Goal: Task Accomplishment & Management: Complete application form

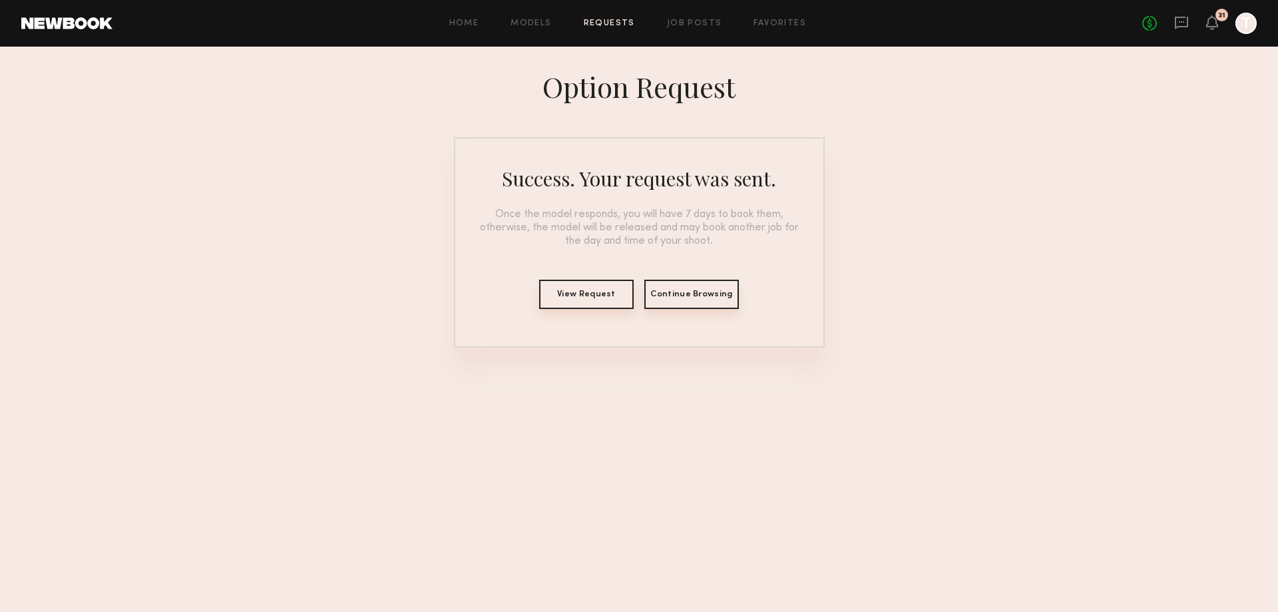
click at [1174, 21] on div "No fees up to $5,000 31 T" at bounding box center [1200, 23] width 115 height 21
click at [1184, 21] on icon at bounding box center [1181, 21] width 5 height 1
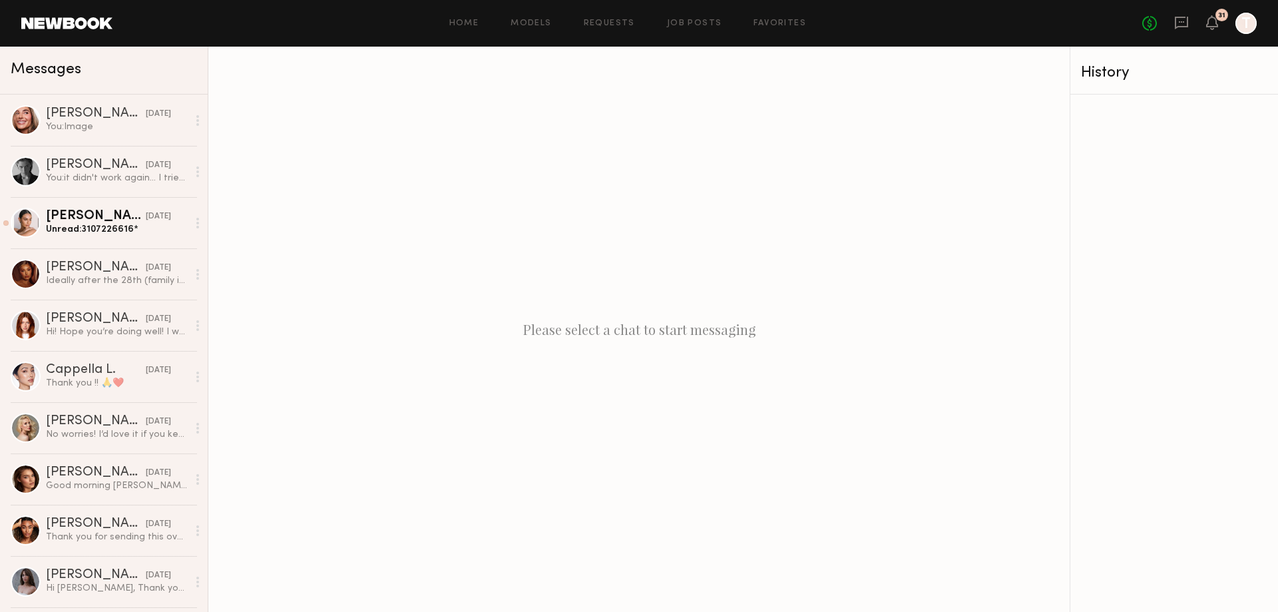
click at [688, 31] on div "Home Models Requests Job Posts Favorites Sign Out No fees up to $5,000 31 T" at bounding box center [685, 23] width 1145 height 21
click at [688, 23] on link "Job Posts" at bounding box center [694, 23] width 55 height 9
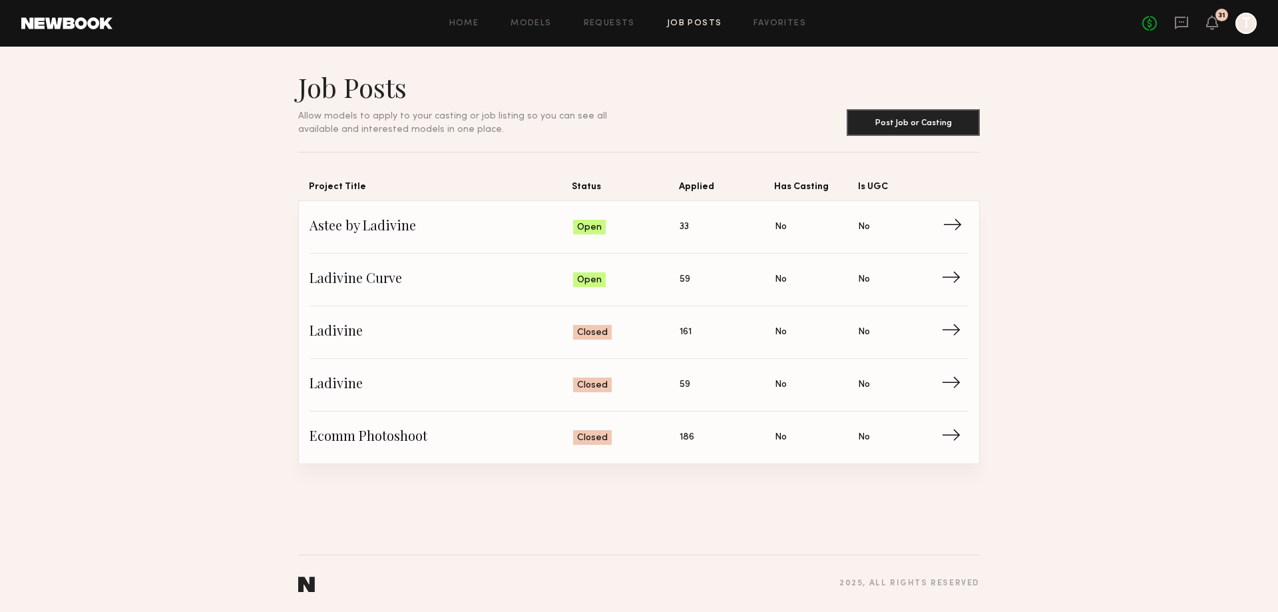
drag, startPoint x: 973, startPoint y: 220, endPoint x: 953, endPoint y: 221, distance: 19.3
click at [971, 220] on div "Astee by Ladivine Status: Open Applied: 33 Has Casting: No Is UGC: No → Ladivin…" at bounding box center [639, 332] width 680 height 262
click at [953, 221] on span "→" at bounding box center [956, 227] width 27 height 20
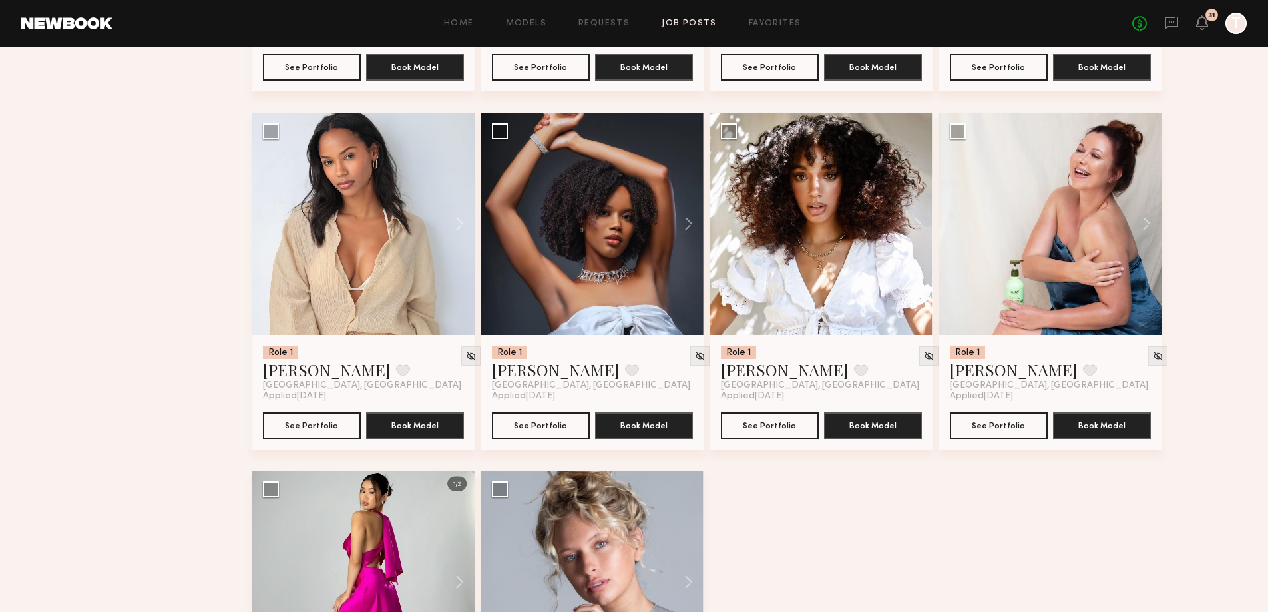
scroll to position [1531, 0]
click at [460, 230] on button at bounding box center [453, 224] width 43 height 222
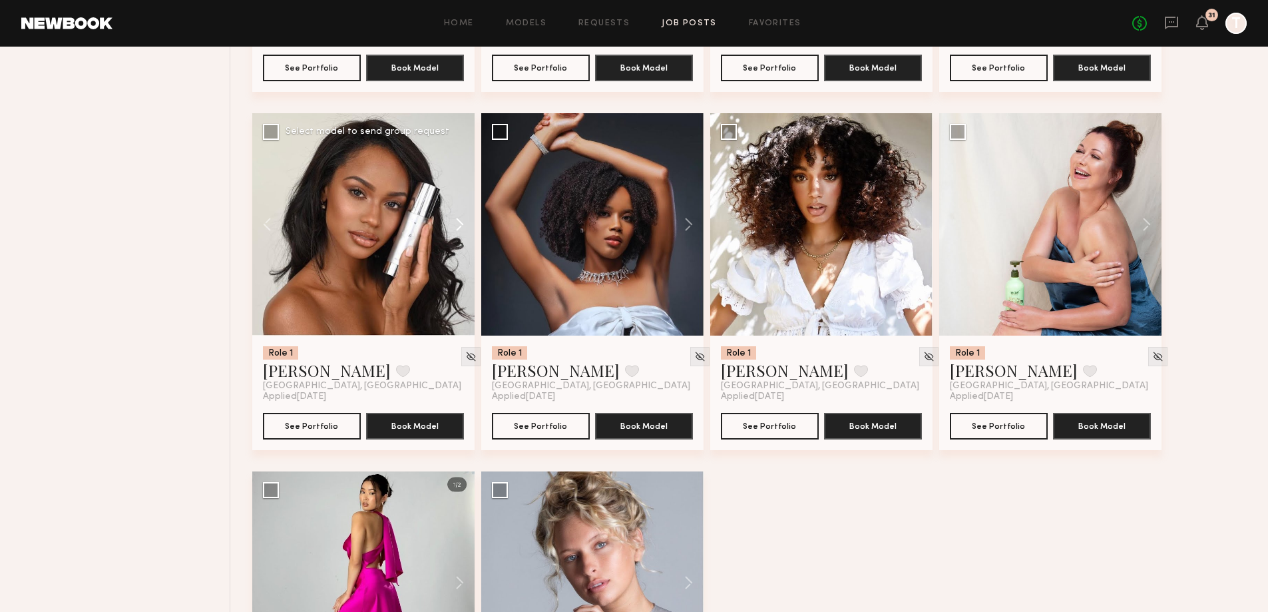
click at [460, 230] on button at bounding box center [453, 224] width 43 height 222
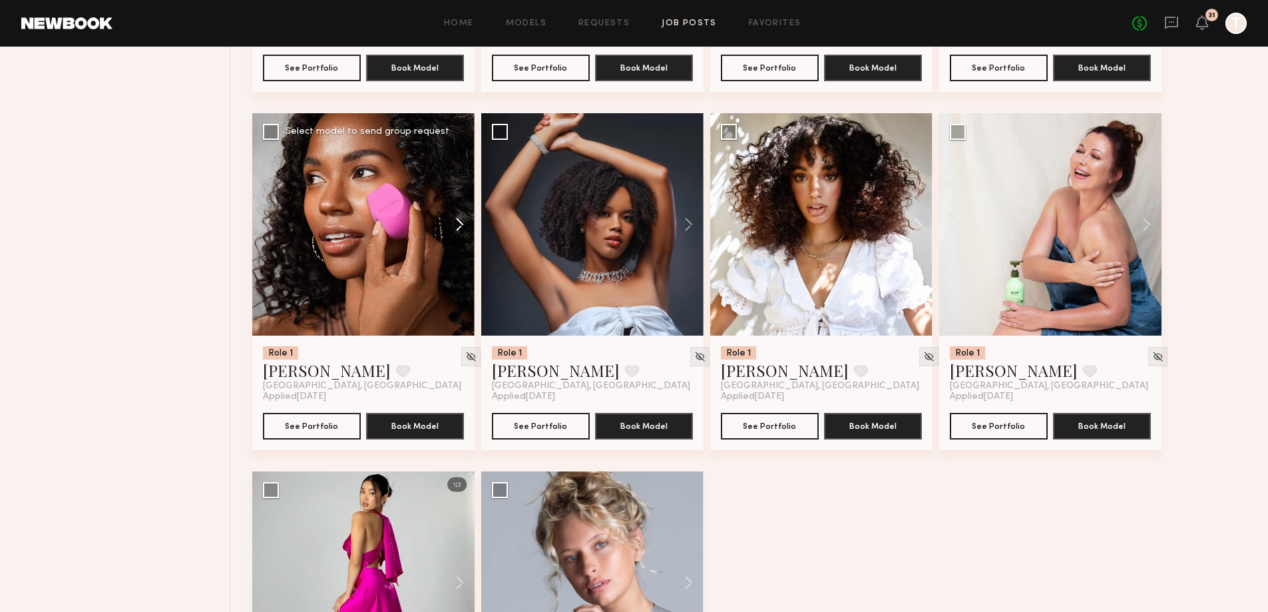
click at [460, 230] on button at bounding box center [453, 224] width 43 height 222
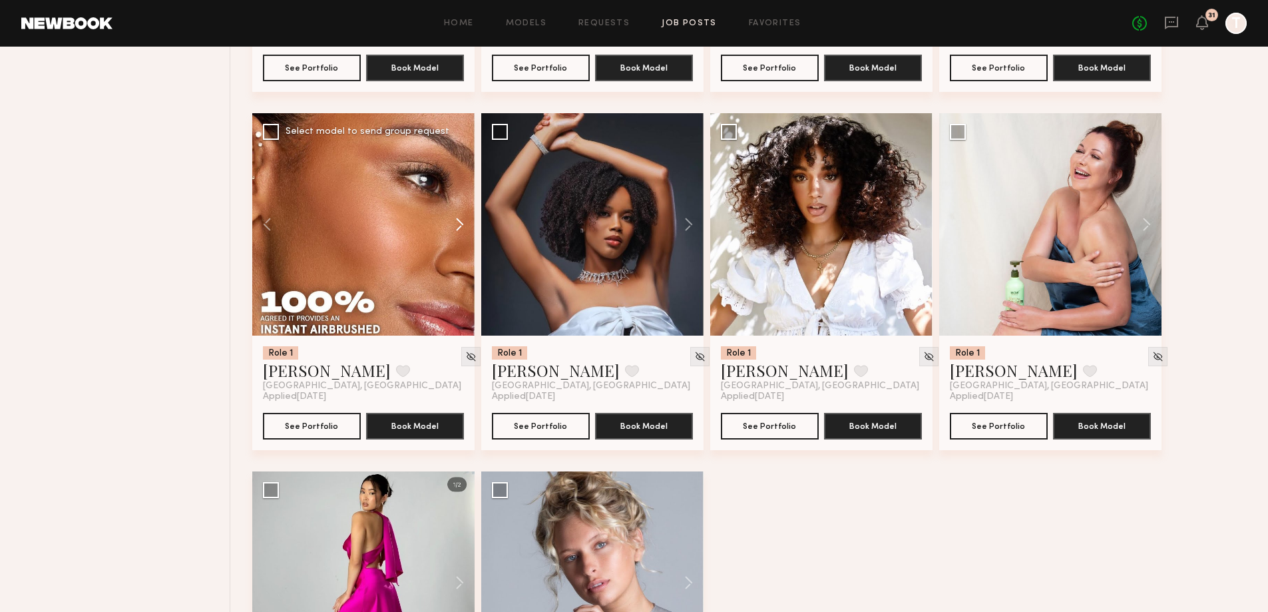
click at [460, 230] on button at bounding box center [453, 224] width 43 height 222
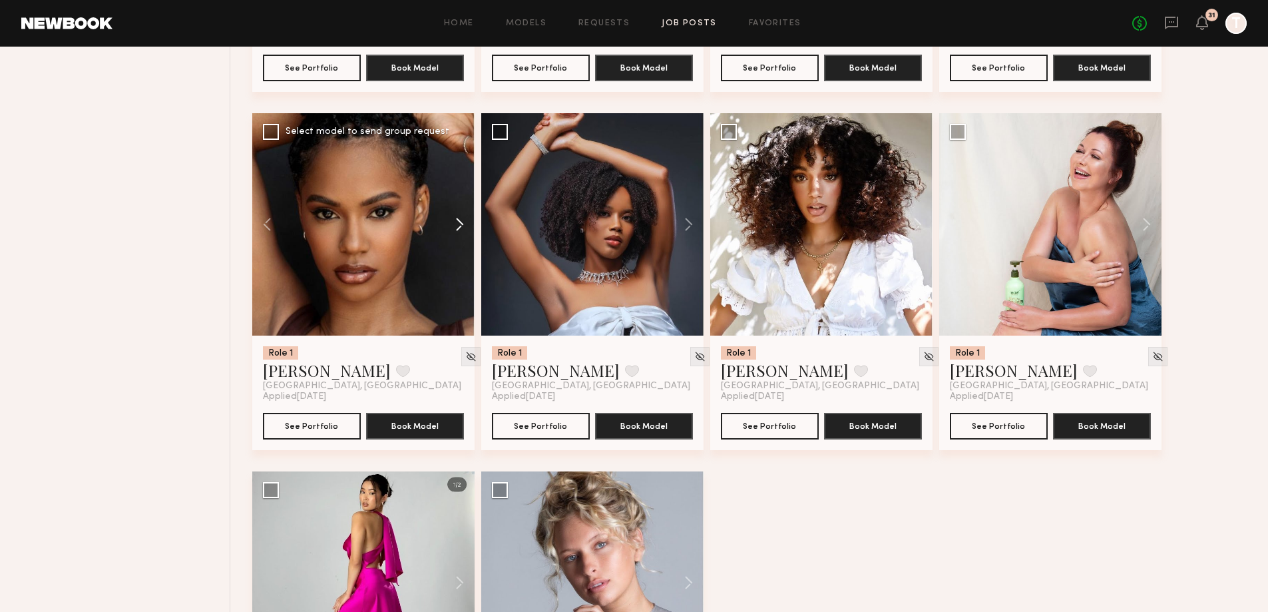
click at [460, 230] on button at bounding box center [453, 224] width 43 height 222
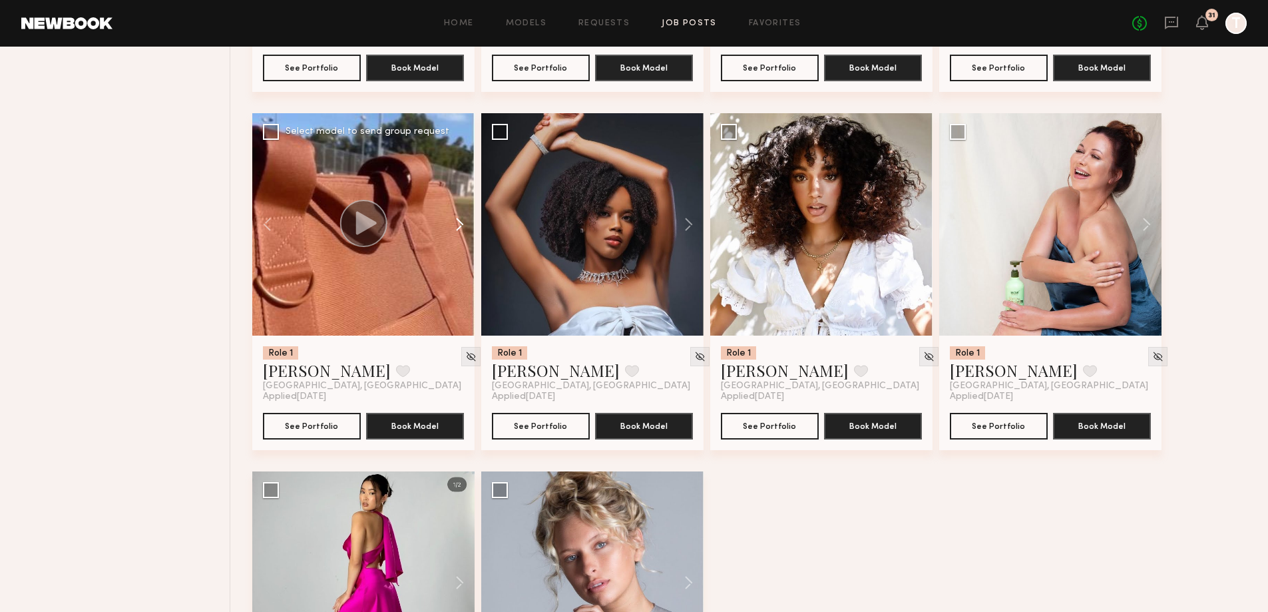
click at [460, 230] on button at bounding box center [453, 224] width 43 height 222
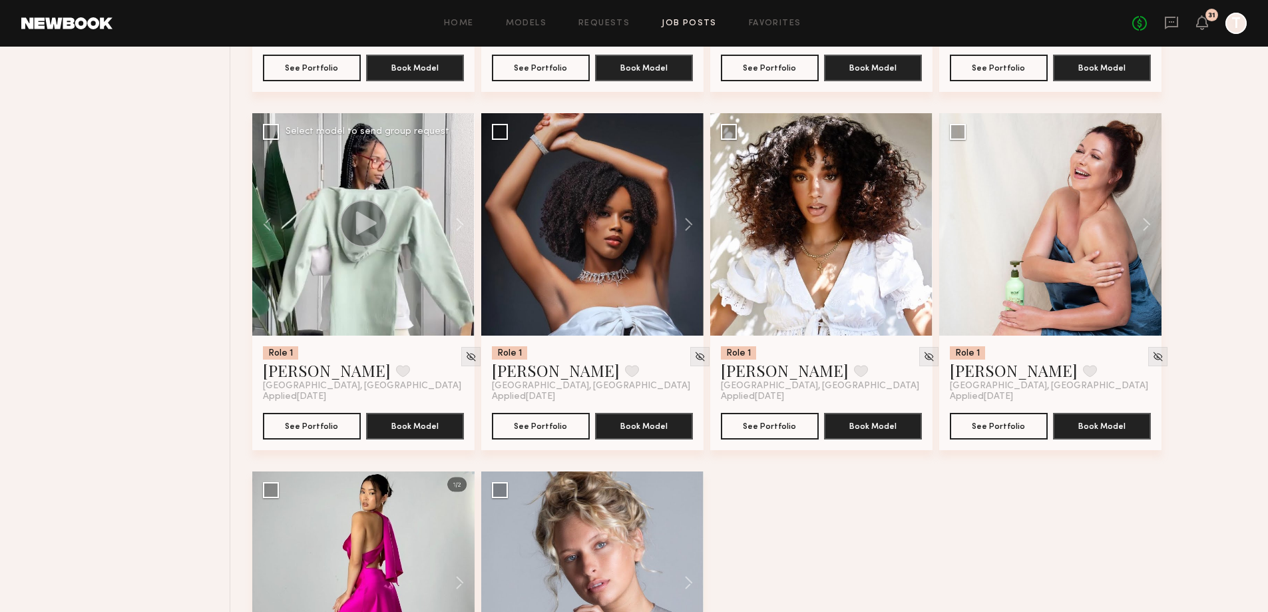
click at [380, 224] on circle at bounding box center [363, 223] width 47 height 47
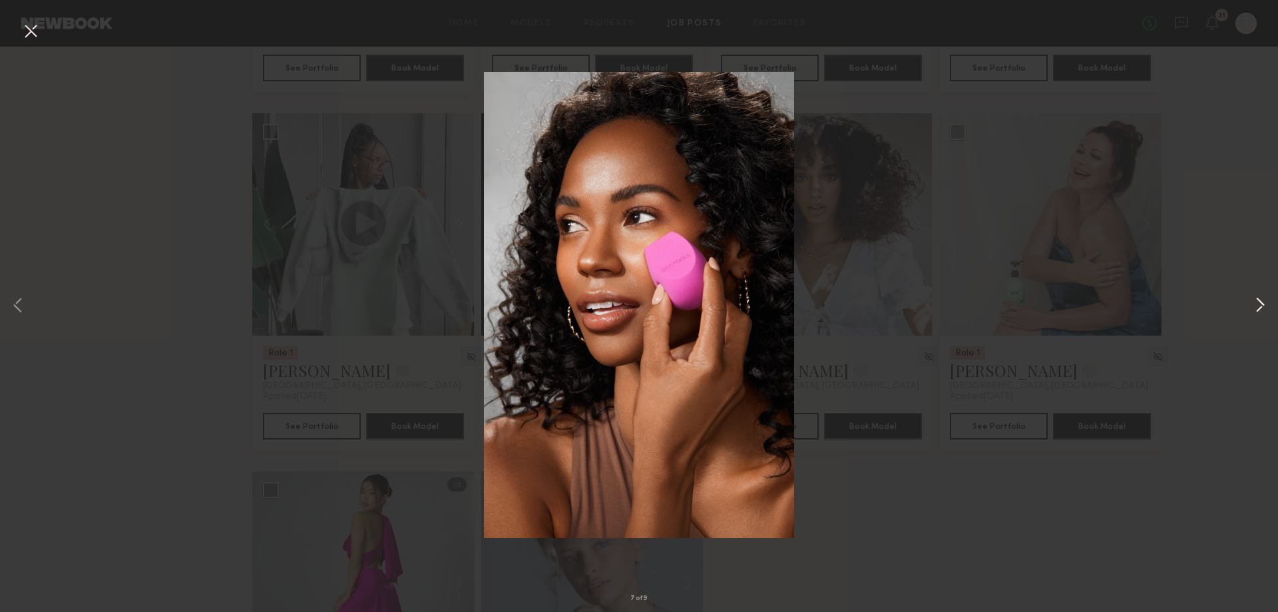
click at [1258, 309] on button at bounding box center [1260, 305] width 16 height 489
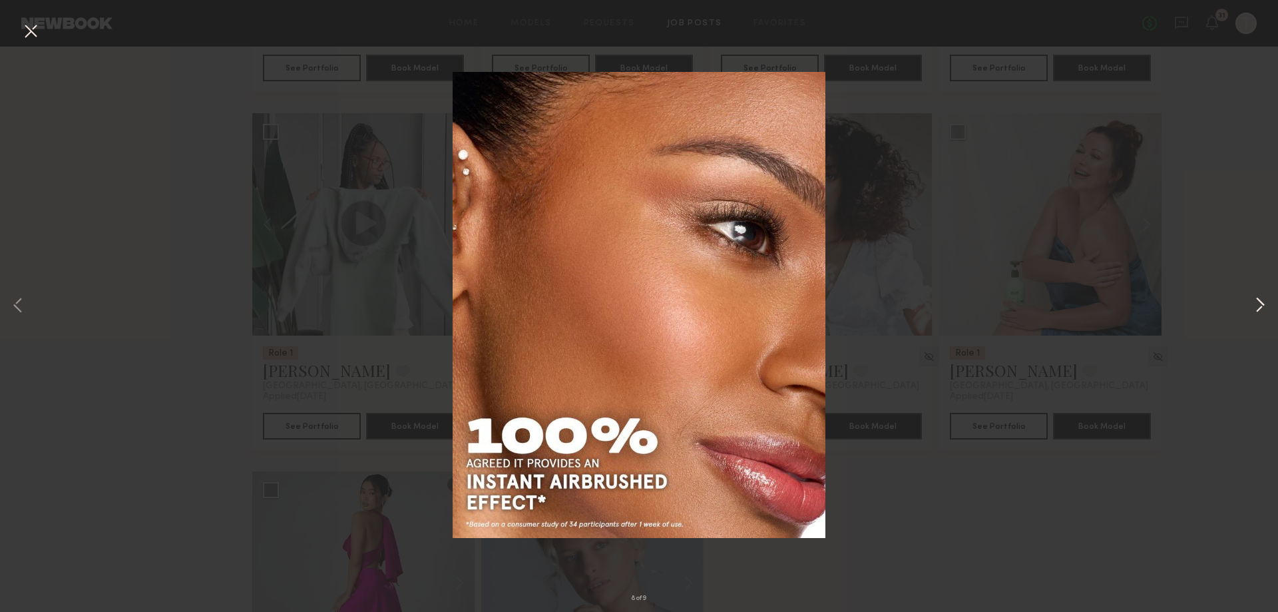
click at [1258, 309] on button at bounding box center [1260, 305] width 16 height 489
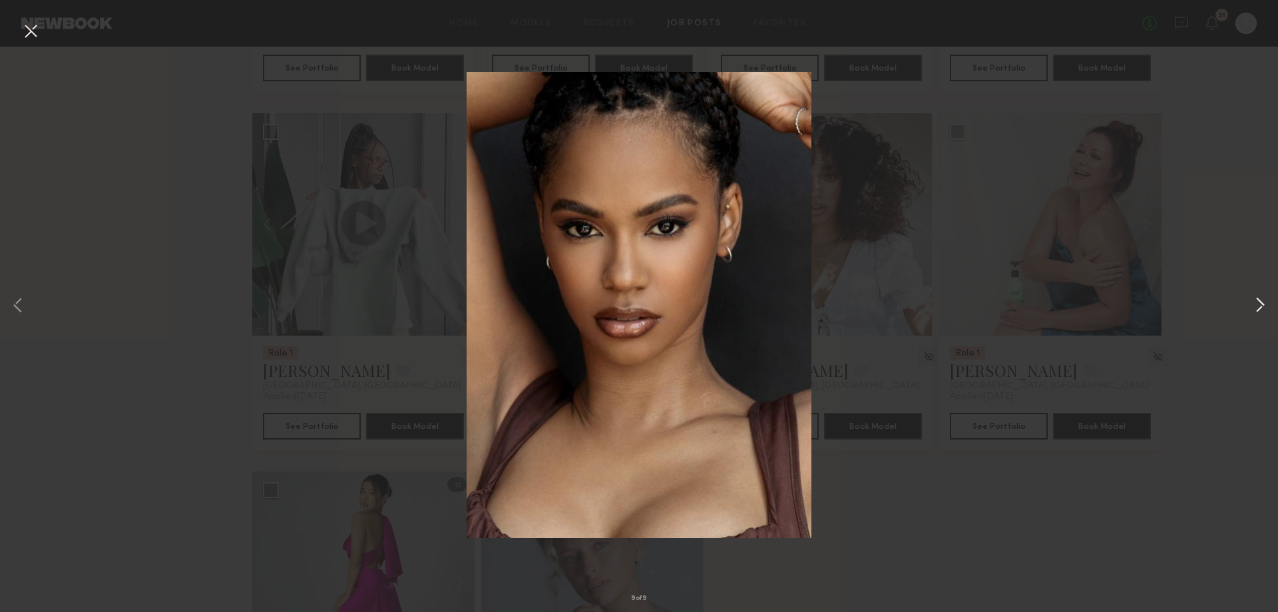
click at [1258, 309] on button at bounding box center [1260, 305] width 16 height 489
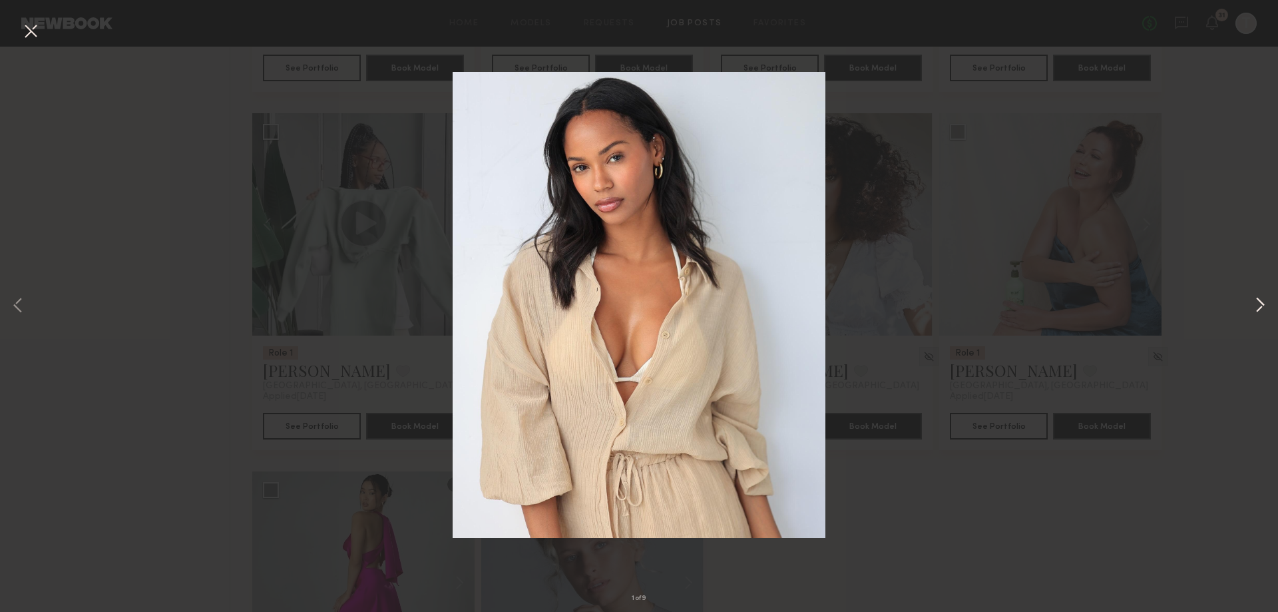
click at [1258, 309] on button at bounding box center [1260, 305] width 16 height 489
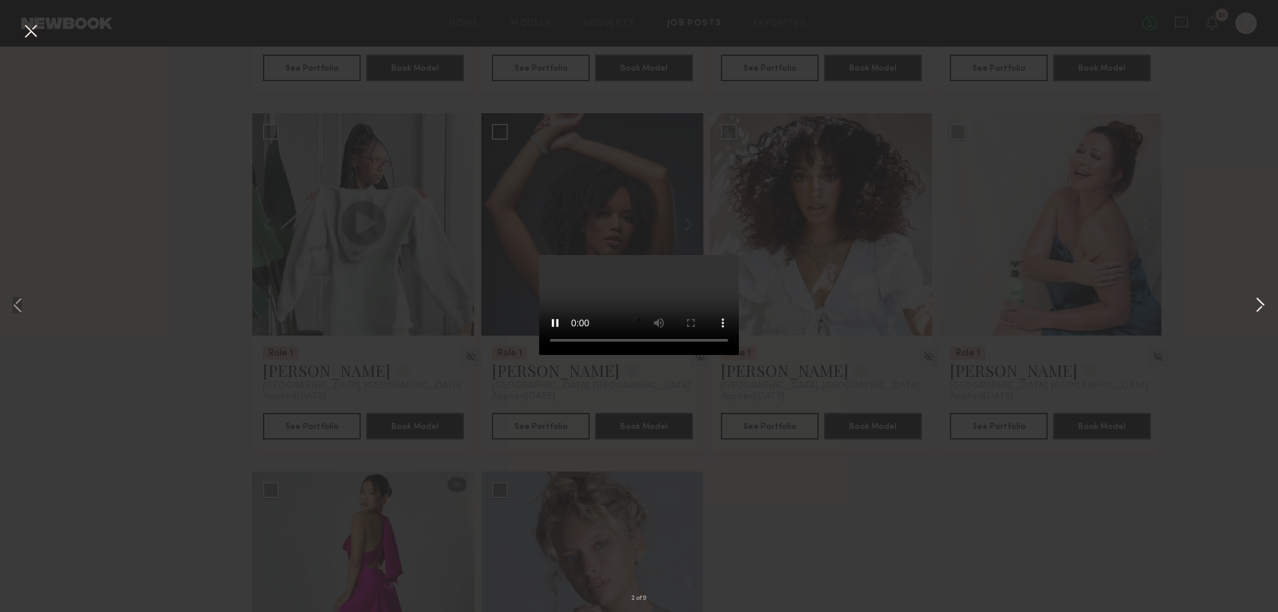
click at [1258, 309] on button at bounding box center [1260, 305] width 16 height 489
click at [1122, 525] on div "3 of 9" at bounding box center [639, 306] width 1278 height 612
click at [1122, 519] on div "3 of 9" at bounding box center [639, 306] width 1278 height 612
click at [1254, 105] on button at bounding box center [1260, 305] width 16 height 489
click at [925, 495] on div "4 of 9" at bounding box center [639, 306] width 1278 height 612
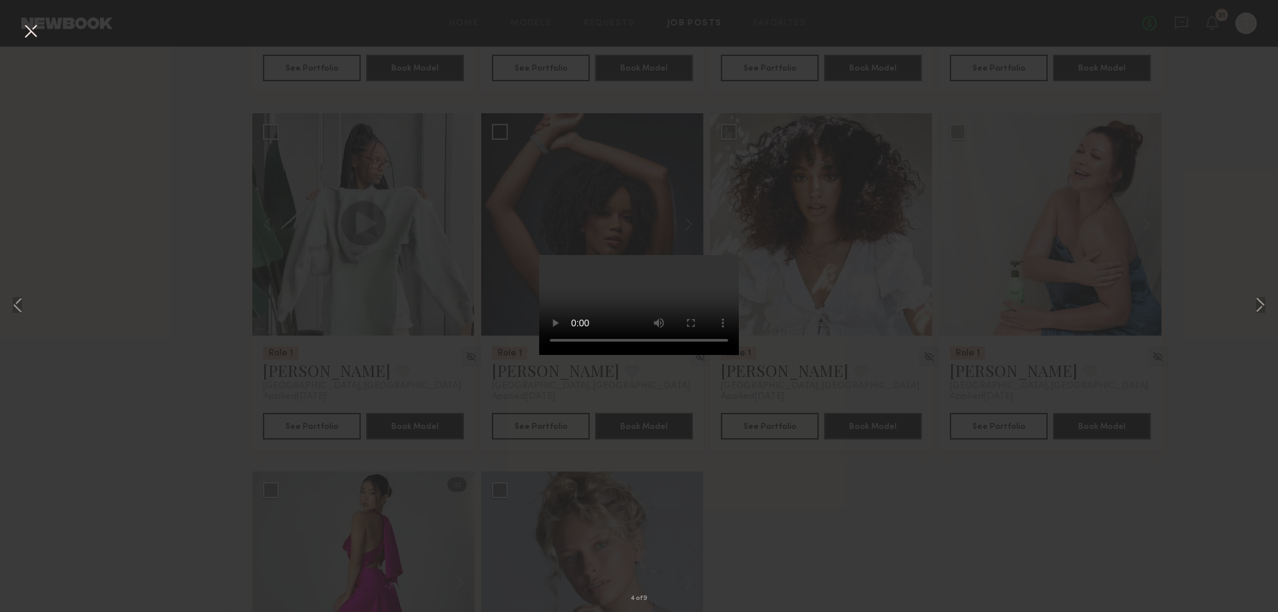
click at [32, 35] on button at bounding box center [30, 32] width 21 height 24
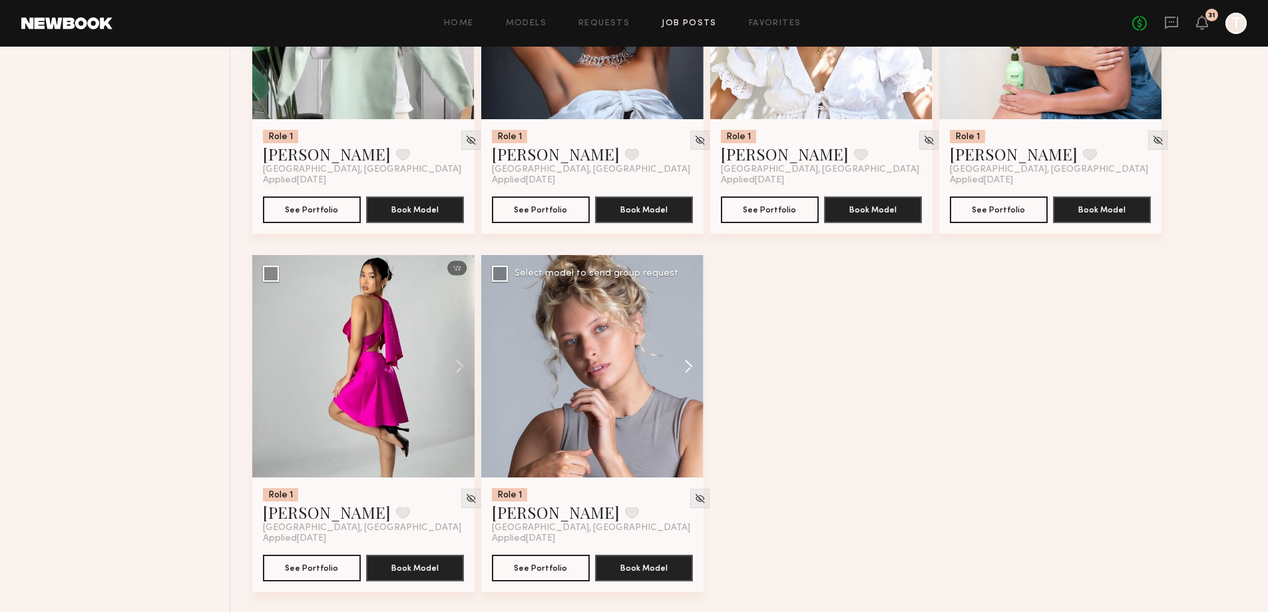
scroll to position [1749, 0]
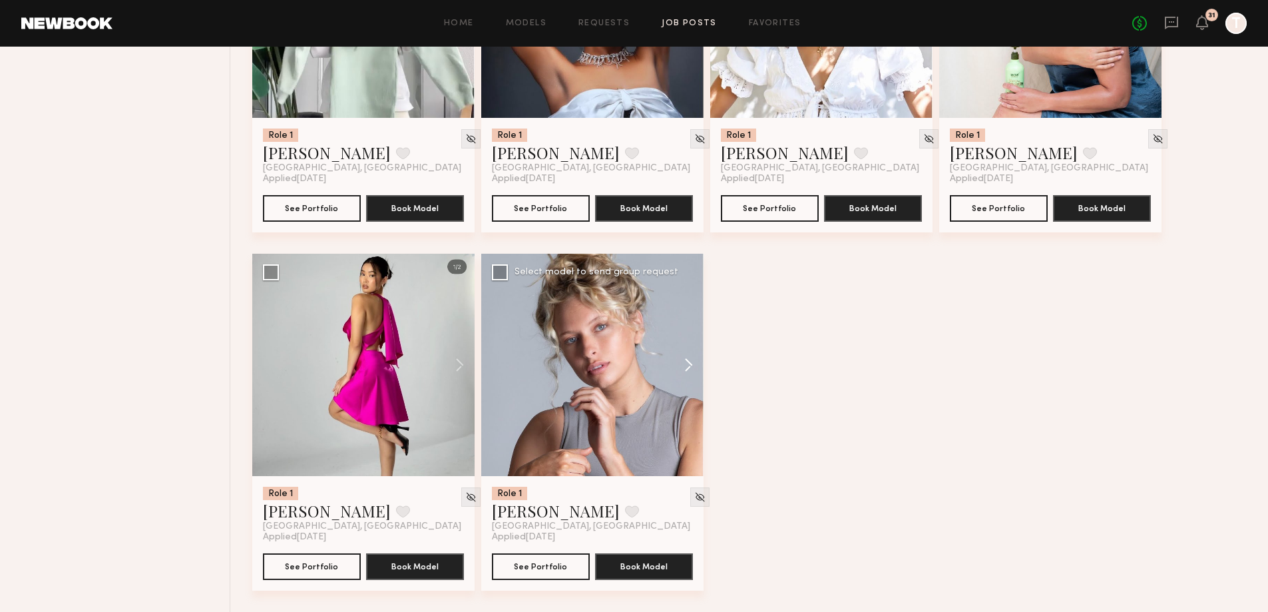
click at [688, 369] on button at bounding box center [682, 365] width 43 height 222
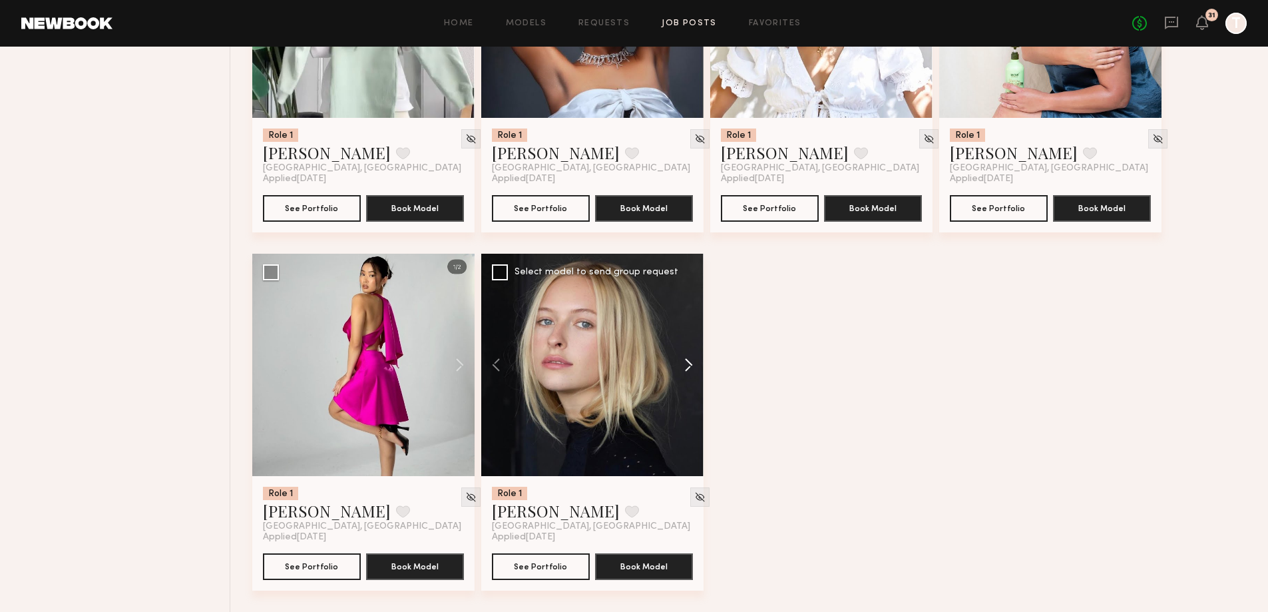
click at [688, 369] on button at bounding box center [682, 365] width 43 height 222
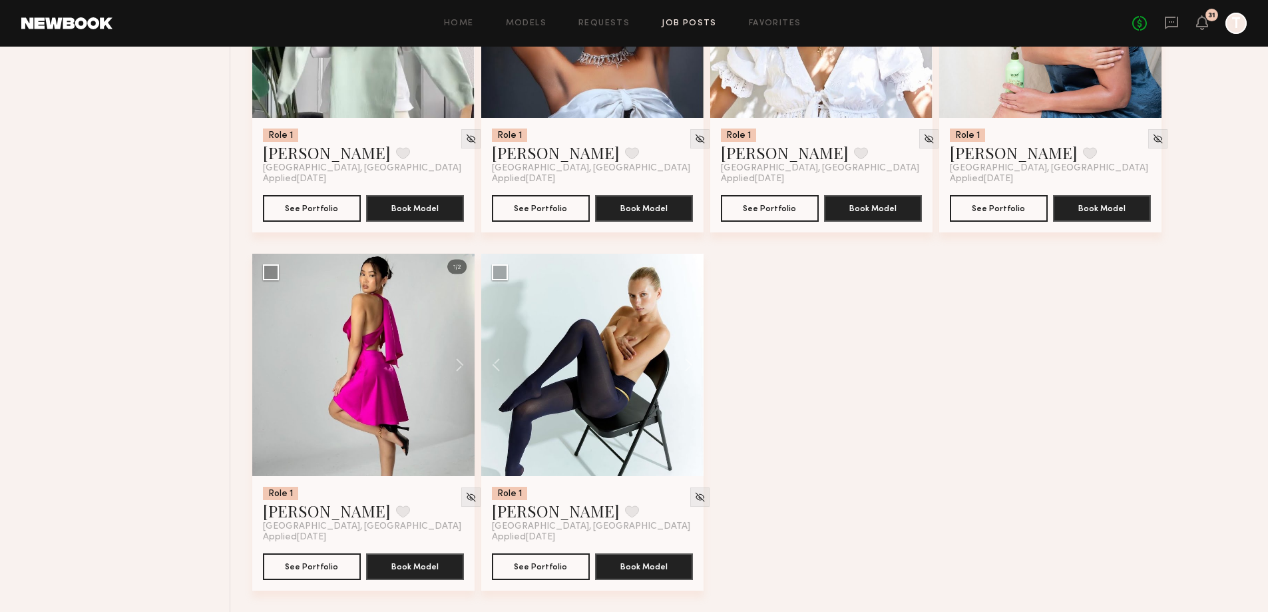
scroll to position [1416, 0]
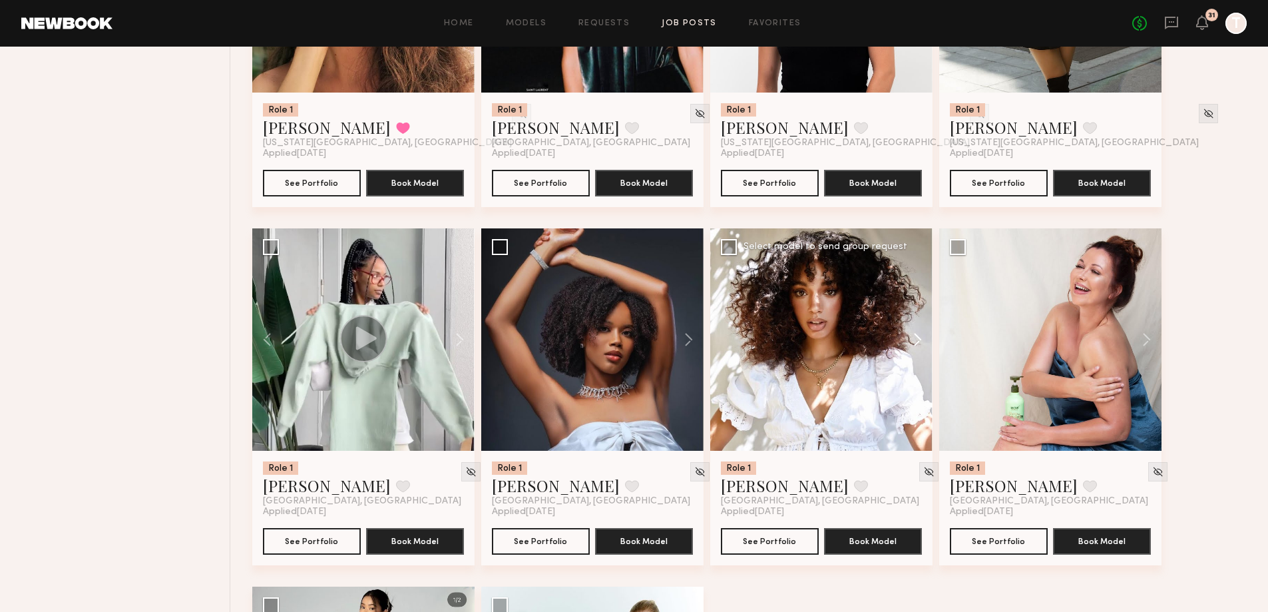
click at [909, 348] on button at bounding box center [911, 339] width 43 height 222
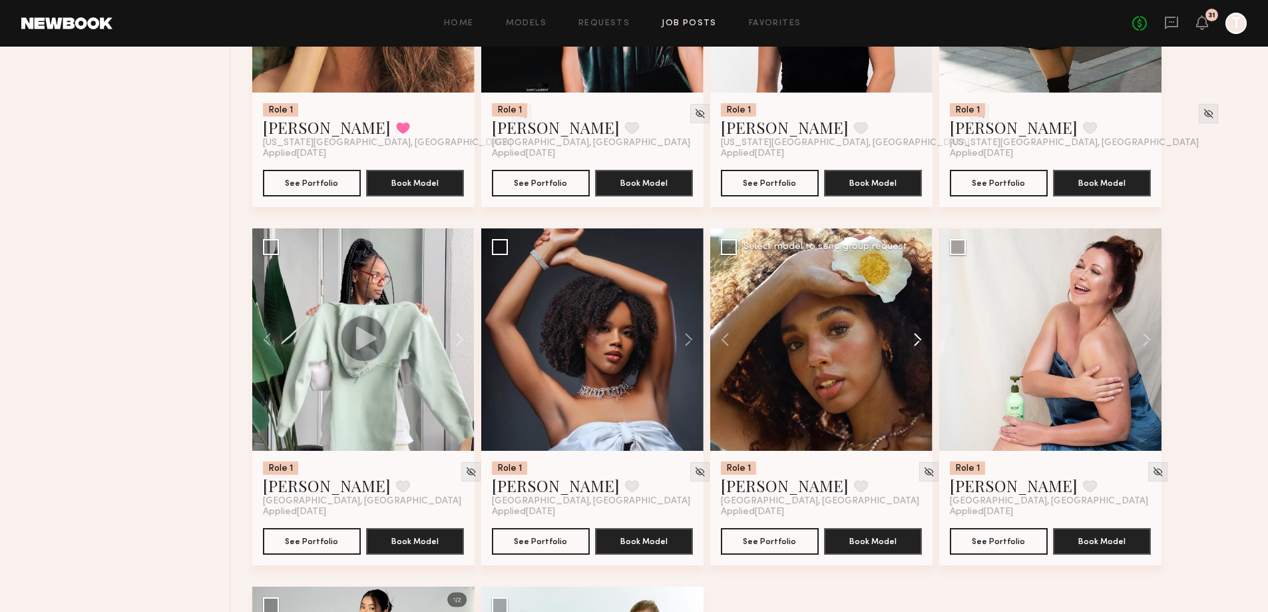
click at [913, 346] on button at bounding box center [911, 339] width 43 height 222
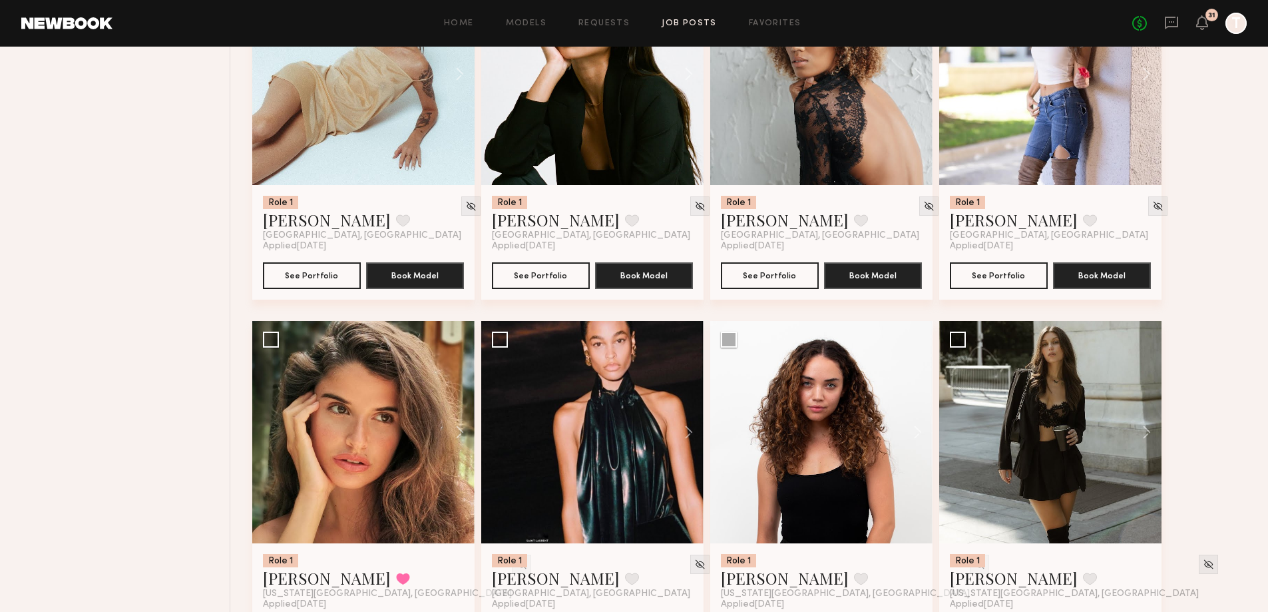
scroll to position [950, 0]
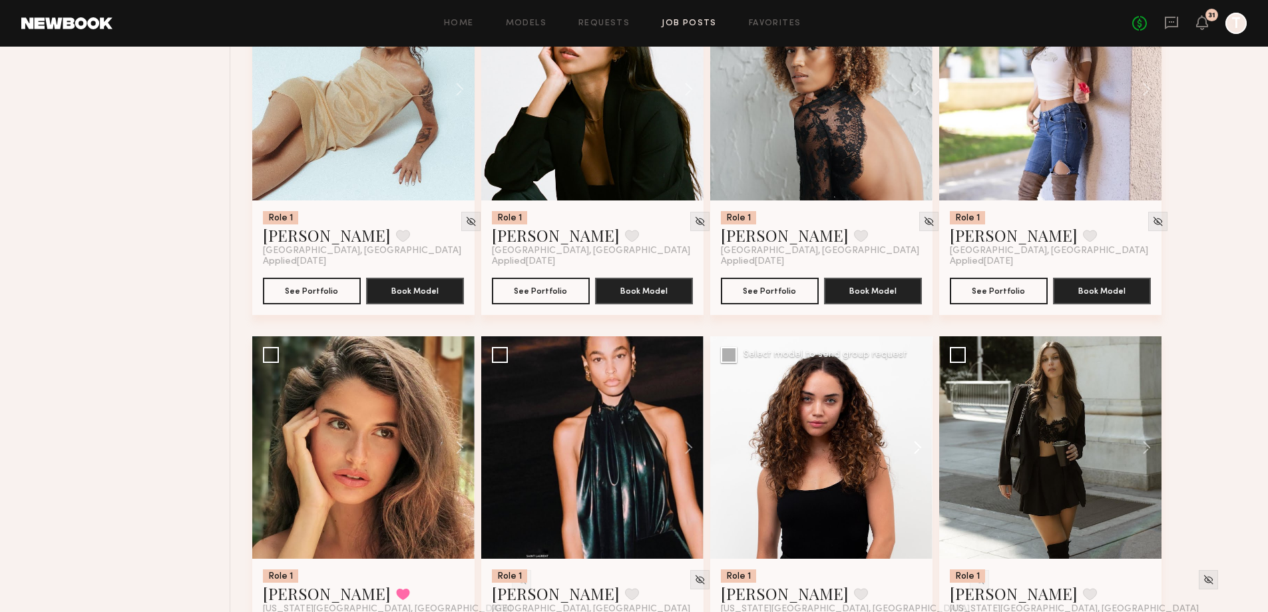
click at [923, 442] on button at bounding box center [911, 447] width 43 height 222
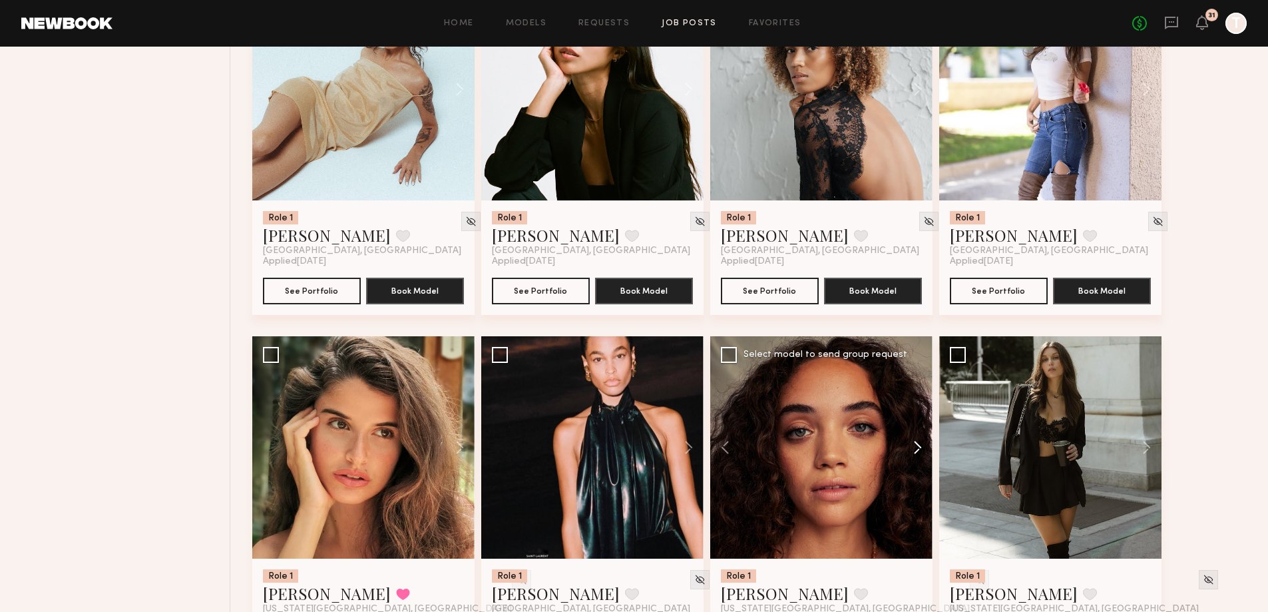
click at [923, 442] on button at bounding box center [911, 447] width 43 height 222
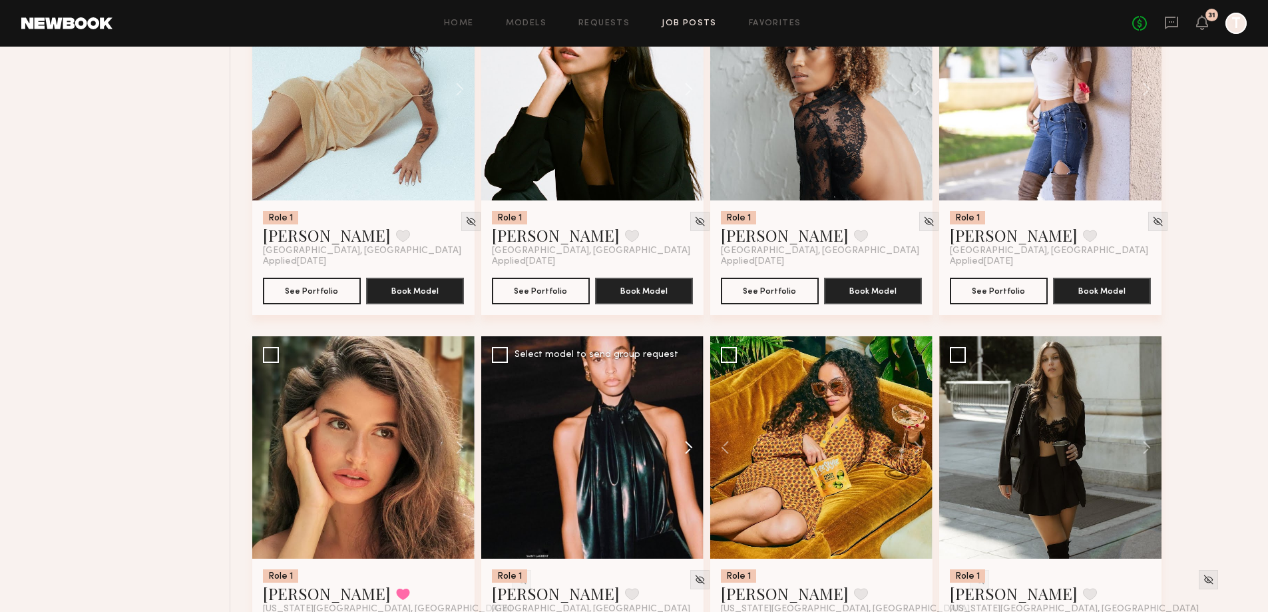
click at [692, 449] on button at bounding box center [682, 447] width 43 height 222
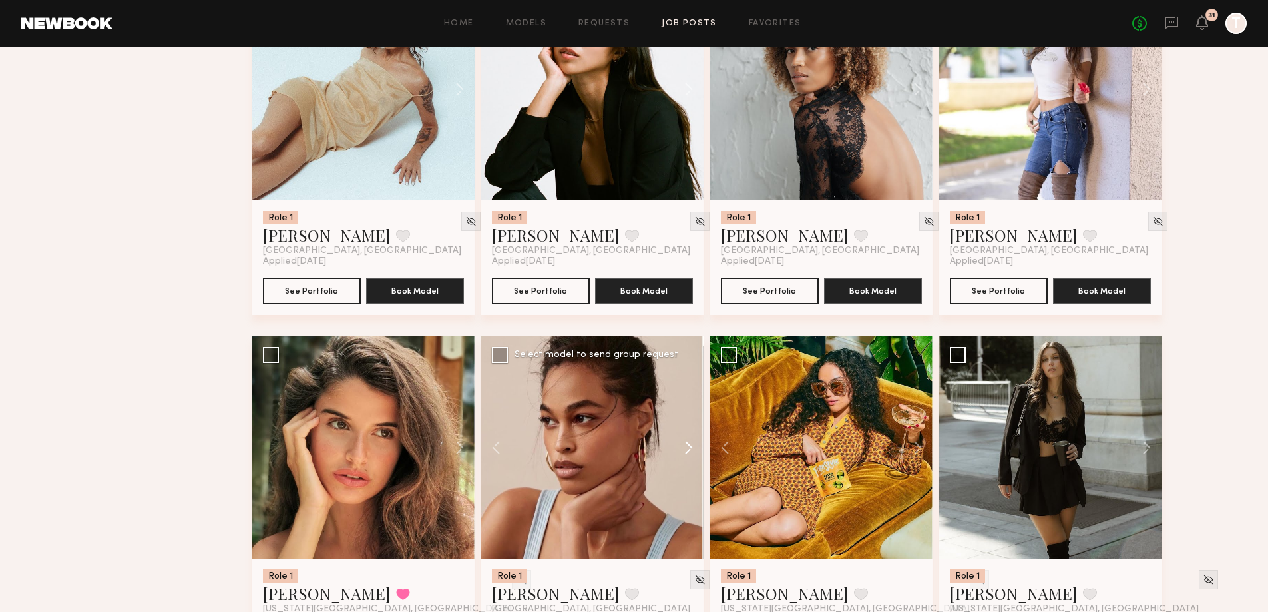
click at [692, 449] on button at bounding box center [682, 447] width 43 height 222
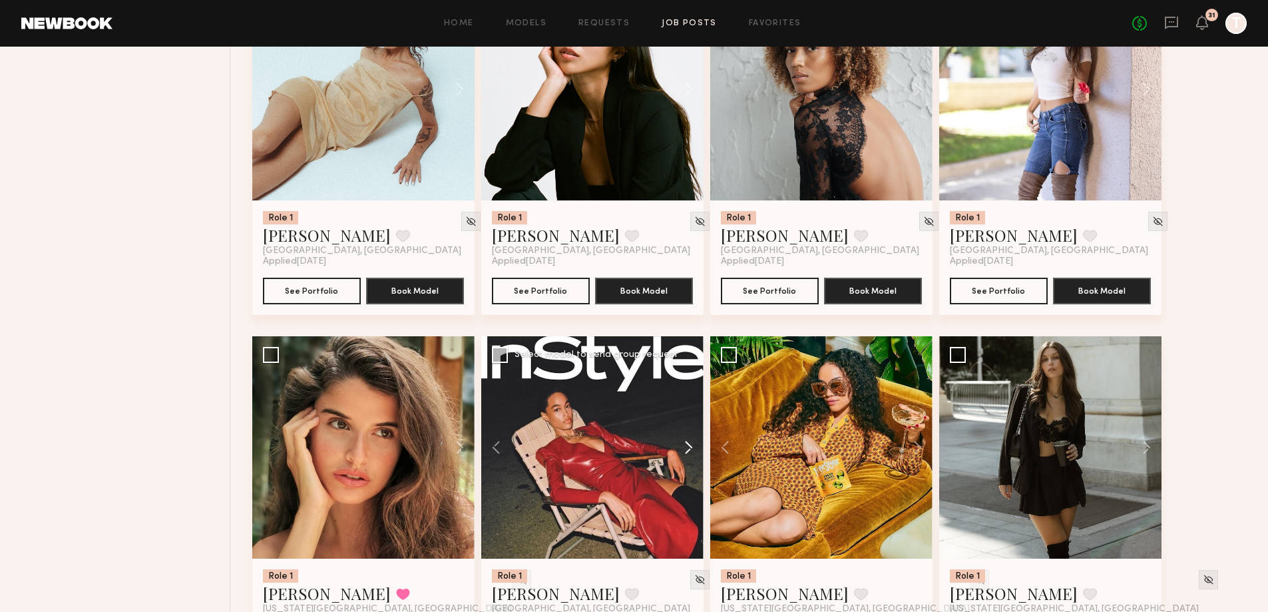
click at [692, 449] on button at bounding box center [682, 447] width 43 height 222
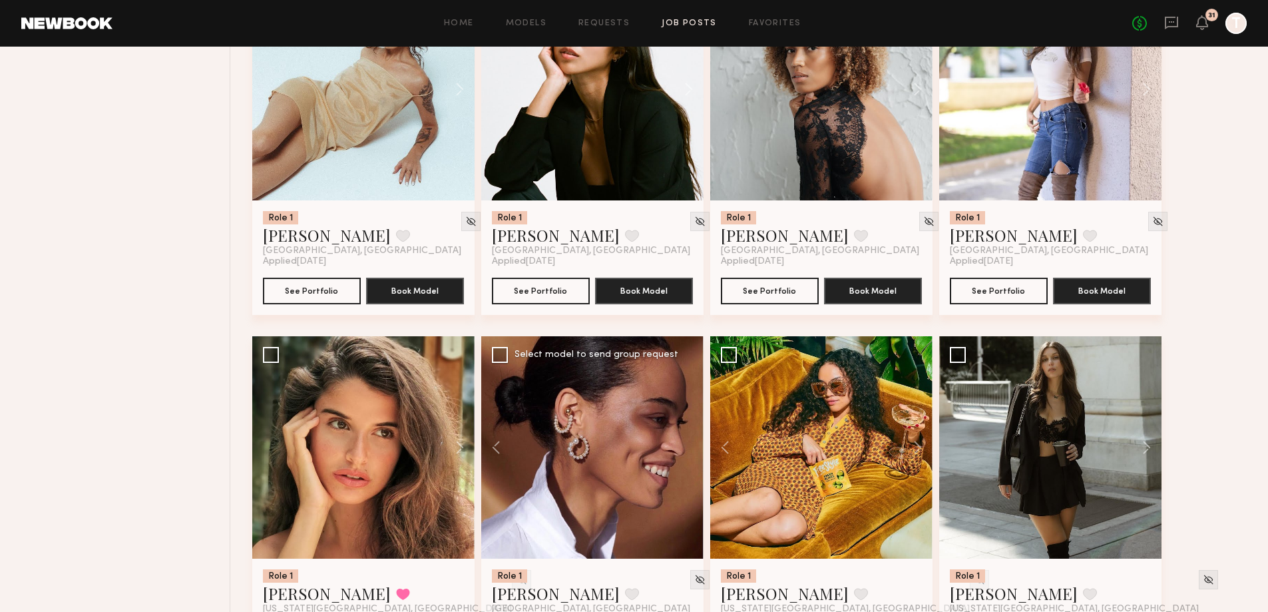
click at [692, 449] on div at bounding box center [592, 447] width 222 height 222
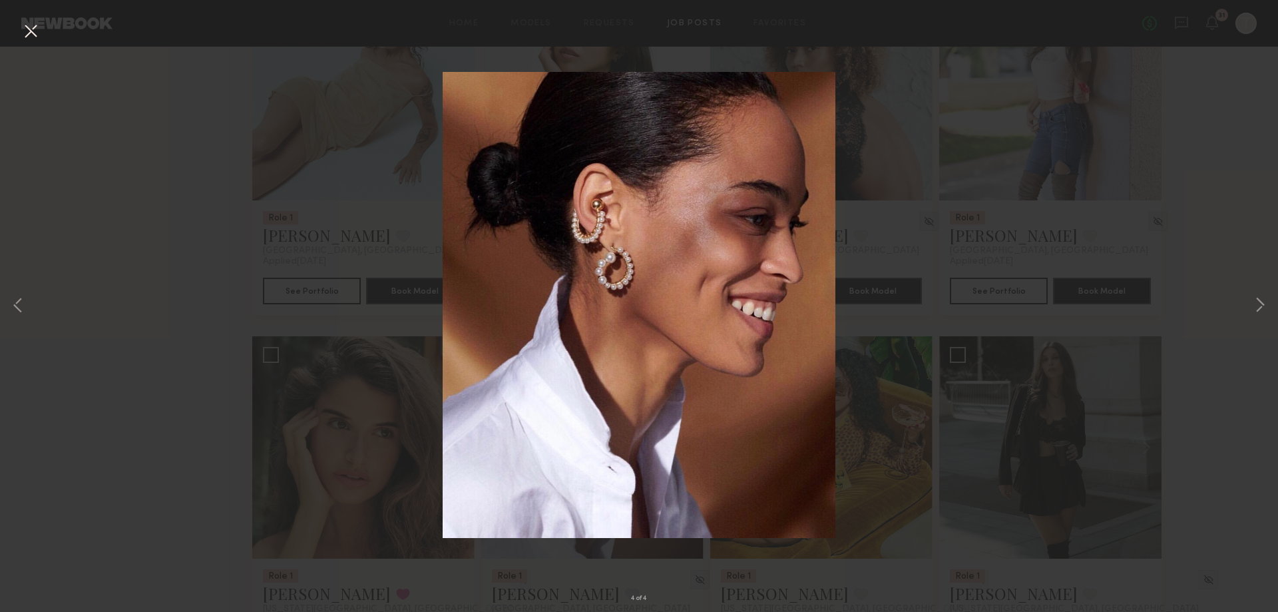
click at [1248, 307] on div "4 of 4" at bounding box center [639, 306] width 1278 height 612
click at [1259, 311] on button at bounding box center [1260, 305] width 16 height 489
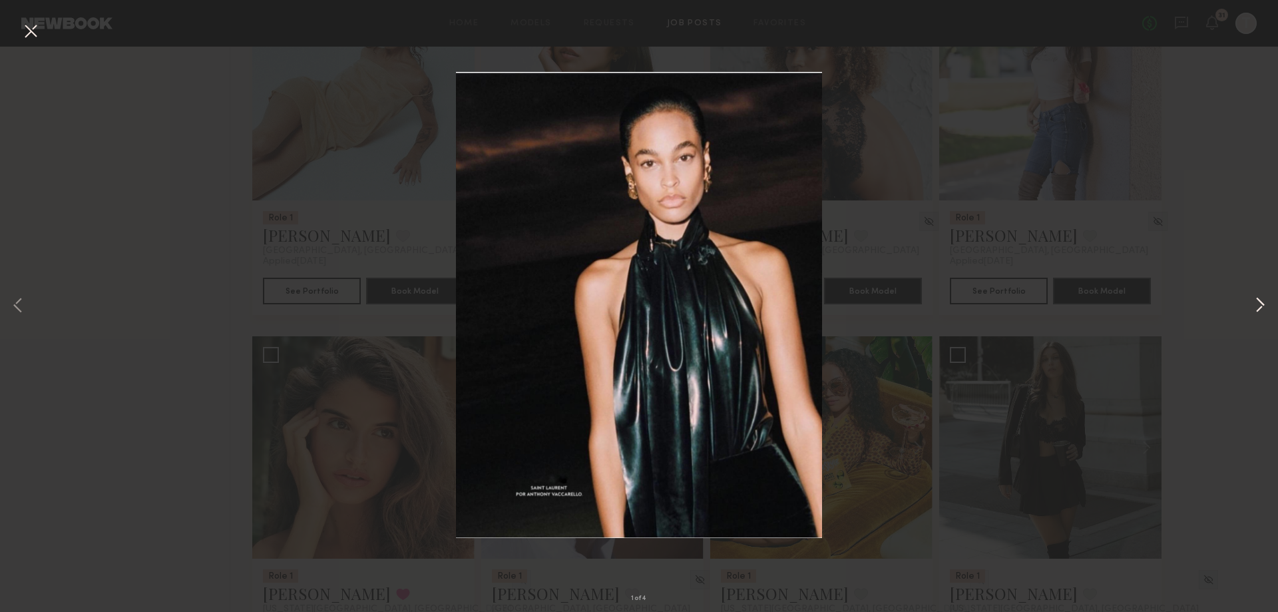
click at [1259, 311] on button at bounding box center [1260, 305] width 16 height 489
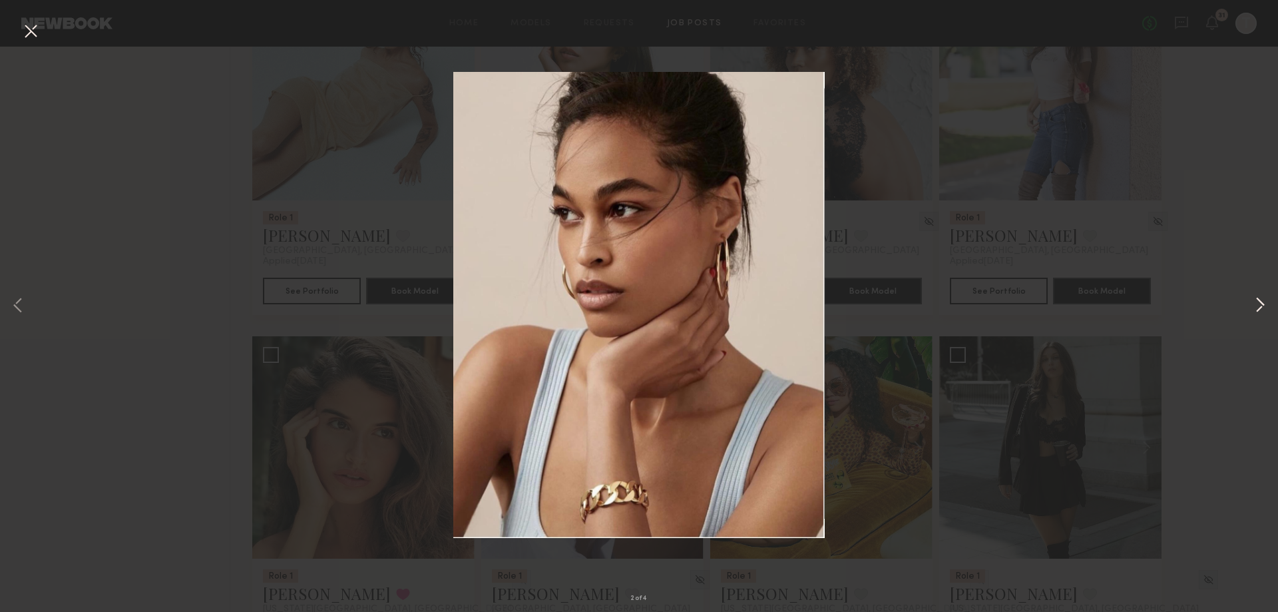
click at [1259, 311] on button at bounding box center [1260, 305] width 16 height 489
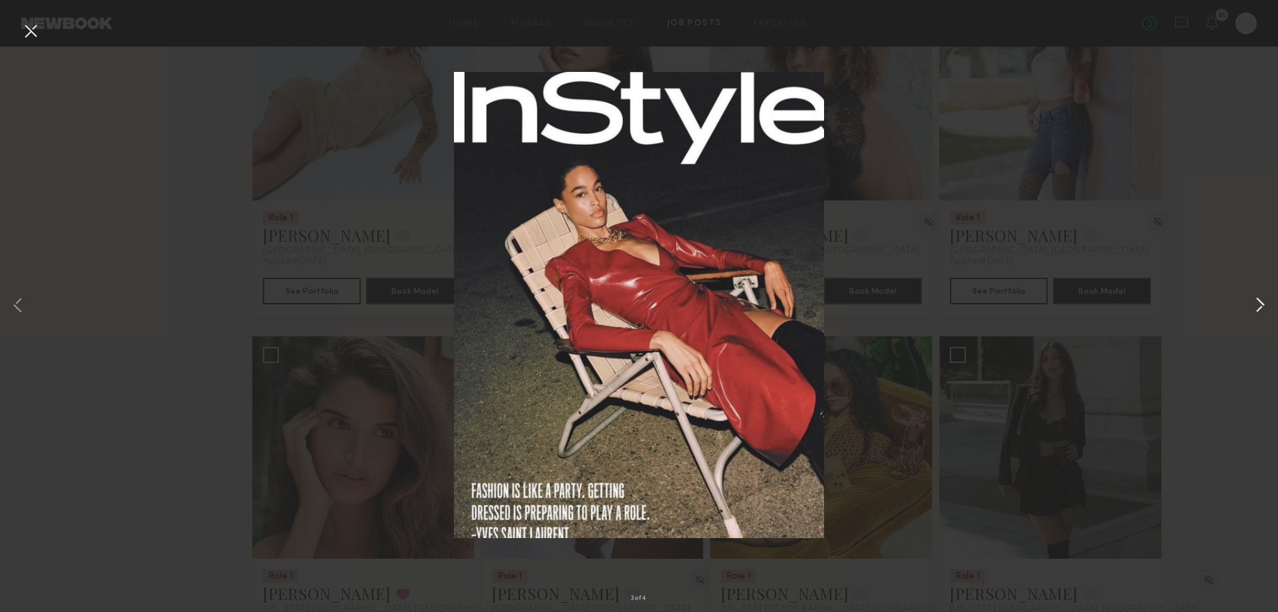
click at [1259, 309] on button at bounding box center [1260, 305] width 16 height 489
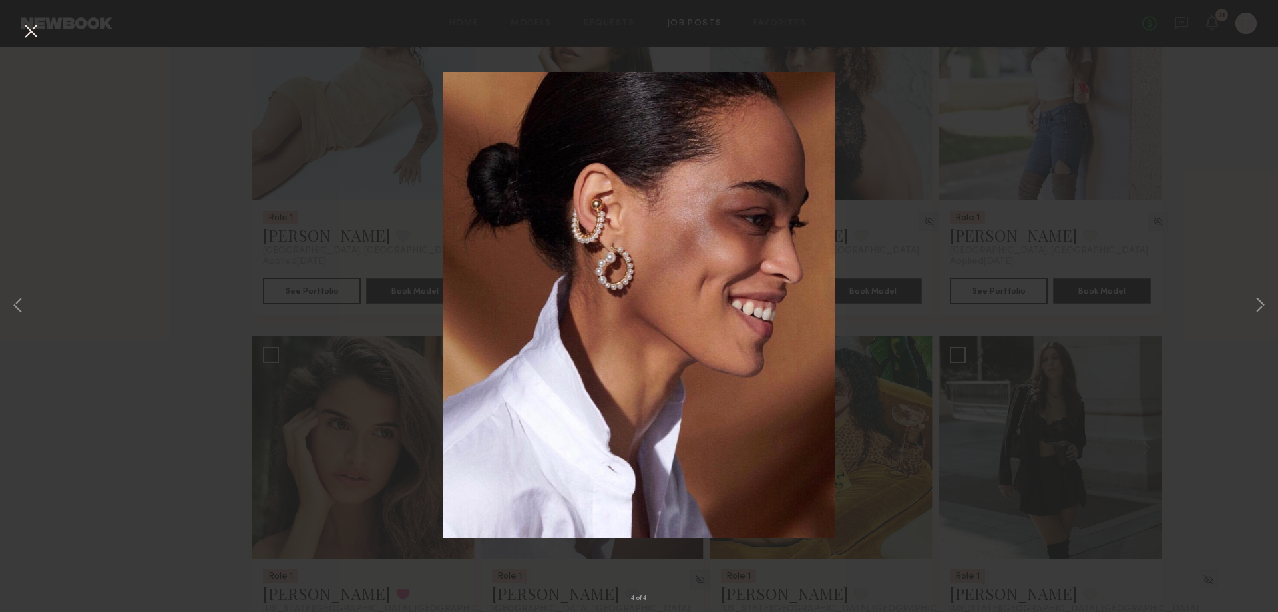
click at [1228, 355] on div "4 of 4" at bounding box center [639, 306] width 1278 height 612
drag, startPoint x: 1135, startPoint y: 445, endPoint x: 1236, endPoint y: 230, distance: 238.6
click at [1135, 446] on div "4 of 4" at bounding box center [639, 306] width 1278 height 612
click at [30, 33] on button at bounding box center [30, 32] width 21 height 24
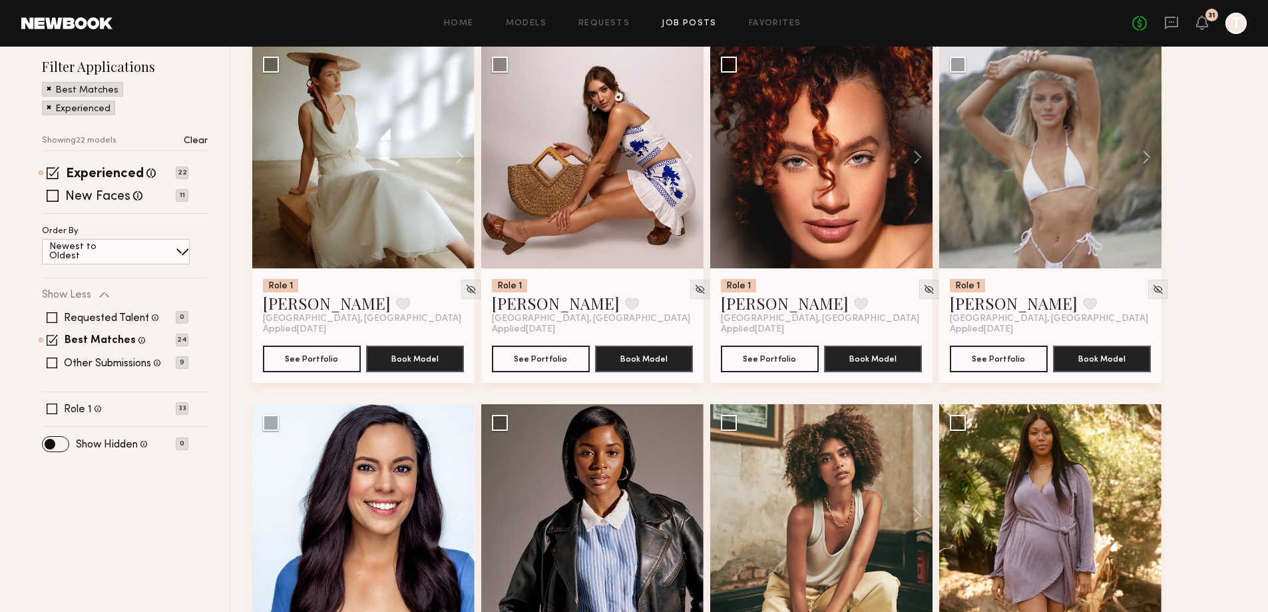
scroll to position [85, 0]
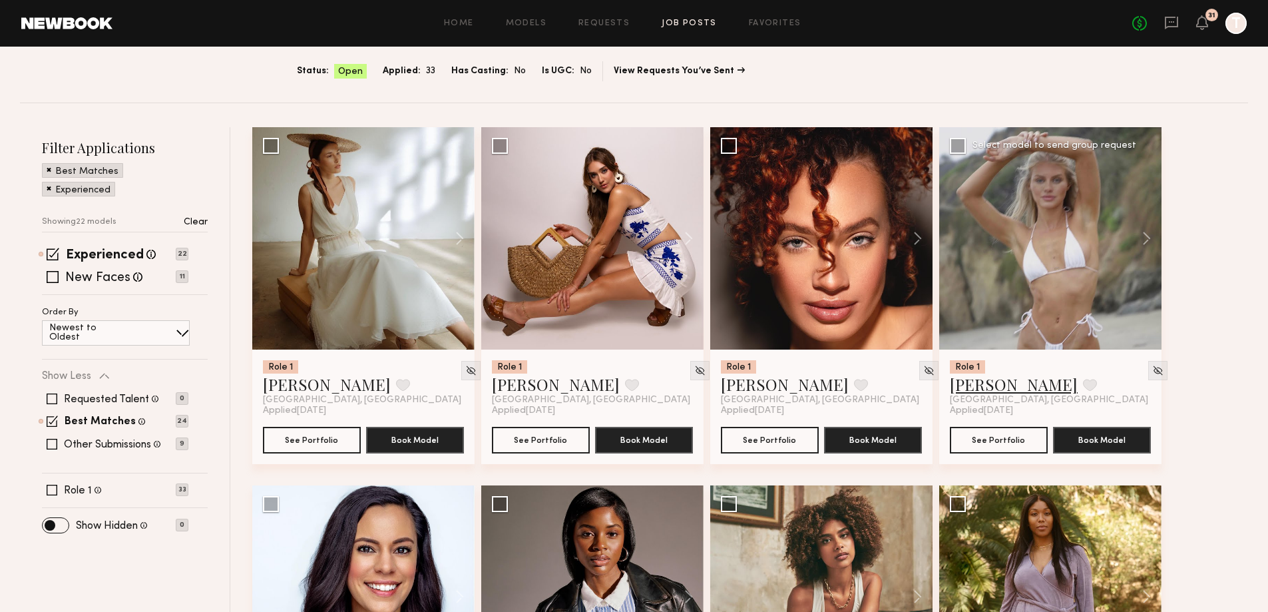
click at [1003, 384] on link "[PERSON_NAME]" at bounding box center [1014, 384] width 128 height 21
click at [801, 437] on button "See Portfolio" at bounding box center [770, 439] width 98 height 27
click at [692, 239] on button at bounding box center [682, 238] width 43 height 222
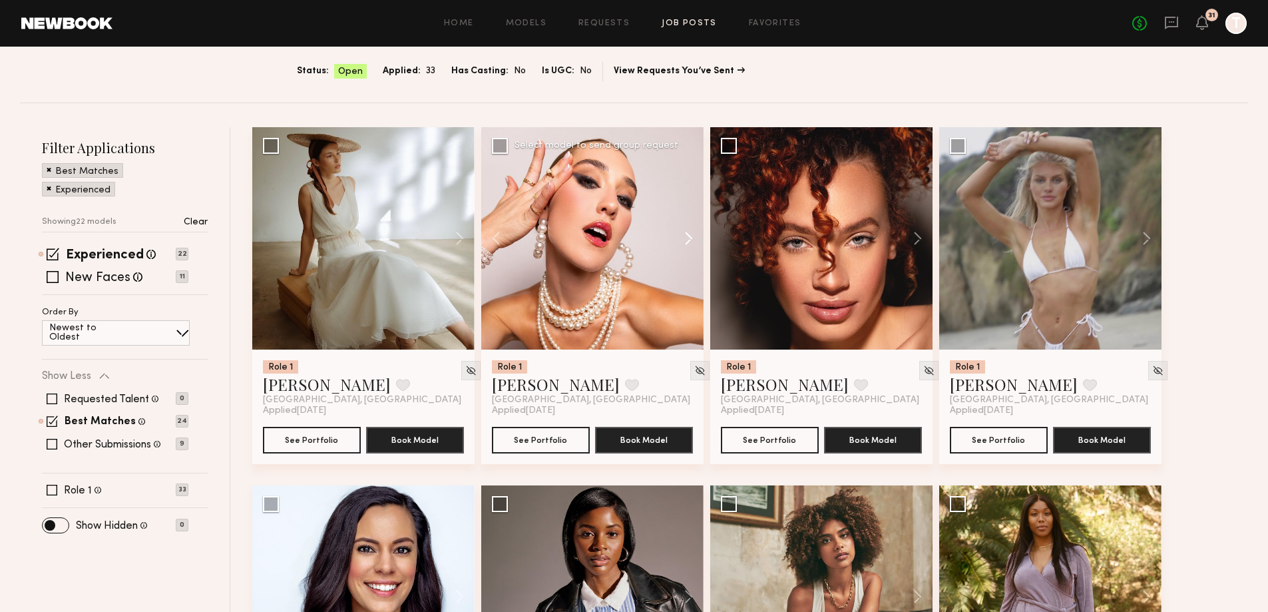
click at [692, 239] on button at bounding box center [682, 238] width 43 height 222
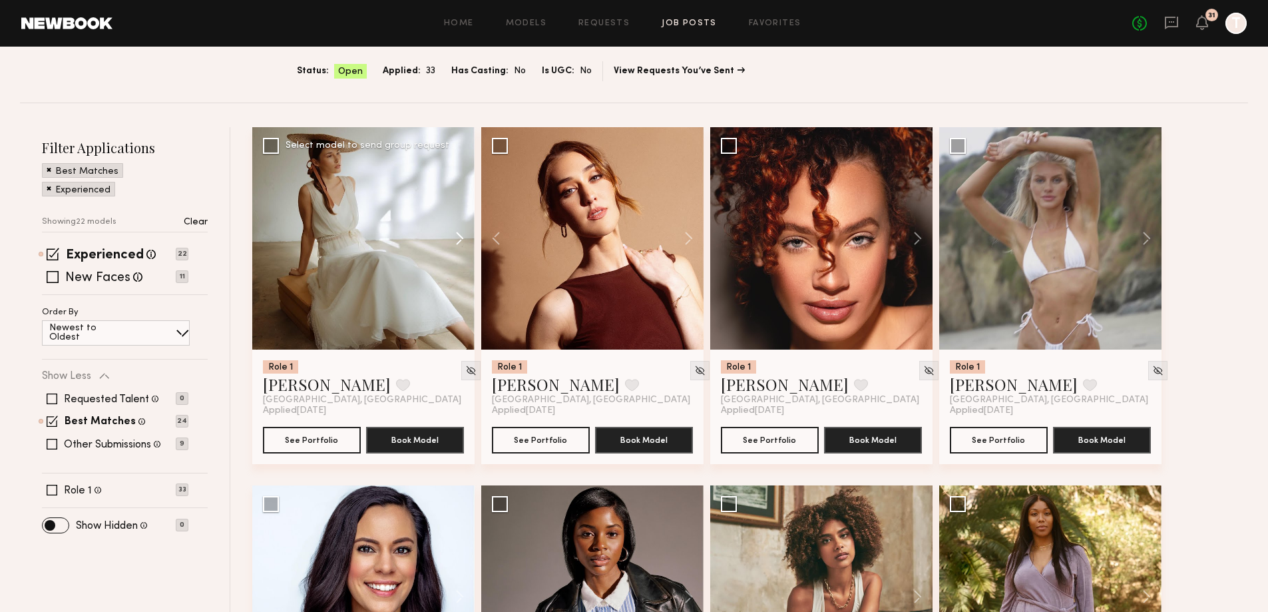
click at [464, 244] on button at bounding box center [453, 238] width 43 height 222
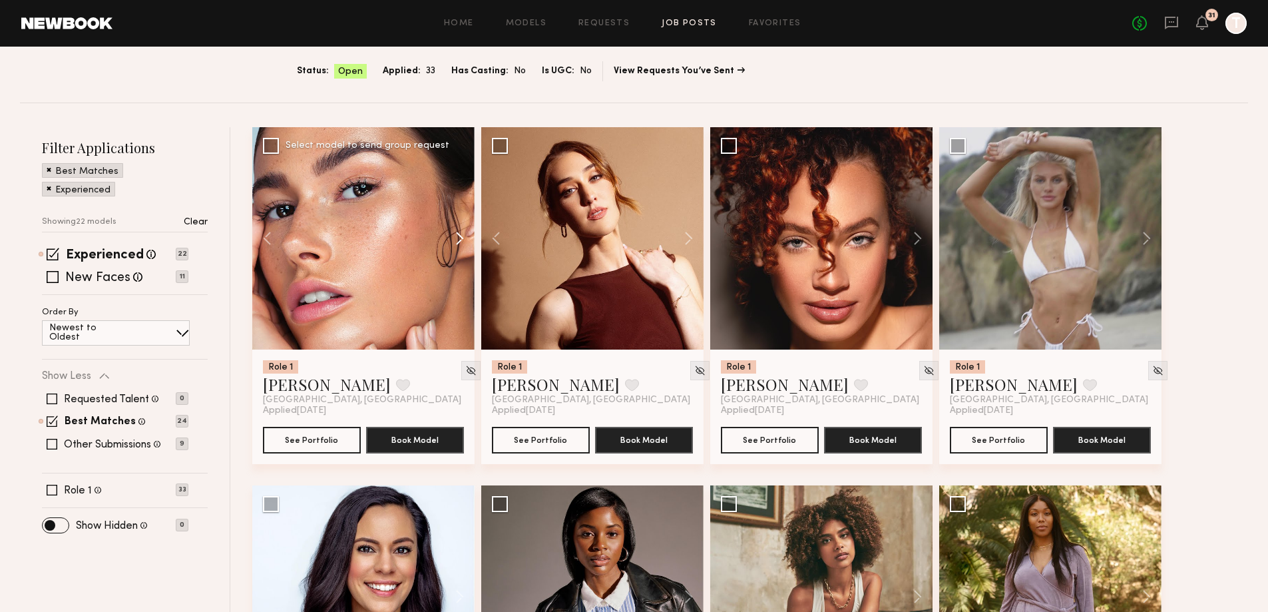
click at [464, 244] on button at bounding box center [453, 238] width 43 height 222
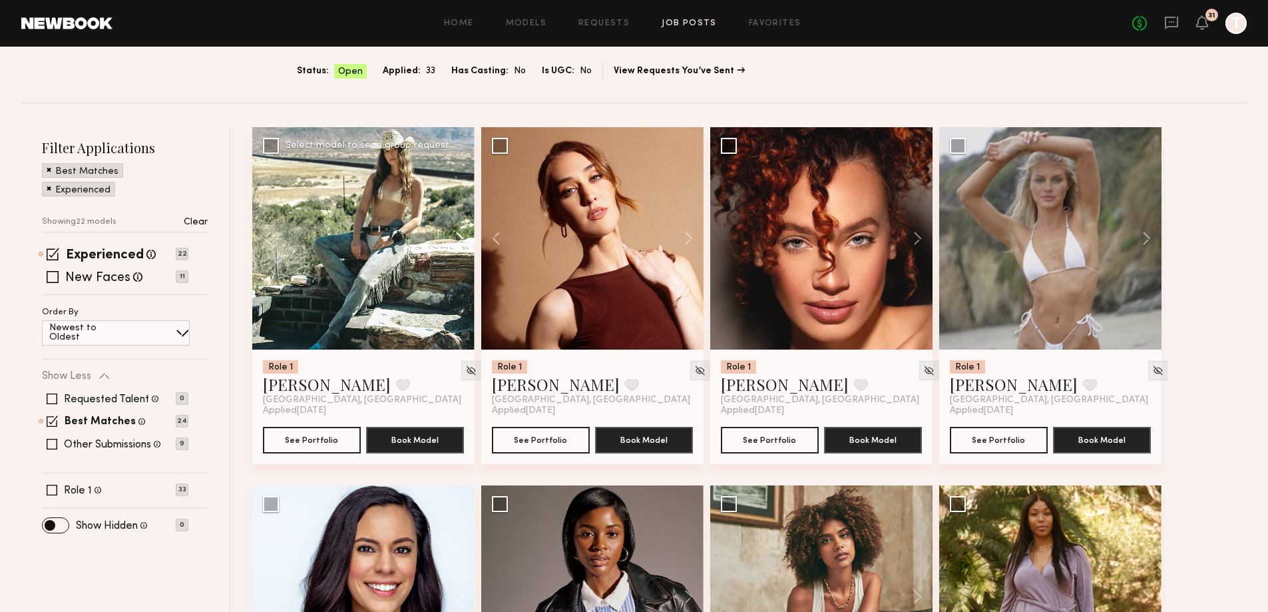
click at [464, 244] on button at bounding box center [453, 238] width 43 height 222
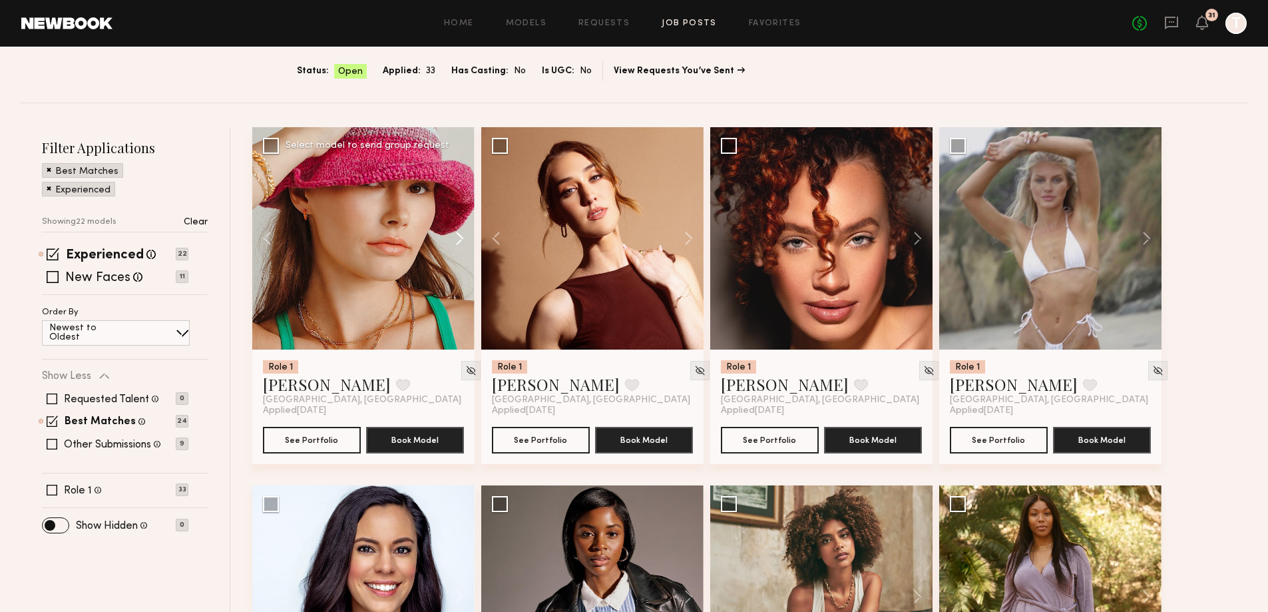
click at [464, 244] on button at bounding box center [453, 238] width 43 height 222
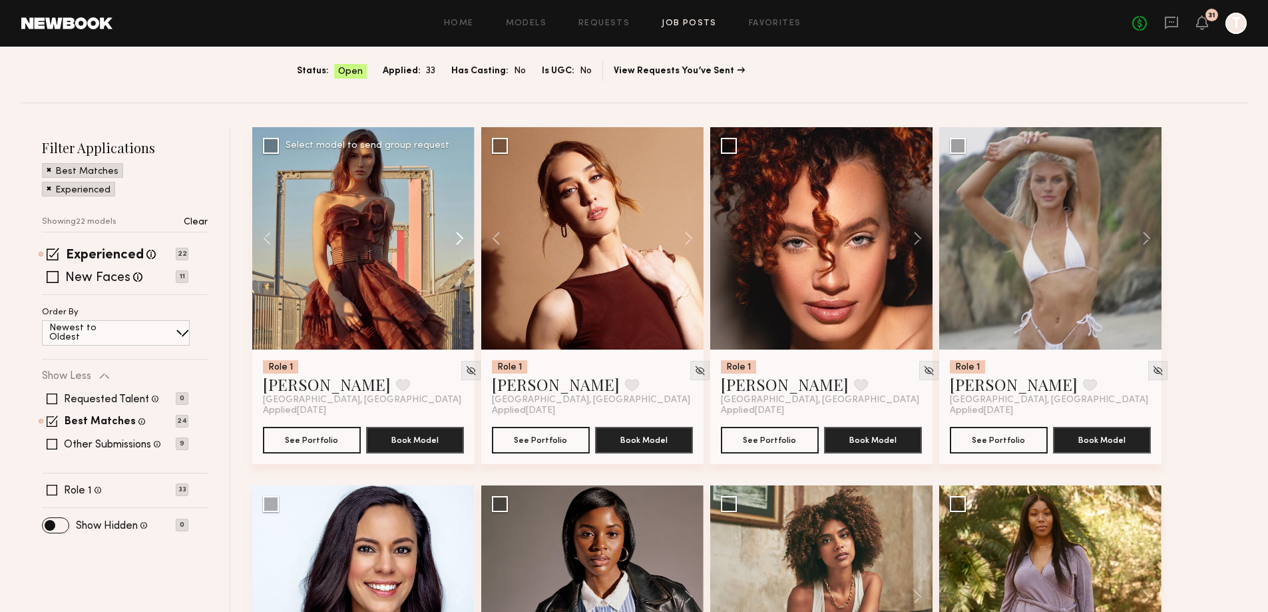
click at [464, 244] on button at bounding box center [453, 238] width 43 height 222
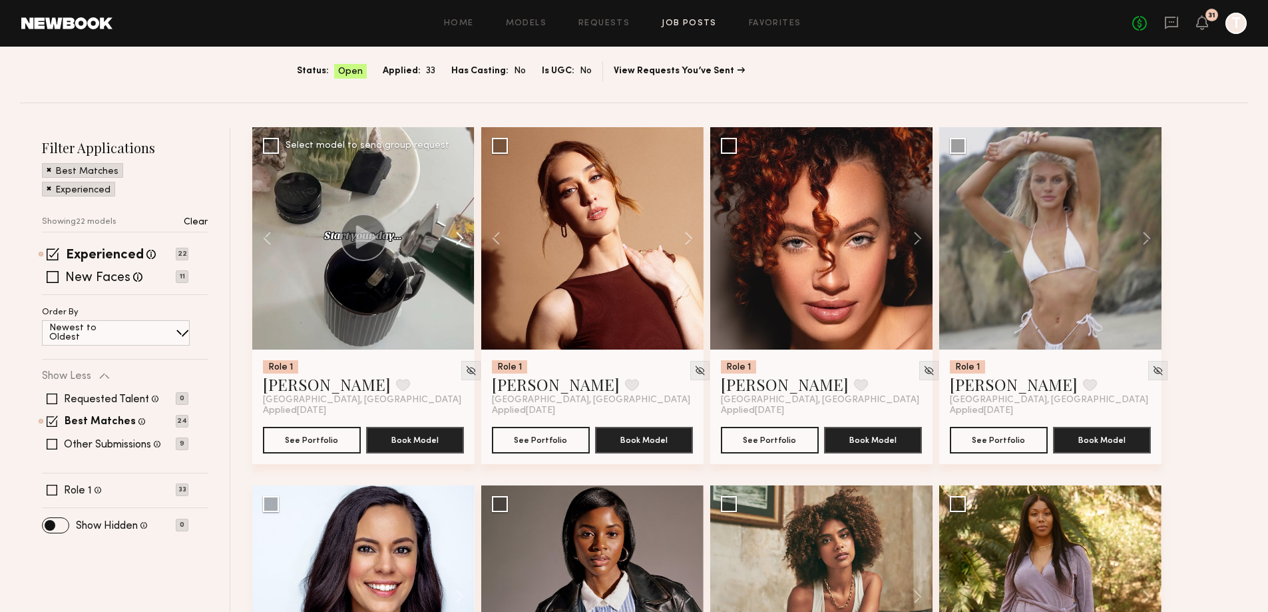
click at [464, 244] on button at bounding box center [453, 238] width 43 height 222
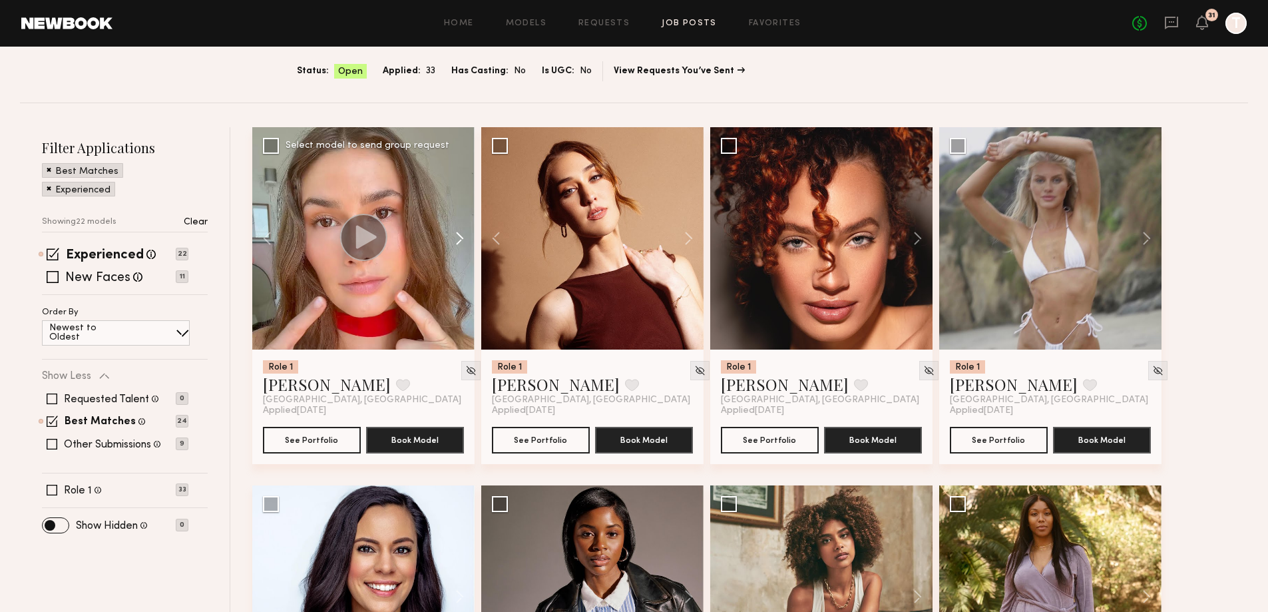
click at [464, 244] on button at bounding box center [453, 238] width 43 height 222
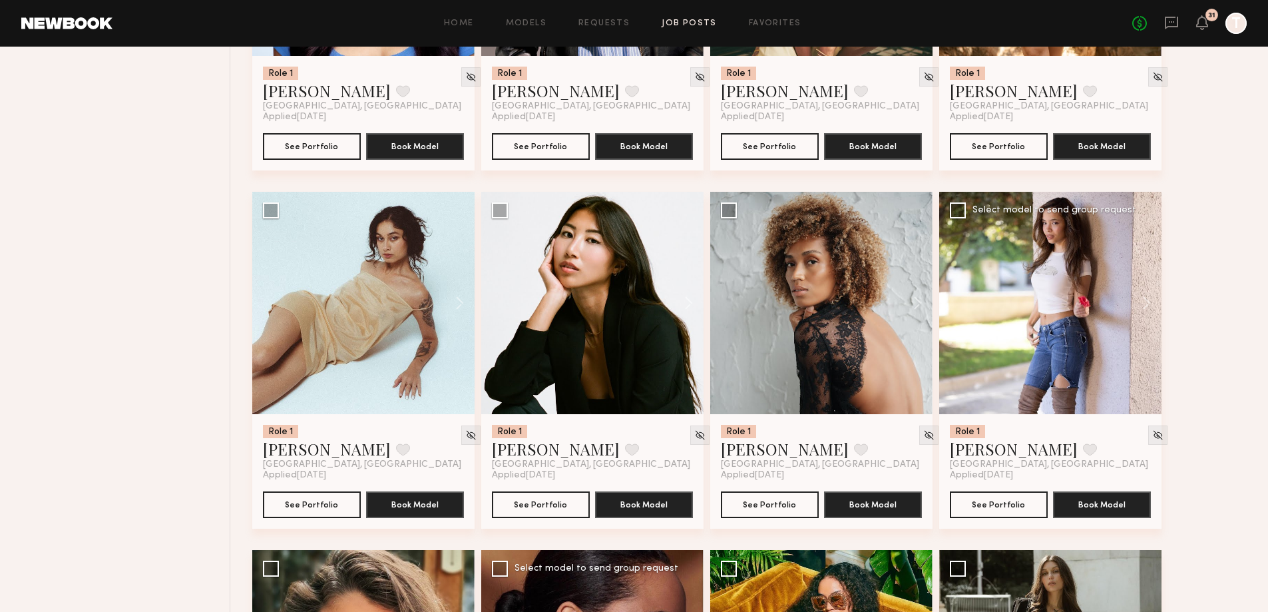
scroll to position [750, 0]
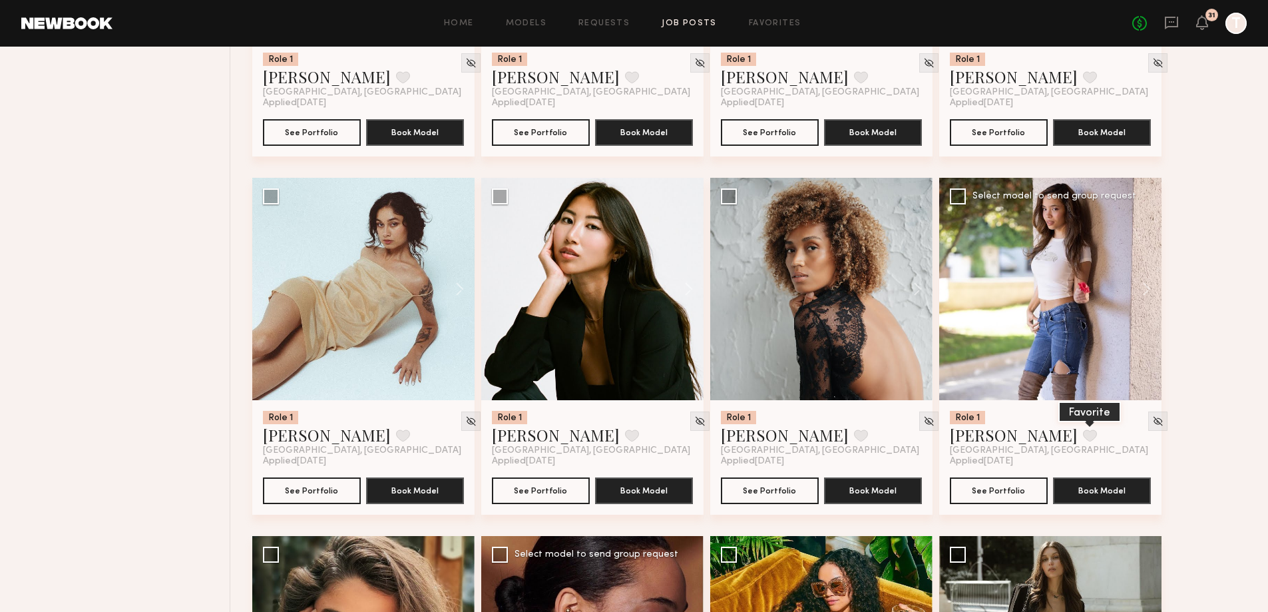
click at [1083, 437] on button at bounding box center [1090, 435] width 14 height 12
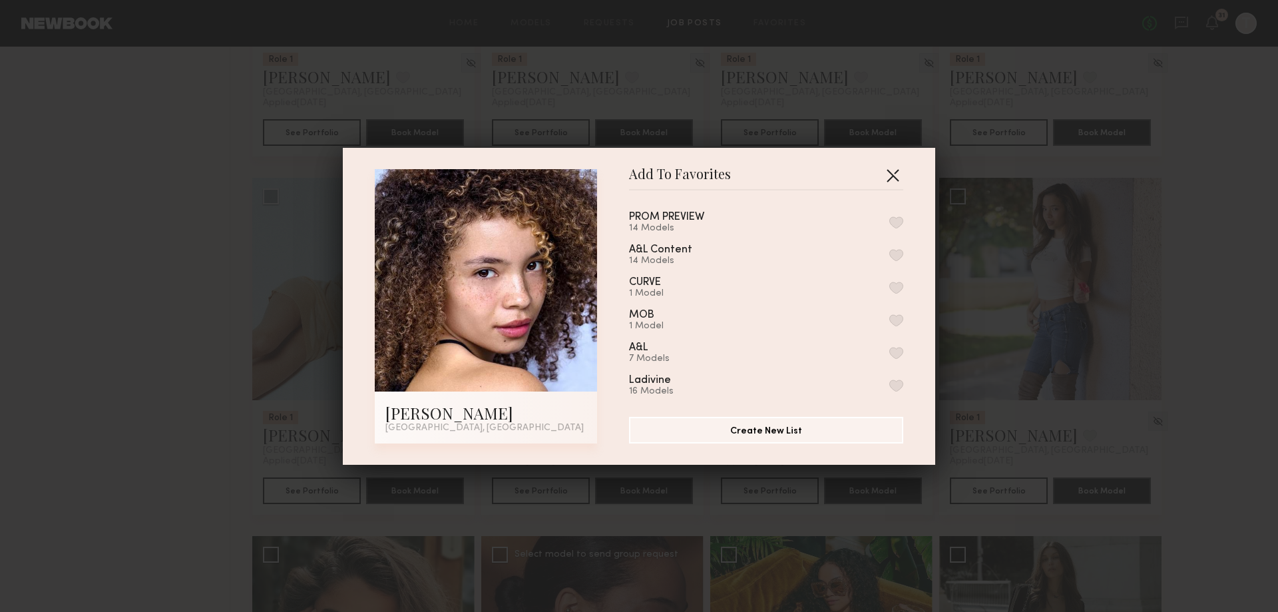
click at [895, 172] on button "button" at bounding box center [892, 174] width 21 height 21
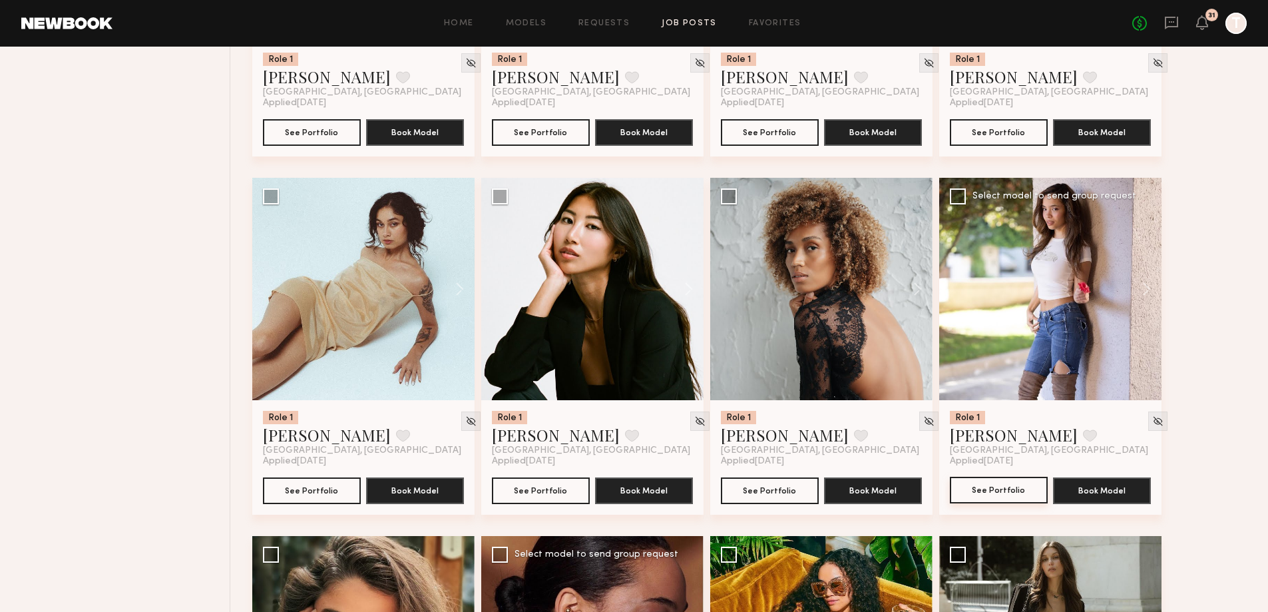
click at [1018, 496] on button "See Portfolio" at bounding box center [999, 490] width 98 height 27
click at [460, 286] on button at bounding box center [453, 289] width 43 height 222
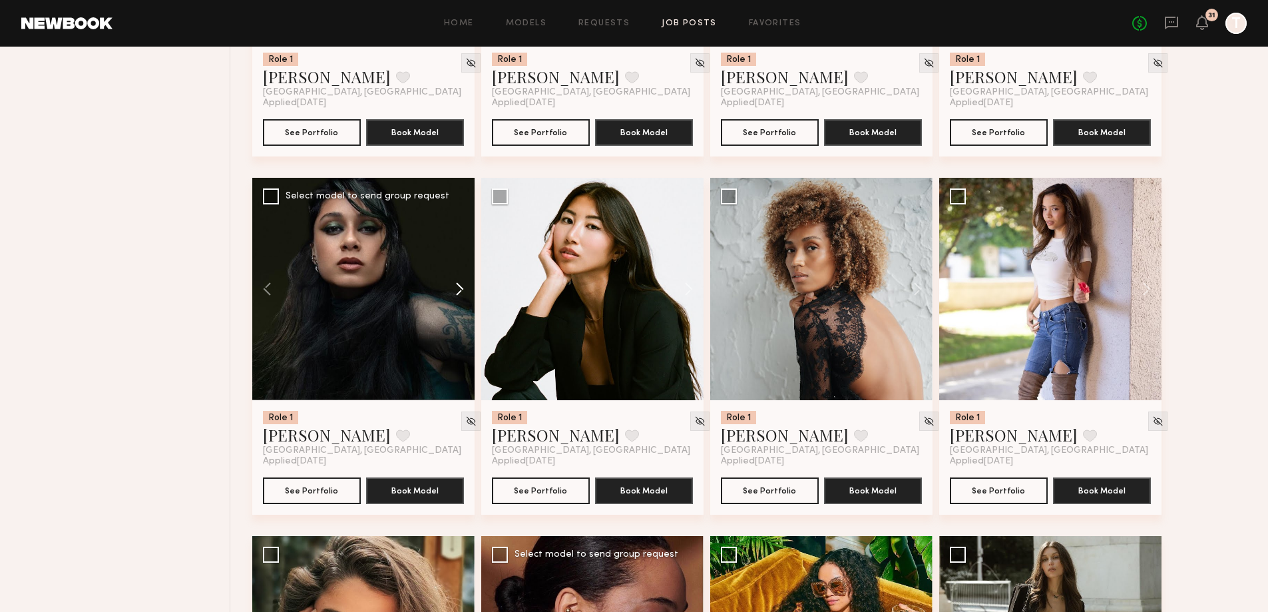
click at [460, 286] on button at bounding box center [453, 289] width 43 height 222
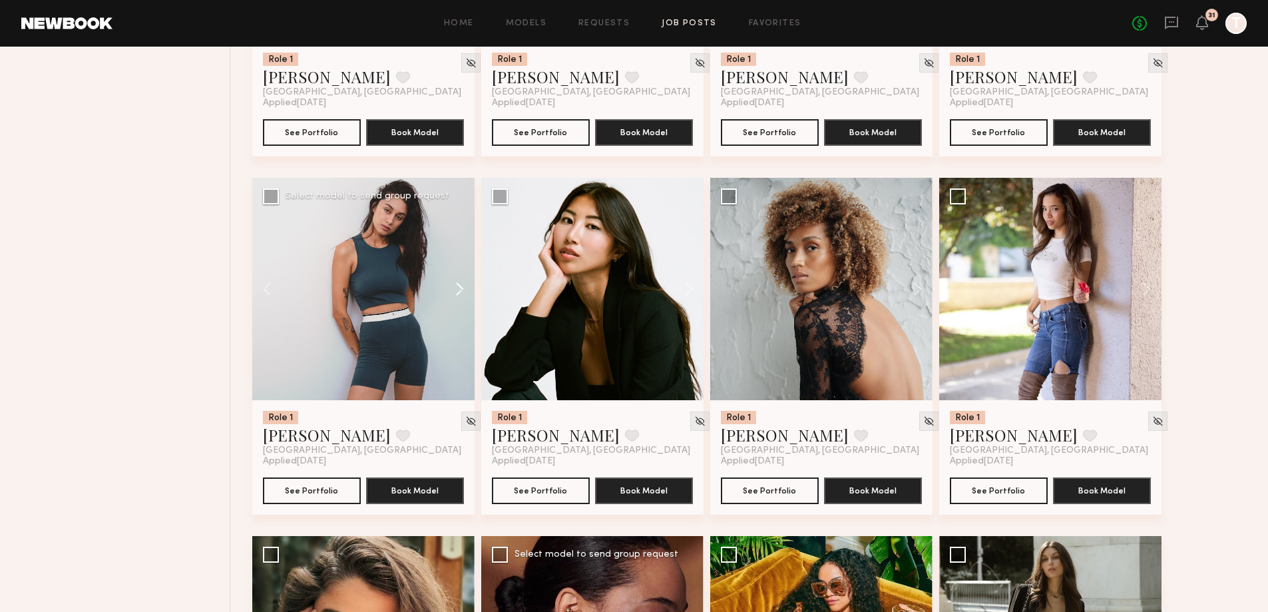
click at [460, 286] on button at bounding box center [453, 289] width 43 height 222
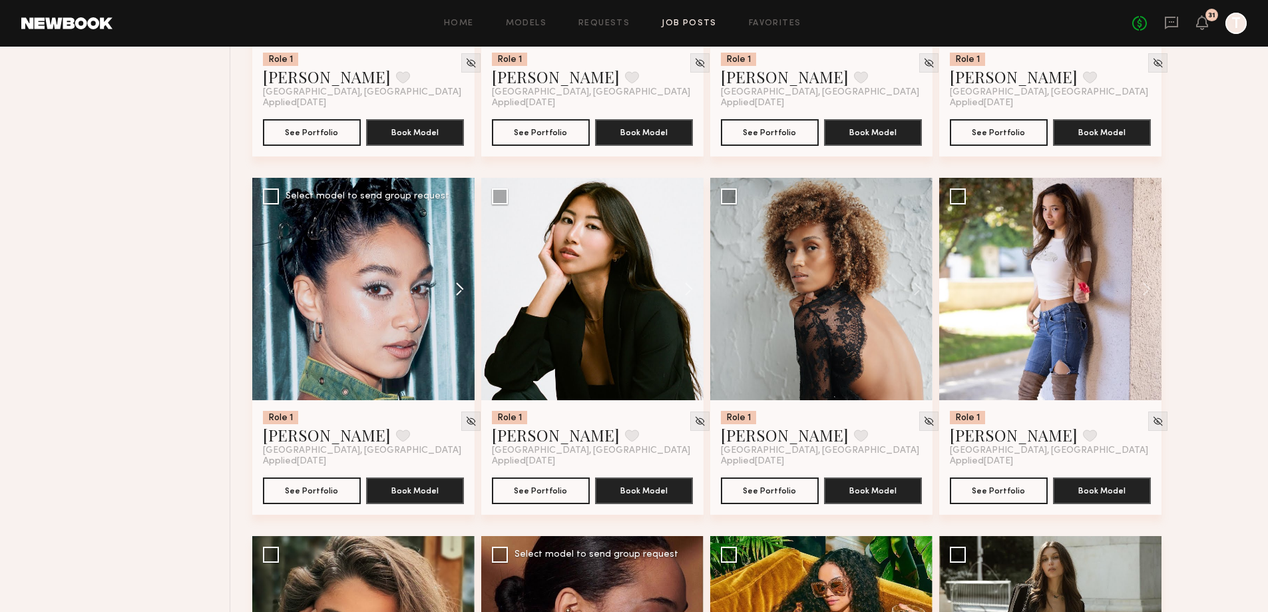
click at [460, 286] on button at bounding box center [453, 289] width 43 height 222
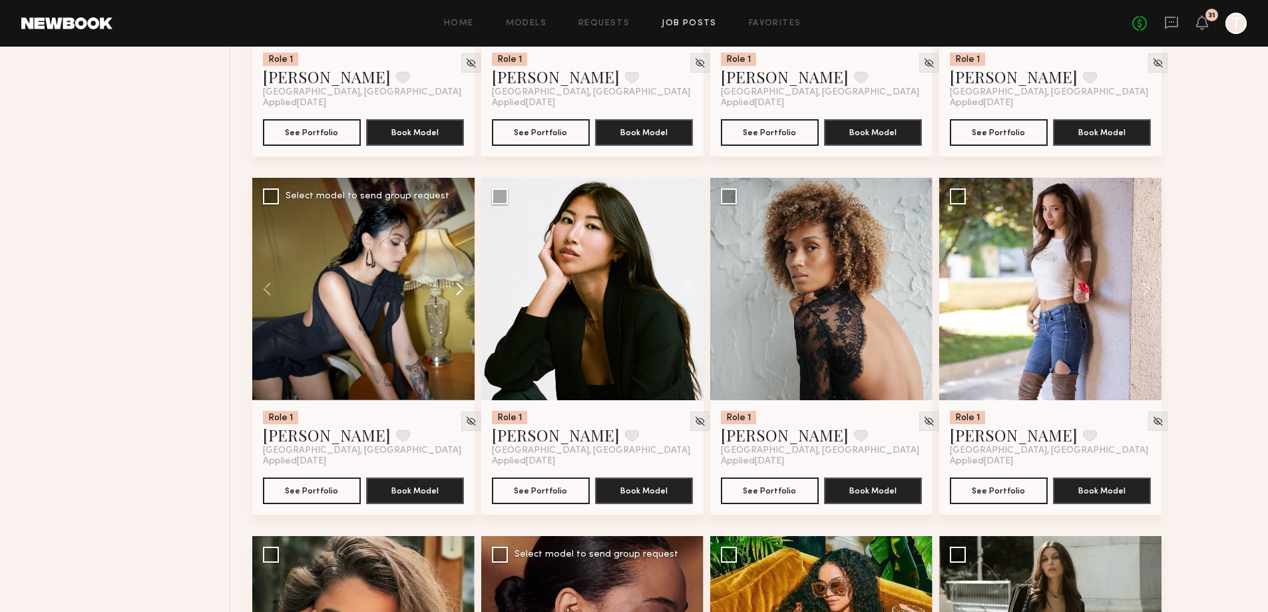
click at [460, 286] on button at bounding box center [453, 289] width 43 height 222
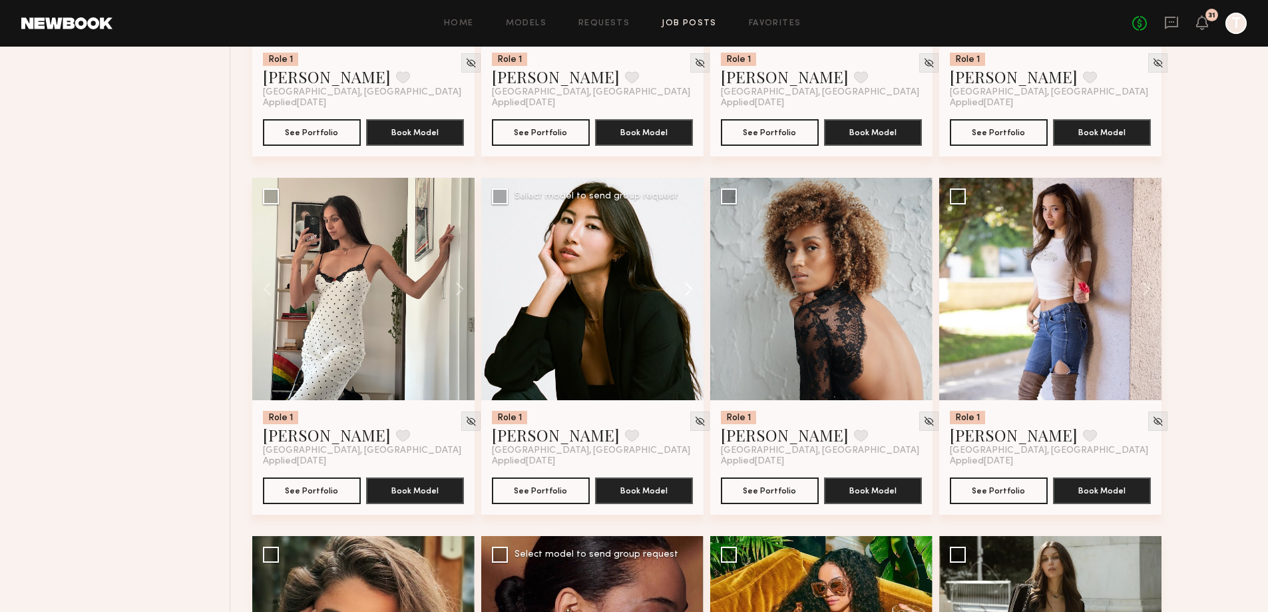
click at [692, 290] on button at bounding box center [682, 289] width 43 height 222
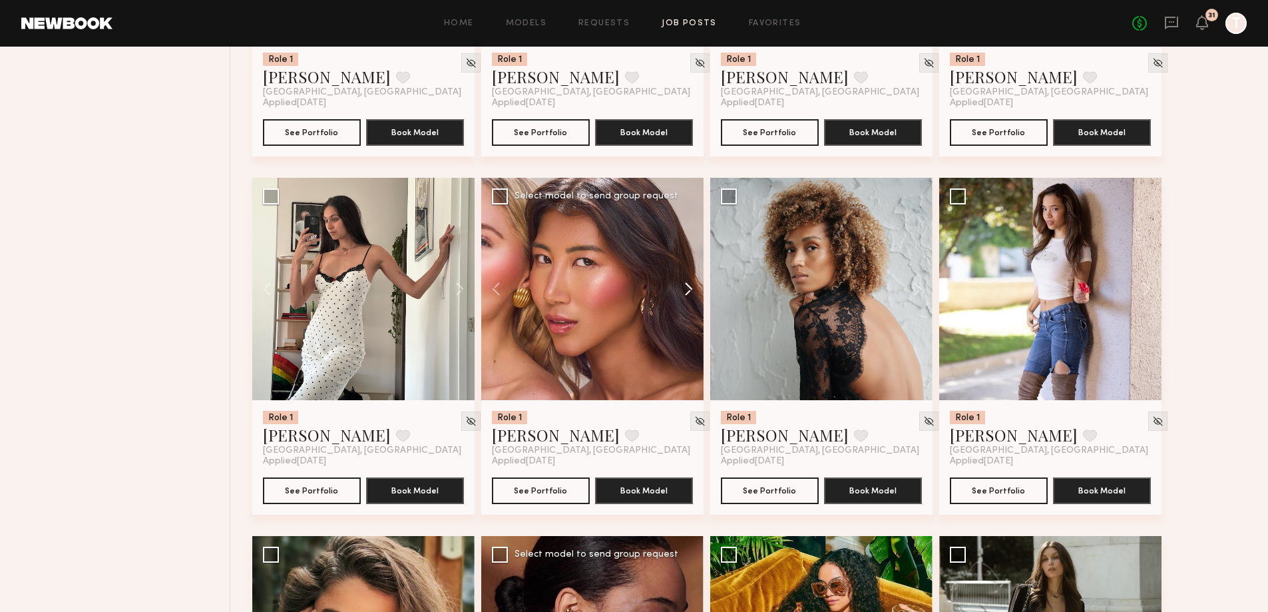
click at [692, 290] on button at bounding box center [682, 289] width 43 height 222
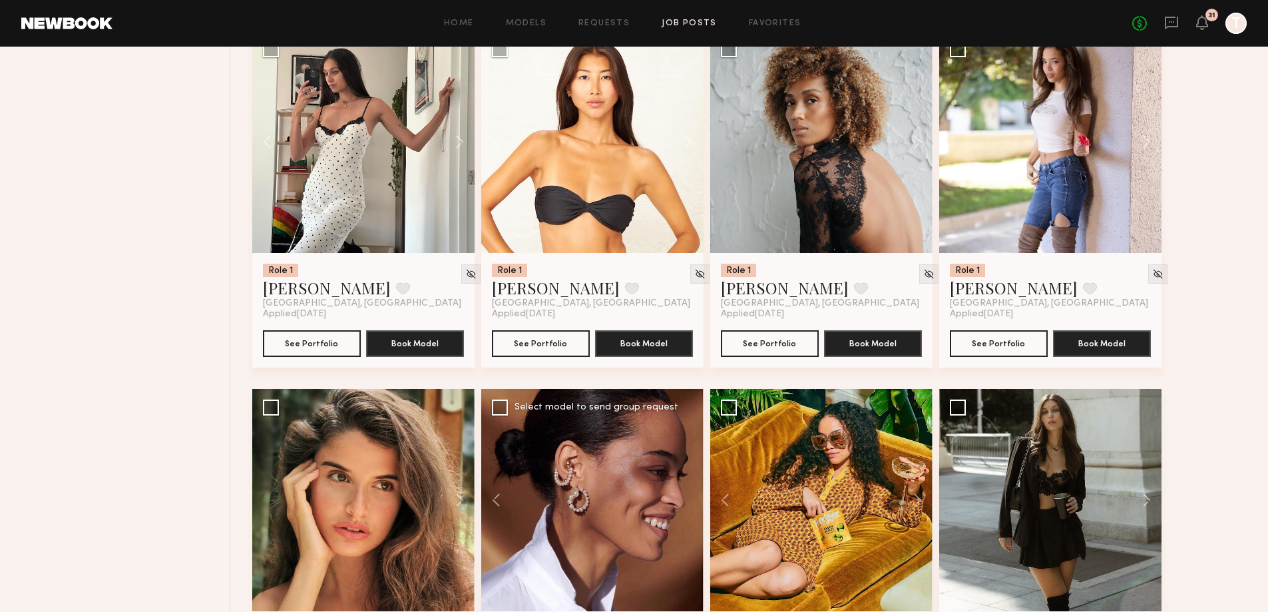
scroll to position [1017, 0]
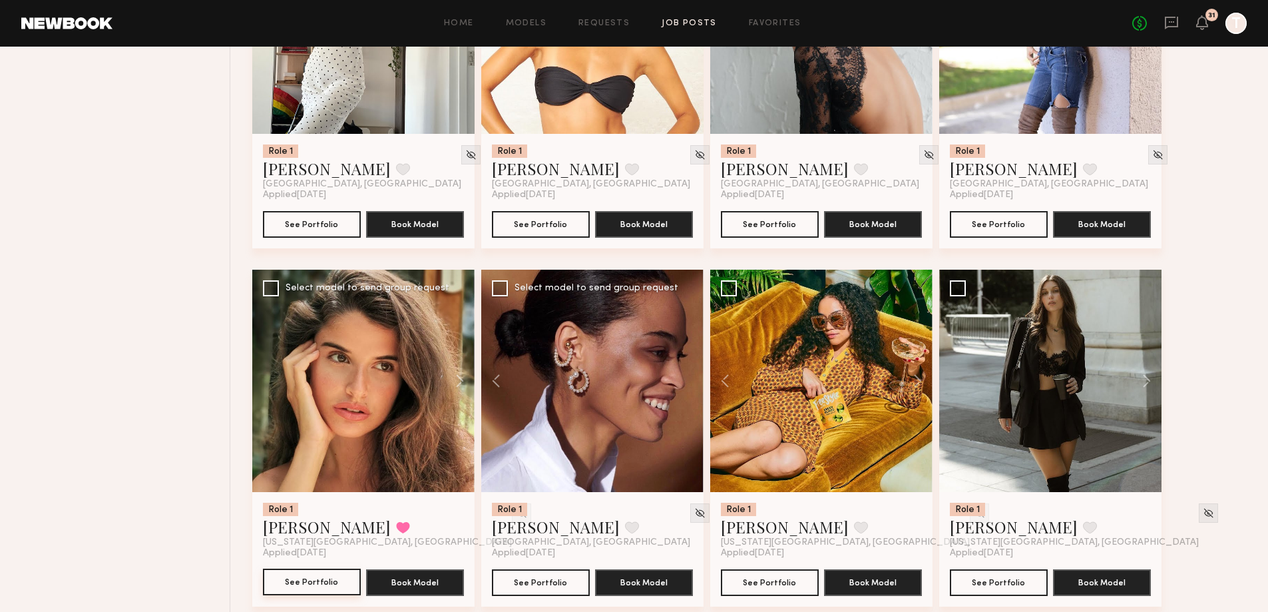
click at [275, 578] on button "See Portfolio" at bounding box center [312, 582] width 98 height 27
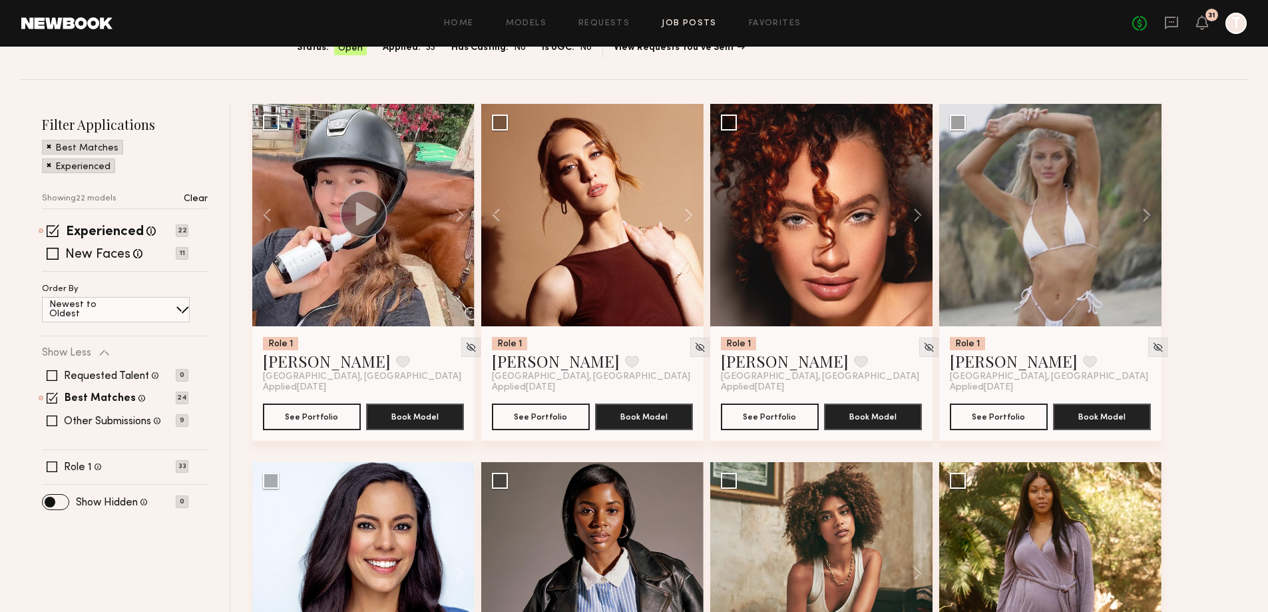
scroll to position [85, 0]
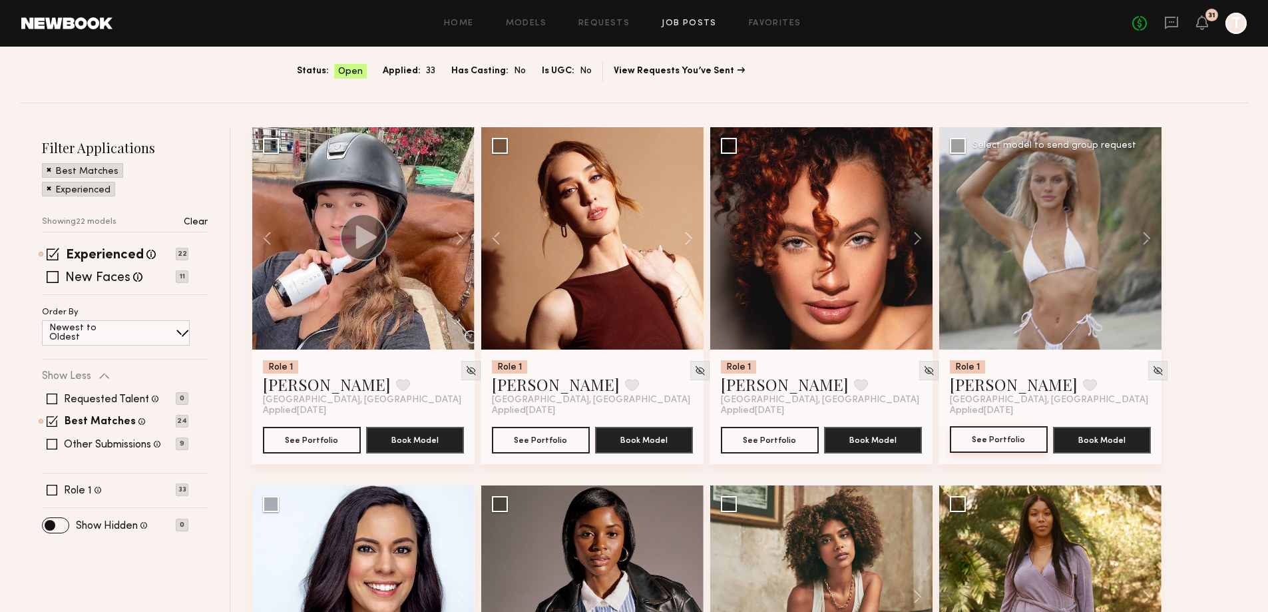
click at [1003, 435] on button "See Portfolio" at bounding box center [999, 439] width 98 height 27
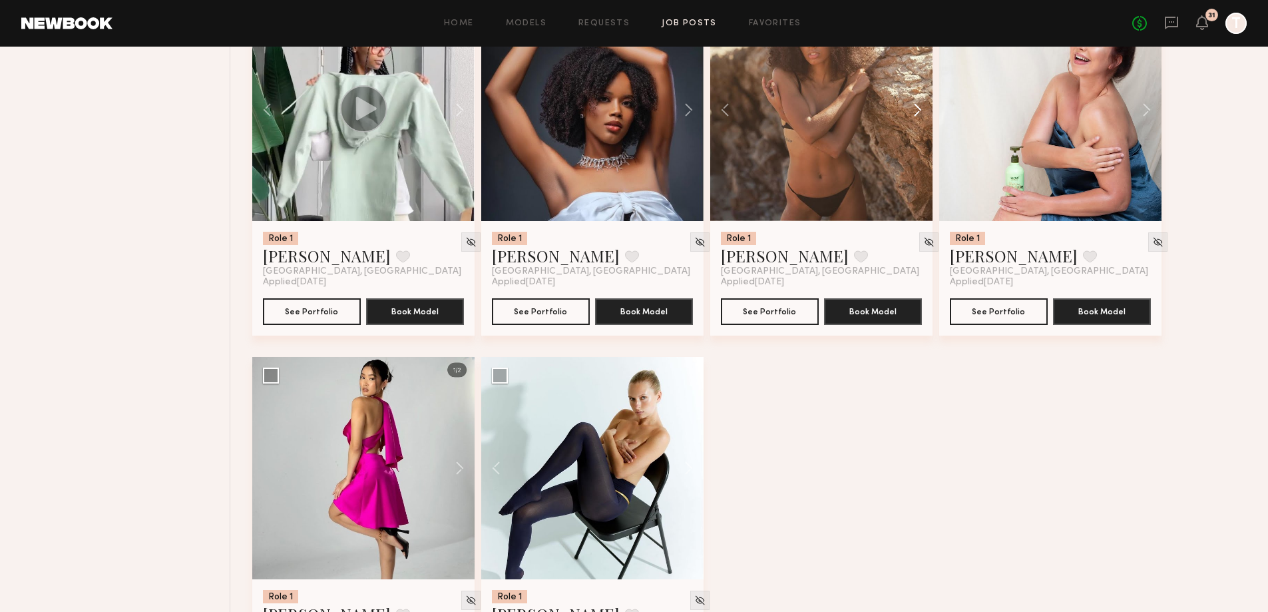
scroll to position [1682, 0]
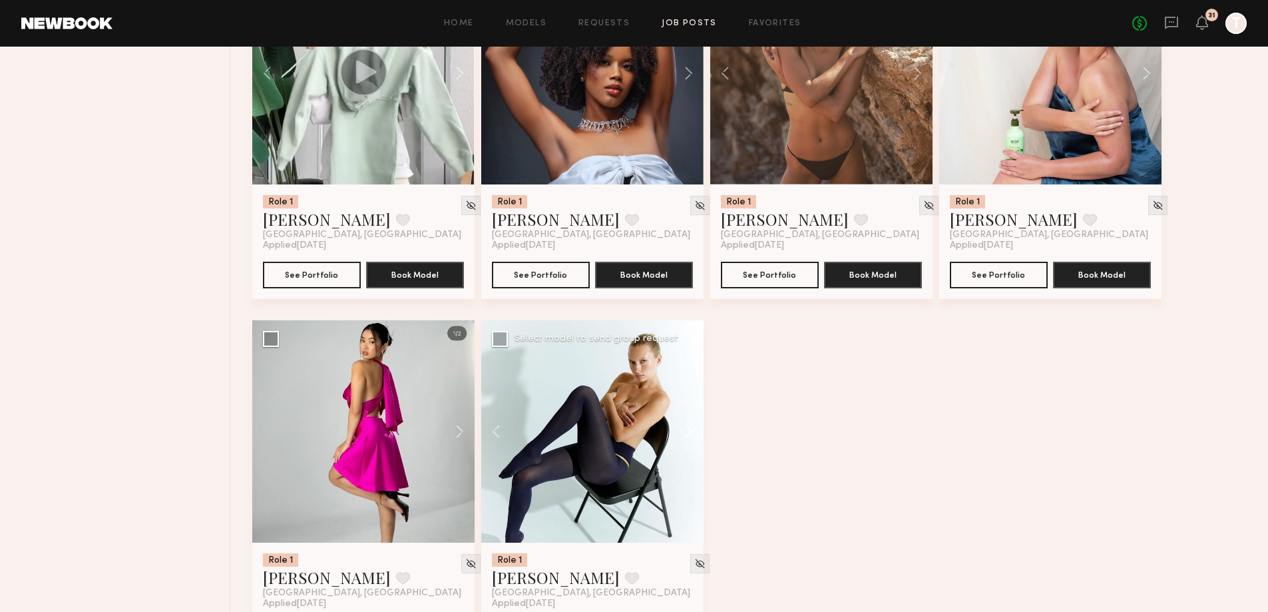
click at [686, 438] on button at bounding box center [682, 431] width 43 height 222
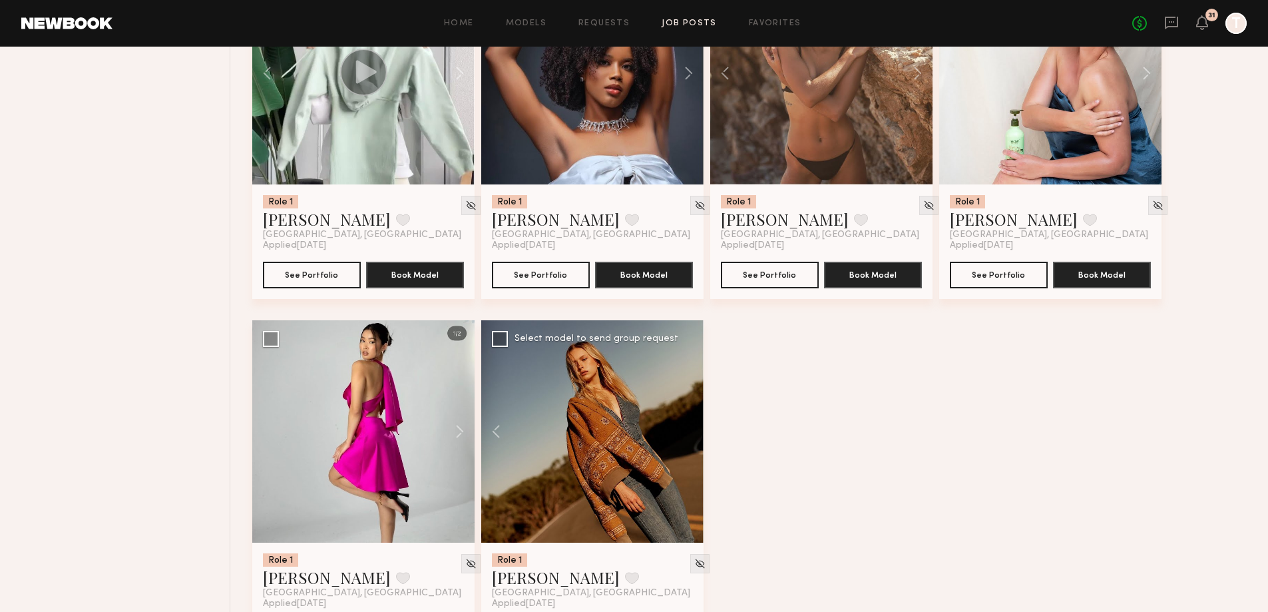
click at [686, 438] on div at bounding box center [592, 431] width 222 height 222
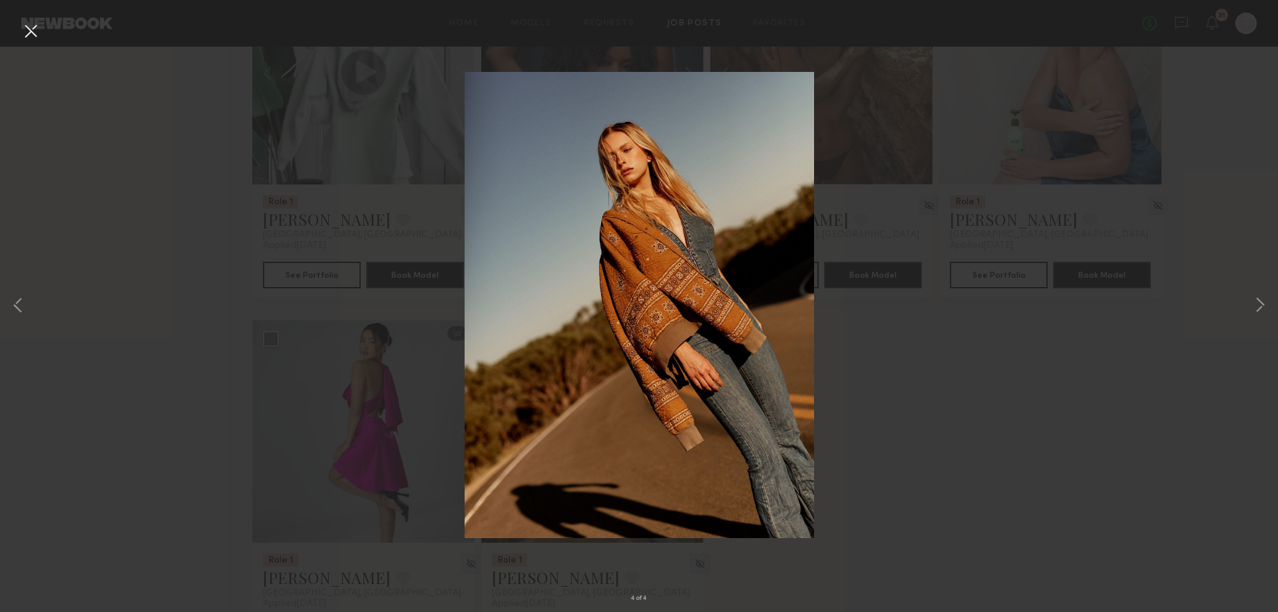
click at [1218, 340] on div "4 of 4" at bounding box center [639, 306] width 1278 height 612
click at [1038, 131] on div "4 of 4" at bounding box center [639, 306] width 1278 height 612
click at [17, 31] on div "4 of 4" at bounding box center [639, 306] width 1278 height 612
click at [29, 27] on button at bounding box center [30, 32] width 21 height 24
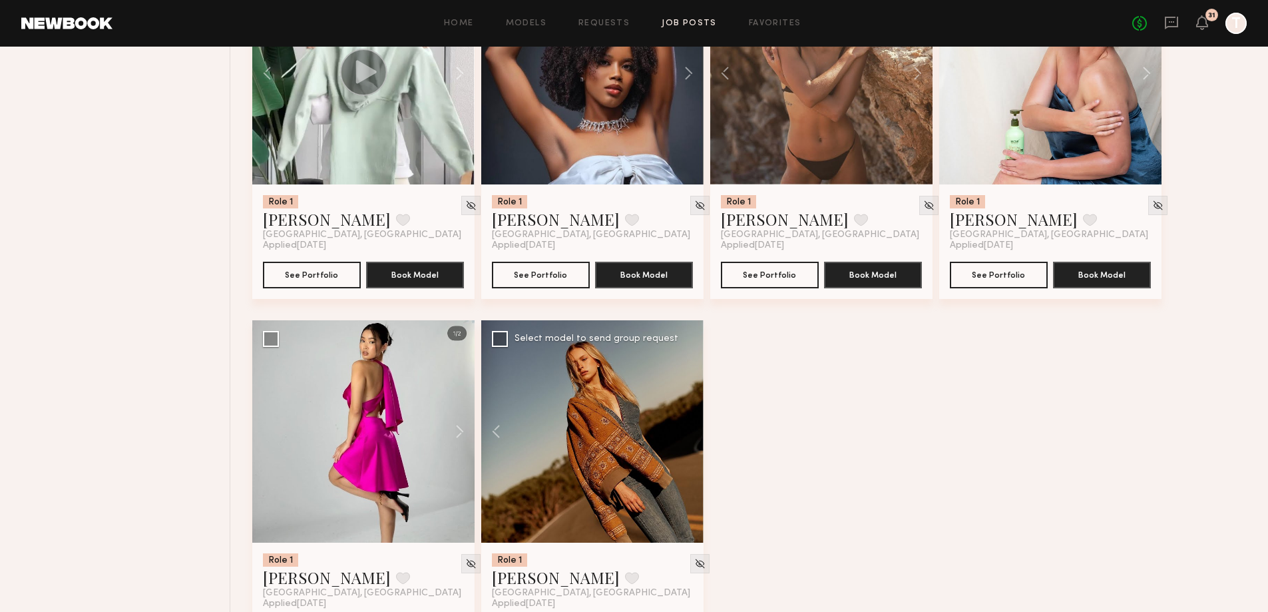
click at [388, 160] on div at bounding box center [363, 73] width 222 height 222
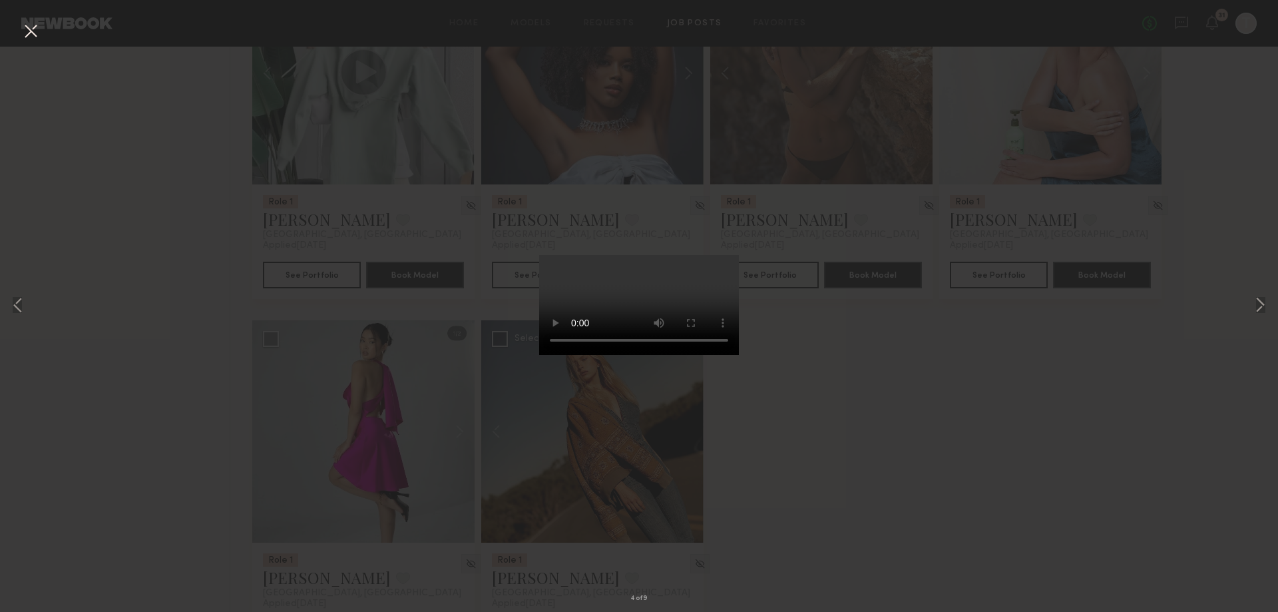
click at [943, 467] on div "4 of 9" at bounding box center [639, 306] width 1278 height 612
click at [23, 29] on button at bounding box center [30, 32] width 21 height 24
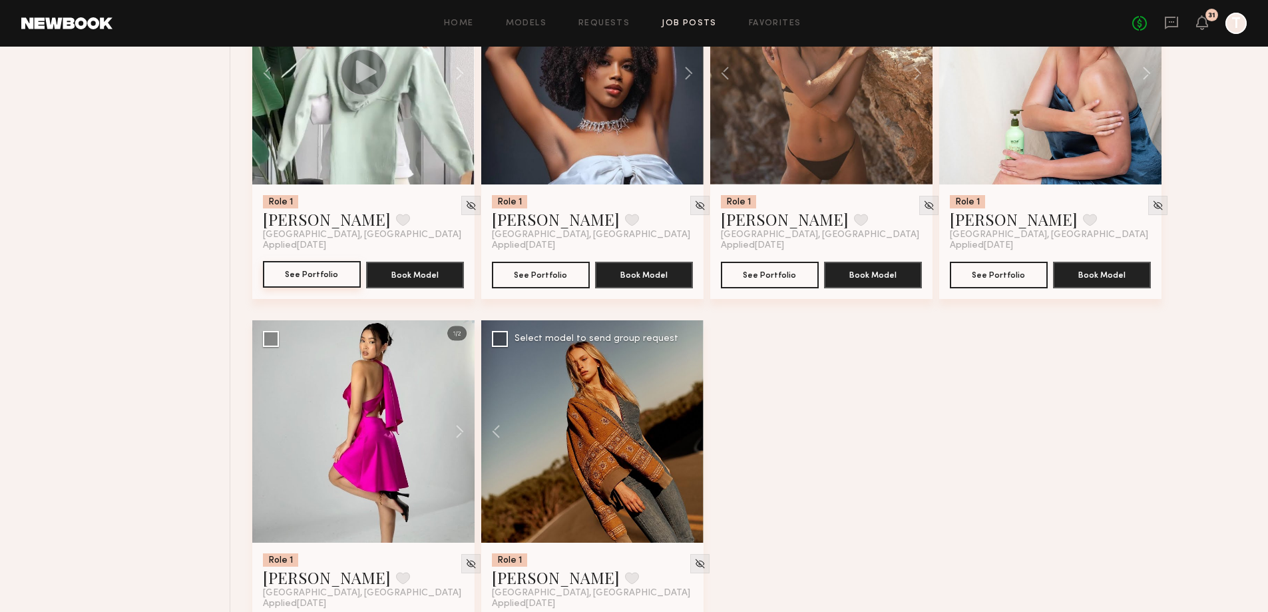
click at [321, 273] on button "See Portfolio" at bounding box center [312, 274] width 98 height 27
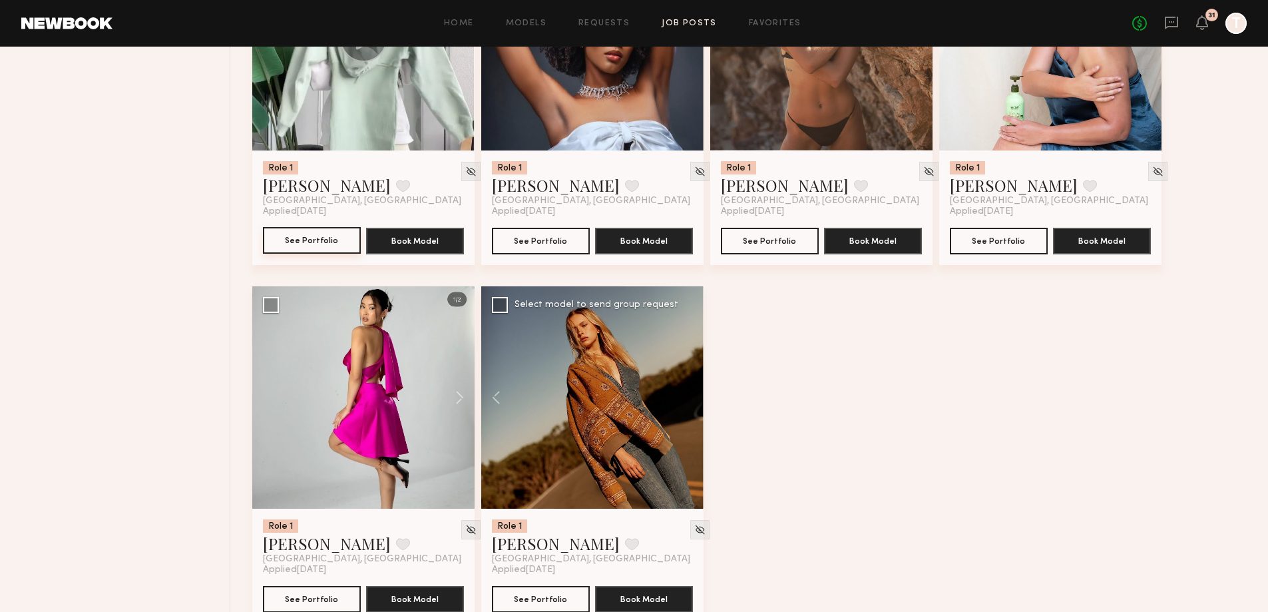
scroll to position [1749, 0]
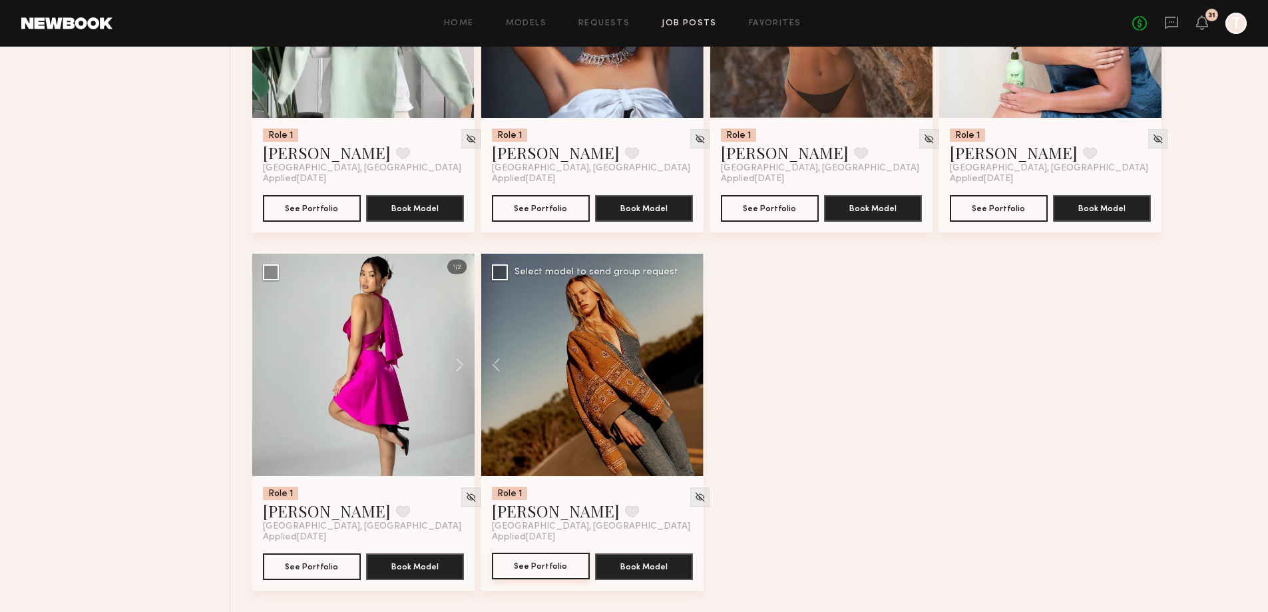
click at [562, 561] on button "See Portfolio" at bounding box center [541, 566] width 98 height 27
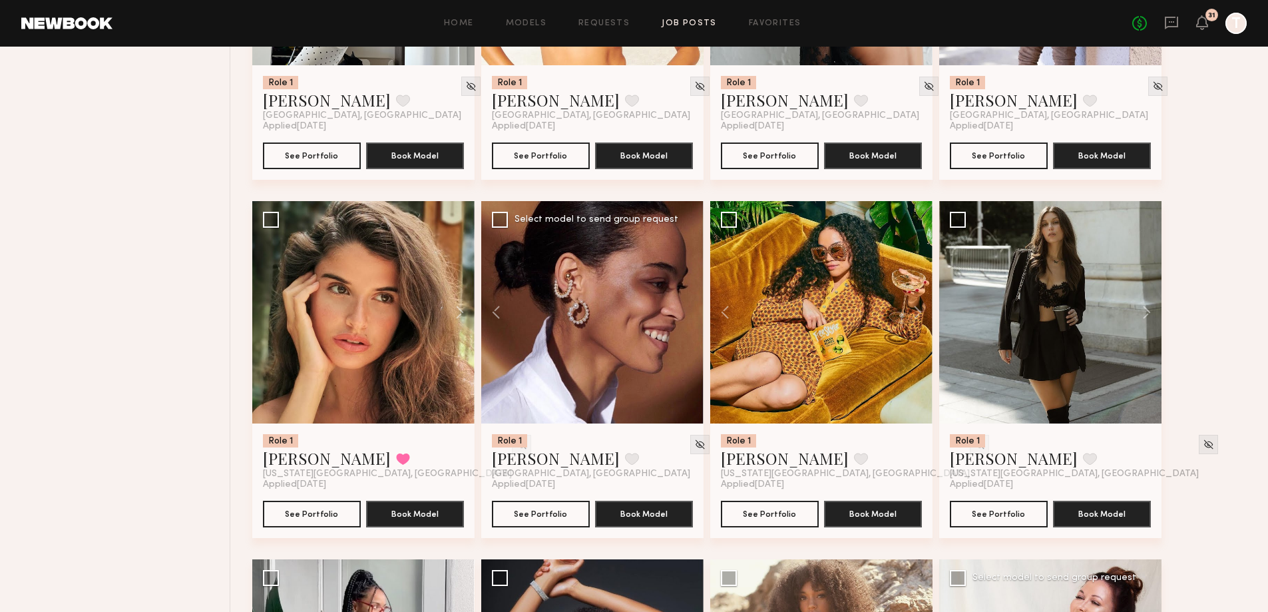
scroll to position [1083, 0]
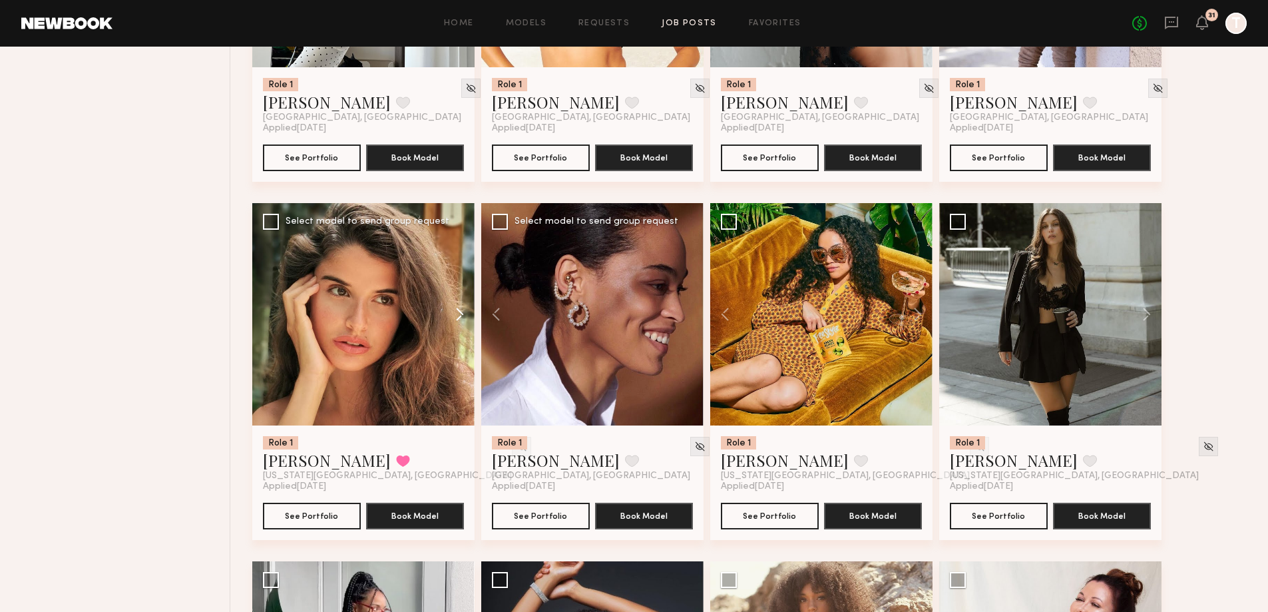
click at [449, 315] on button at bounding box center [453, 314] width 43 height 222
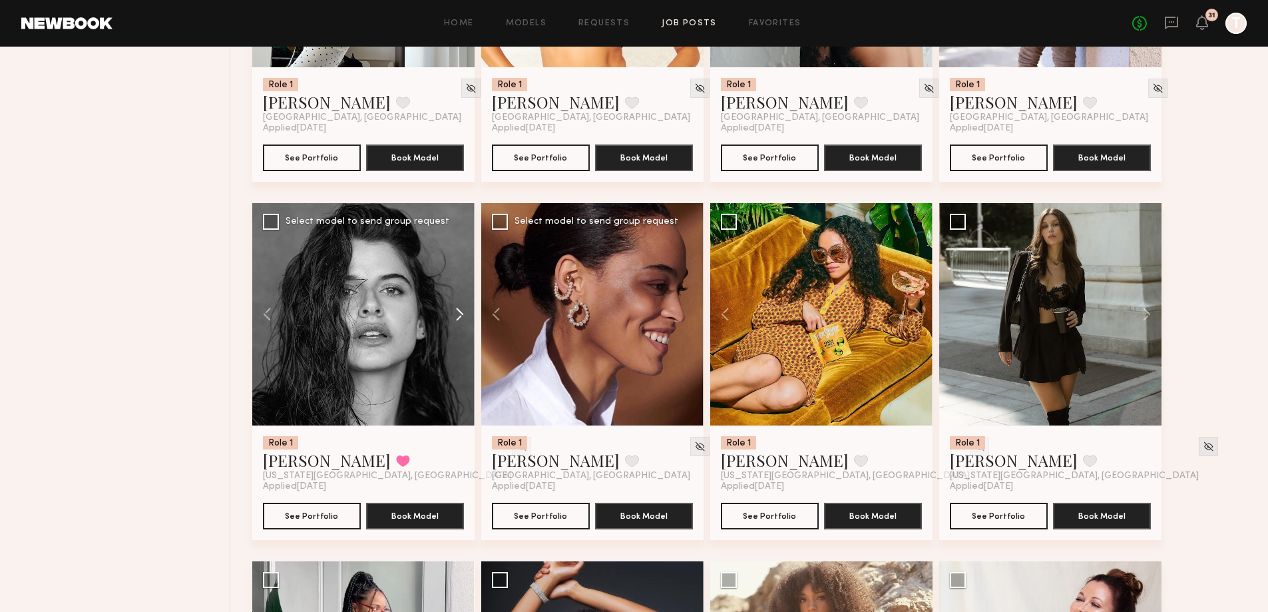
click at [449, 315] on button at bounding box center [453, 314] width 43 height 222
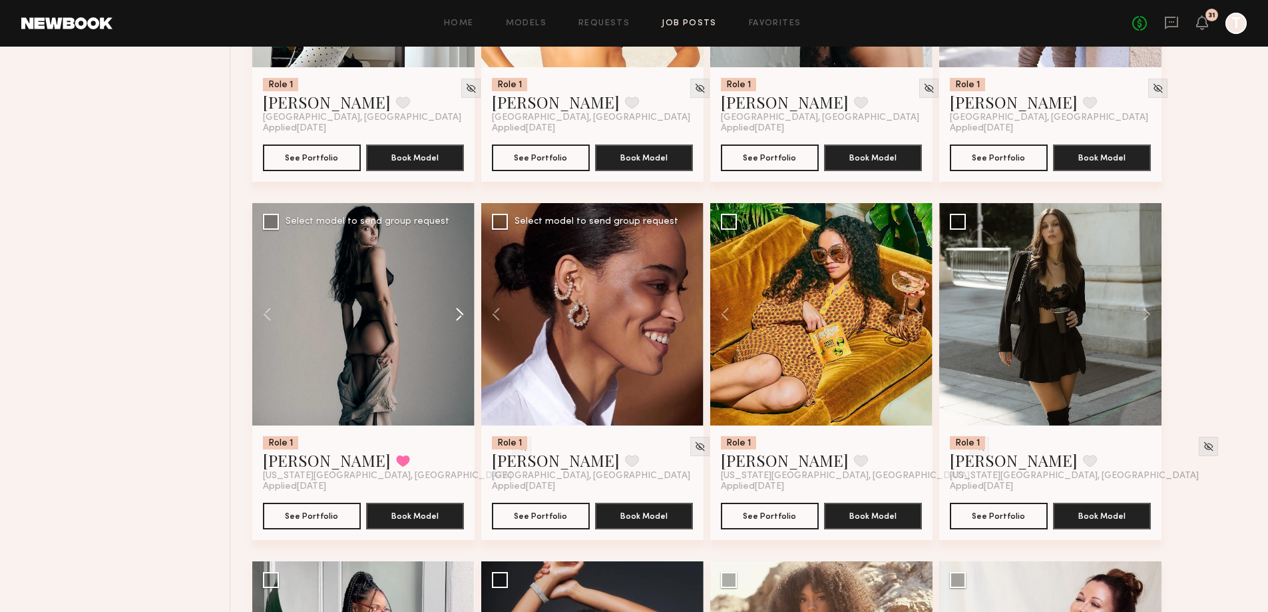
click at [449, 315] on button at bounding box center [453, 314] width 43 height 222
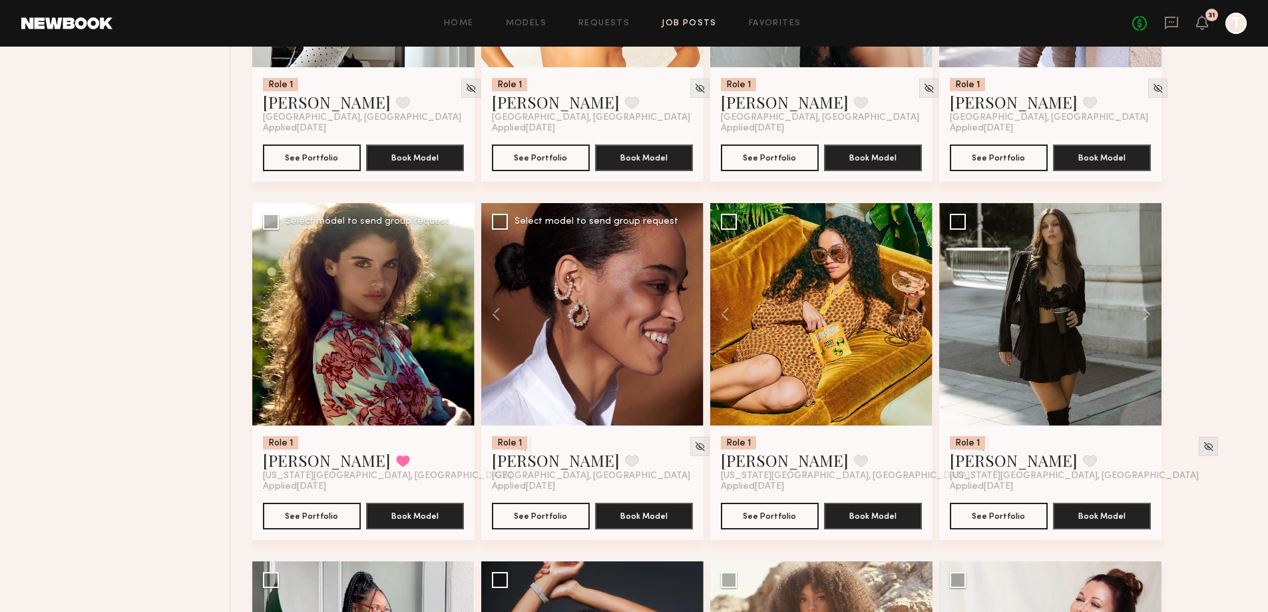
click at [449, 315] on div at bounding box center [363, 314] width 222 height 222
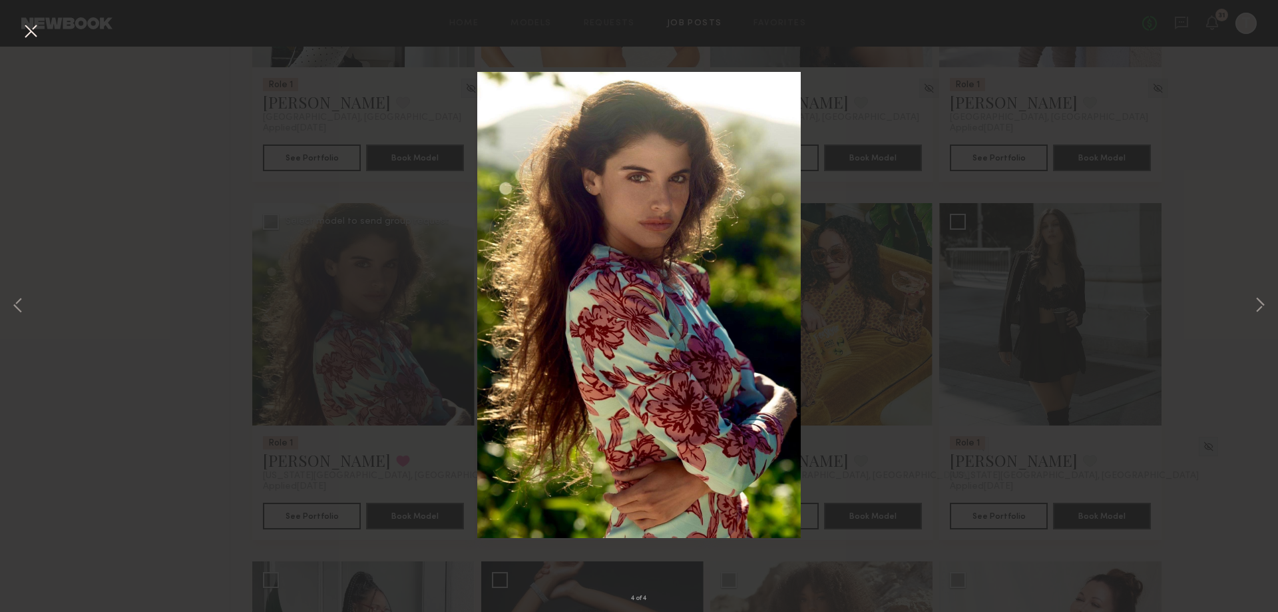
click at [898, 326] on div "4 of 4" at bounding box center [639, 306] width 1278 height 612
click at [1026, 523] on div "4 of 4" at bounding box center [639, 306] width 1278 height 612
click at [1252, 86] on button at bounding box center [1260, 305] width 16 height 489
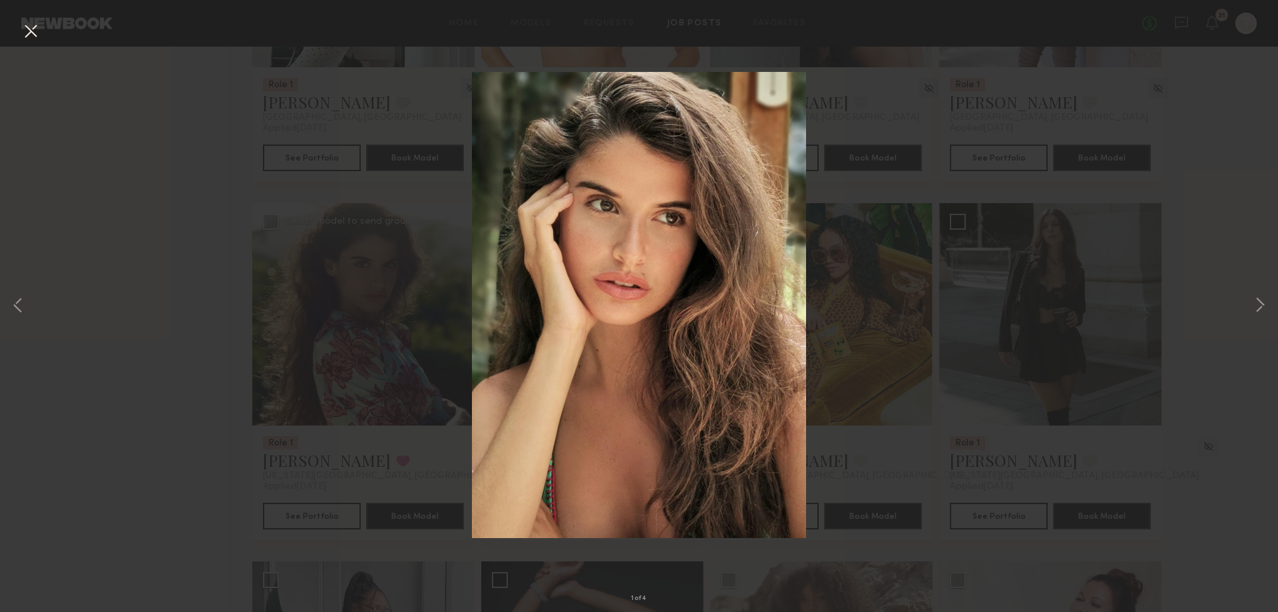
click at [36, 35] on button at bounding box center [30, 32] width 21 height 24
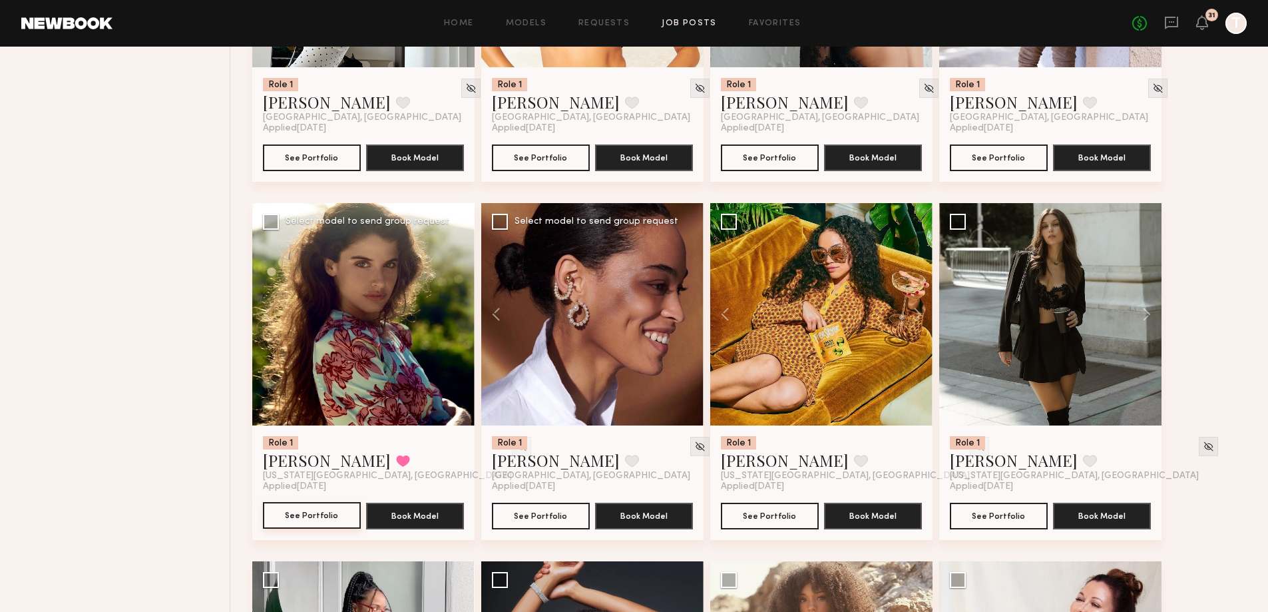
click at [320, 512] on button "See Portfolio" at bounding box center [312, 515] width 98 height 27
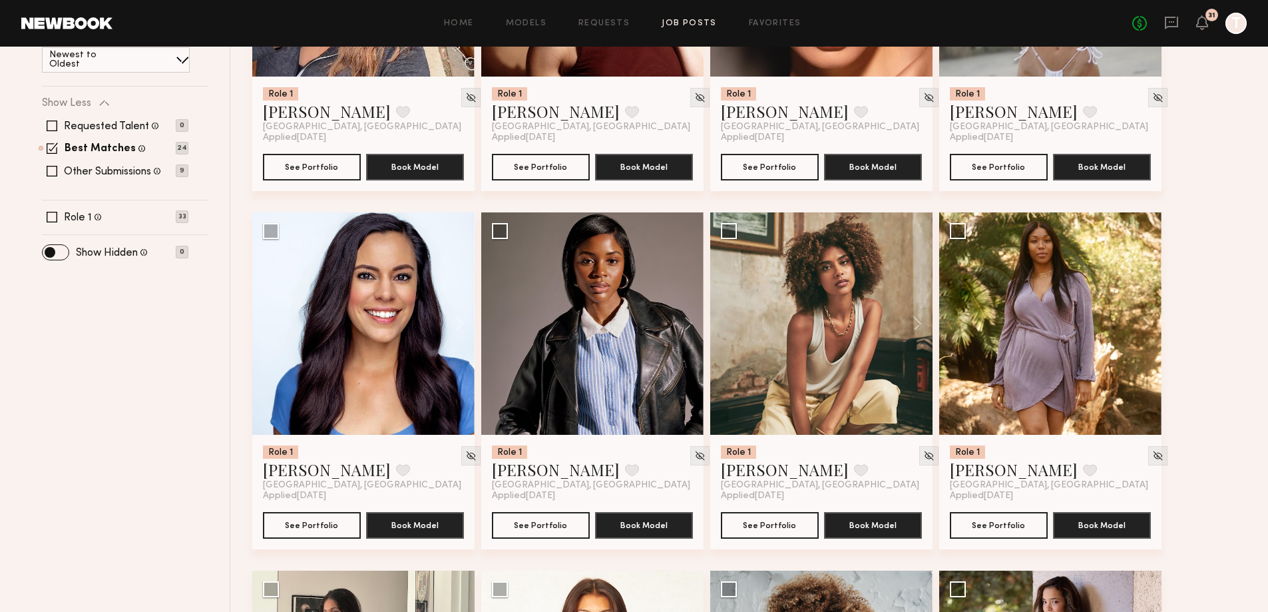
scroll to position [218, 0]
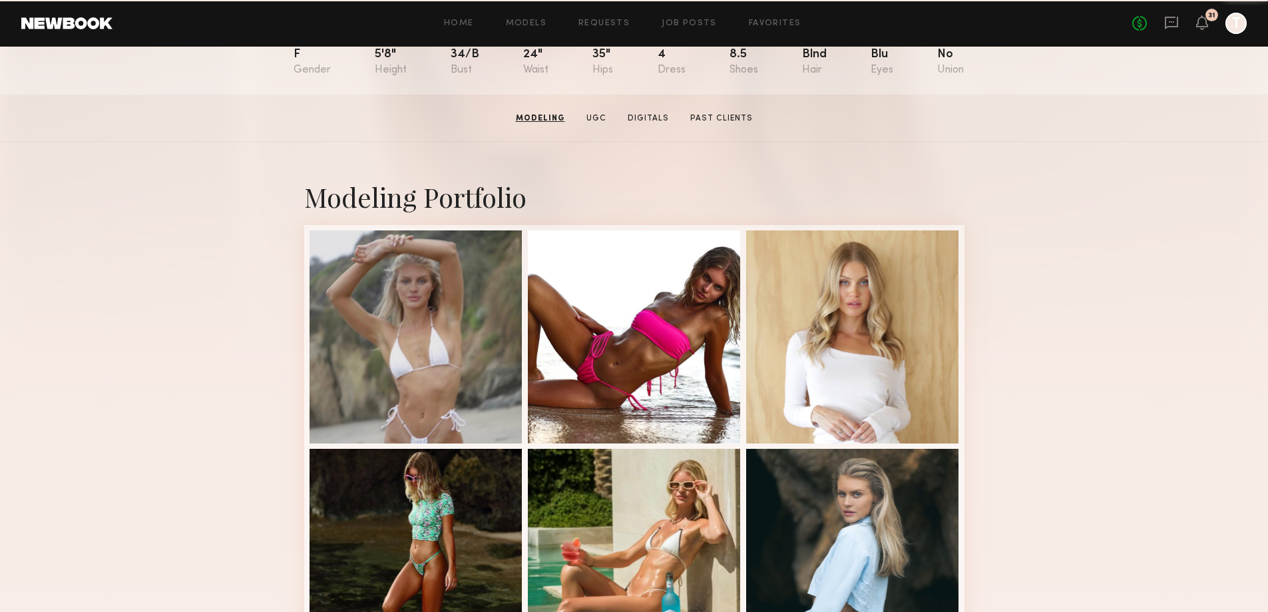
scroll to position [133, 0]
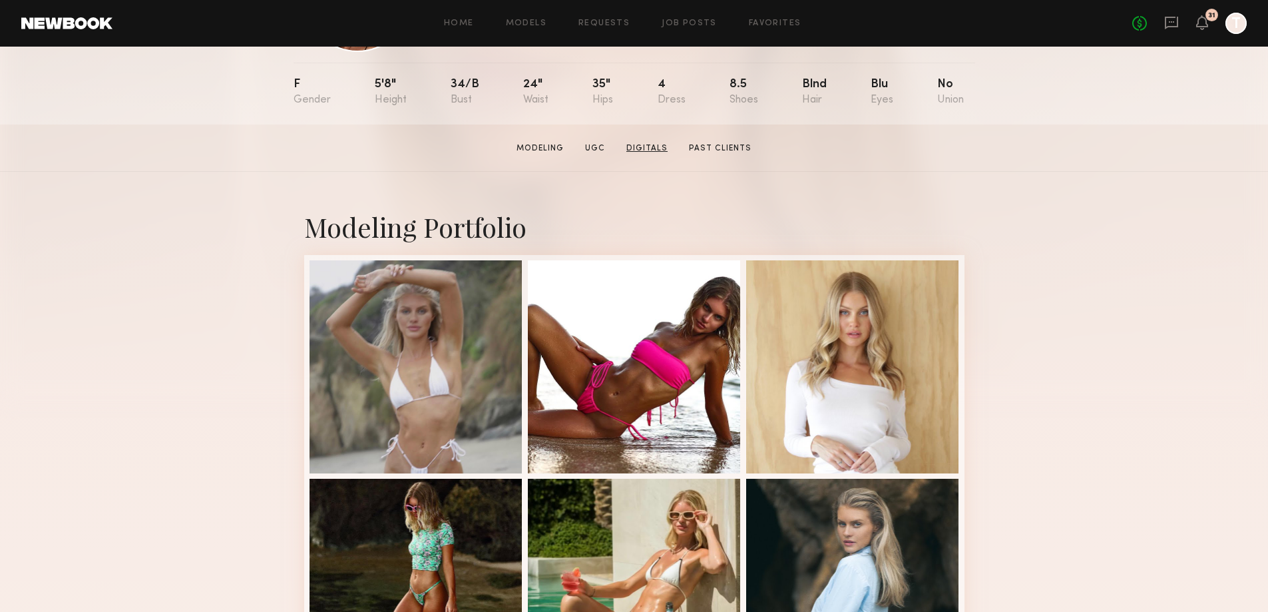
click at [644, 153] on link "Digitals" at bounding box center [647, 148] width 52 height 12
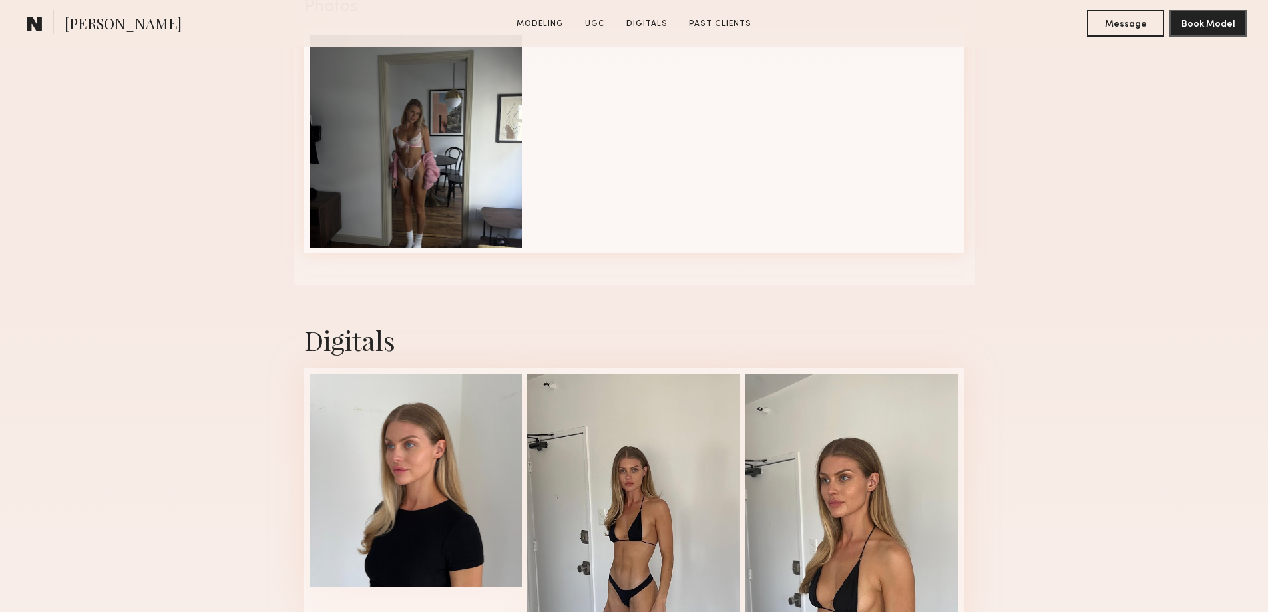
scroll to position [1927, 0]
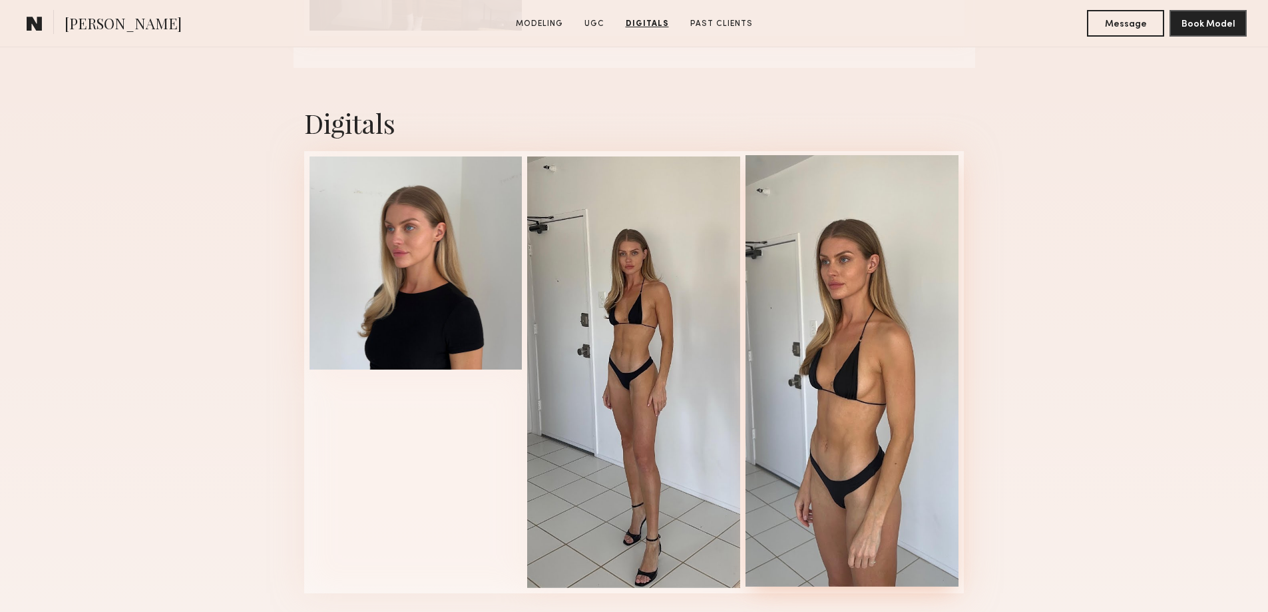
click at [838, 347] on div at bounding box center [852, 370] width 213 height 431
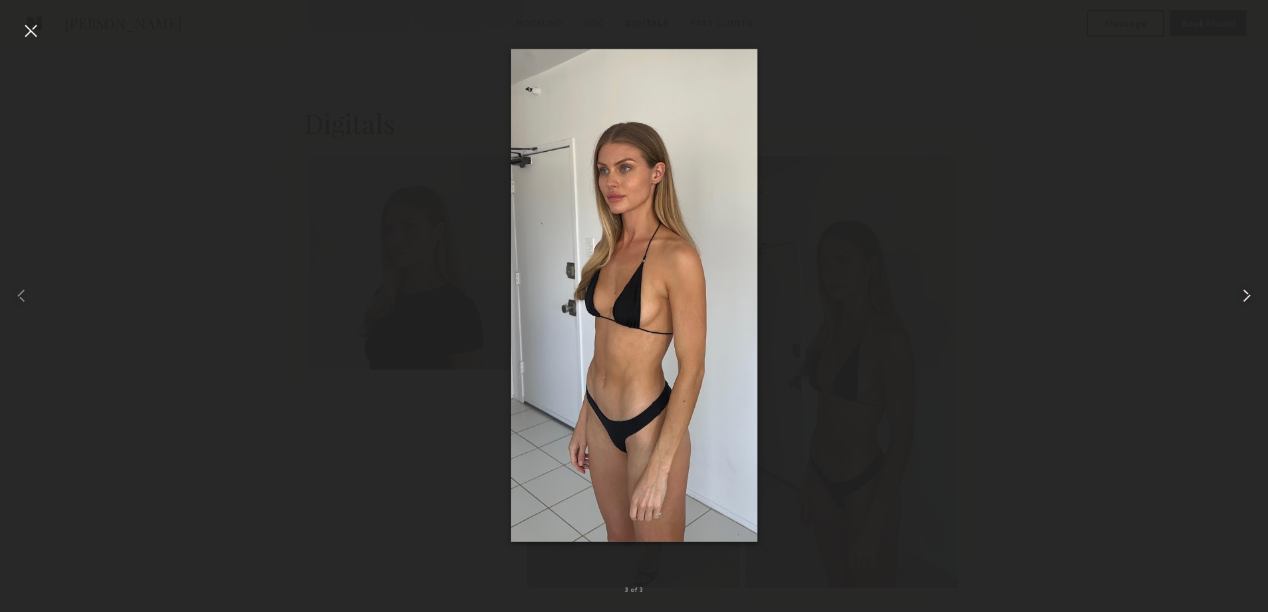
click at [1244, 300] on common-icon at bounding box center [1246, 295] width 21 height 21
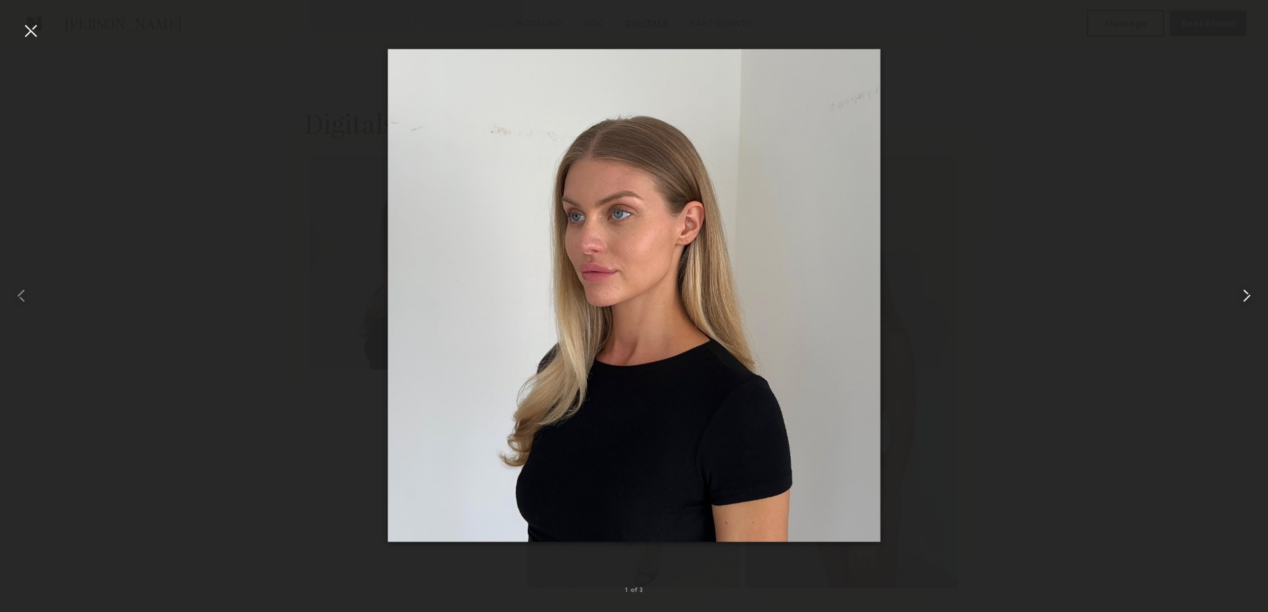
click at [1244, 300] on common-icon at bounding box center [1246, 295] width 21 height 21
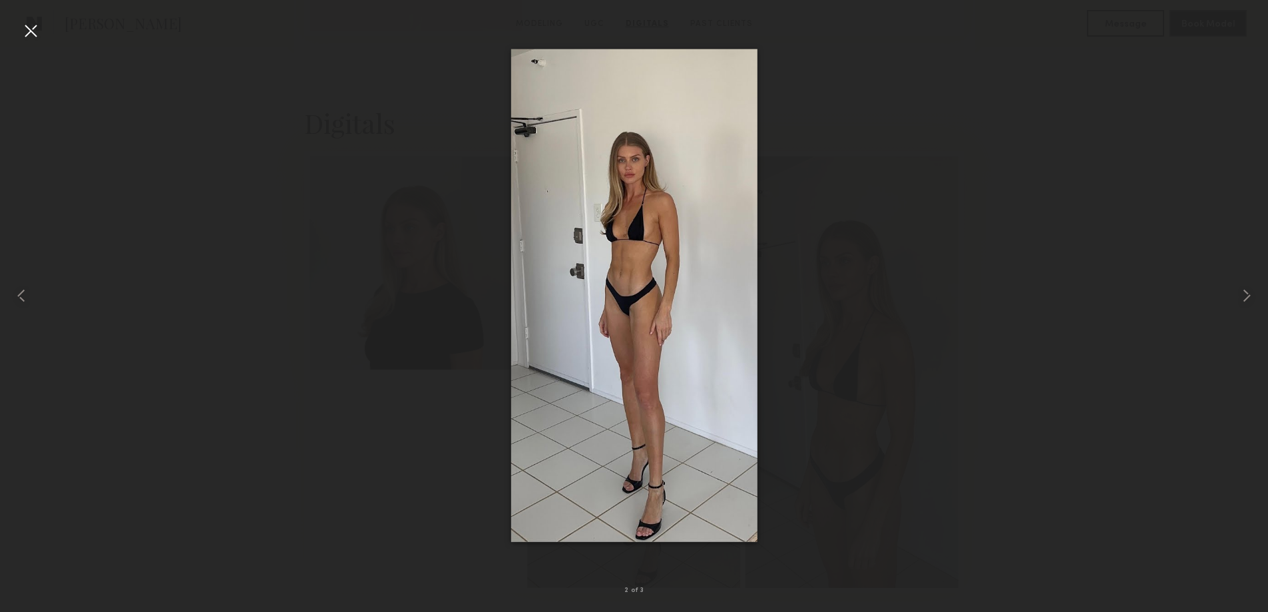
click at [1190, 332] on div at bounding box center [634, 295] width 1268 height 548
click at [40, 37] on div at bounding box center [30, 30] width 21 height 21
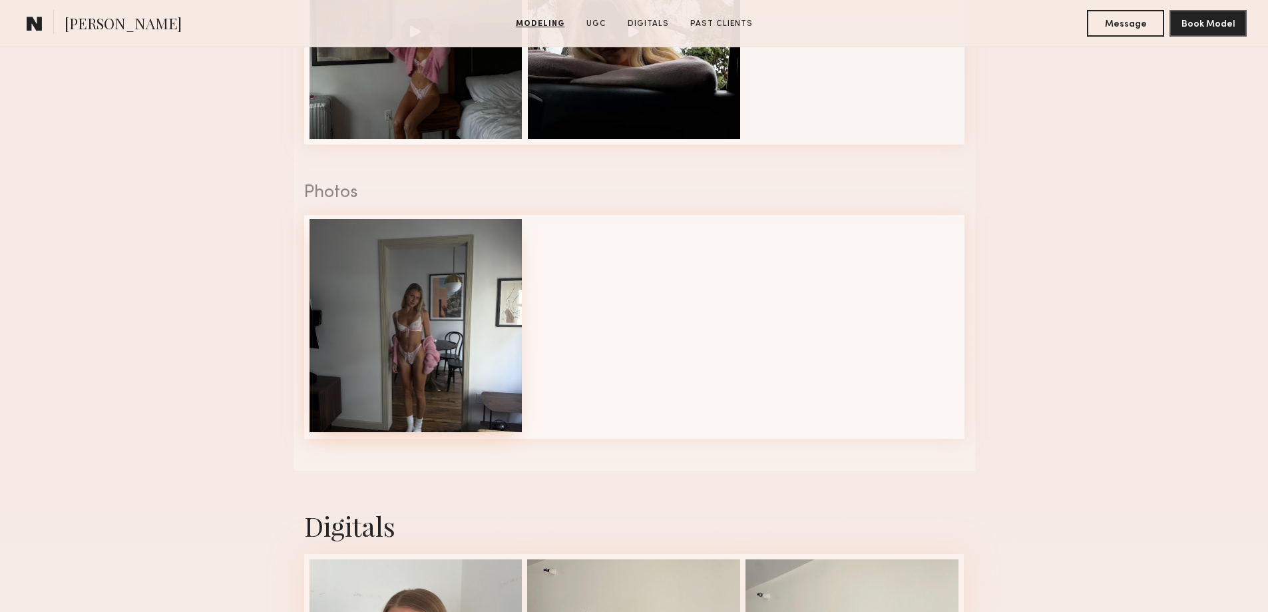
scroll to position [1528, 0]
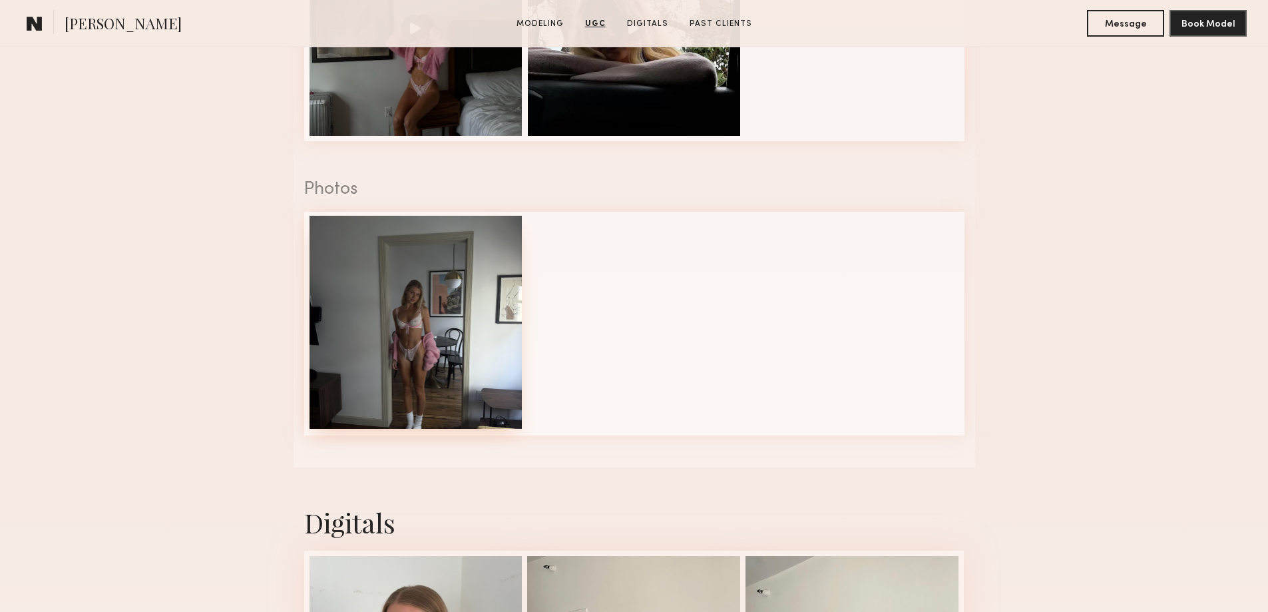
click at [382, 354] on div at bounding box center [416, 322] width 213 height 213
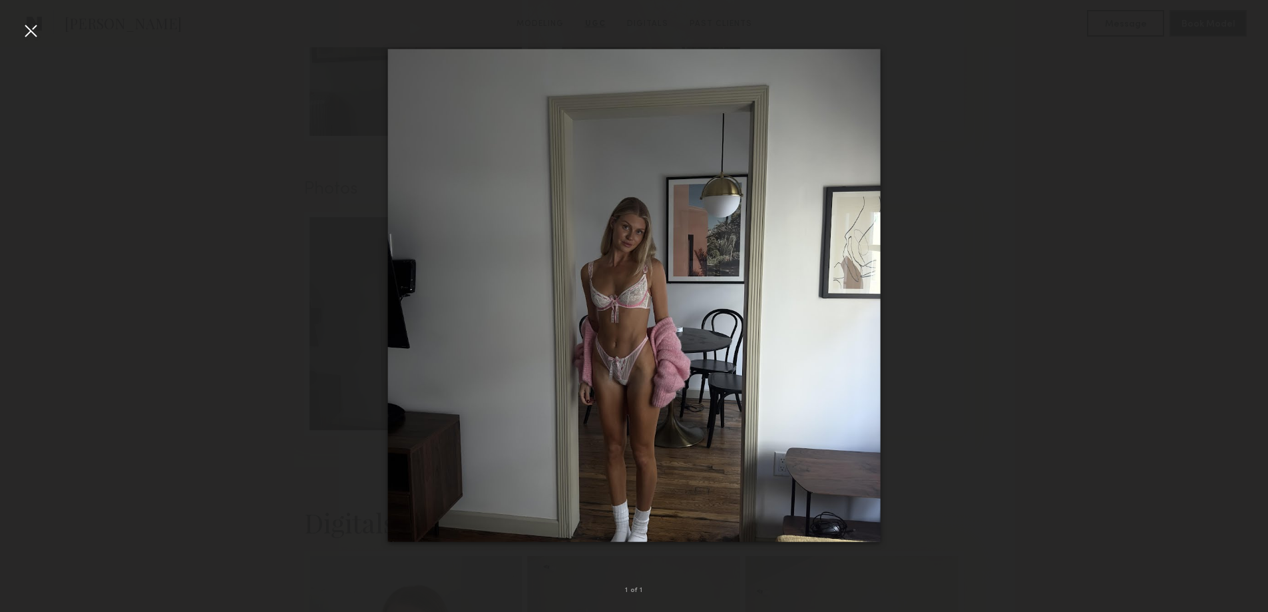
click at [27, 32] on div at bounding box center [30, 30] width 21 height 21
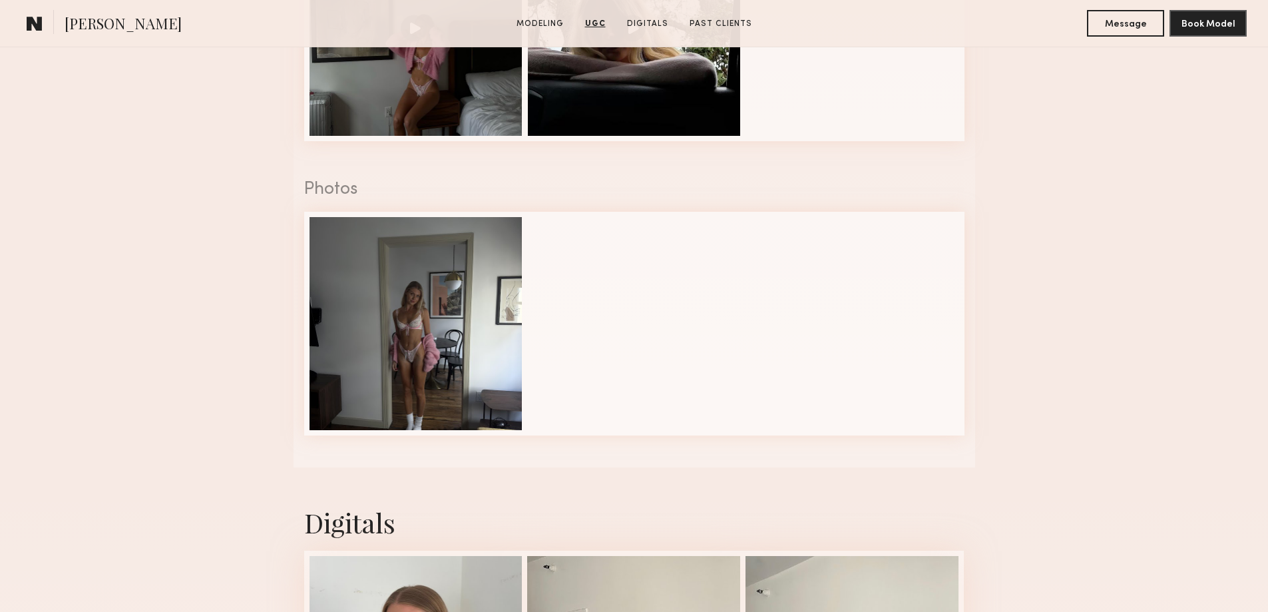
scroll to position [1262, 0]
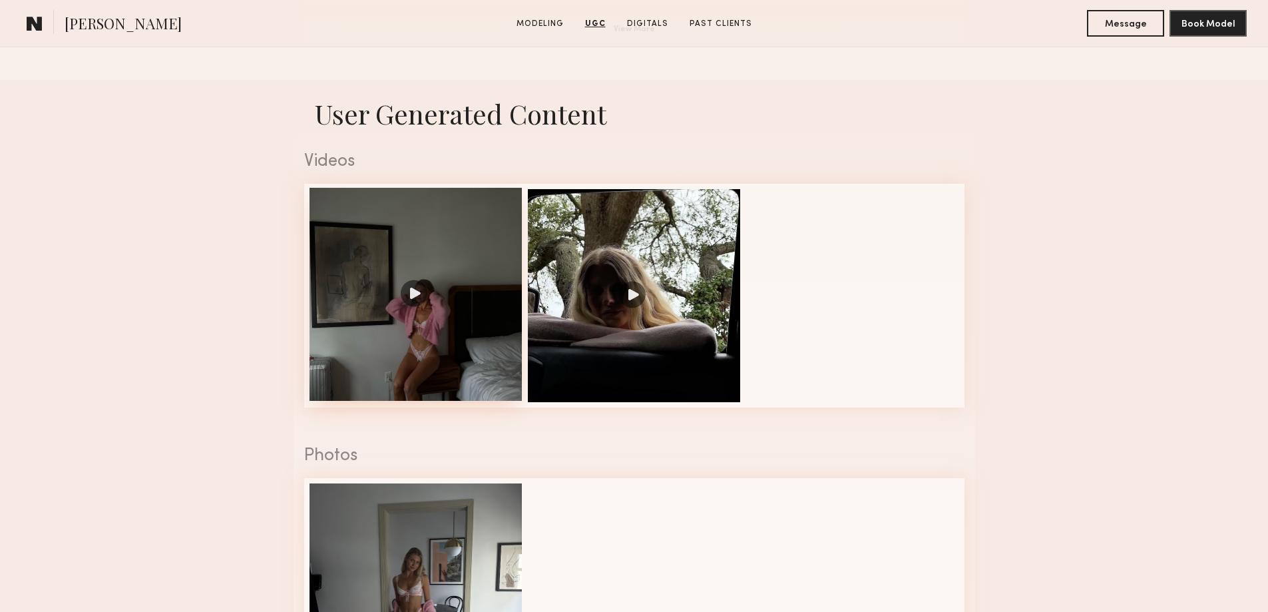
click at [468, 268] on div at bounding box center [416, 294] width 213 height 213
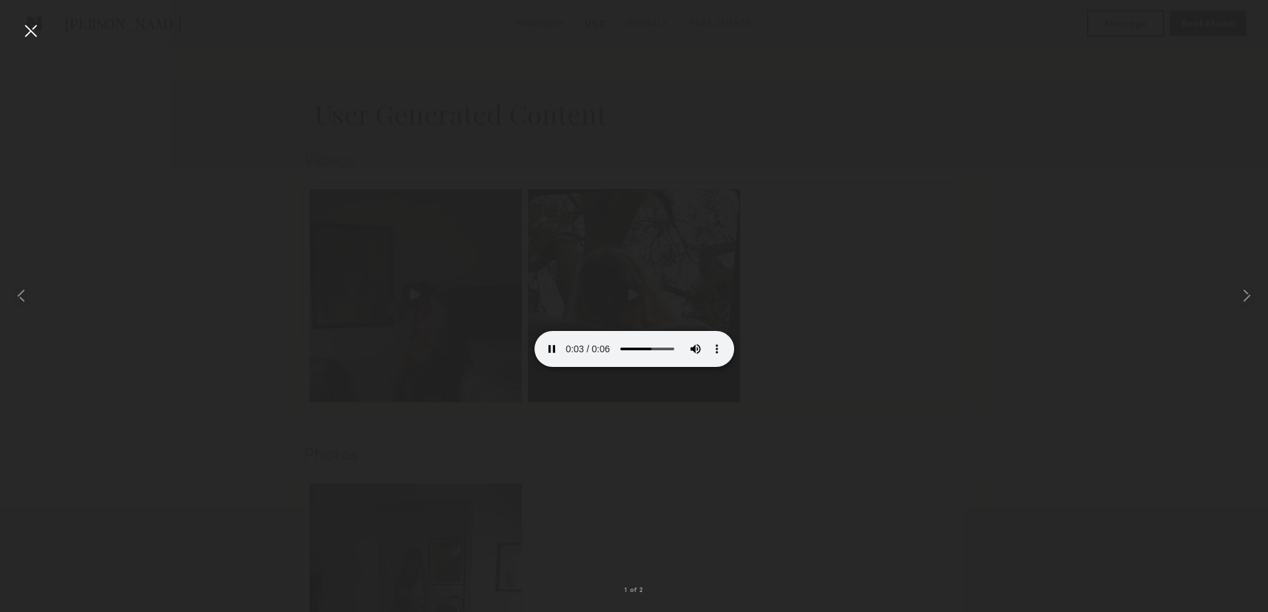
click at [626, 343] on video at bounding box center [635, 317] width 200 height 100
click at [13, 31] on div at bounding box center [25, 295] width 51 height 548
click at [34, 33] on div at bounding box center [30, 30] width 21 height 21
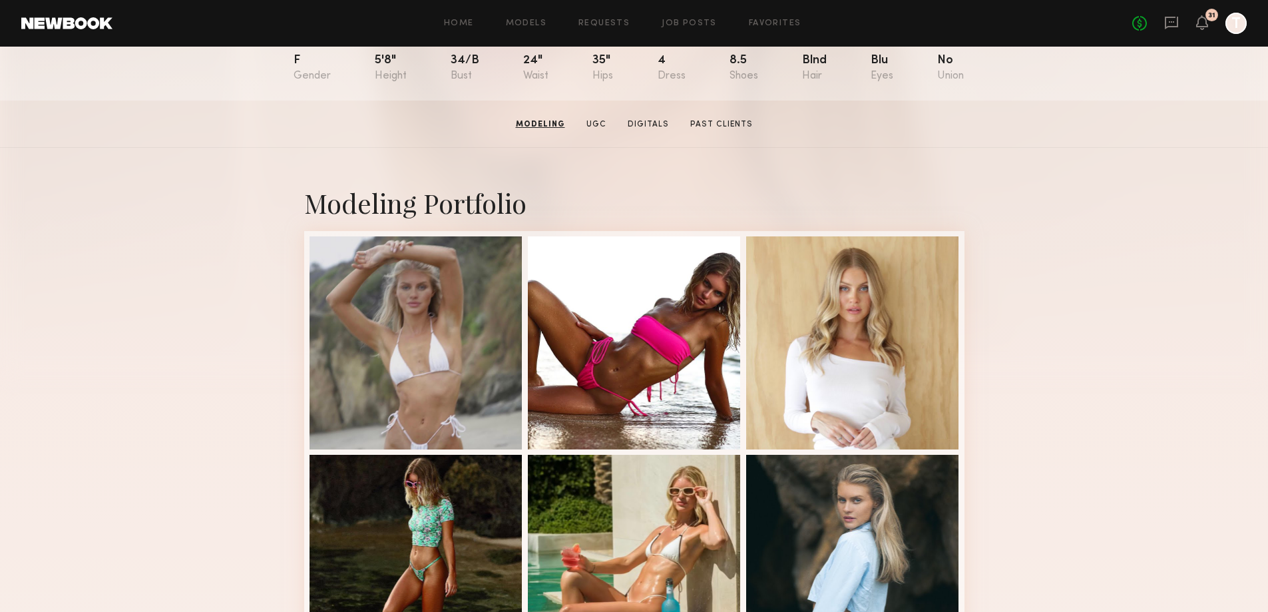
scroll to position [0, 0]
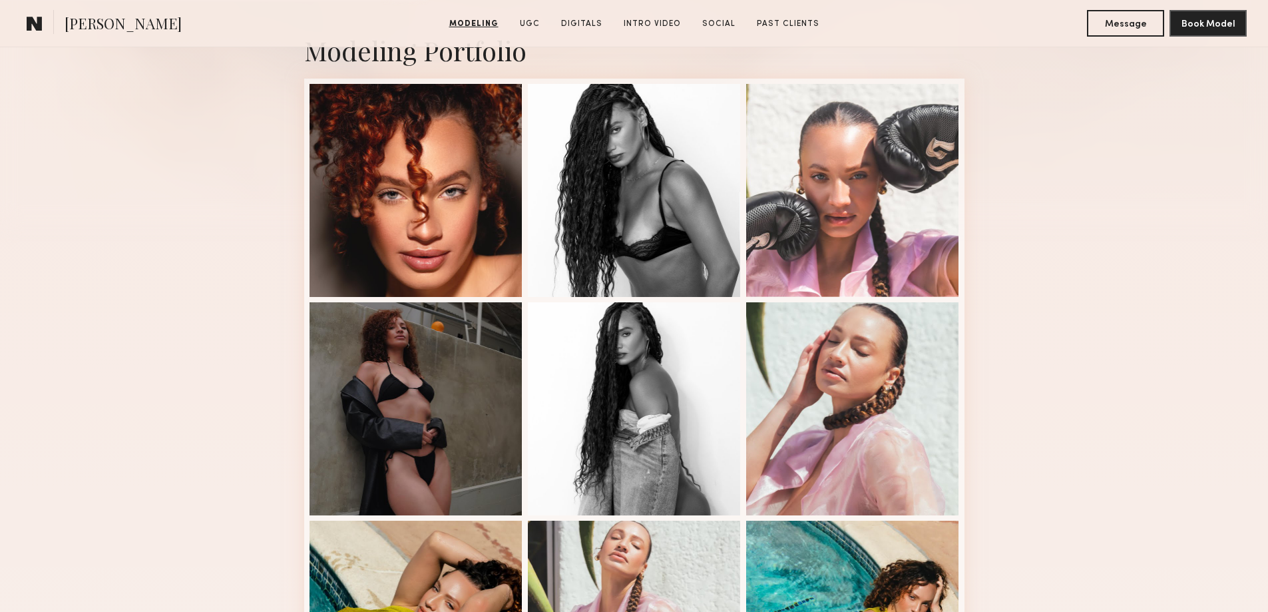
scroll to position [333, 0]
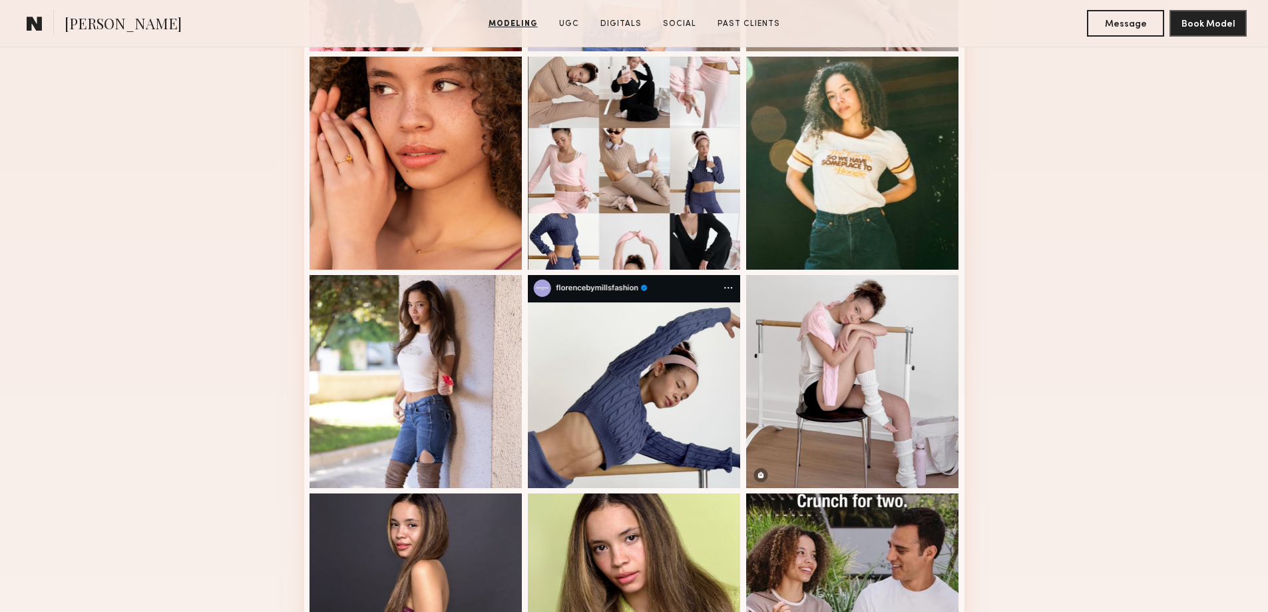
scroll to position [466, 0]
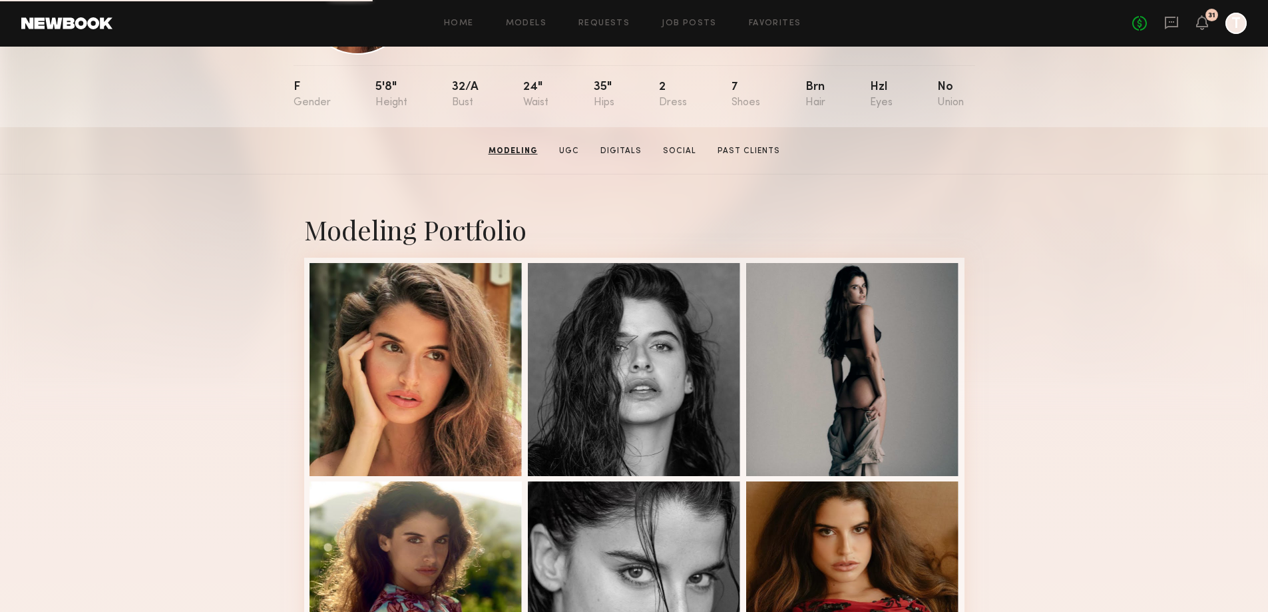
scroll to position [67, 0]
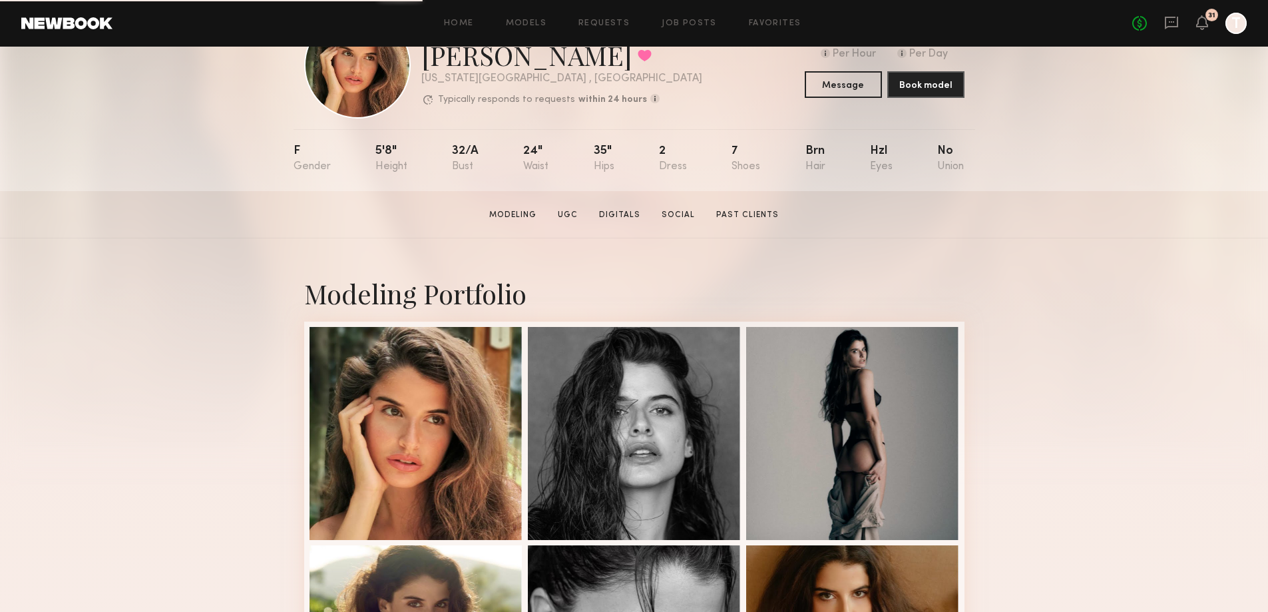
click at [656, 216] on section "Modeling UGC Digitals Social Past Clients" at bounding box center [634, 214] width 300 height 13
click at [664, 218] on link "Social" at bounding box center [678, 215] width 44 height 12
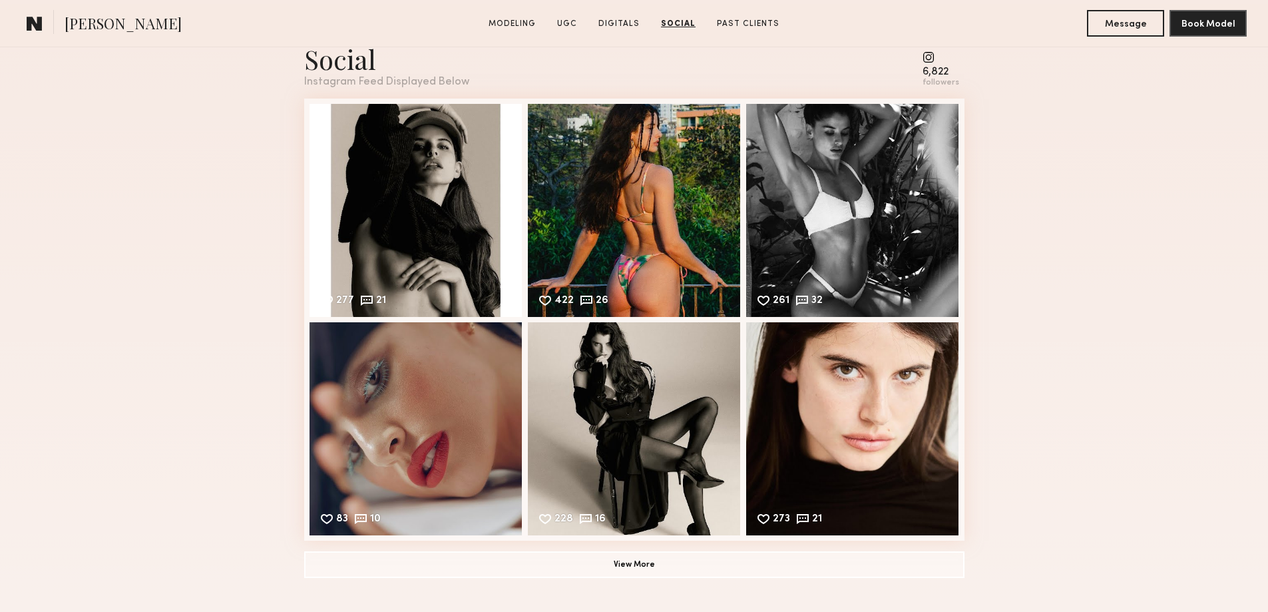
scroll to position [2500, 0]
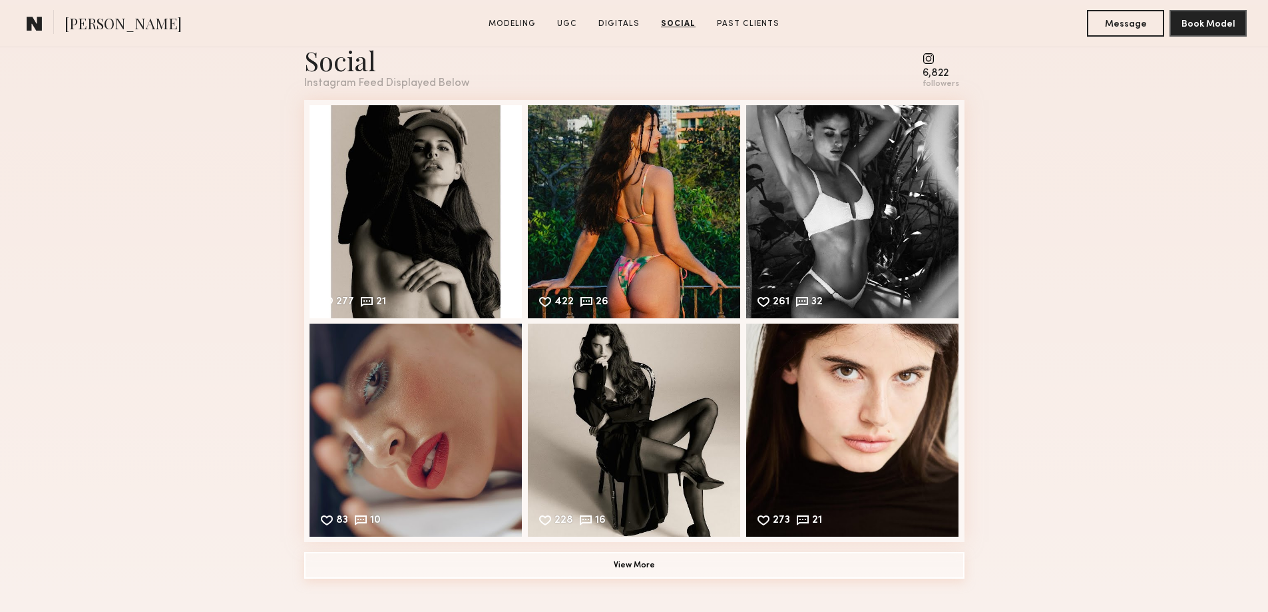
click at [665, 579] on button "View More" at bounding box center [634, 565] width 660 height 27
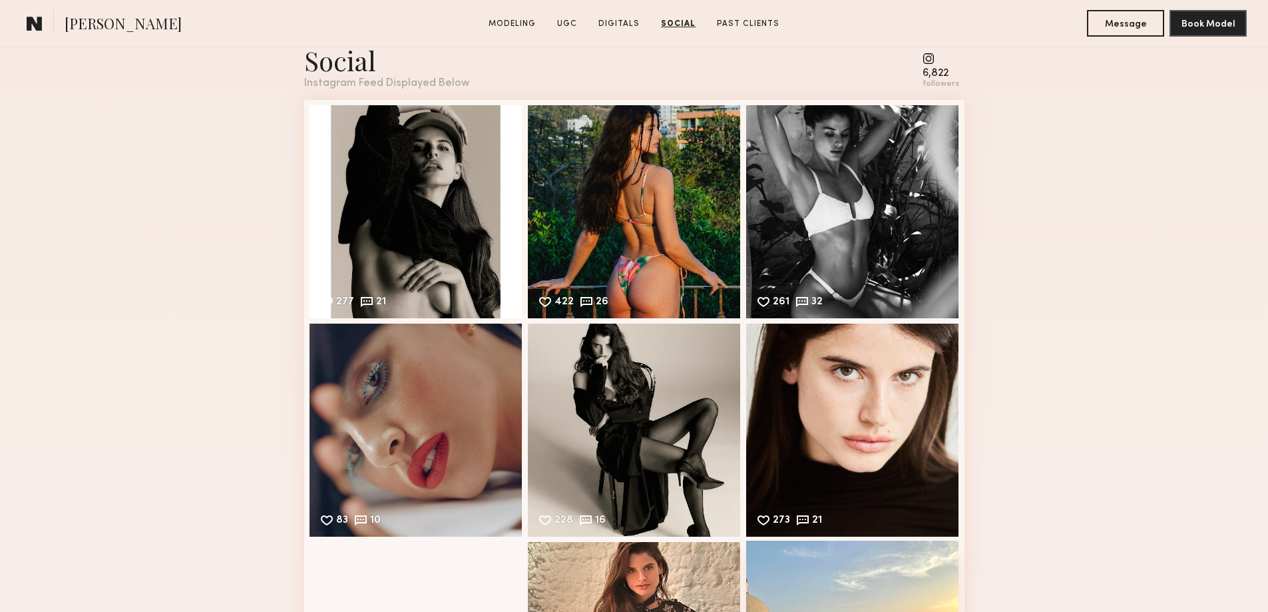
scroll to position [2766, 0]
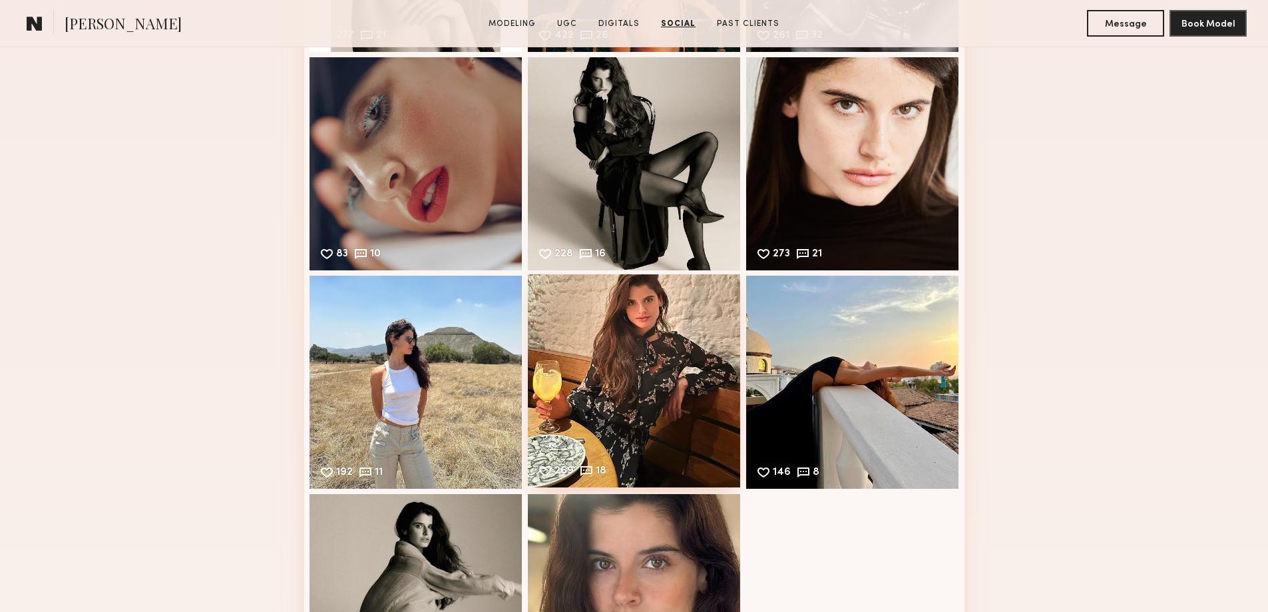
click at [712, 421] on div "269 18 Likes & comments displayed to show model’s engagement" at bounding box center [634, 380] width 213 height 213
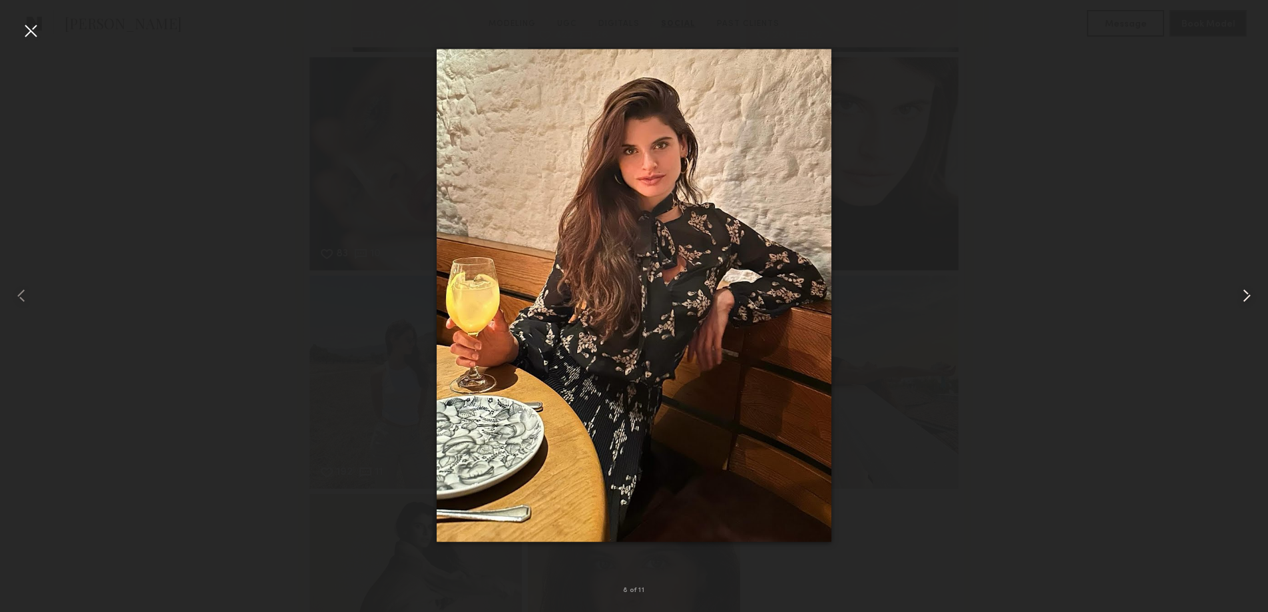
click at [1243, 300] on common-icon at bounding box center [1246, 295] width 21 height 21
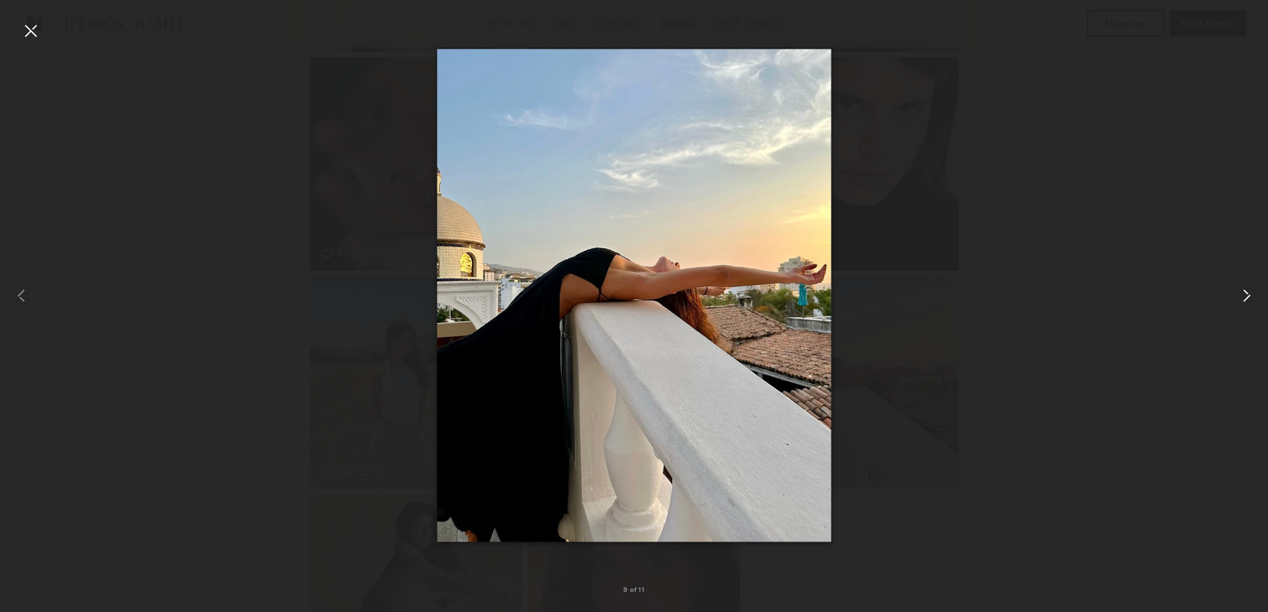
click at [1243, 300] on common-icon at bounding box center [1246, 295] width 21 height 21
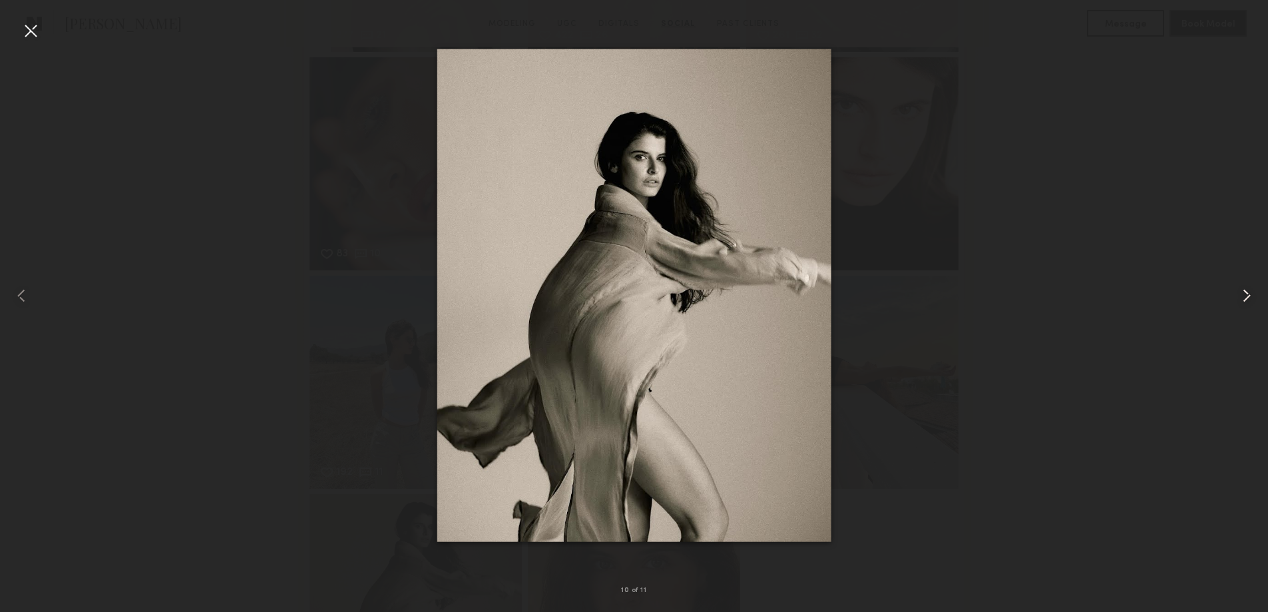
click at [1243, 300] on common-icon at bounding box center [1246, 295] width 21 height 21
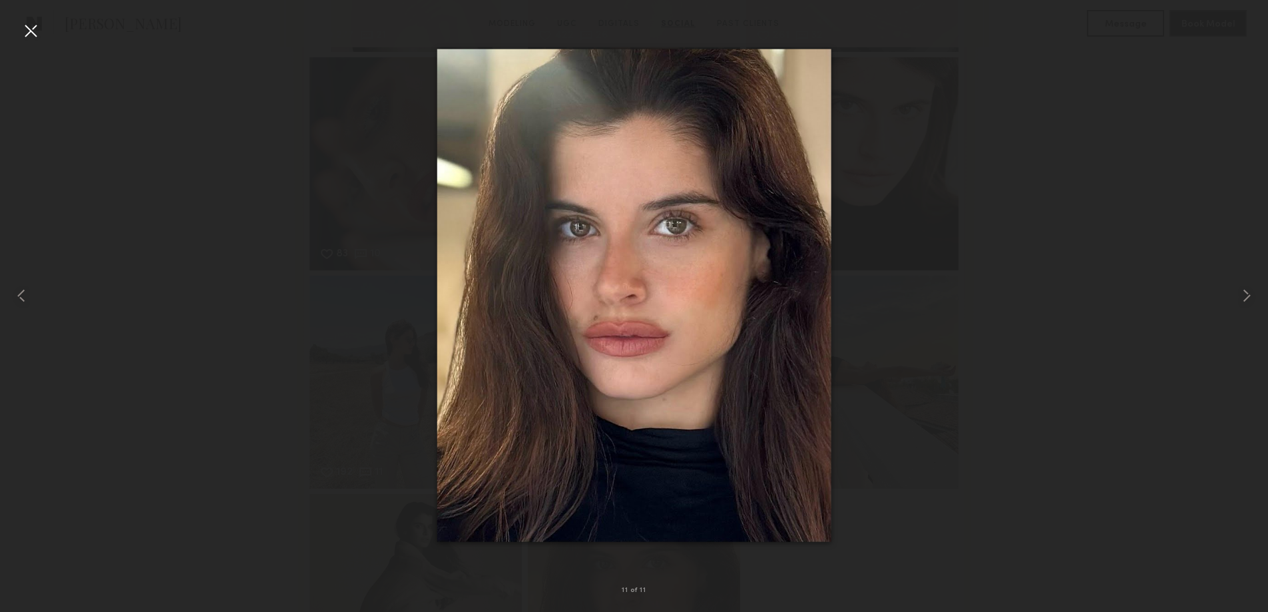
click at [1079, 370] on div at bounding box center [634, 295] width 1268 height 548
drag, startPoint x: 39, startPoint y: 37, endPoint x: 52, endPoint y: 37, distance: 13.3
click at [38, 37] on div at bounding box center [30, 30] width 21 height 21
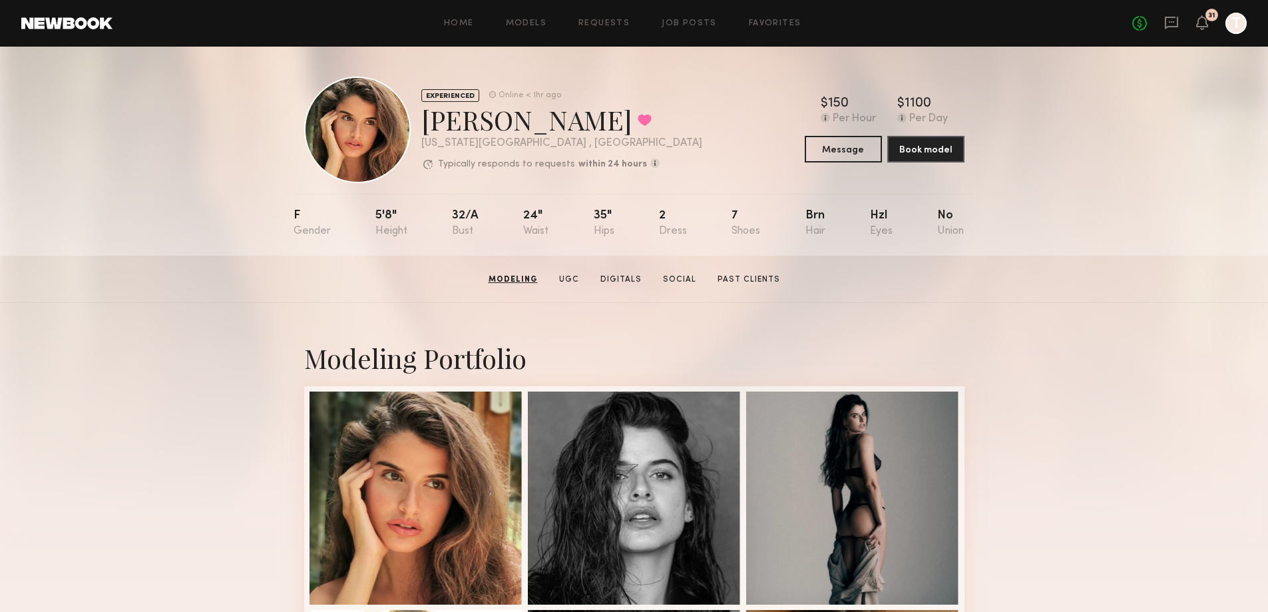
scroll to position [0, 0]
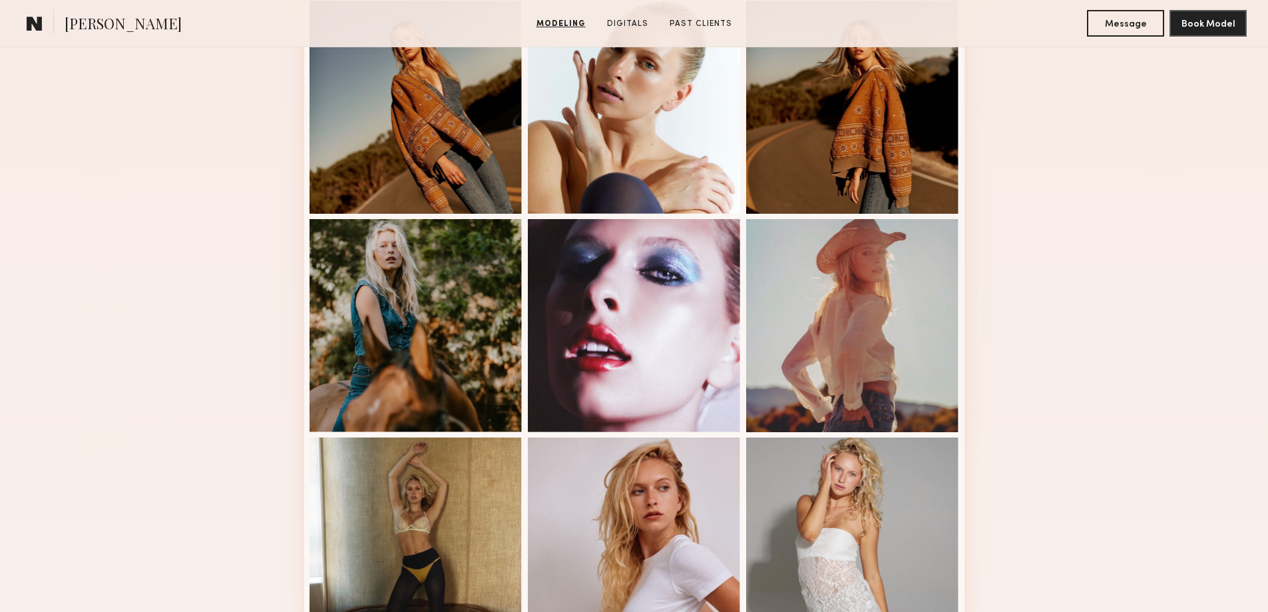
scroll to position [799, 0]
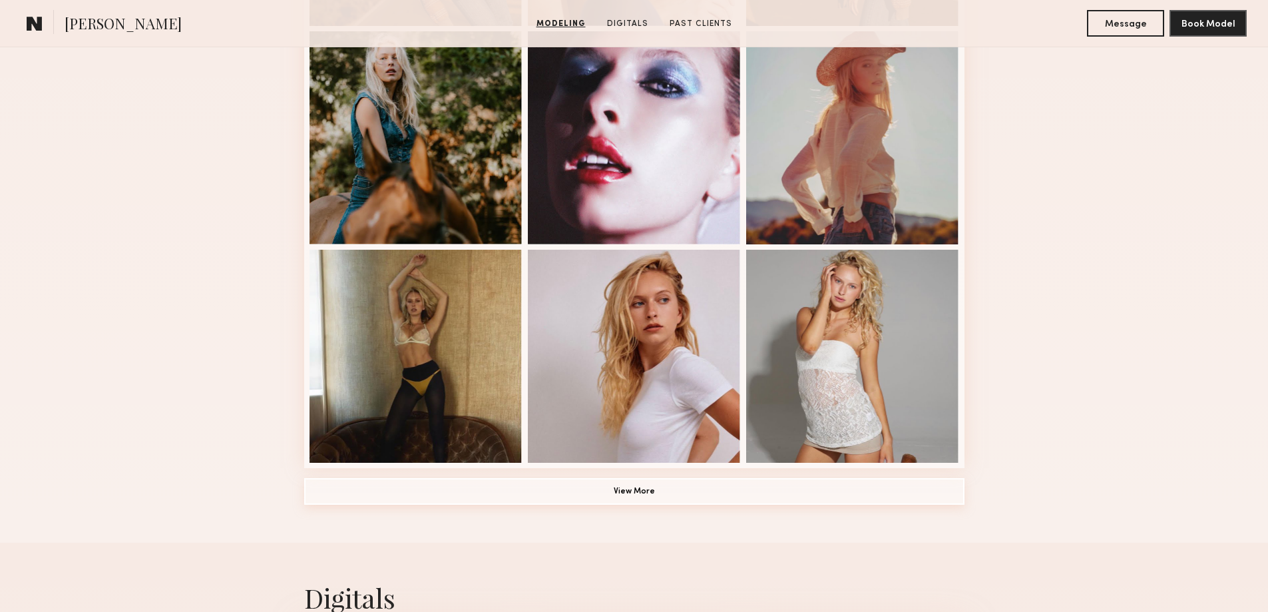
click at [658, 502] on button "View More" at bounding box center [634, 491] width 660 height 27
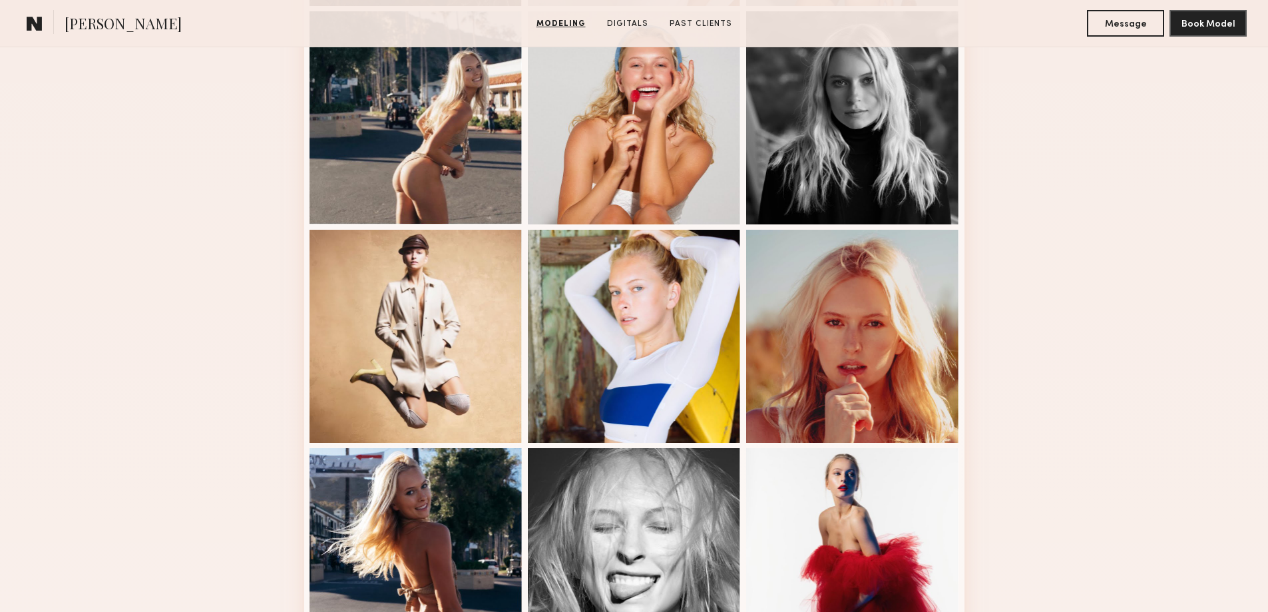
scroll to position [1265, 0]
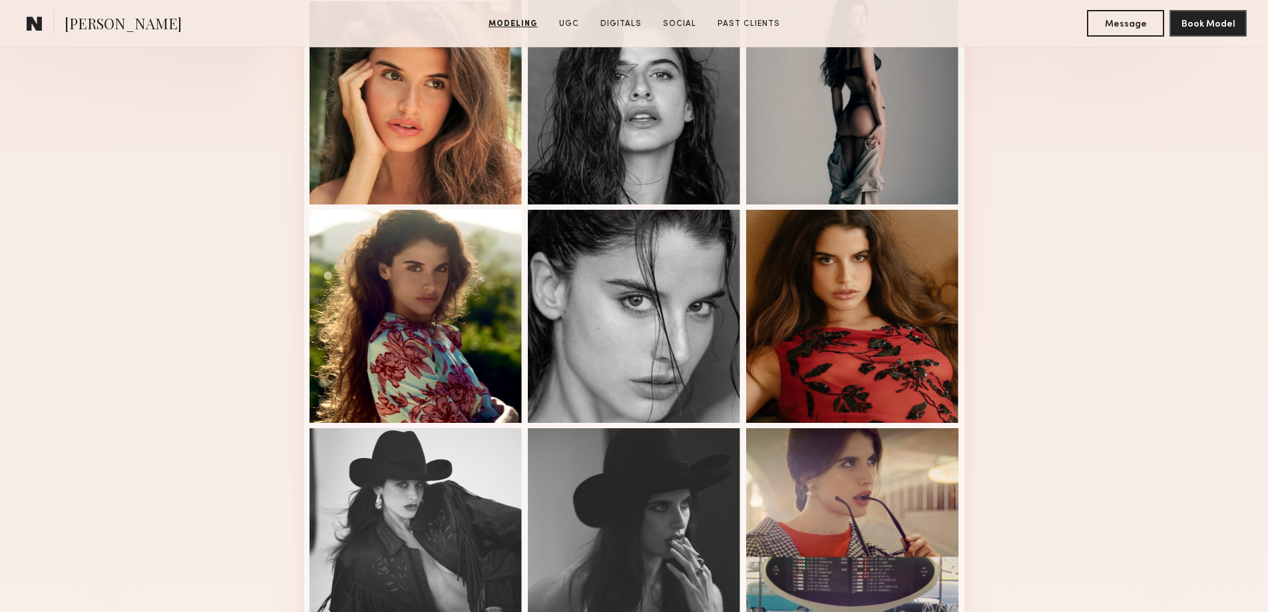
scroll to position [399, 0]
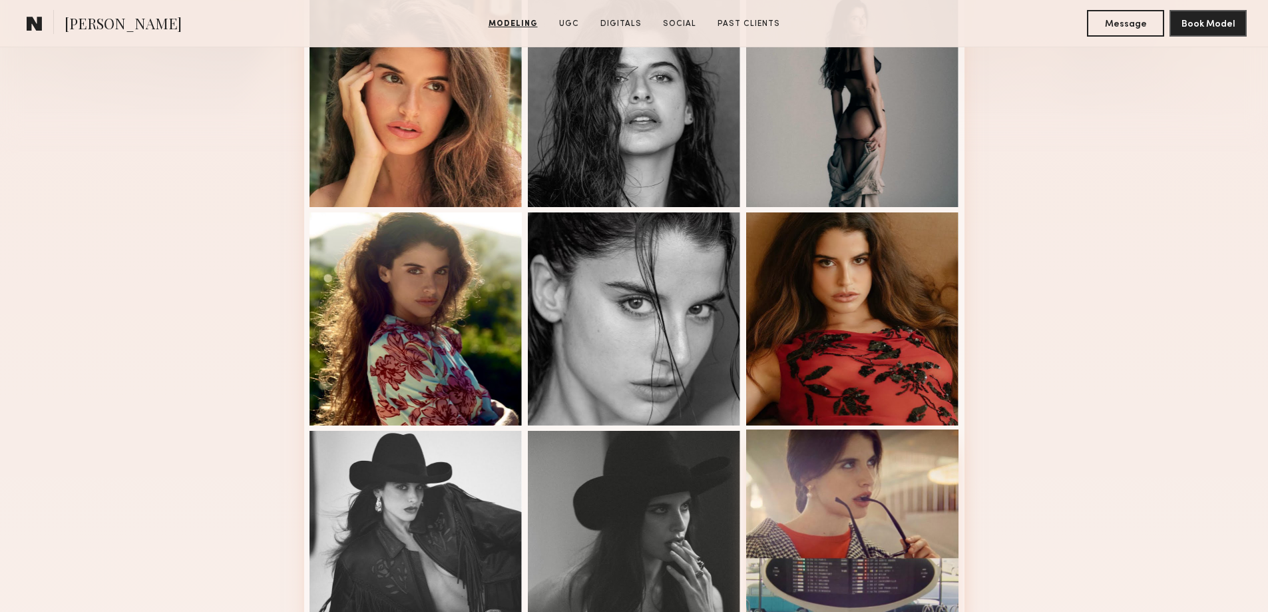
click at [878, 526] on div at bounding box center [852, 535] width 213 height 213
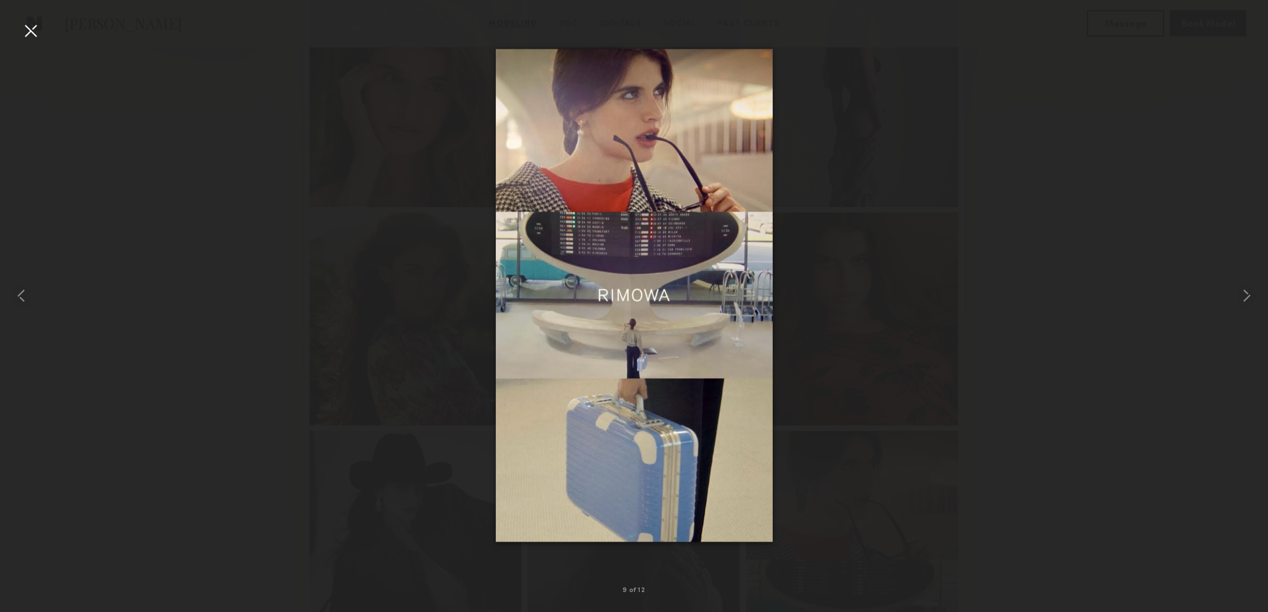
click at [21, 27] on div at bounding box center [30, 30] width 21 height 21
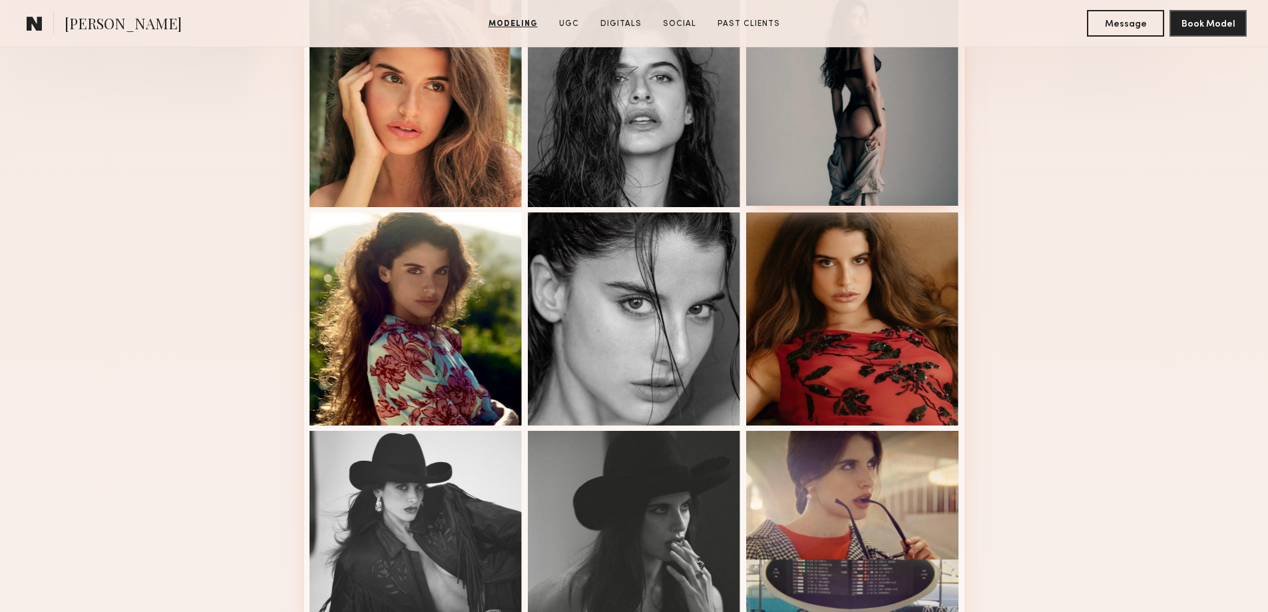
scroll to position [67, 0]
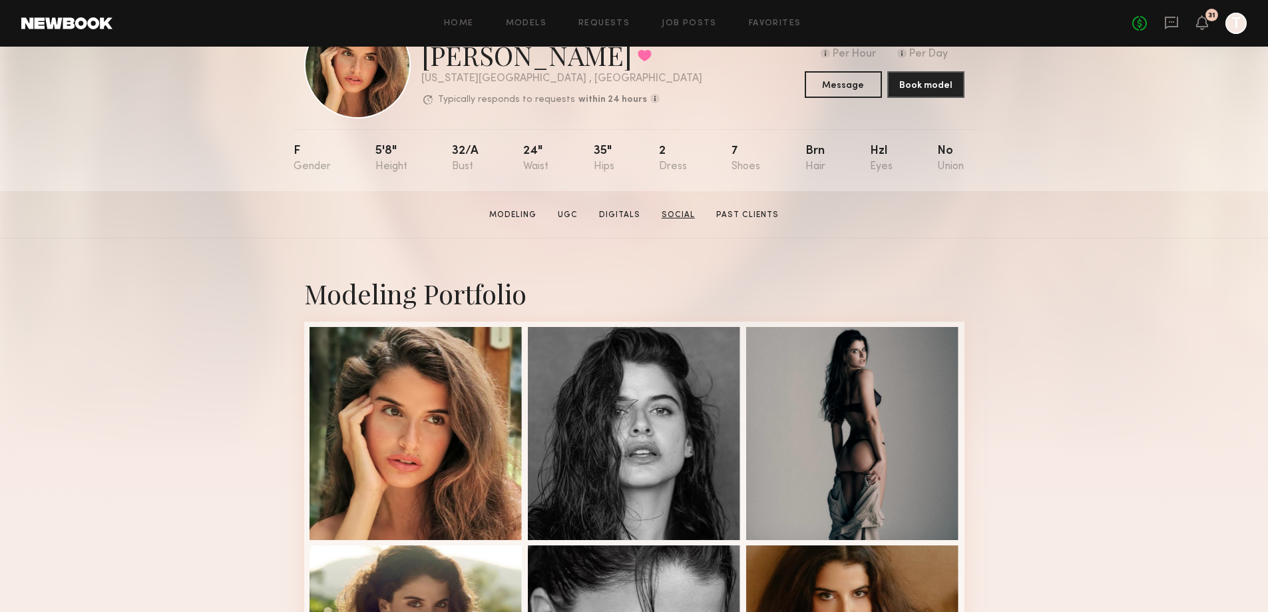
click at [670, 216] on link "Social" at bounding box center [678, 215] width 44 height 12
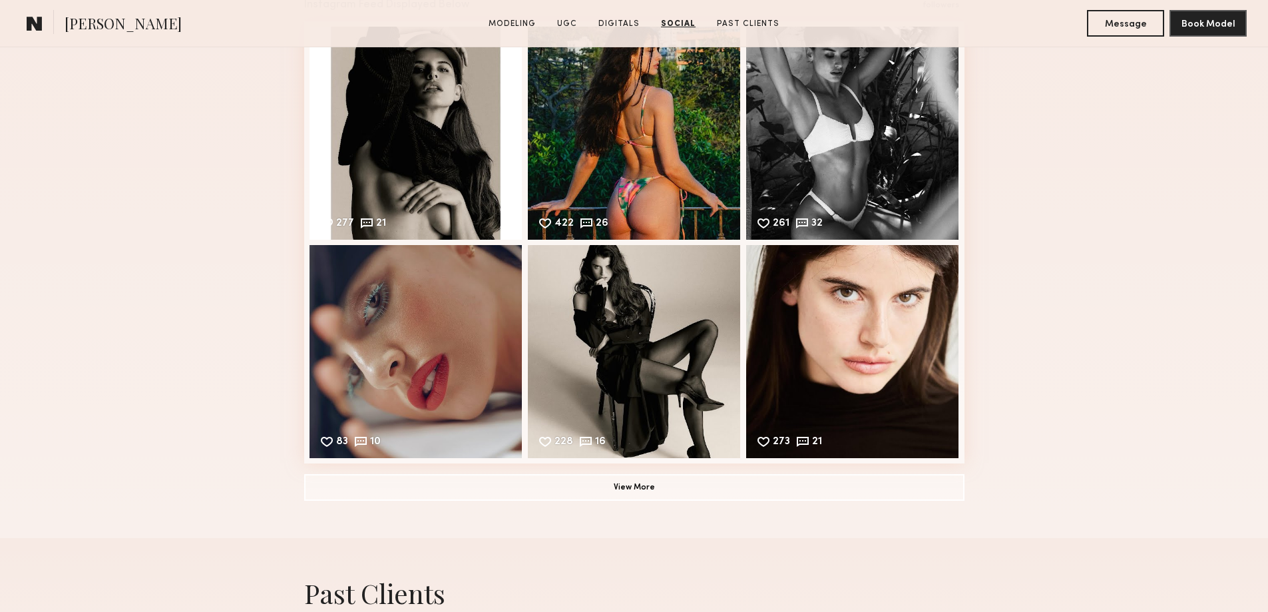
scroll to position [2700, 0]
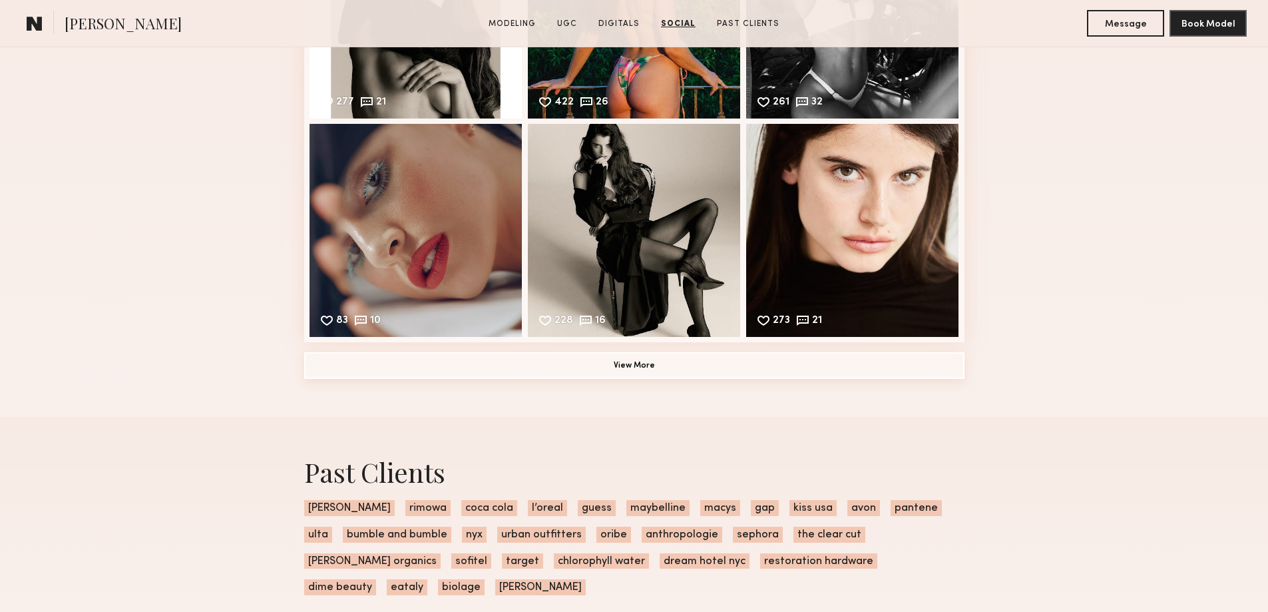
click at [650, 378] on button "View More" at bounding box center [634, 365] width 660 height 27
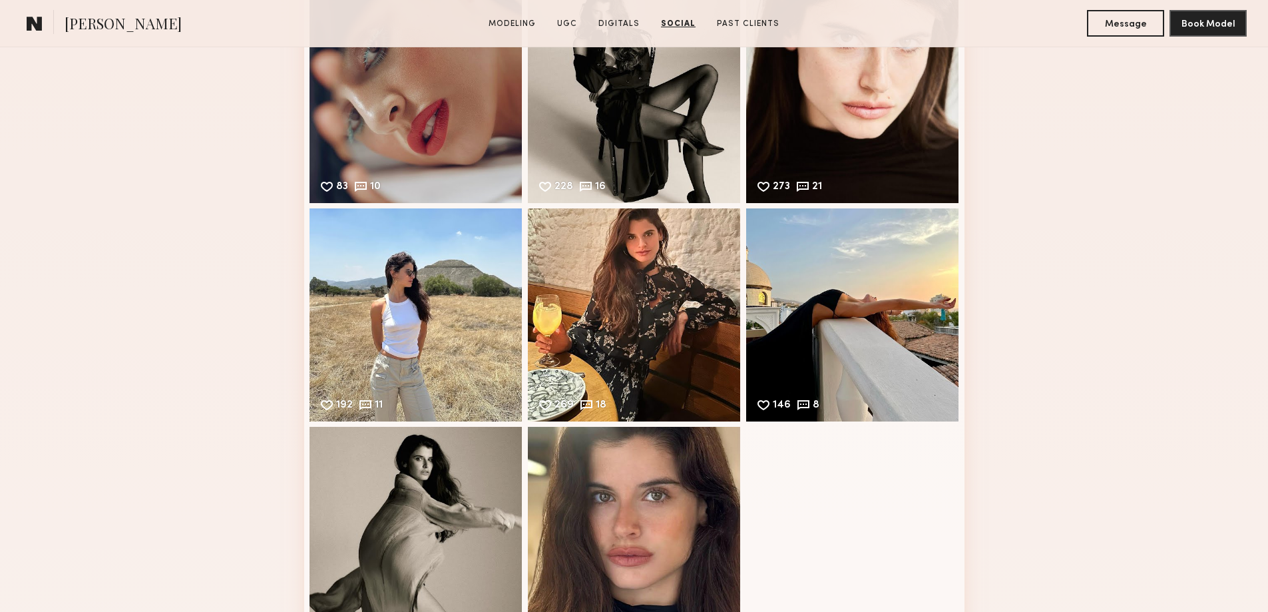
scroll to position [2833, 0]
click at [429, 328] on div "192 11 Likes & comments displayed to show model’s engagement" at bounding box center [416, 314] width 213 height 213
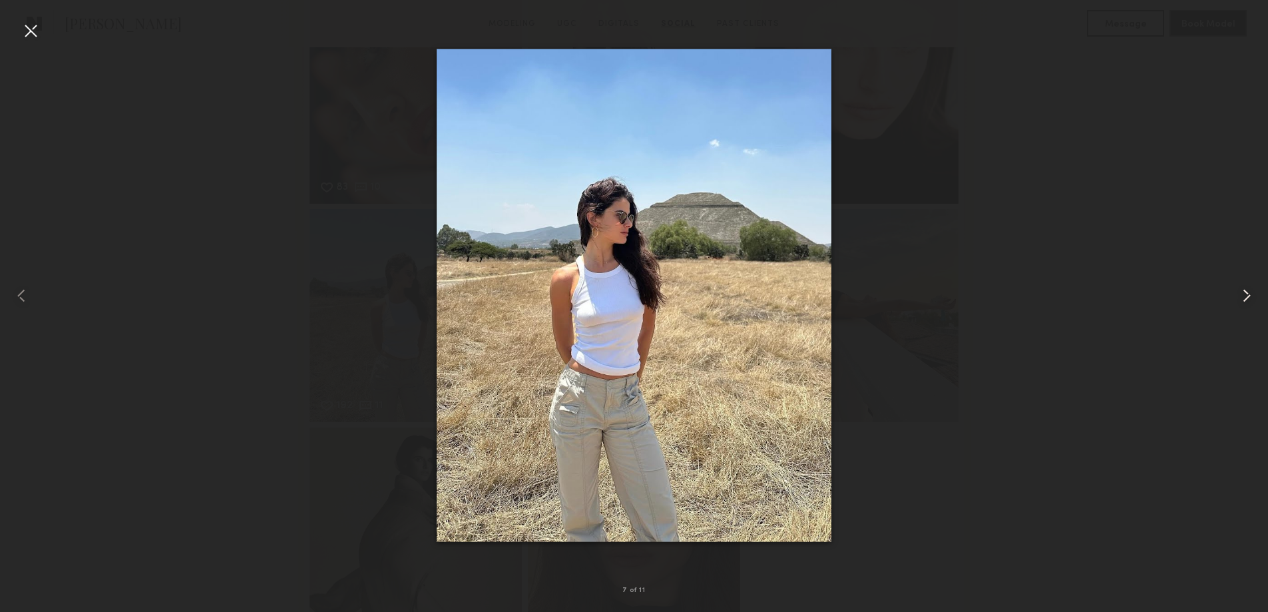
click at [1244, 307] on div at bounding box center [1243, 295] width 51 height 548
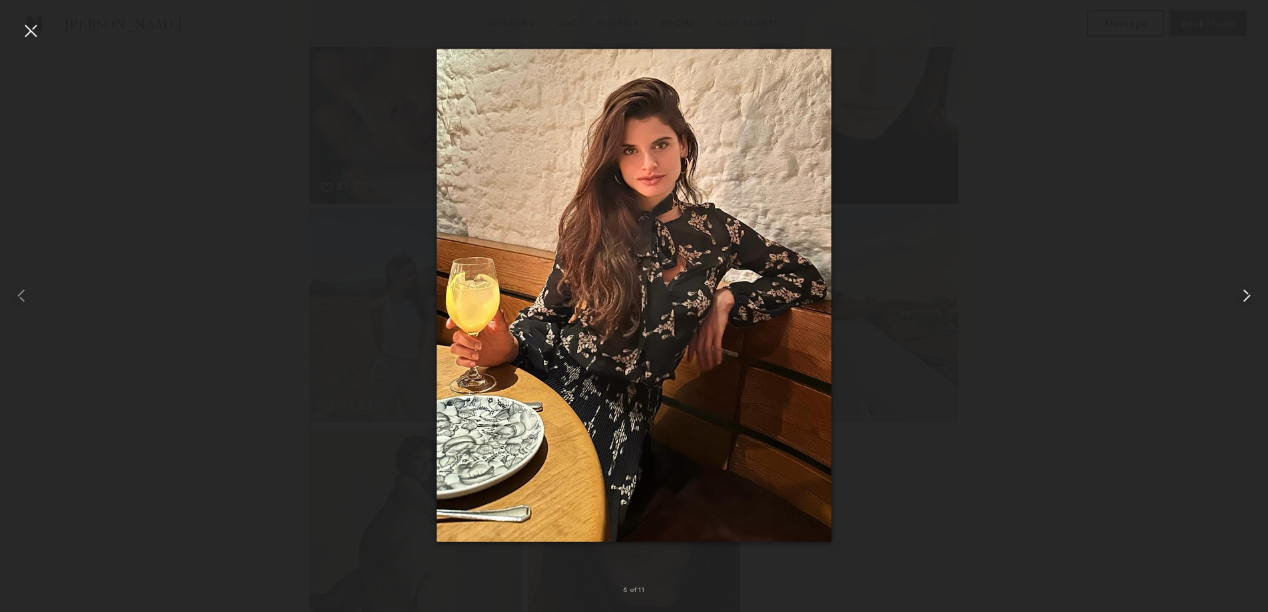
click at [1244, 307] on div at bounding box center [1243, 295] width 51 height 548
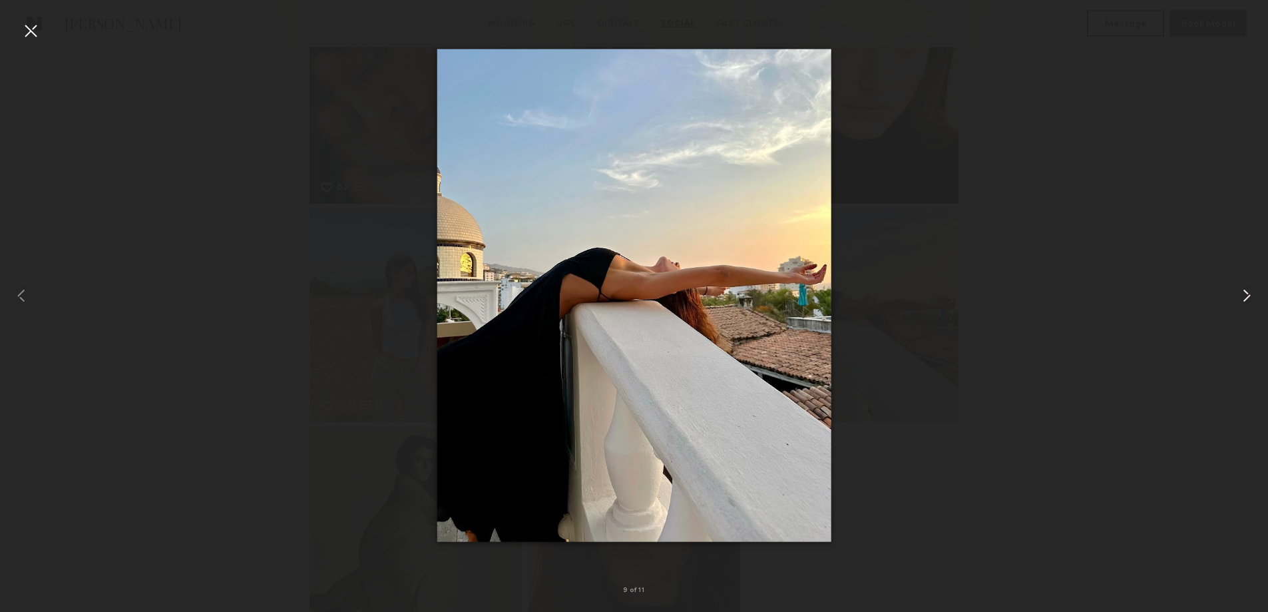
click at [1244, 307] on div at bounding box center [1243, 295] width 51 height 548
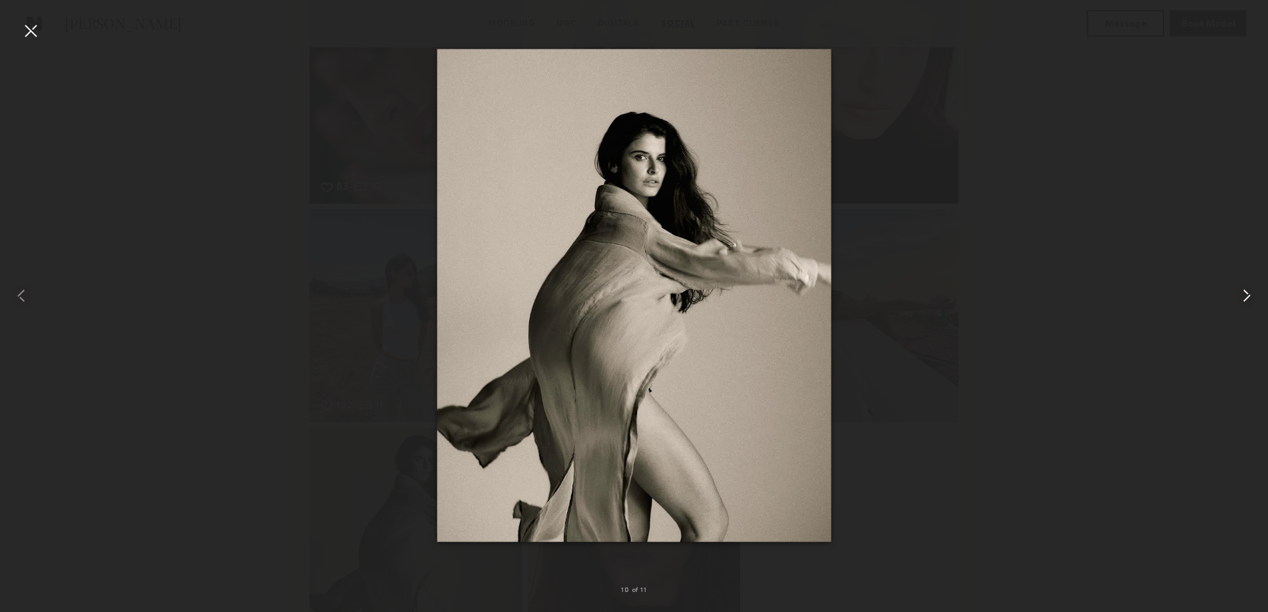
click at [1244, 307] on div at bounding box center [1243, 295] width 51 height 548
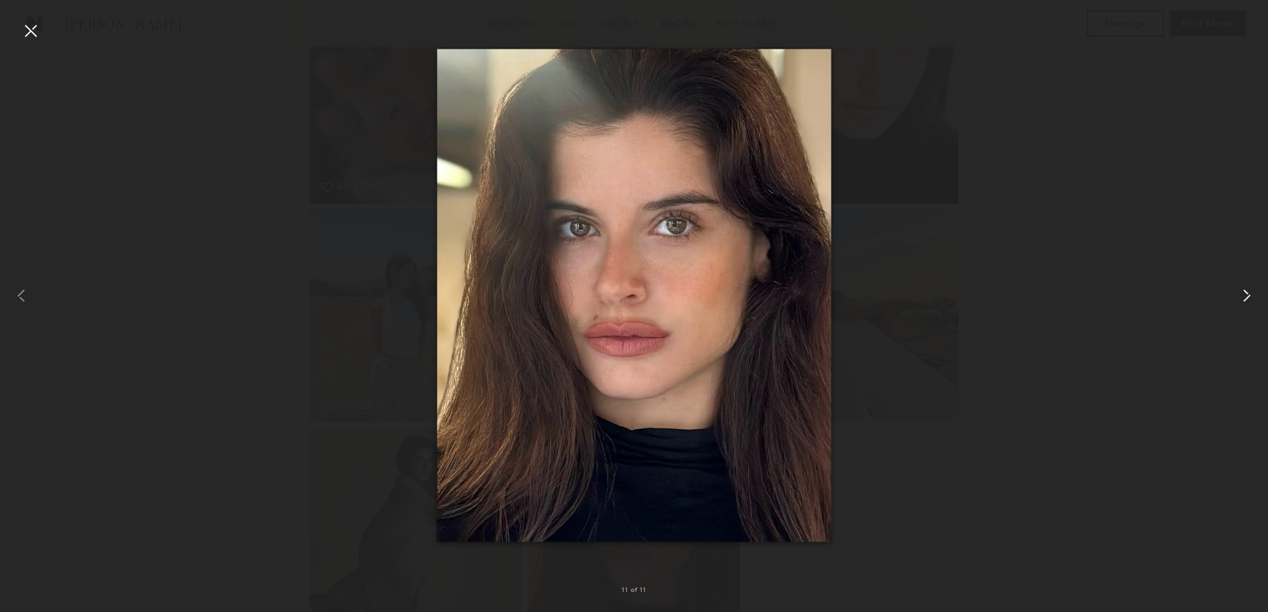
click at [1244, 307] on div at bounding box center [1243, 295] width 51 height 548
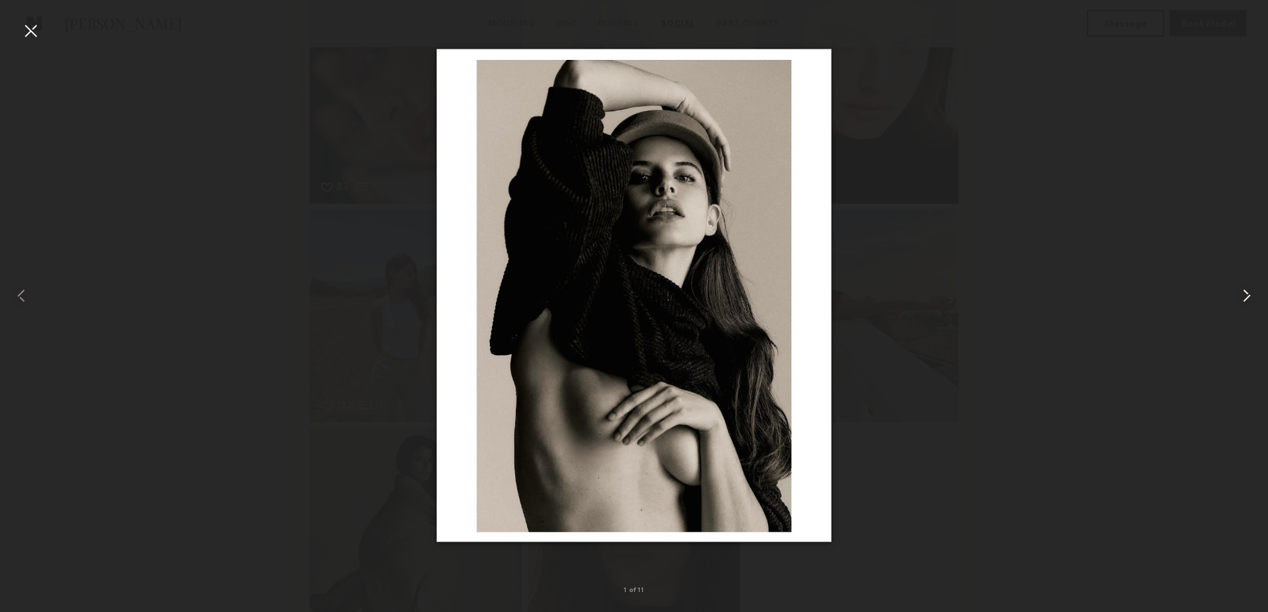
click at [1244, 307] on div at bounding box center [1243, 295] width 51 height 548
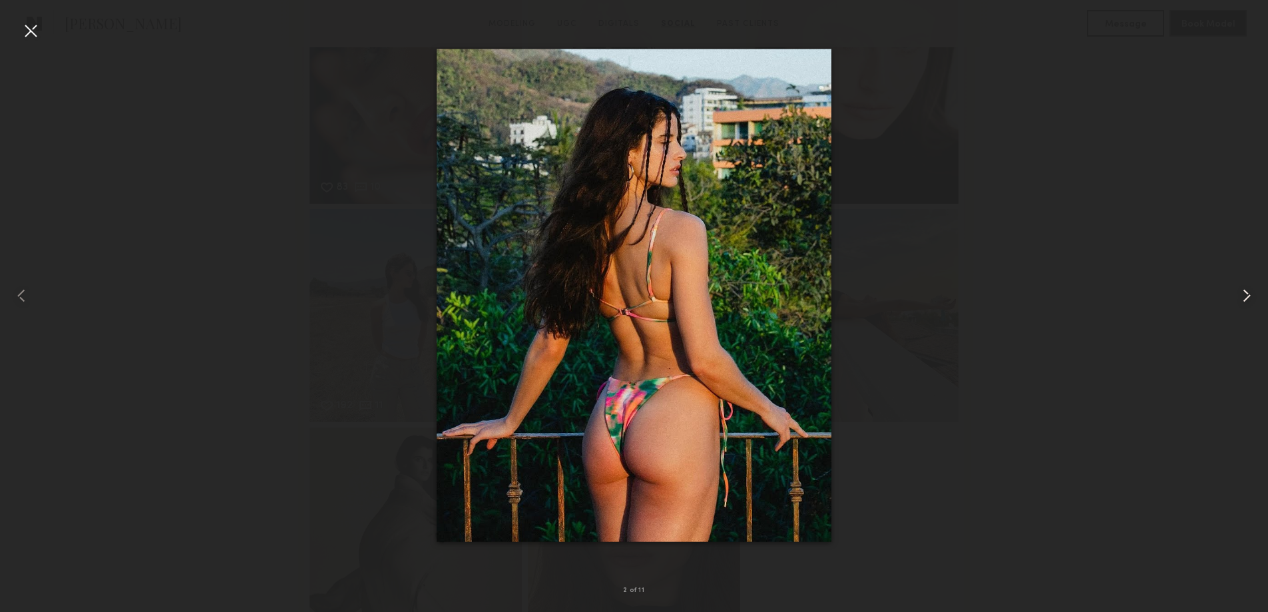
click at [1244, 307] on div at bounding box center [1243, 295] width 51 height 548
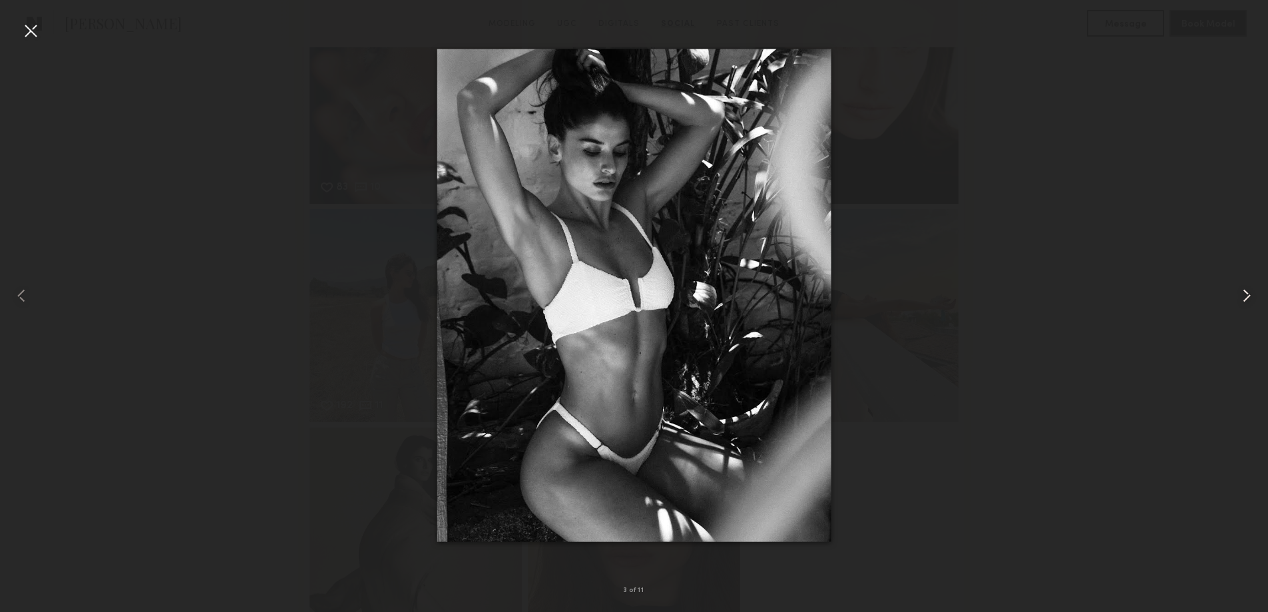
click at [1244, 307] on div at bounding box center [1243, 295] width 51 height 548
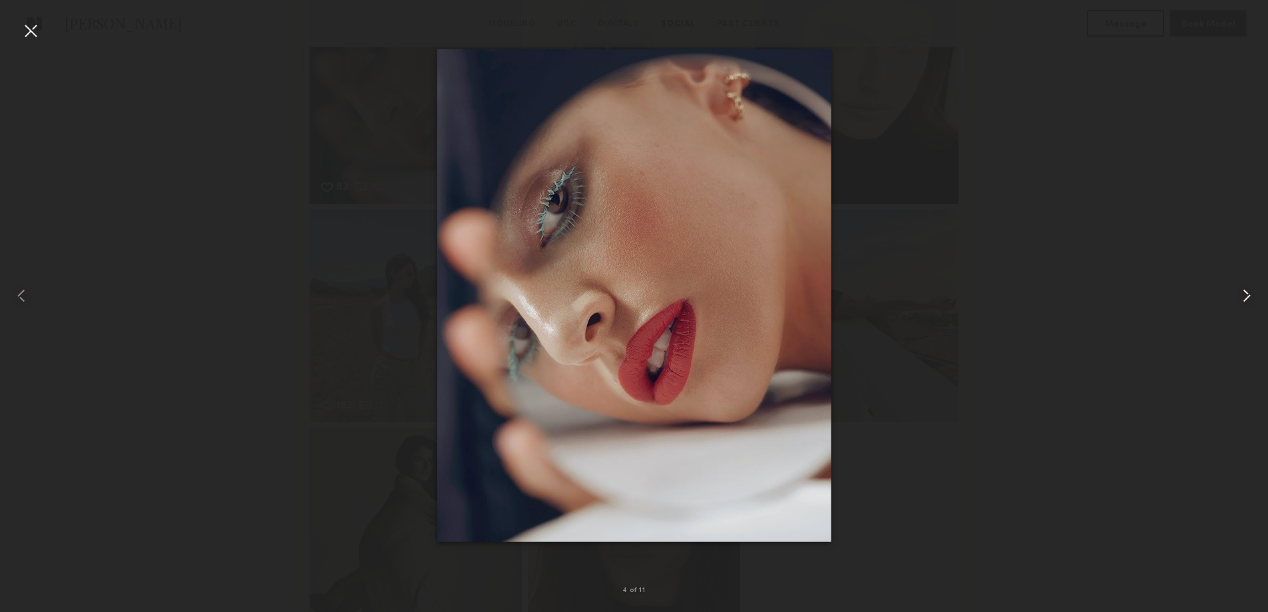
click at [1244, 307] on div at bounding box center [1243, 295] width 51 height 548
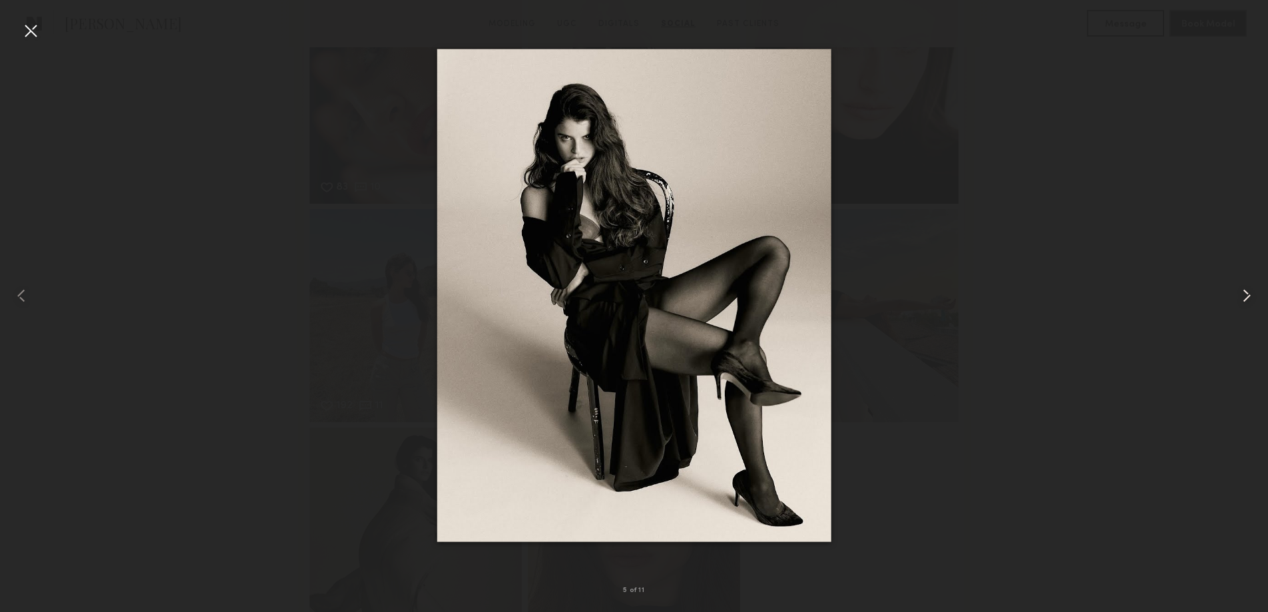
click at [1244, 307] on div at bounding box center [1243, 295] width 51 height 548
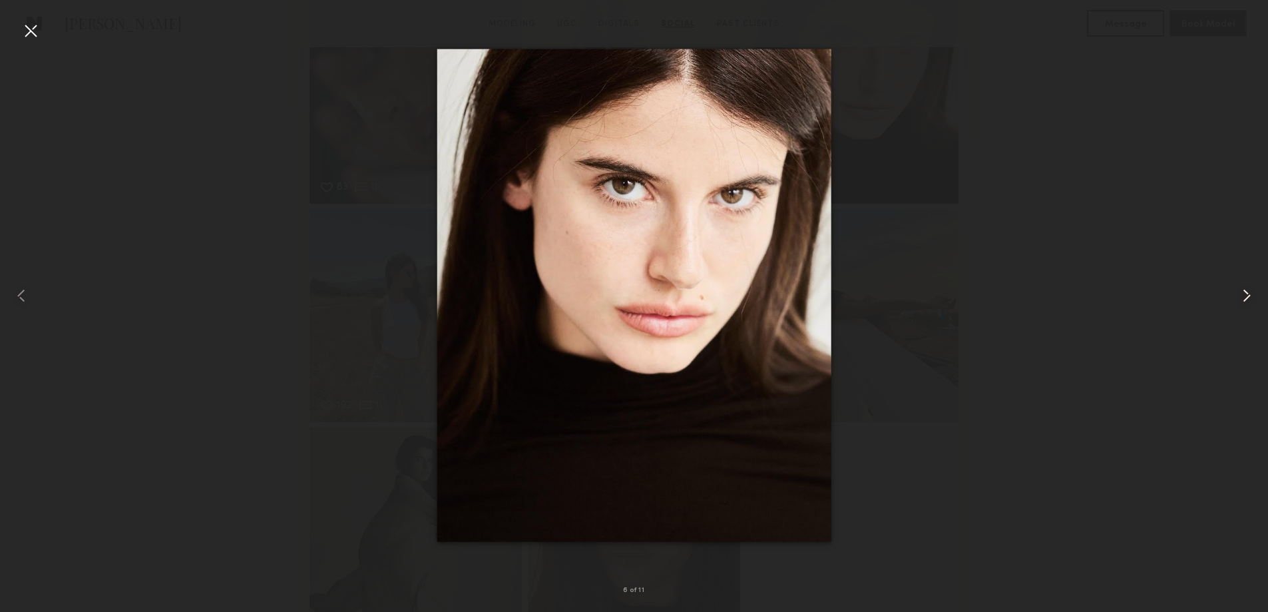
click at [1244, 307] on div at bounding box center [1243, 295] width 51 height 548
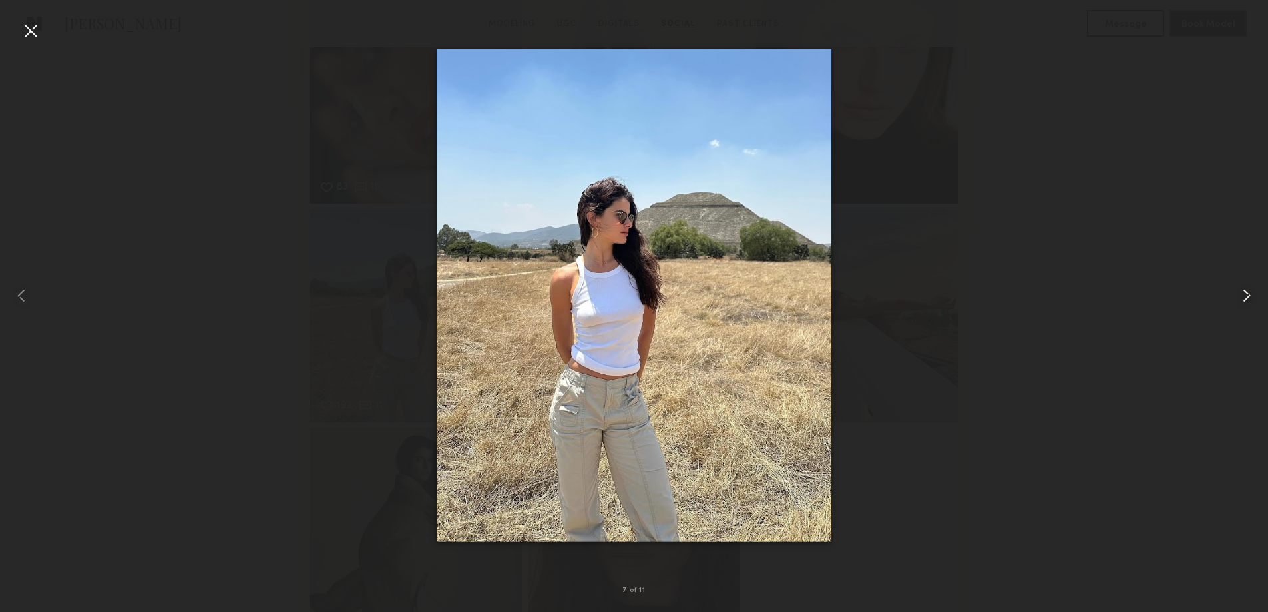
click at [1244, 307] on div at bounding box center [1243, 295] width 51 height 548
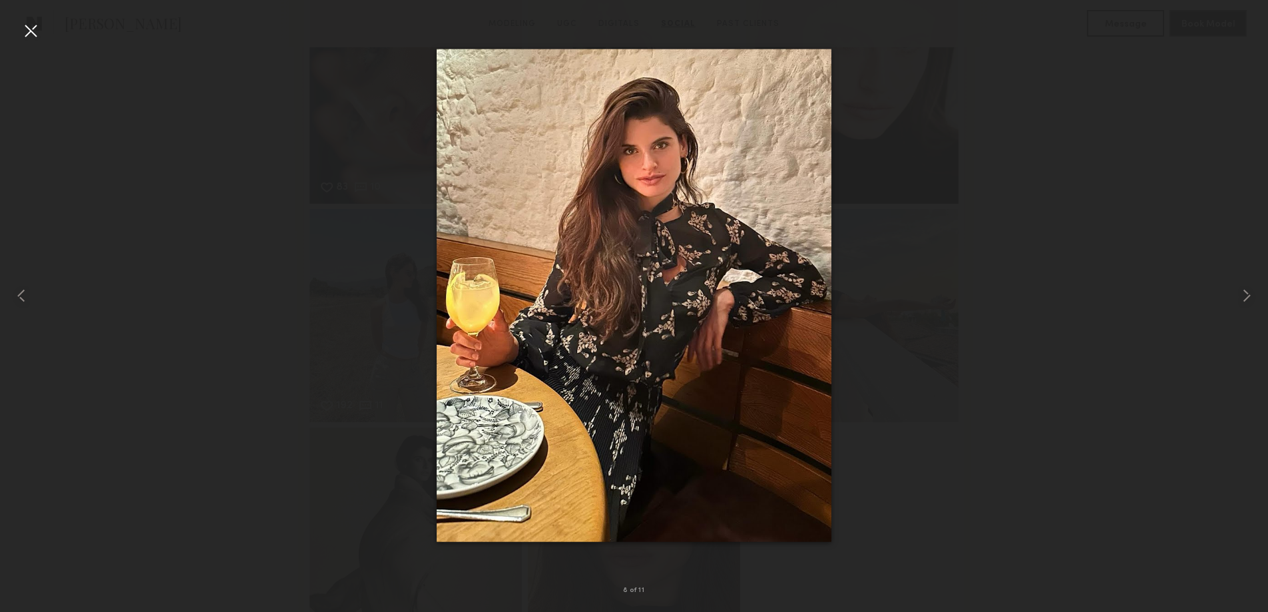
click at [1191, 306] on div at bounding box center [634, 295] width 1268 height 548
click at [1099, 304] on div at bounding box center [634, 295] width 1268 height 548
click at [19, 33] on div at bounding box center [25, 295] width 51 height 548
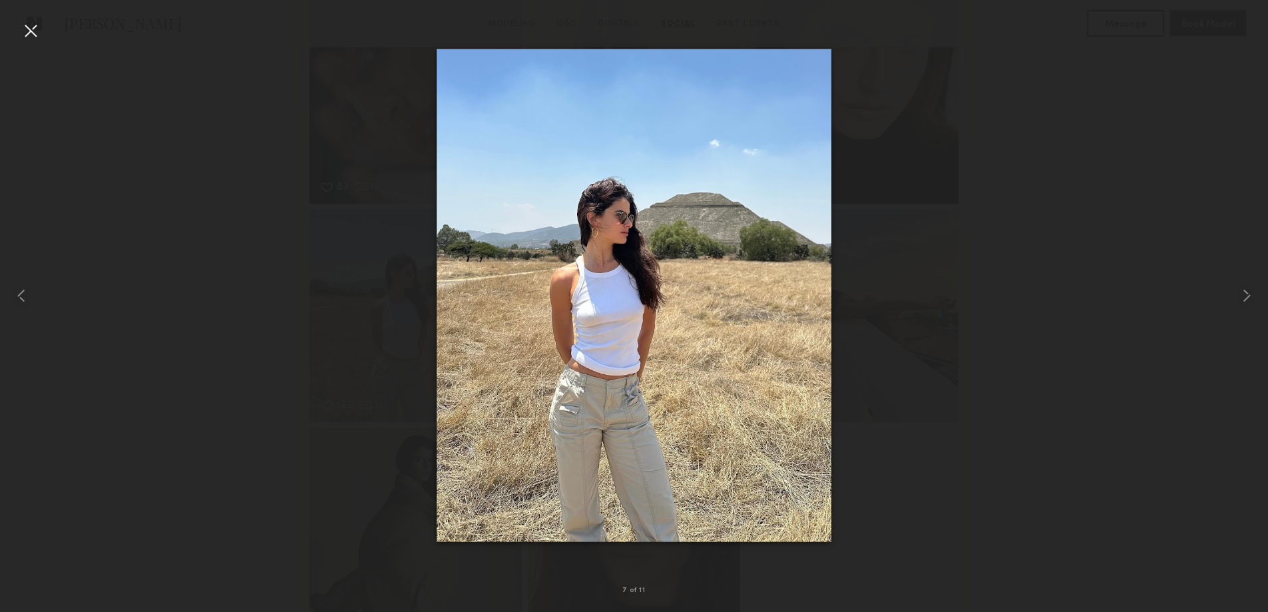
click at [33, 29] on div at bounding box center [30, 30] width 21 height 21
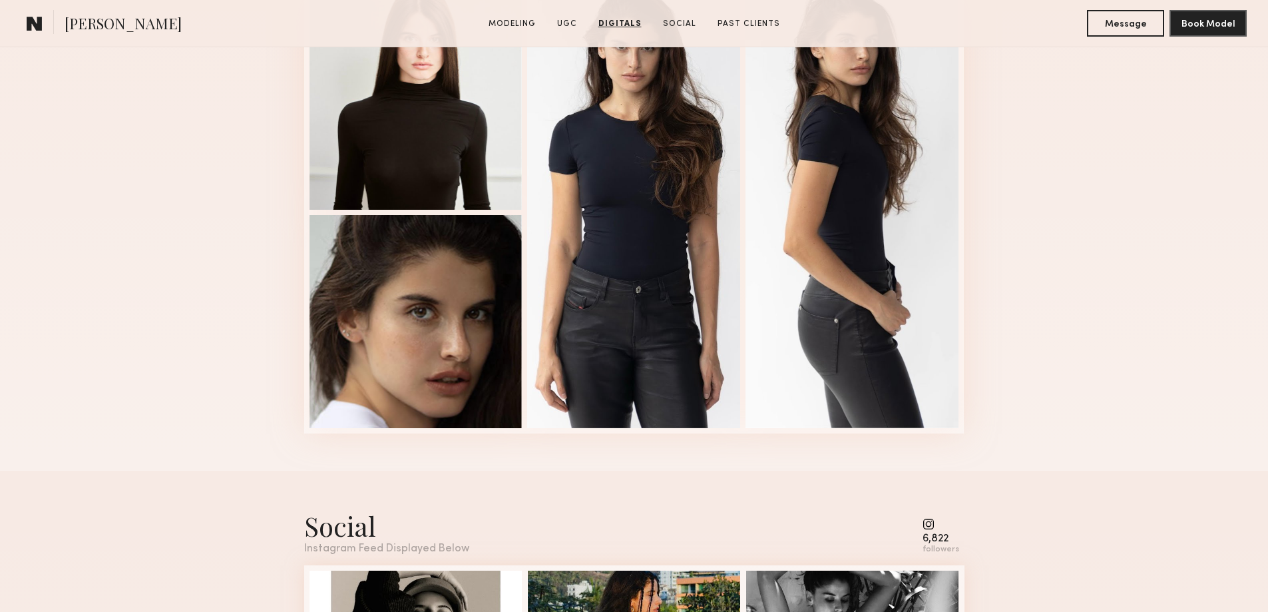
scroll to position [1967, 0]
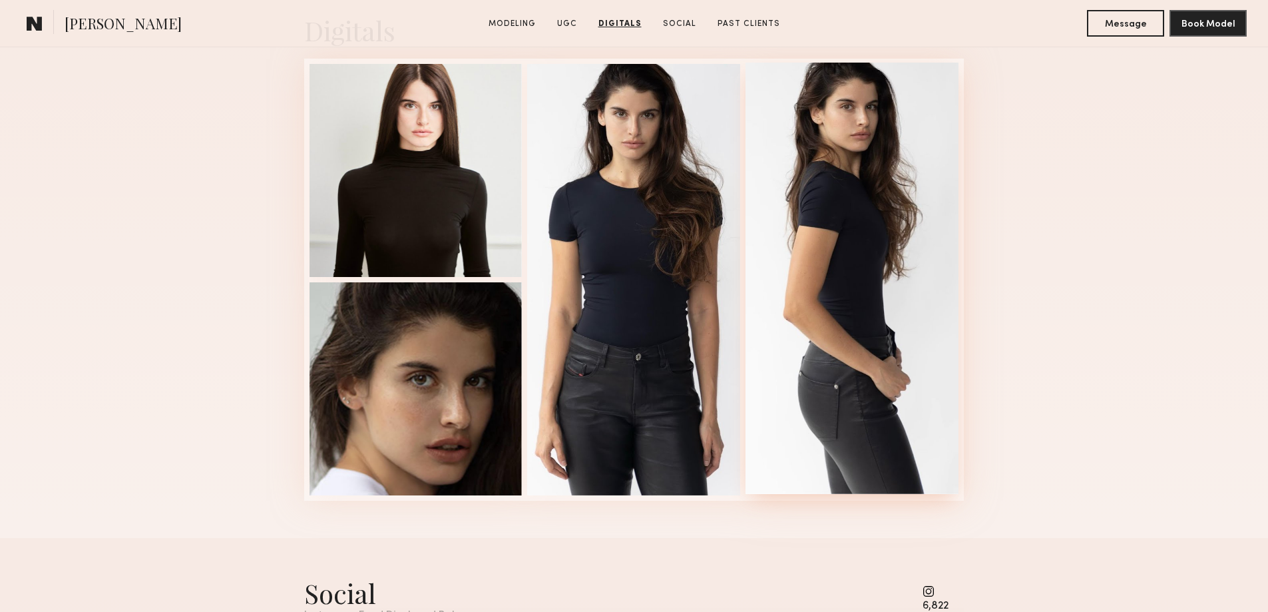
click at [880, 283] on div at bounding box center [852, 278] width 213 height 431
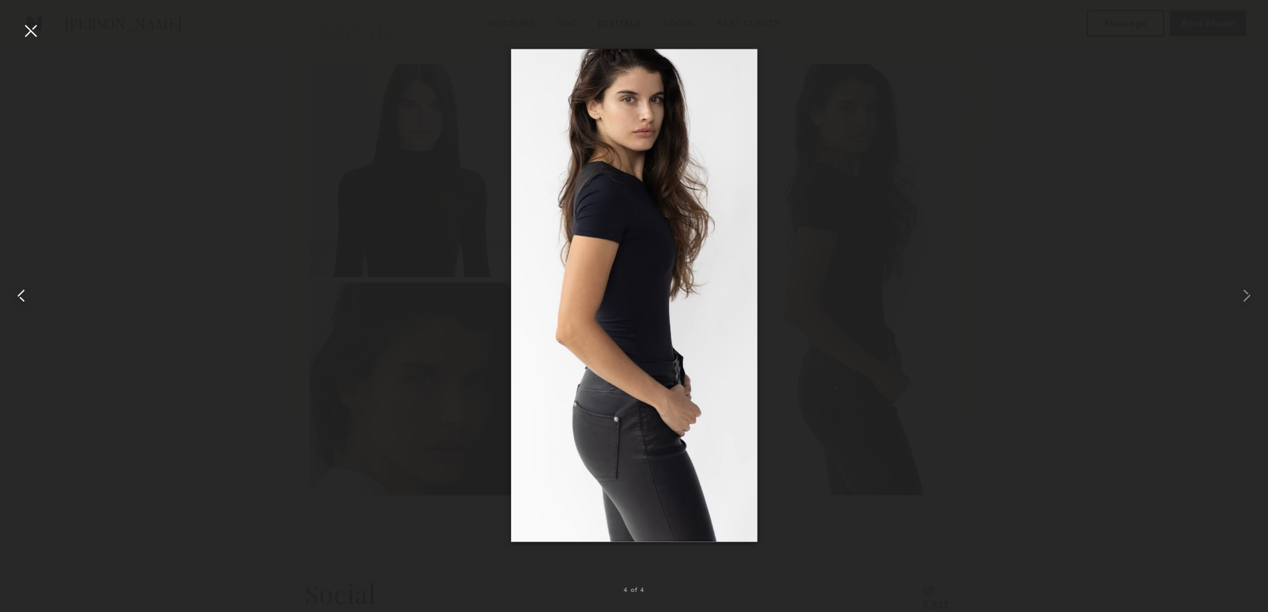
click at [28, 294] on common-icon at bounding box center [21, 295] width 21 height 21
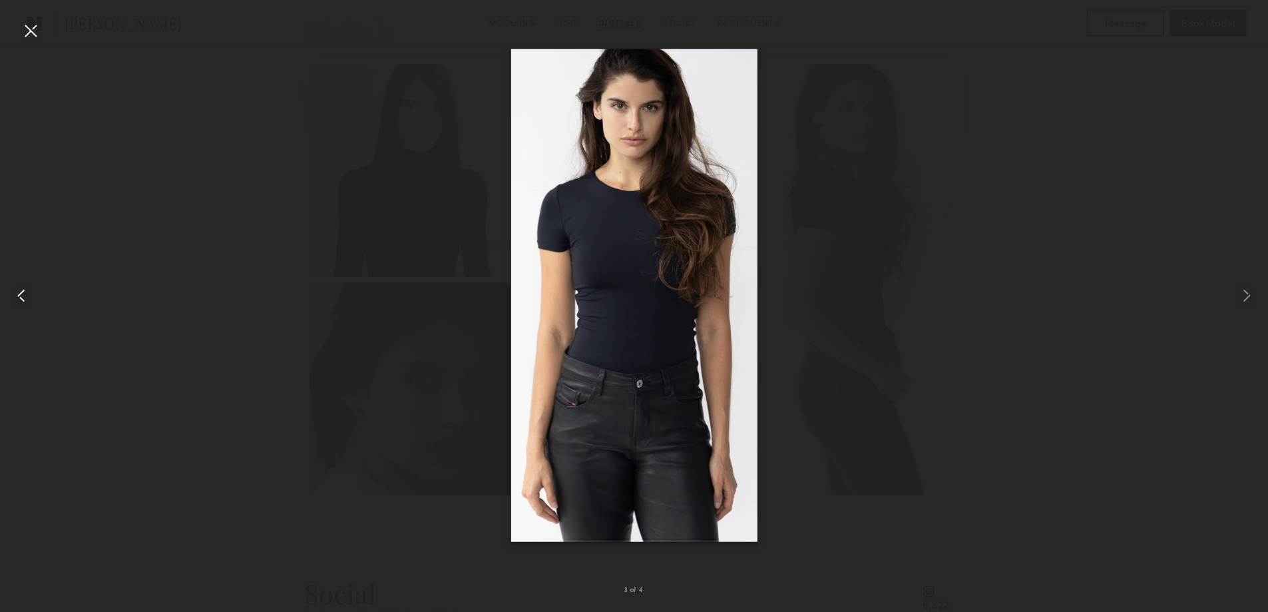
click at [28, 294] on common-icon at bounding box center [21, 295] width 21 height 21
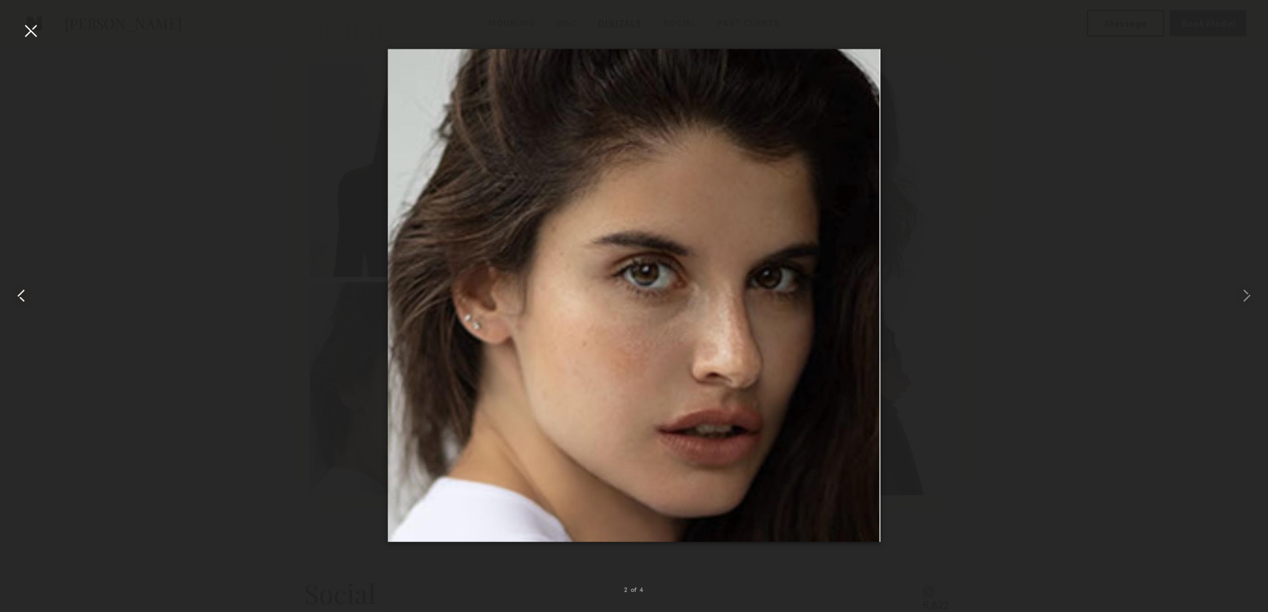
click at [28, 294] on common-icon at bounding box center [21, 295] width 21 height 21
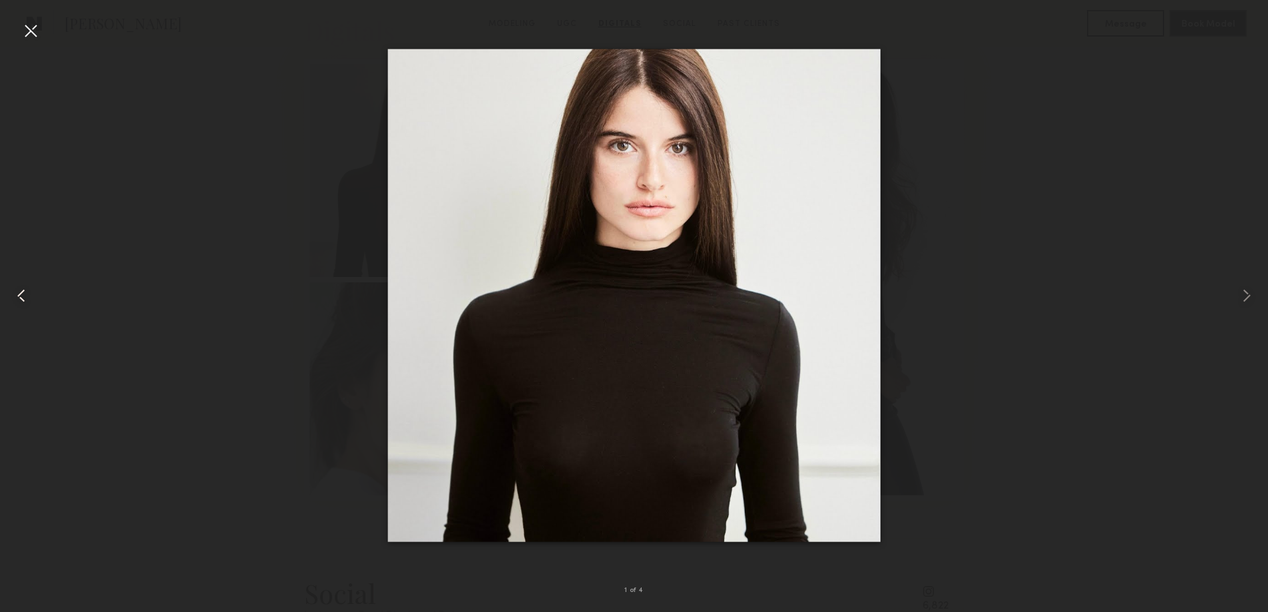
click at [28, 294] on common-icon at bounding box center [21, 295] width 21 height 21
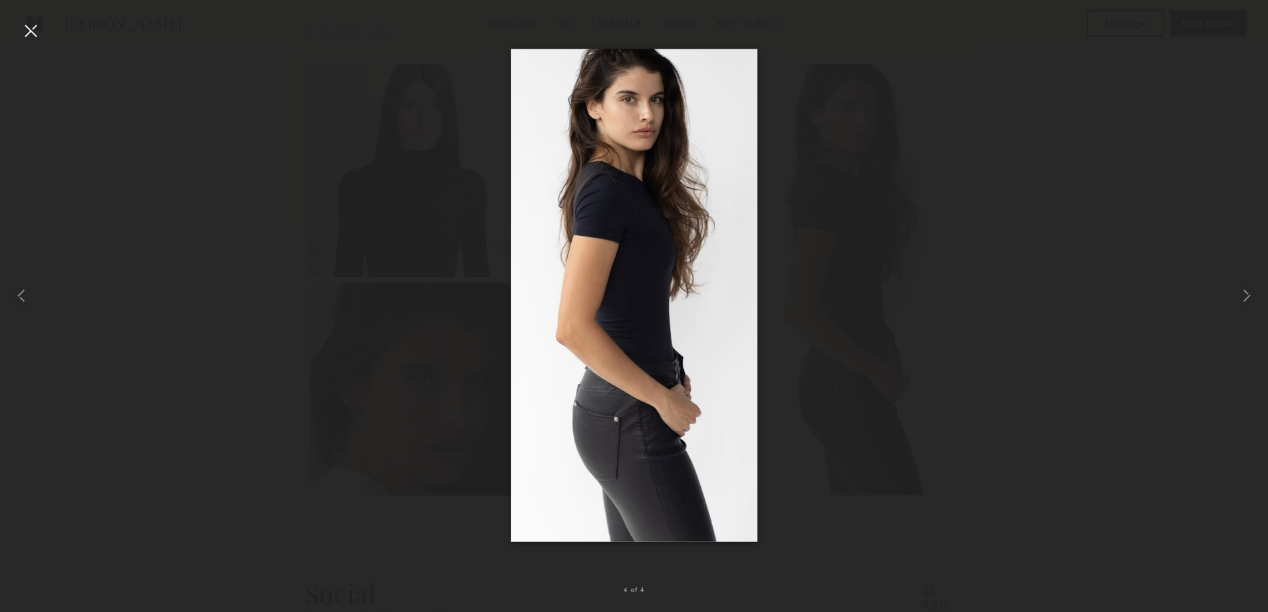
click at [22, 37] on div at bounding box center [30, 30] width 21 height 21
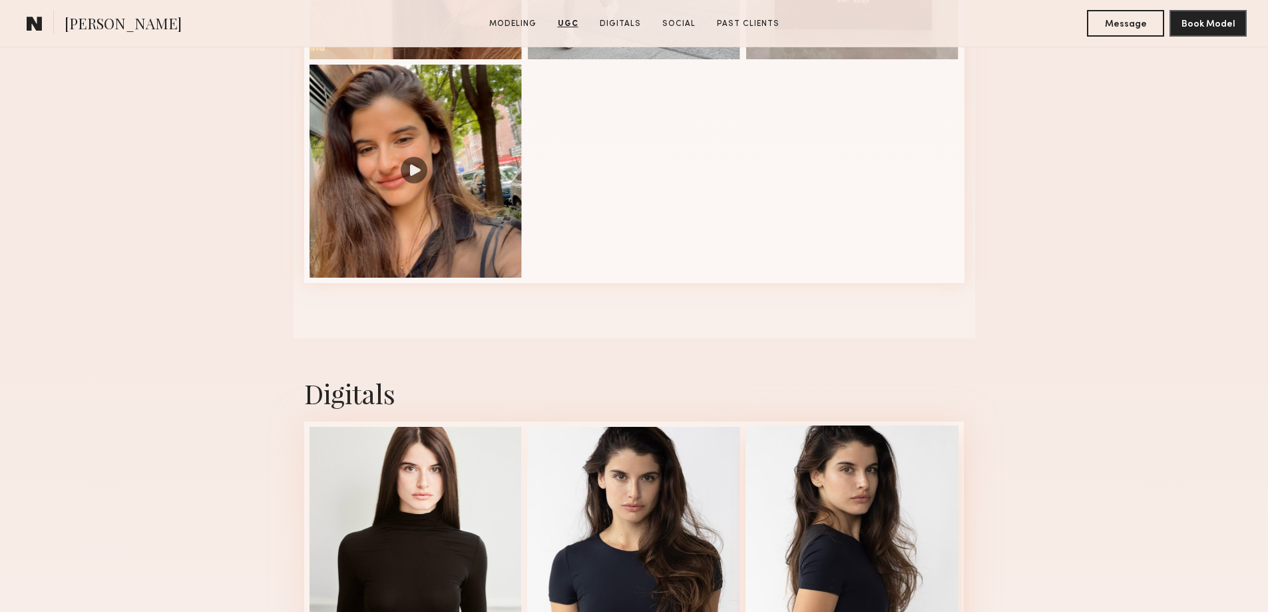
scroll to position [1435, 0]
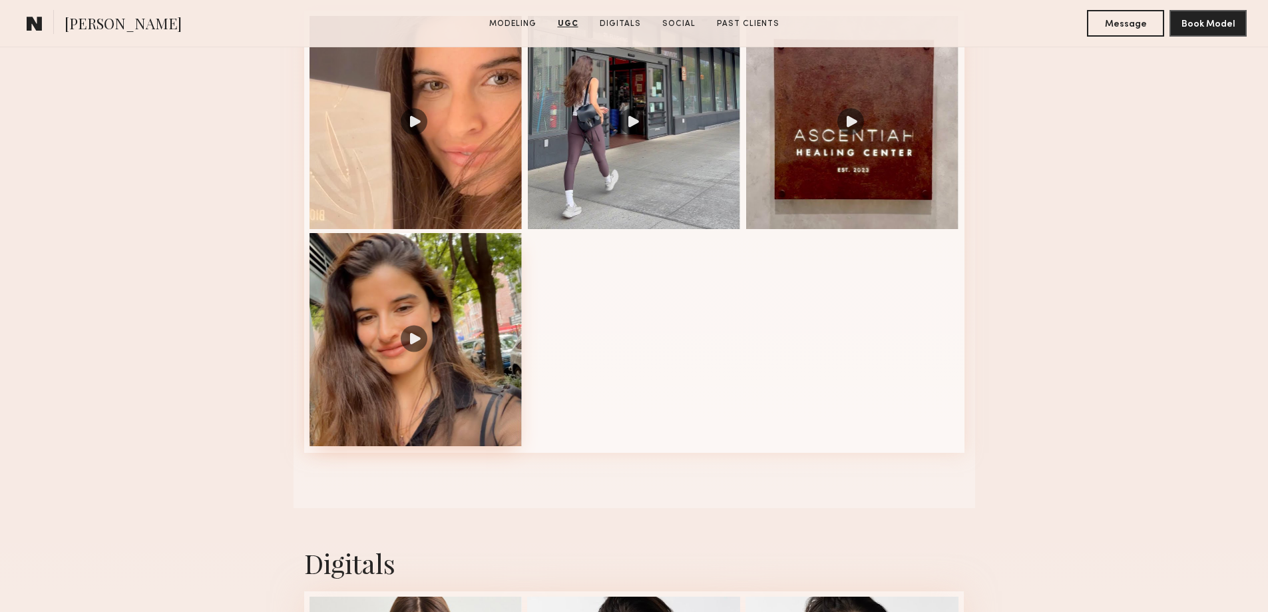
click at [416, 358] on div at bounding box center [416, 339] width 213 height 213
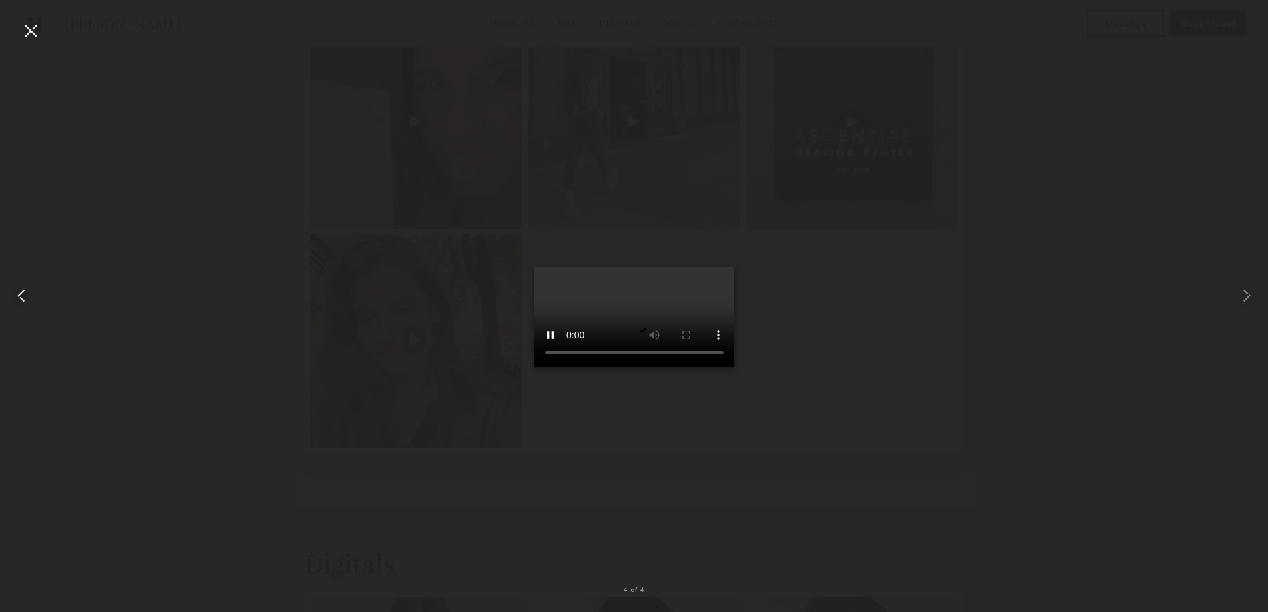
click at [41, 39] on div at bounding box center [25, 295] width 51 height 548
click at [35, 33] on div at bounding box center [30, 30] width 21 height 21
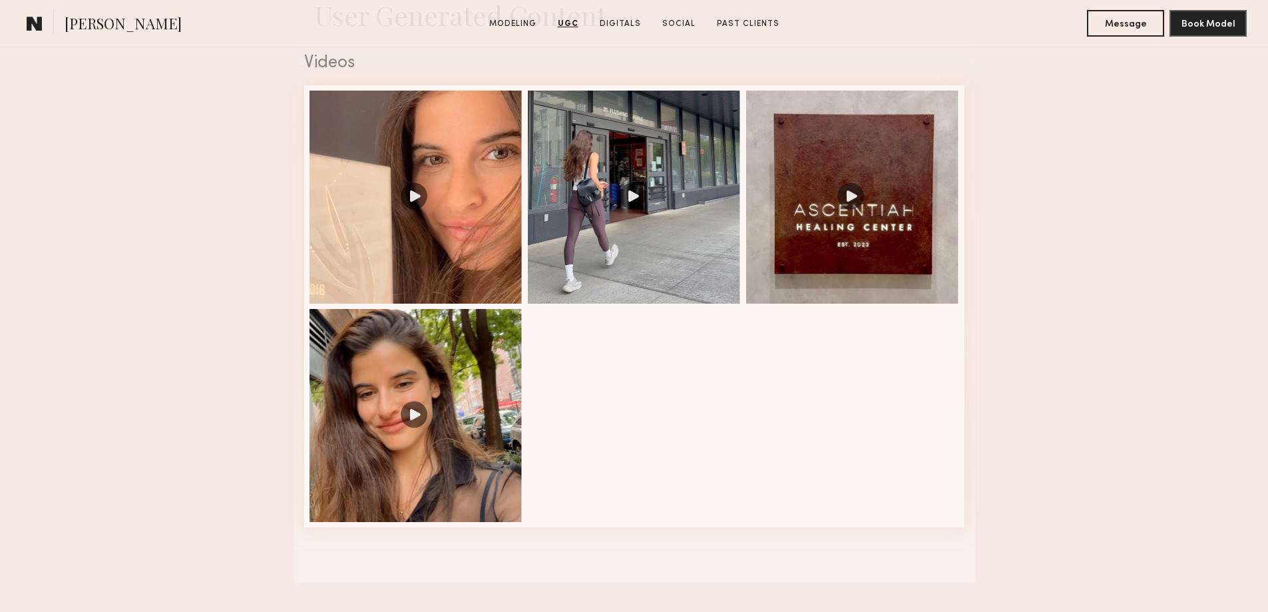
scroll to position [1168, 0]
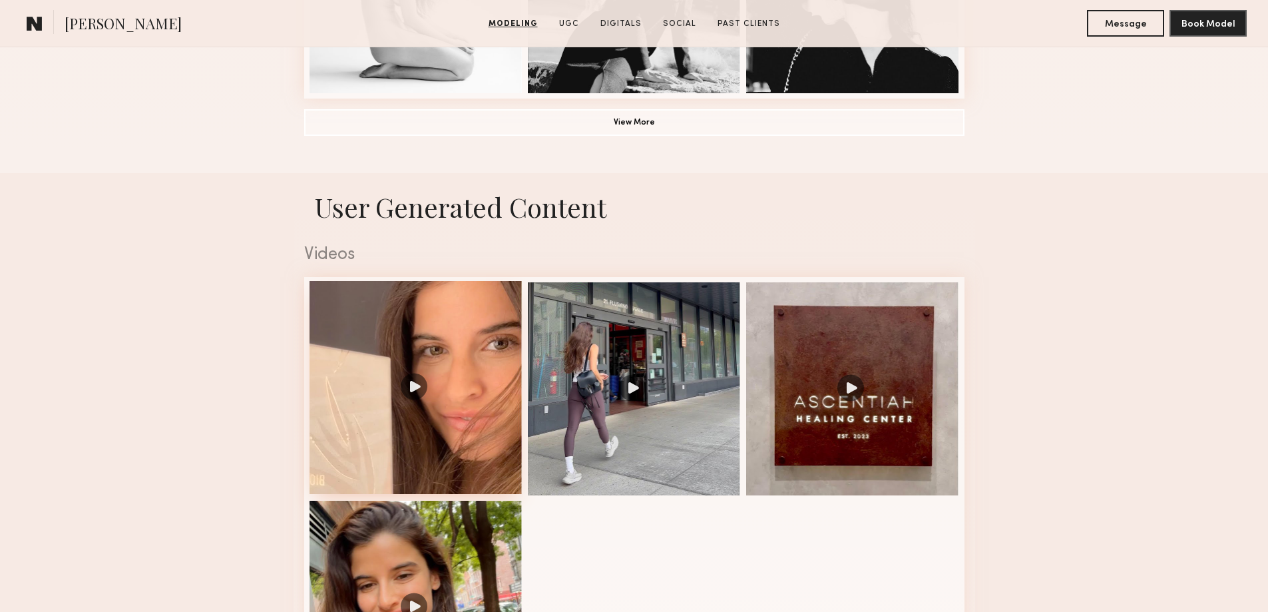
click at [472, 348] on div at bounding box center [416, 387] width 213 height 213
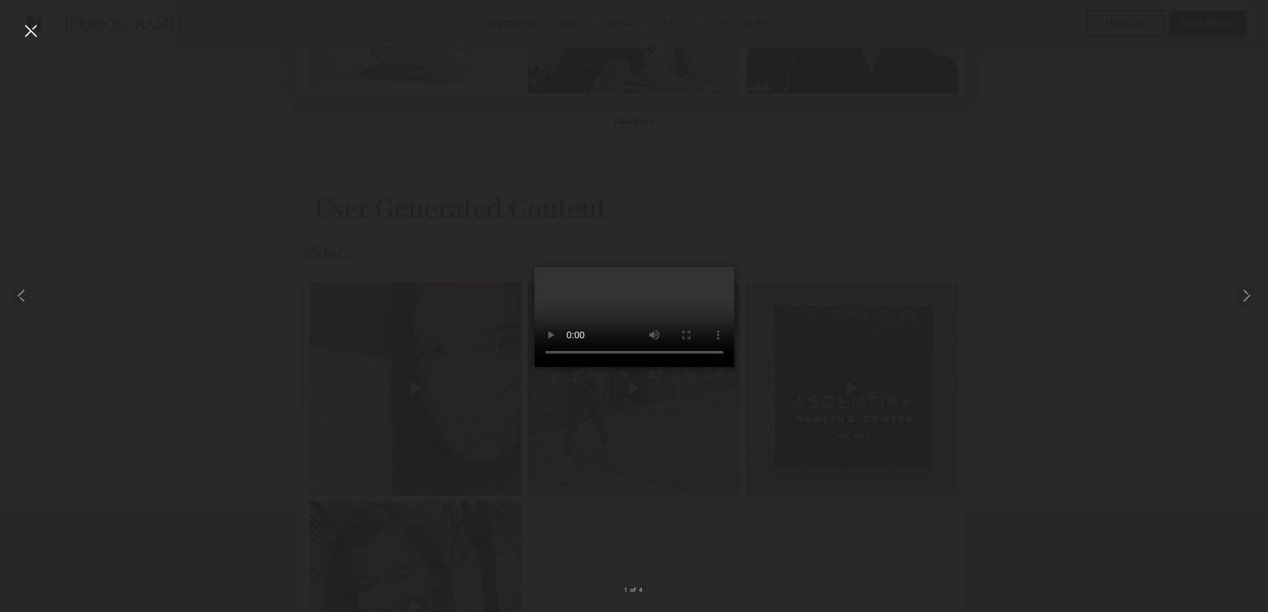
click at [31, 35] on div at bounding box center [30, 30] width 21 height 21
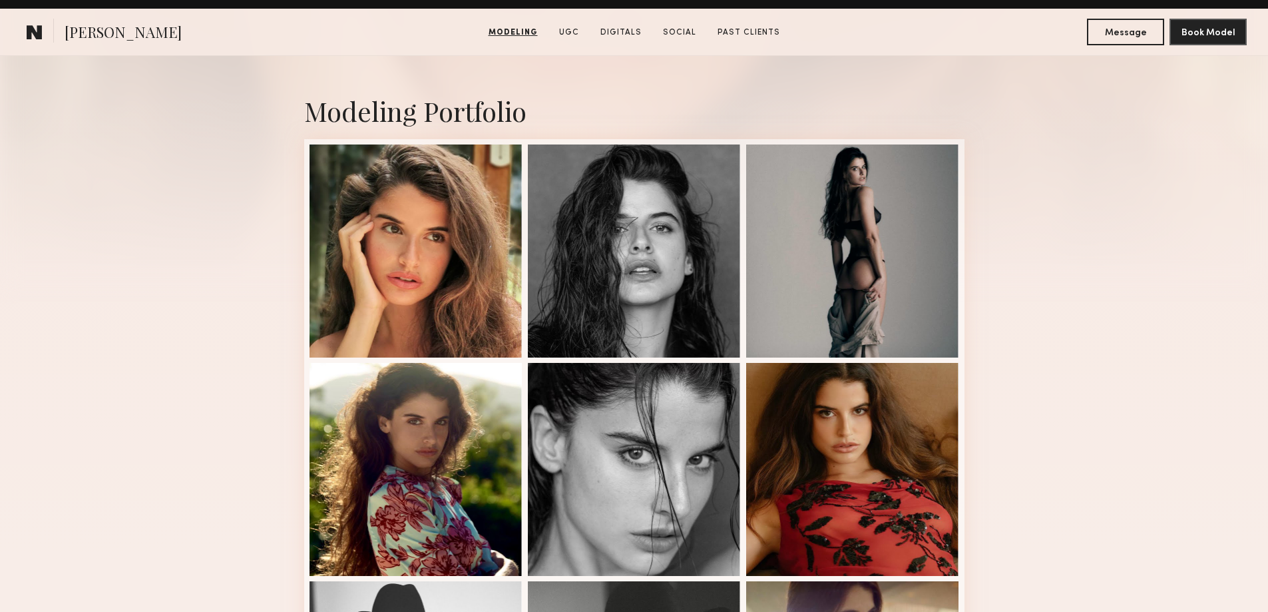
scroll to position [103, 0]
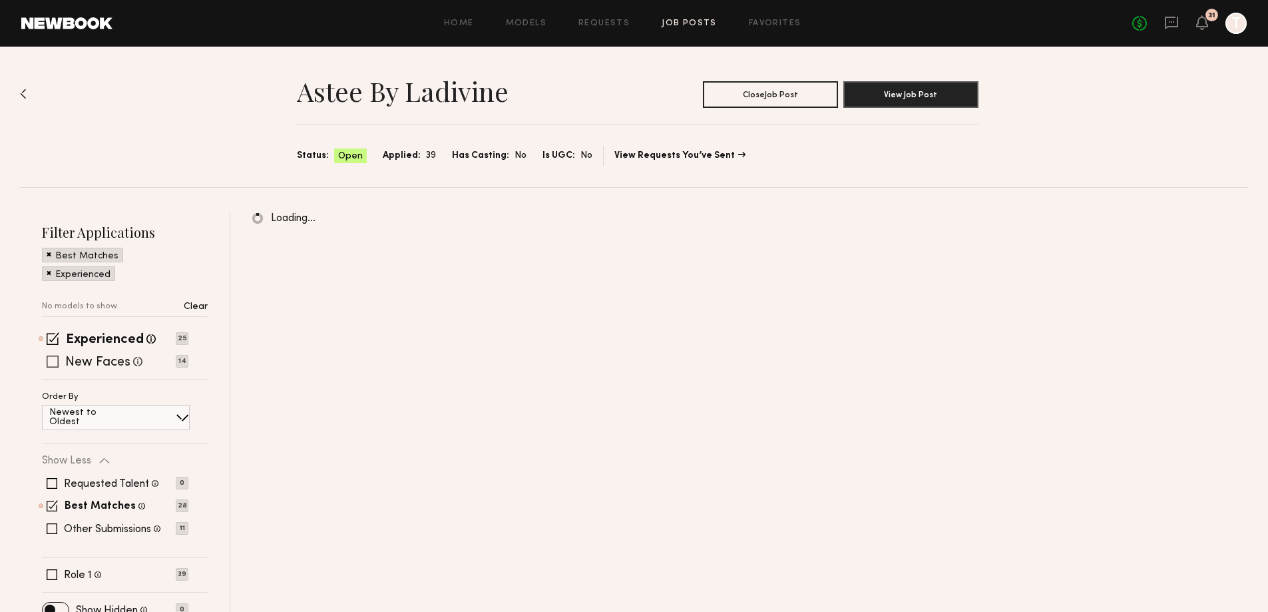
click at [51, 360] on span at bounding box center [53, 362] width 12 height 12
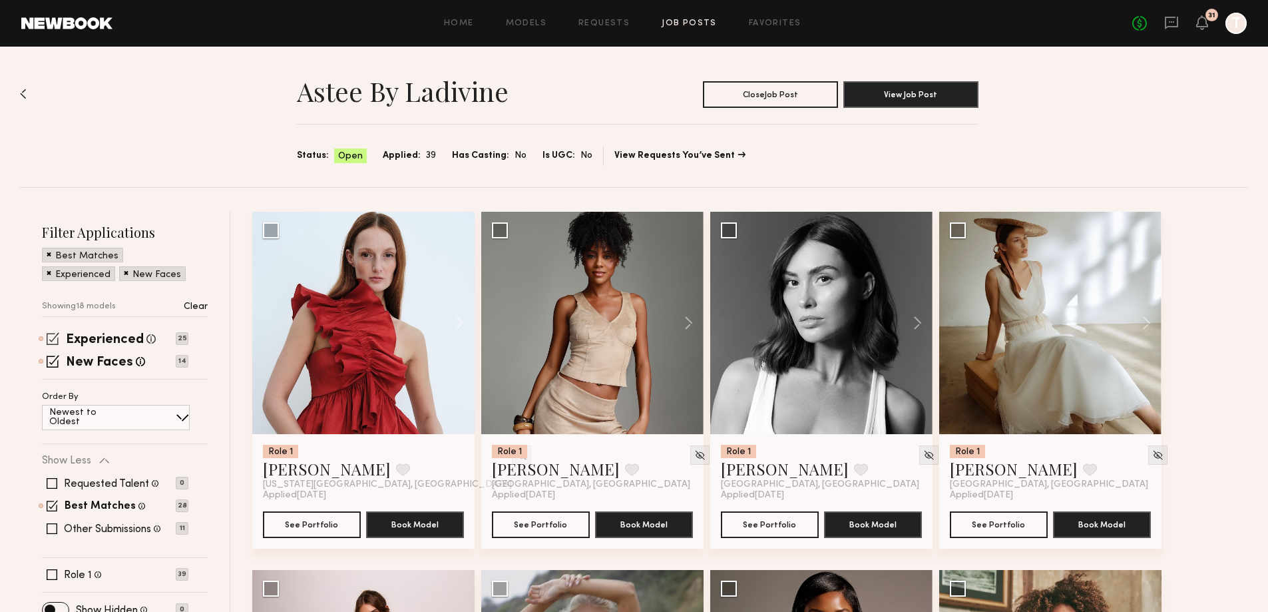
click at [53, 336] on span at bounding box center [53, 338] width 13 height 13
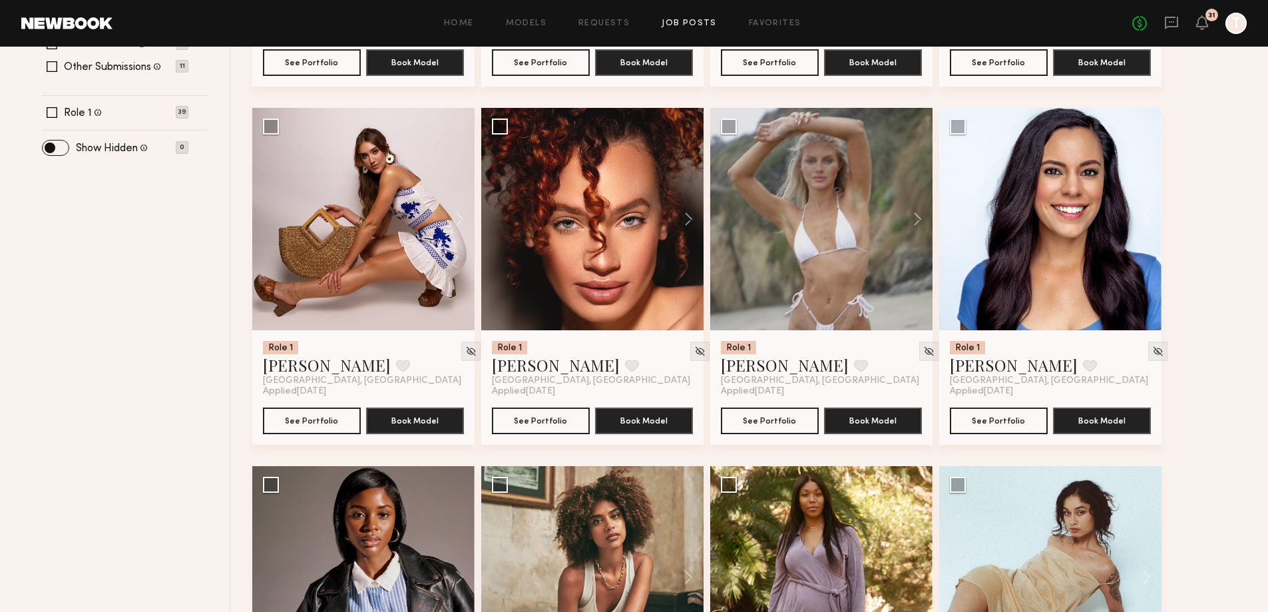
scroll to position [466, 0]
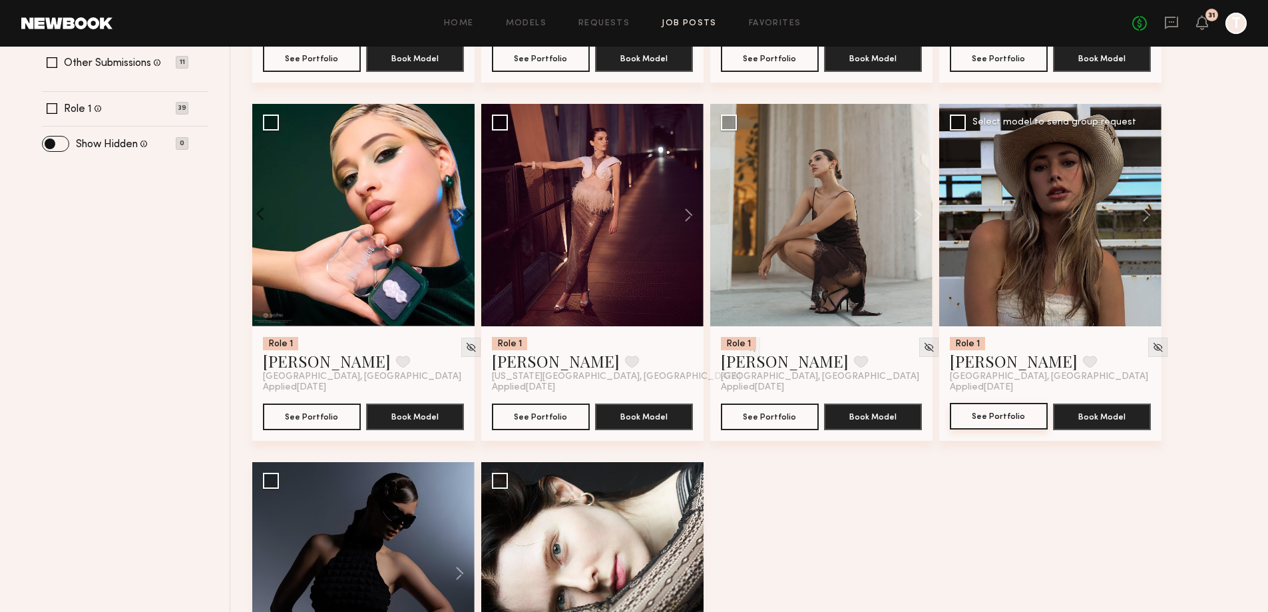
click at [986, 413] on button "See Portfolio" at bounding box center [999, 416] width 98 height 27
click at [1150, 217] on button at bounding box center [1140, 215] width 43 height 222
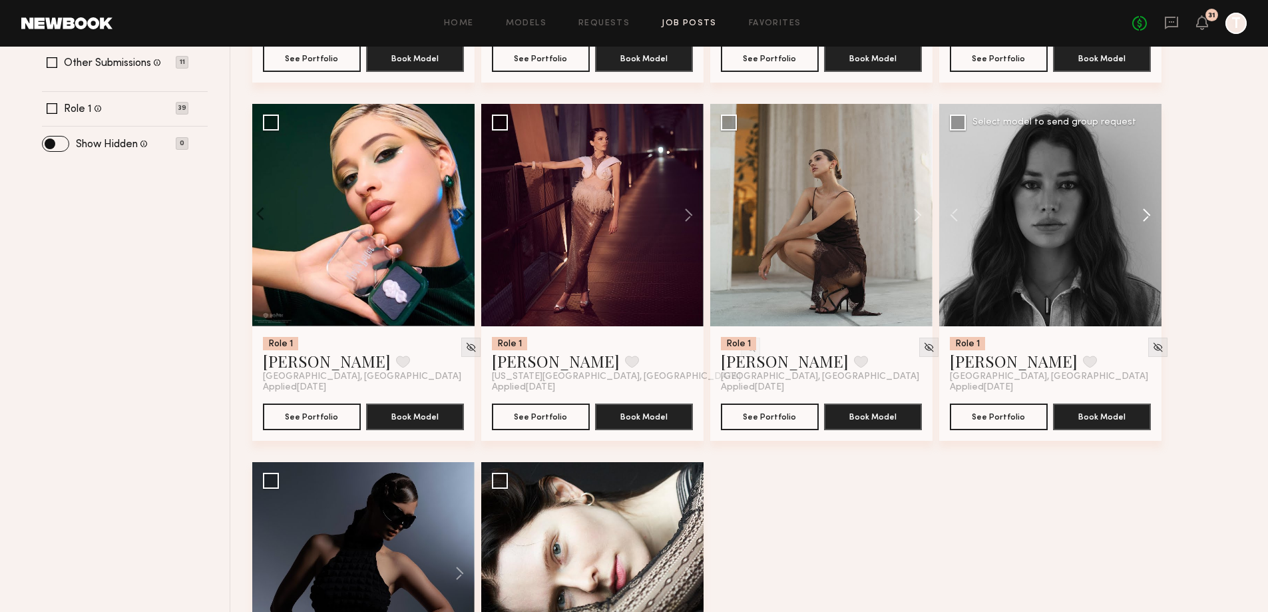
click at [1150, 217] on button at bounding box center [1140, 215] width 43 height 222
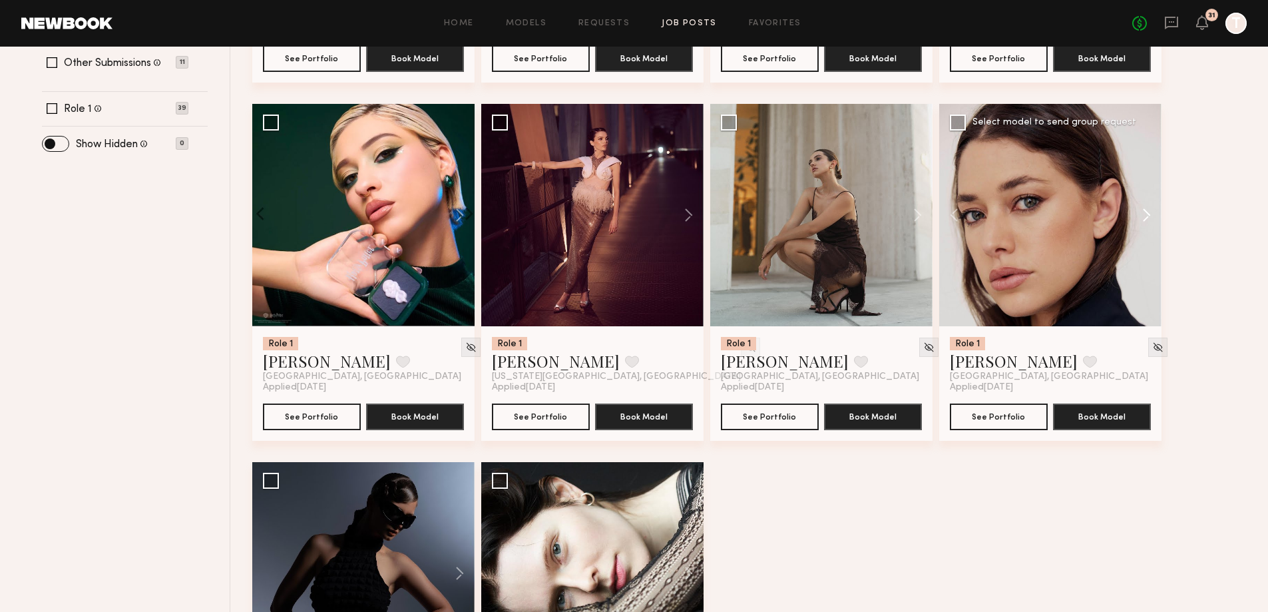
click at [1150, 217] on button at bounding box center [1140, 215] width 43 height 222
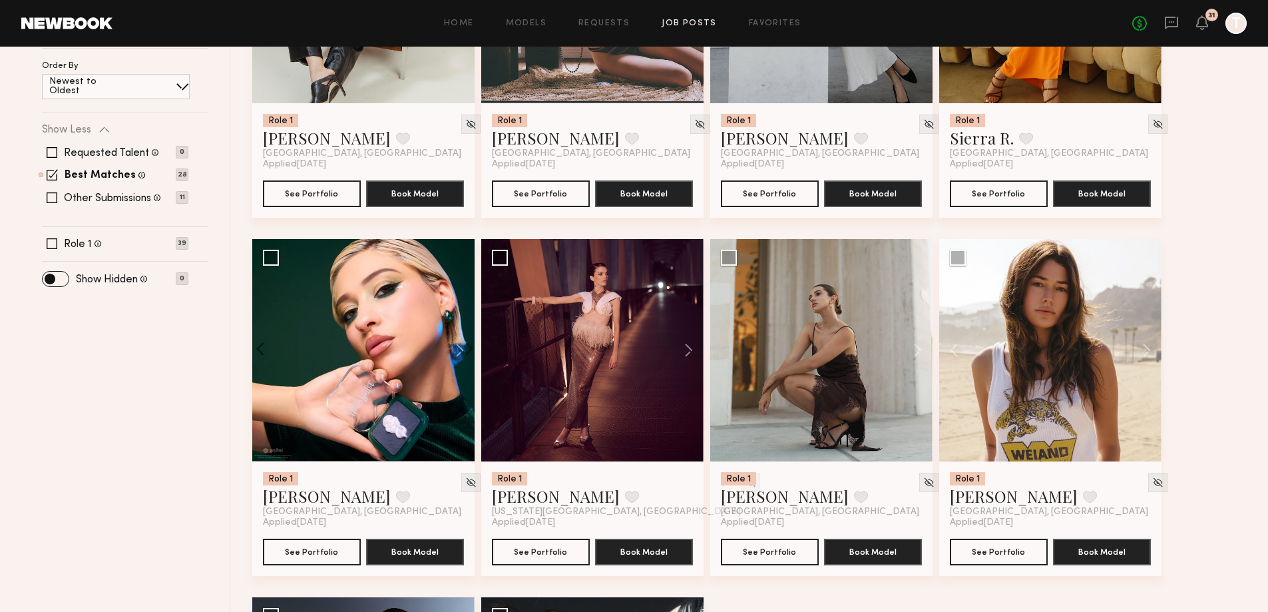
scroll to position [266, 0]
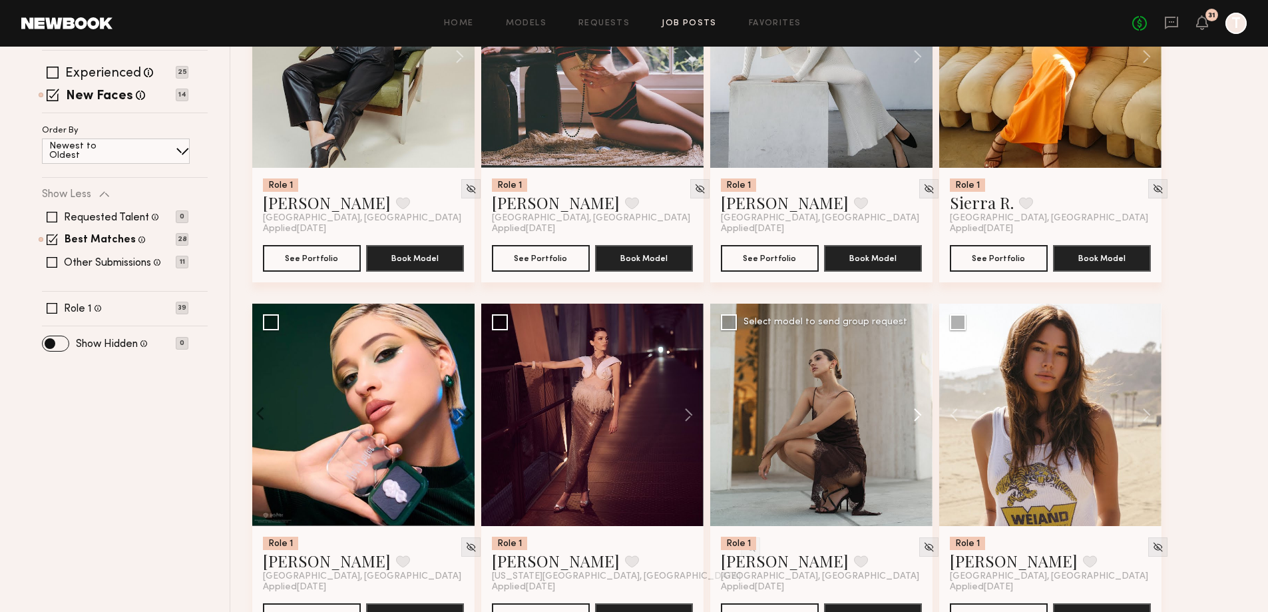
click at [919, 414] on button at bounding box center [911, 415] width 43 height 222
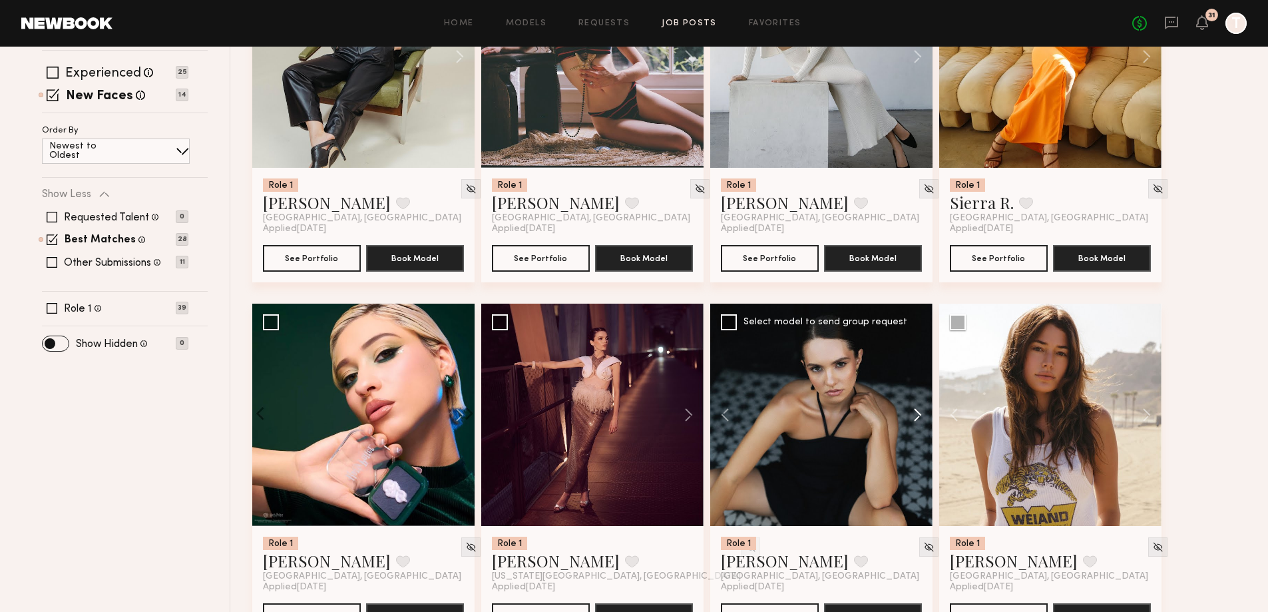
click at [919, 414] on button at bounding box center [911, 415] width 43 height 222
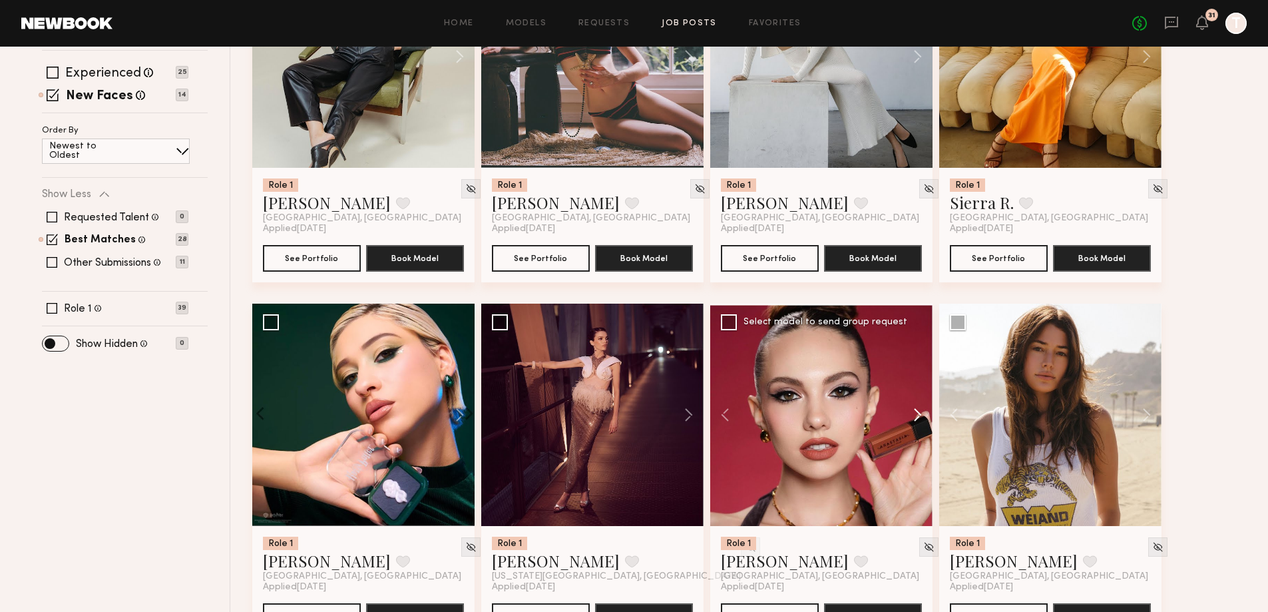
click at [919, 414] on button at bounding box center [911, 415] width 43 height 222
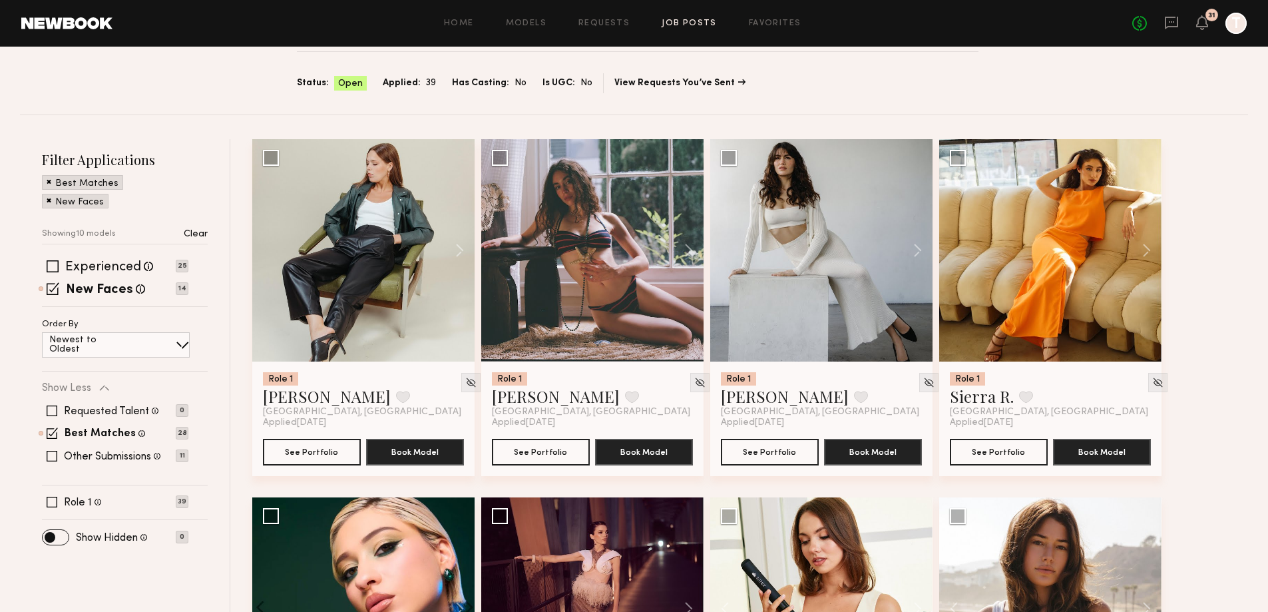
scroll to position [67, 0]
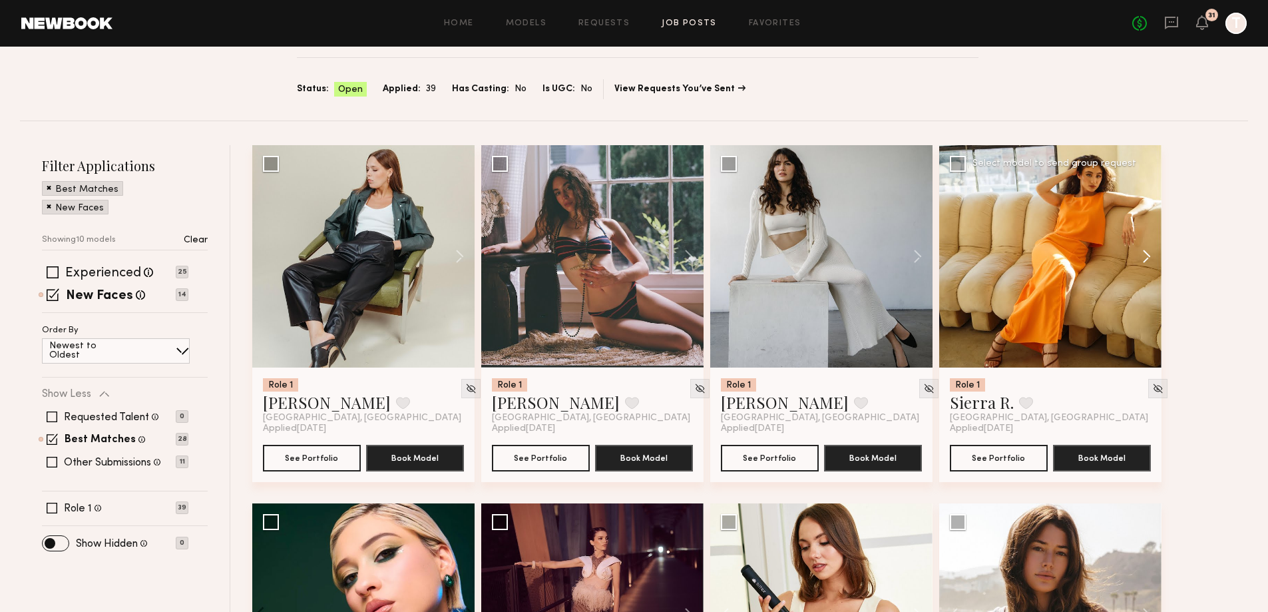
click at [1147, 258] on button at bounding box center [1140, 256] width 43 height 222
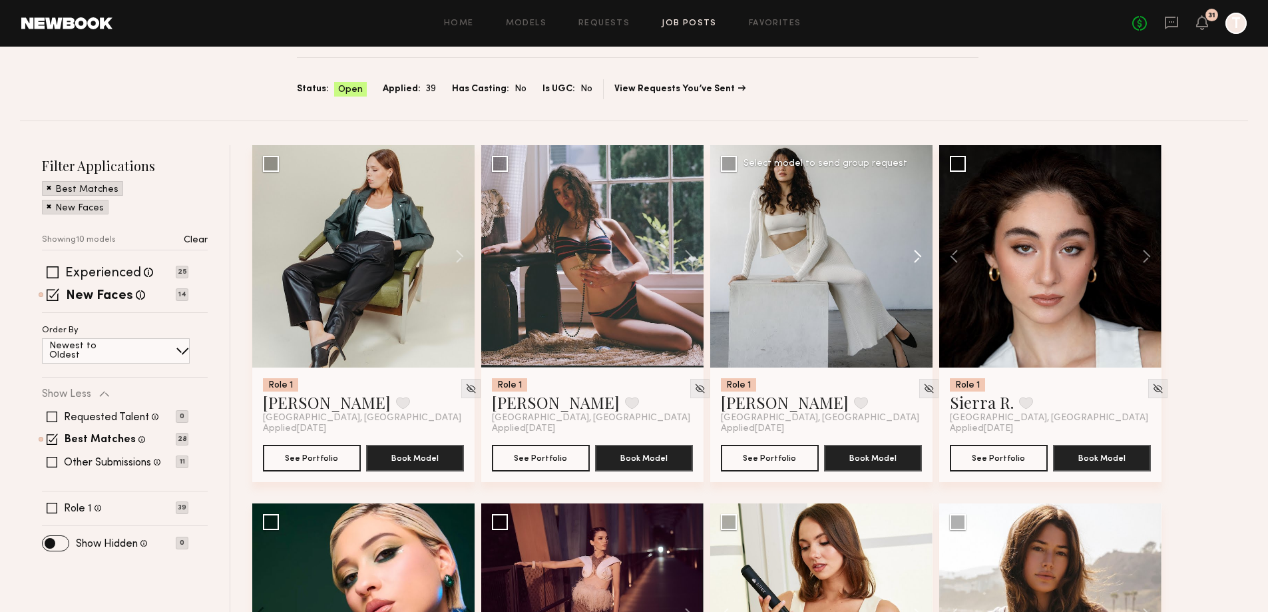
click at [914, 264] on button at bounding box center [911, 256] width 43 height 222
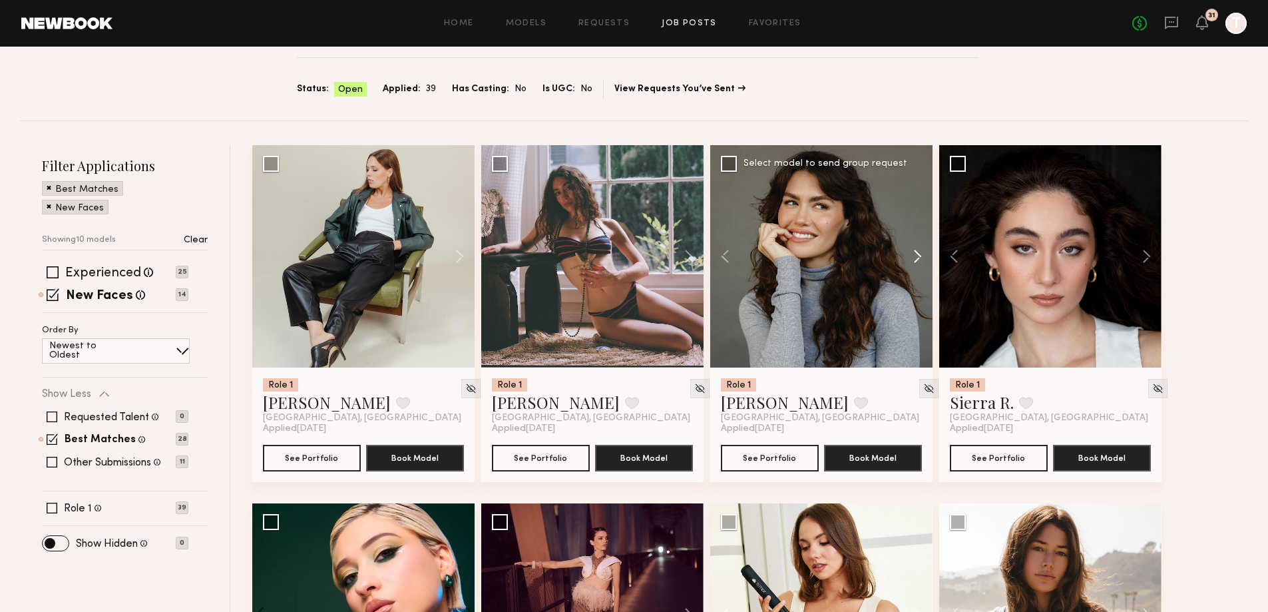
click at [914, 263] on button at bounding box center [911, 256] width 43 height 222
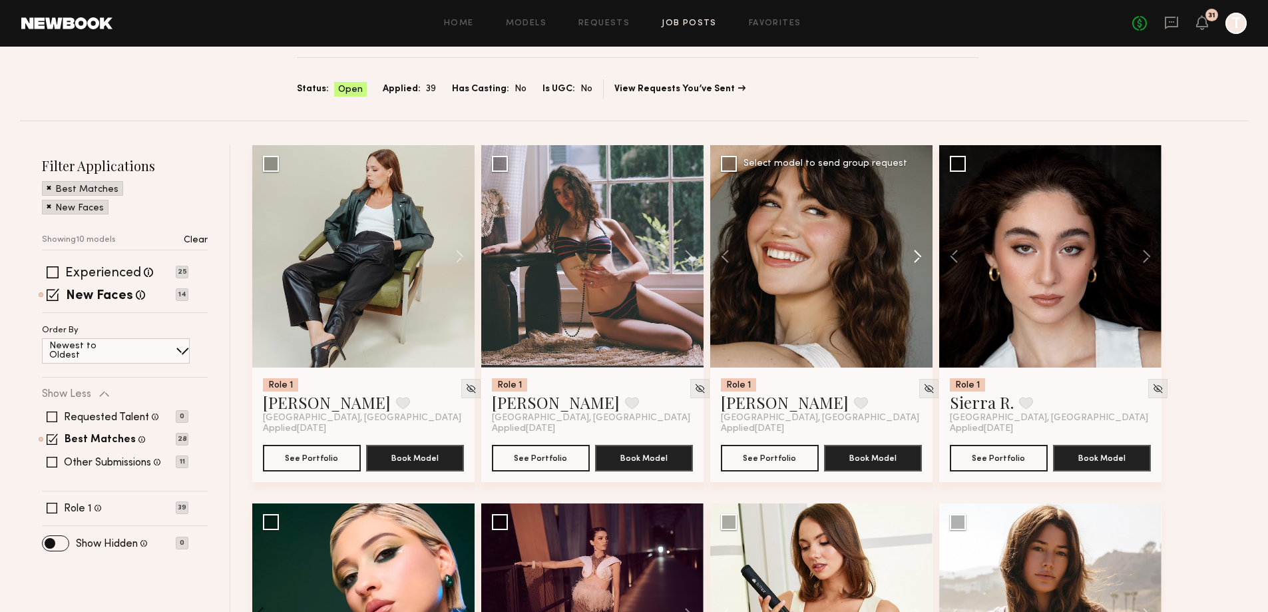
click at [914, 263] on button at bounding box center [911, 256] width 43 height 222
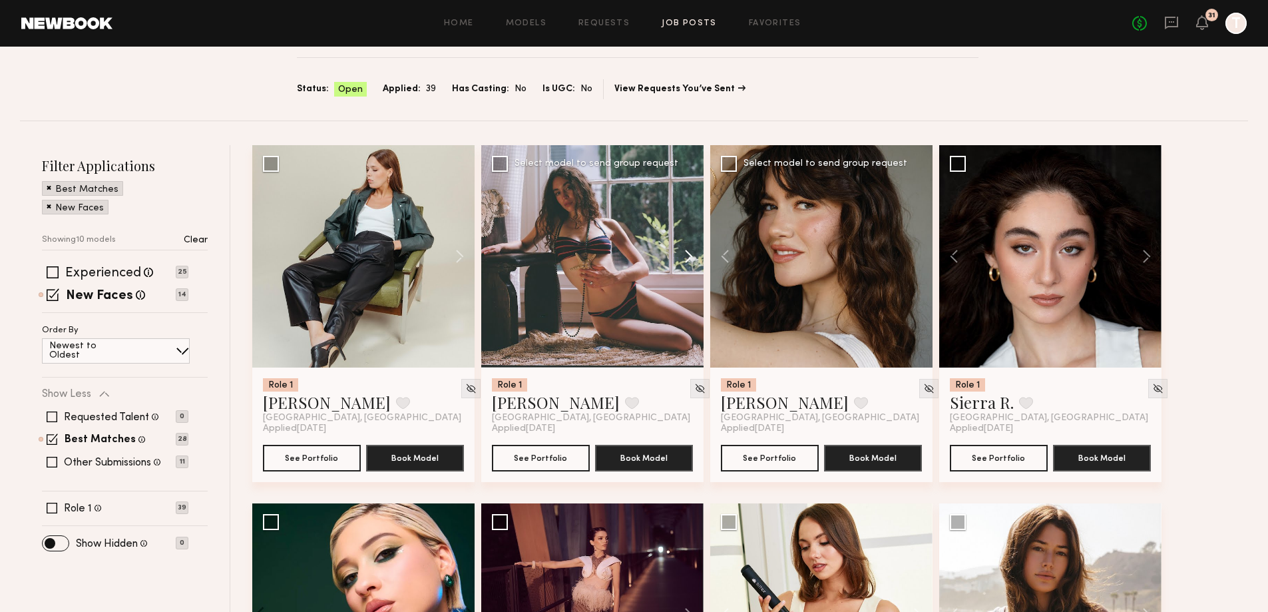
click at [692, 260] on button at bounding box center [682, 256] width 43 height 222
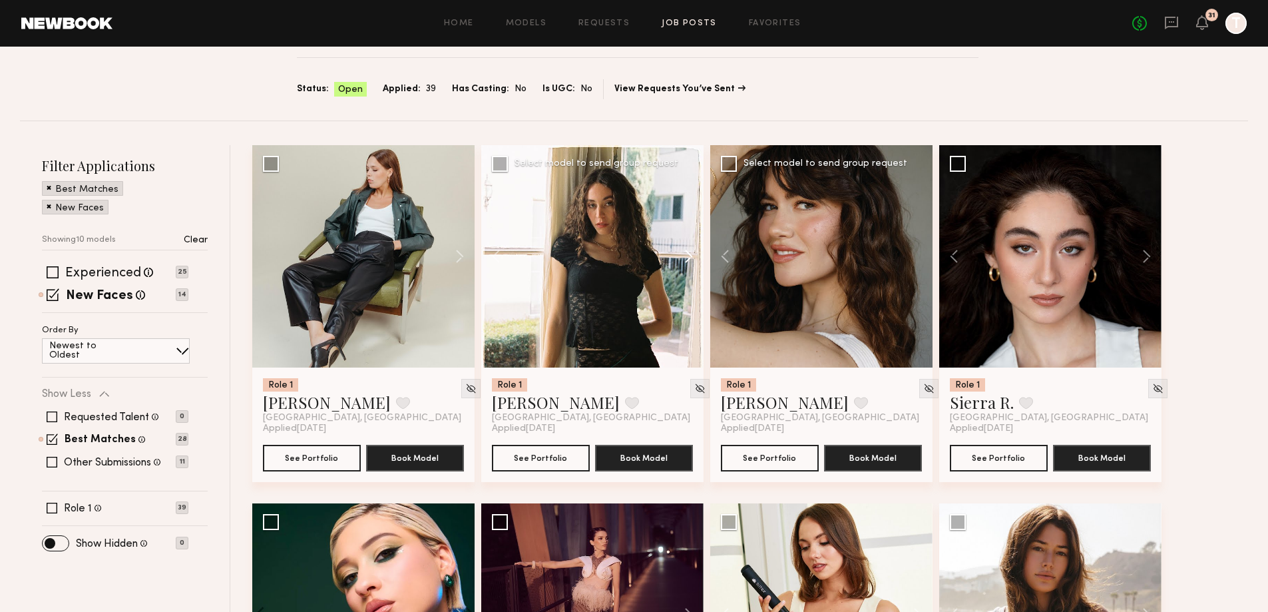
click at [692, 260] on button at bounding box center [682, 256] width 43 height 222
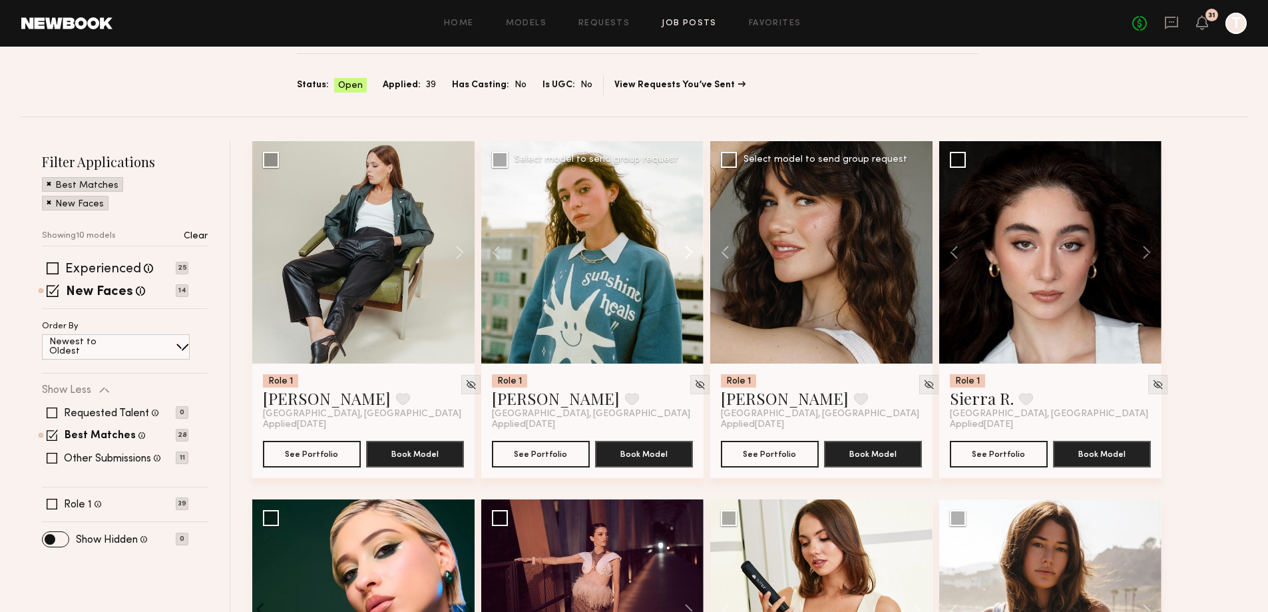
scroll to position [266, 0]
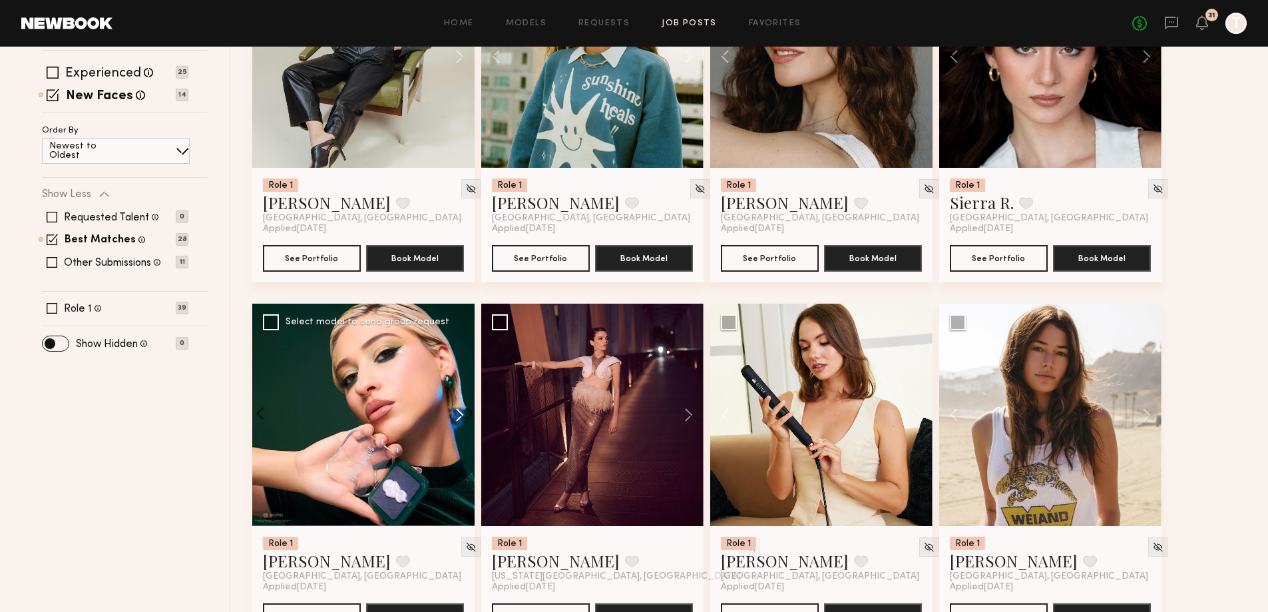
click at [453, 412] on button at bounding box center [453, 415] width 43 height 222
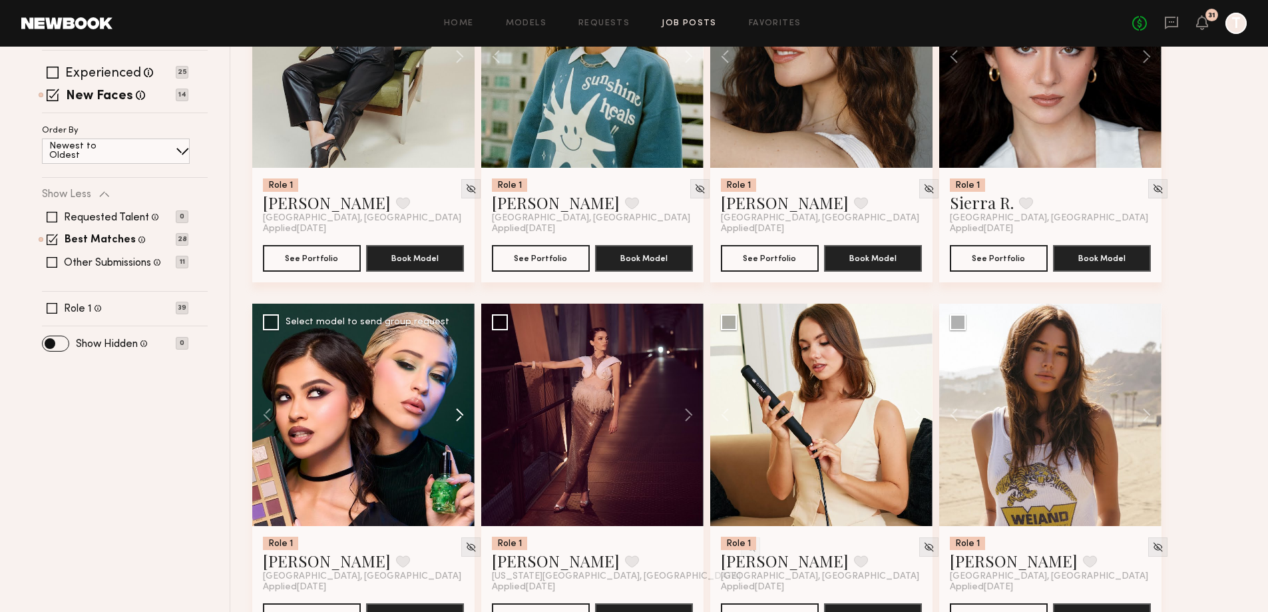
click at [454, 412] on button at bounding box center [453, 415] width 43 height 222
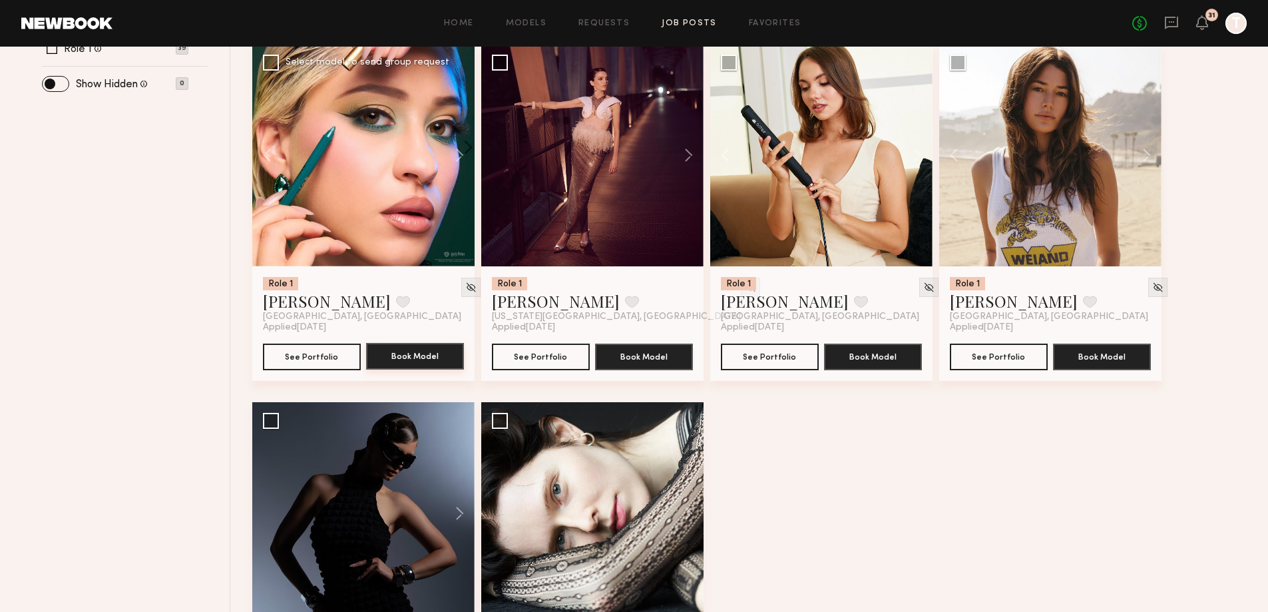
scroll to position [599, 0]
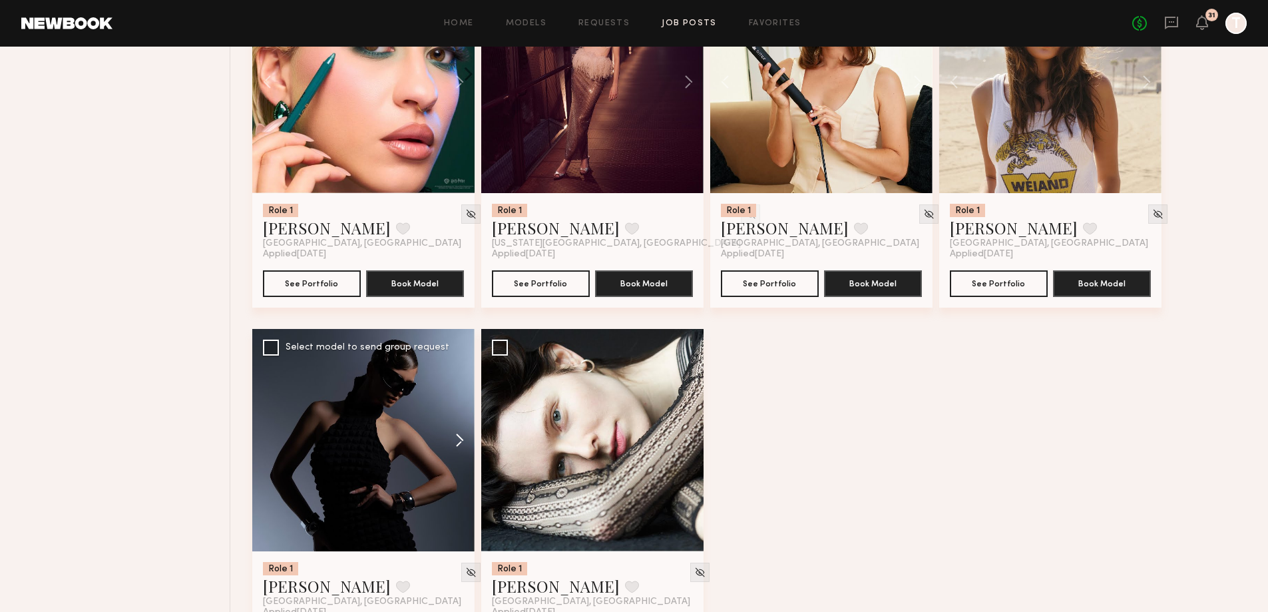
click at [461, 430] on button at bounding box center [453, 440] width 43 height 222
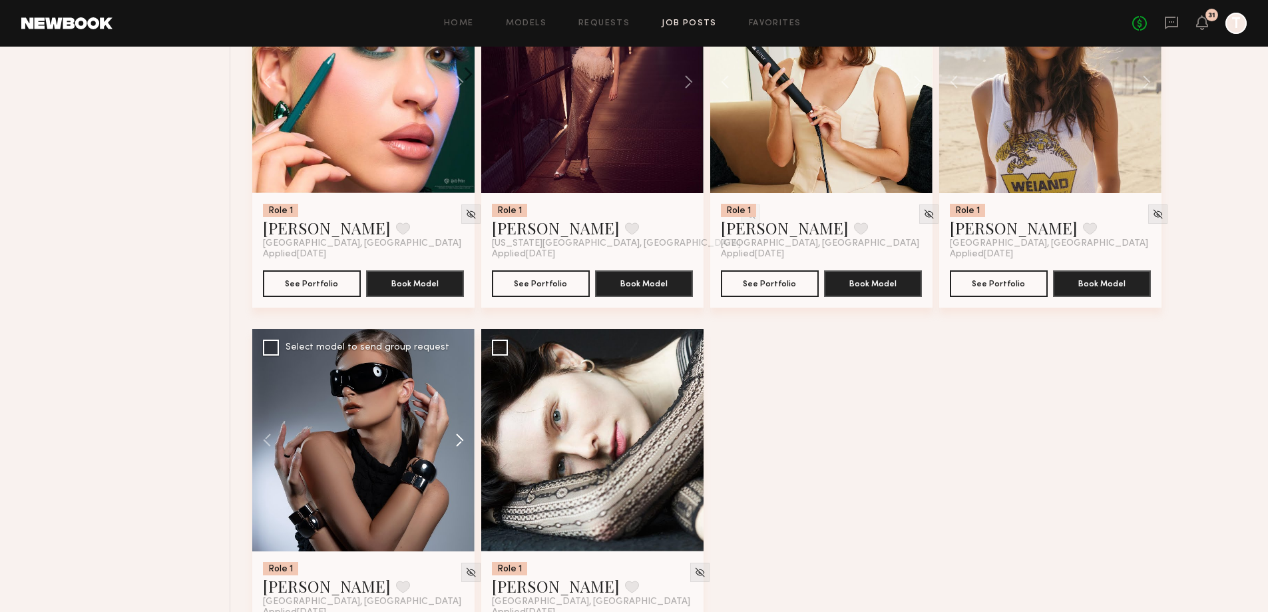
click at [461, 430] on button at bounding box center [453, 440] width 43 height 222
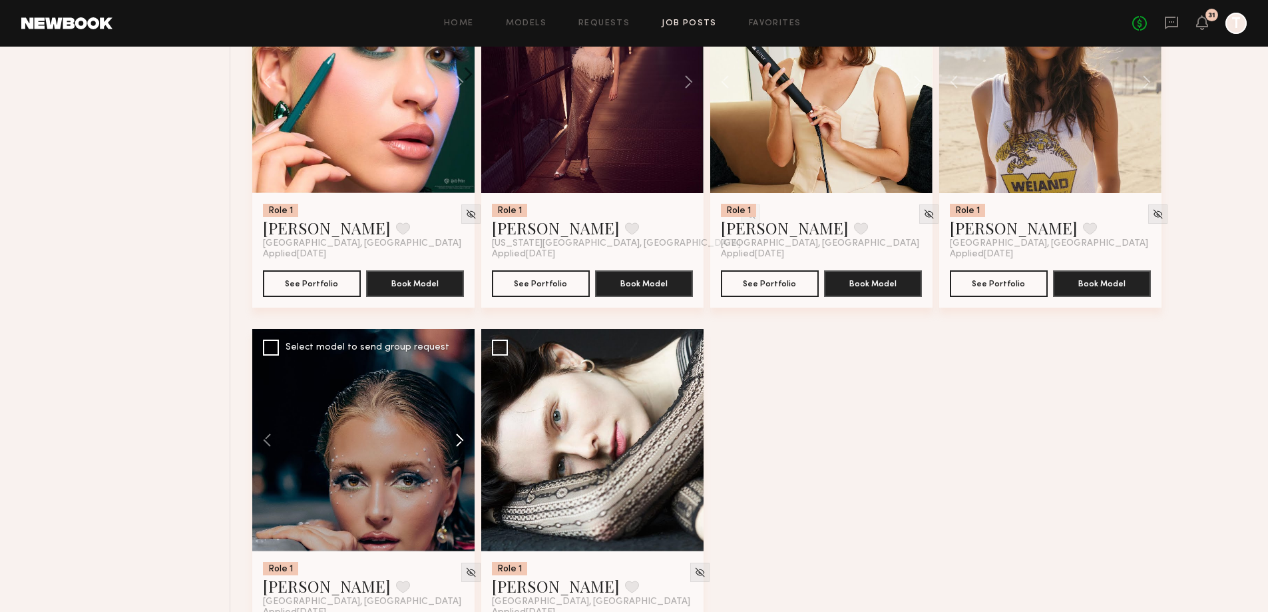
click at [460, 439] on button at bounding box center [453, 440] width 43 height 222
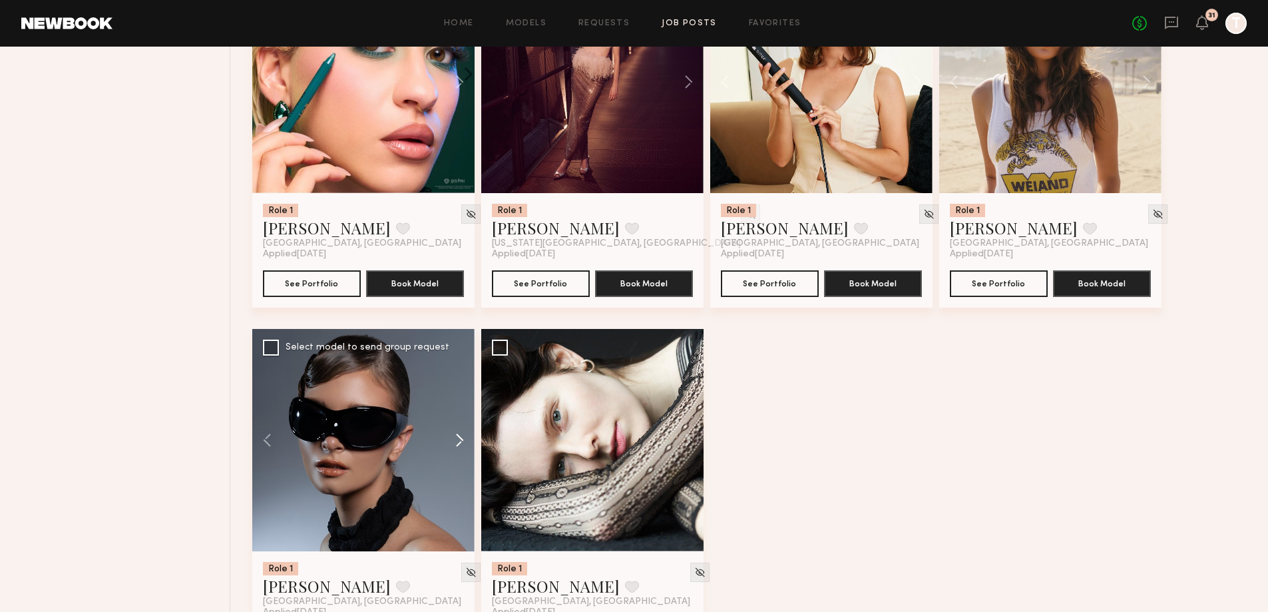
click at [457, 439] on button at bounding box center [453, 440] width 43 height 222
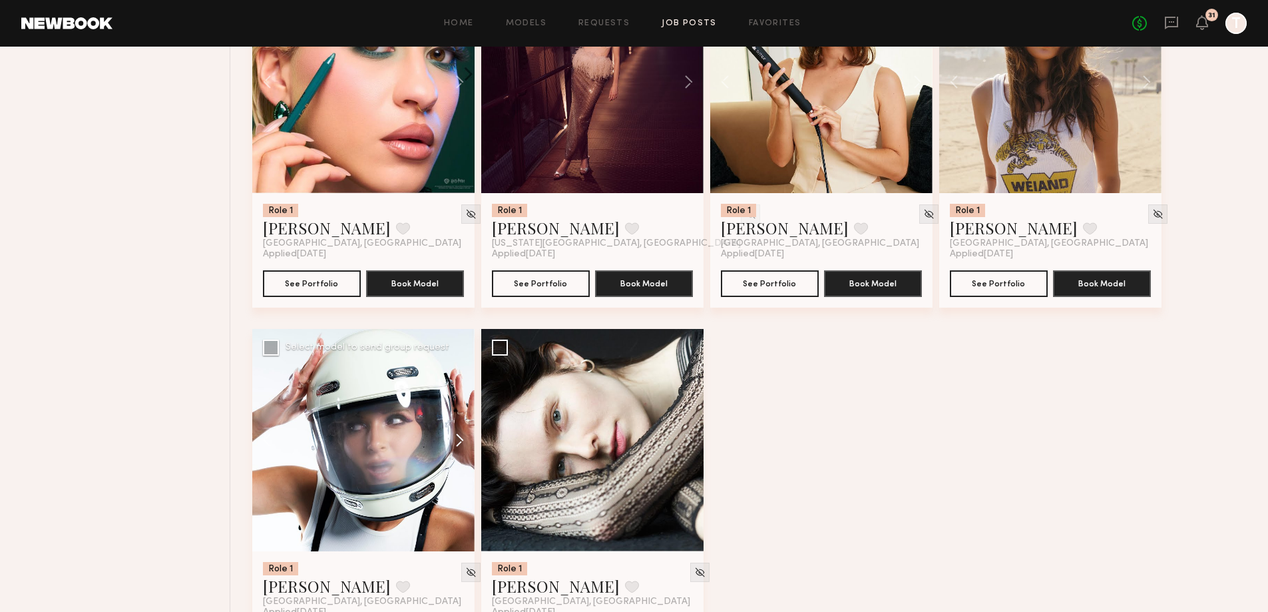
click at [457, 439] on button at bounding box center [453, 440] width 43 height 222
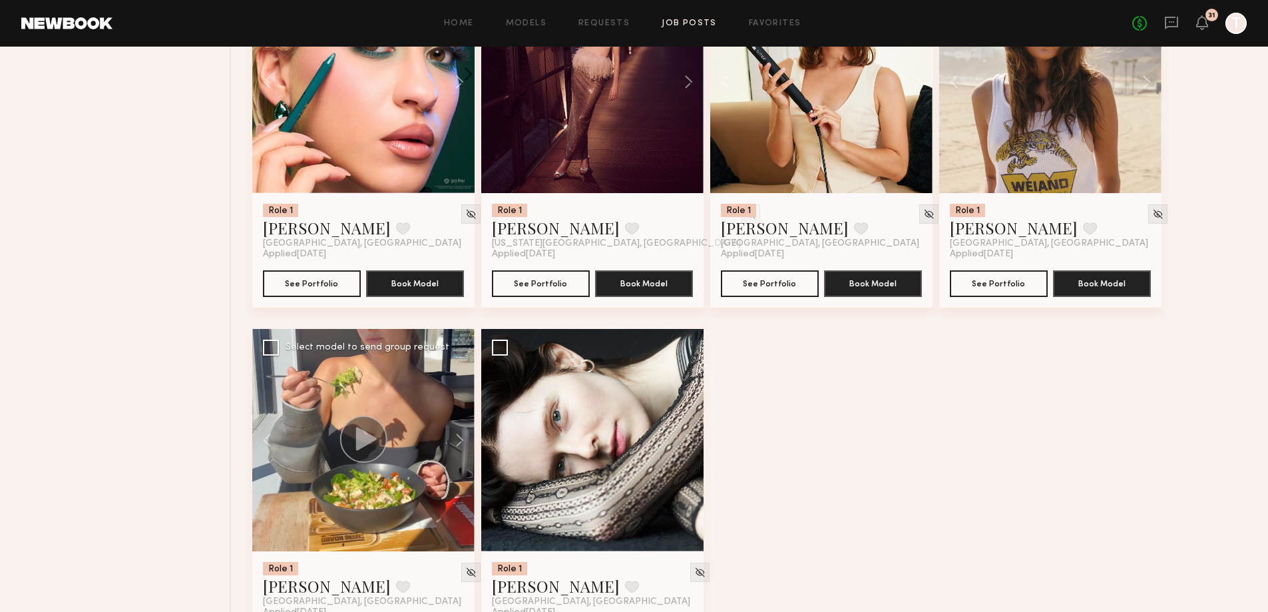
click at [372, 441] on icon at bounding box center [366, 438] width 21 height 23
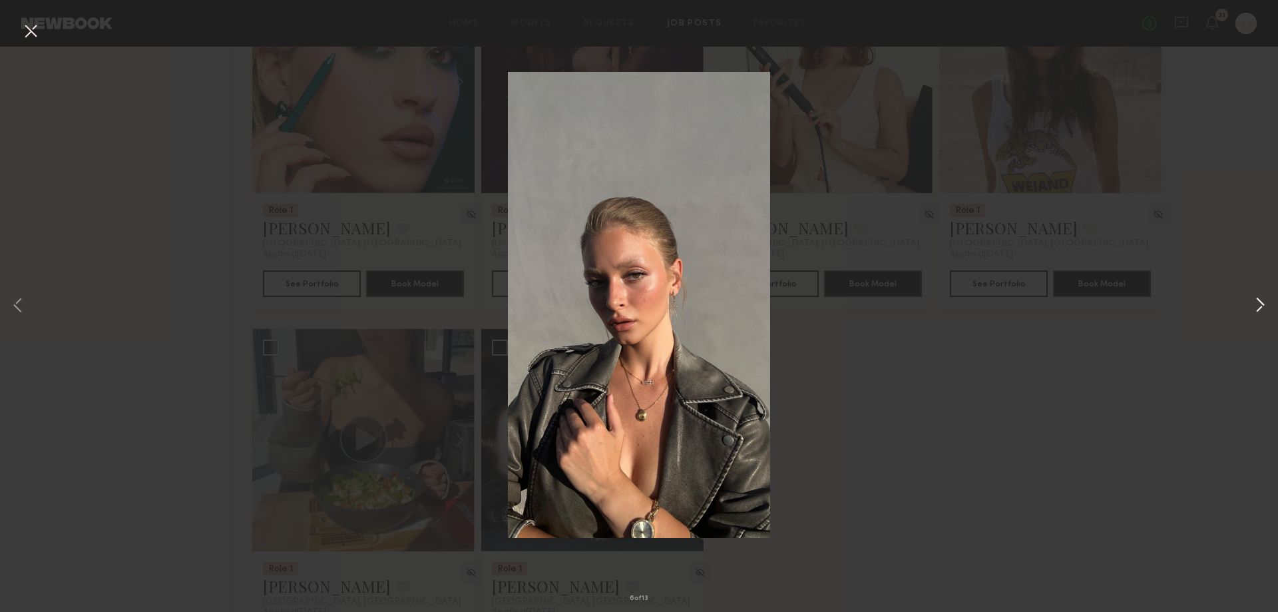
click at [1260, 298] on button at bounding box center [1260, 305] width 16 height 489
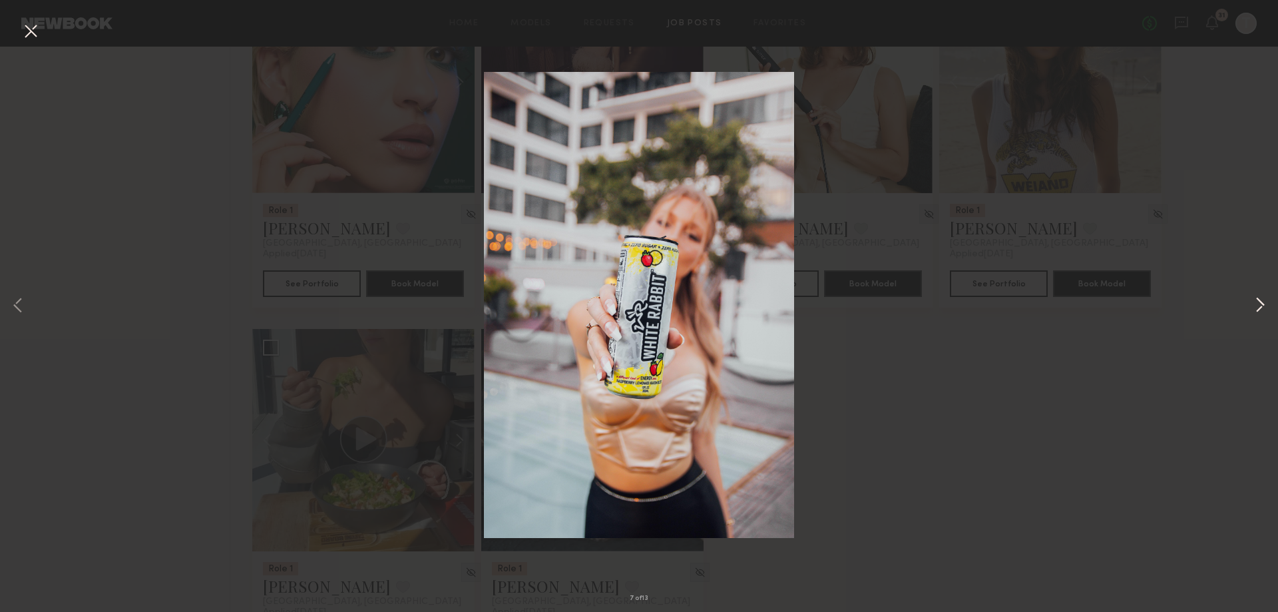
click at [1260, 298] on button at bounding box center [1260, 305] width 16 height 489
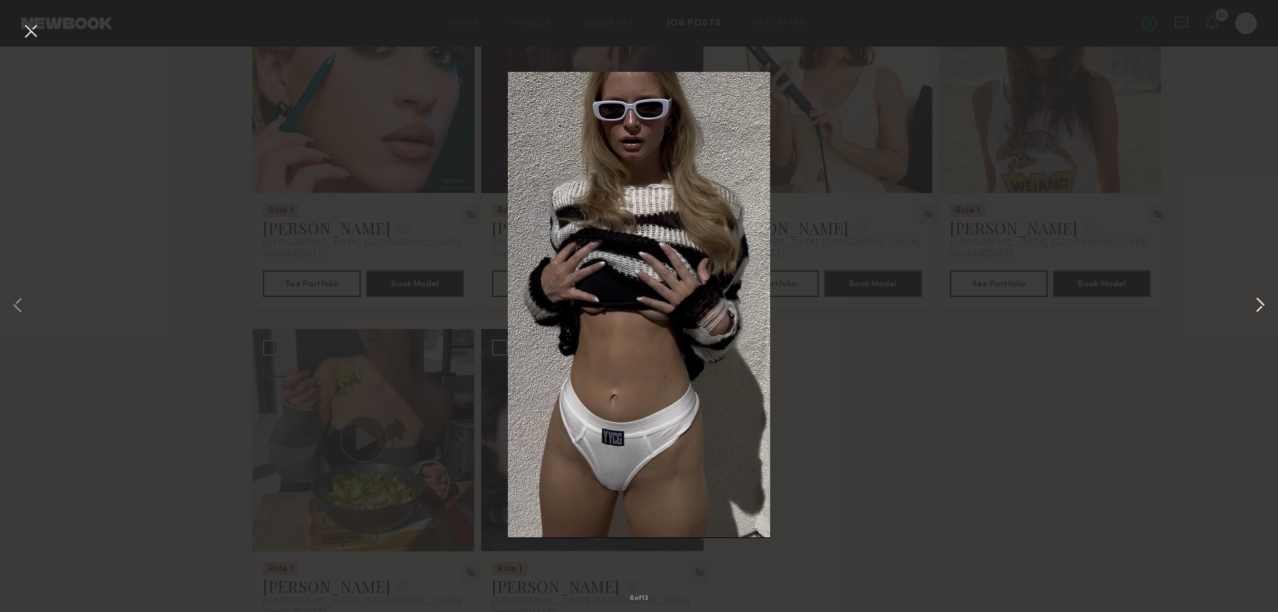
click at [1260, 298] on button at bounding box center [1260, 305] width 16 height 489
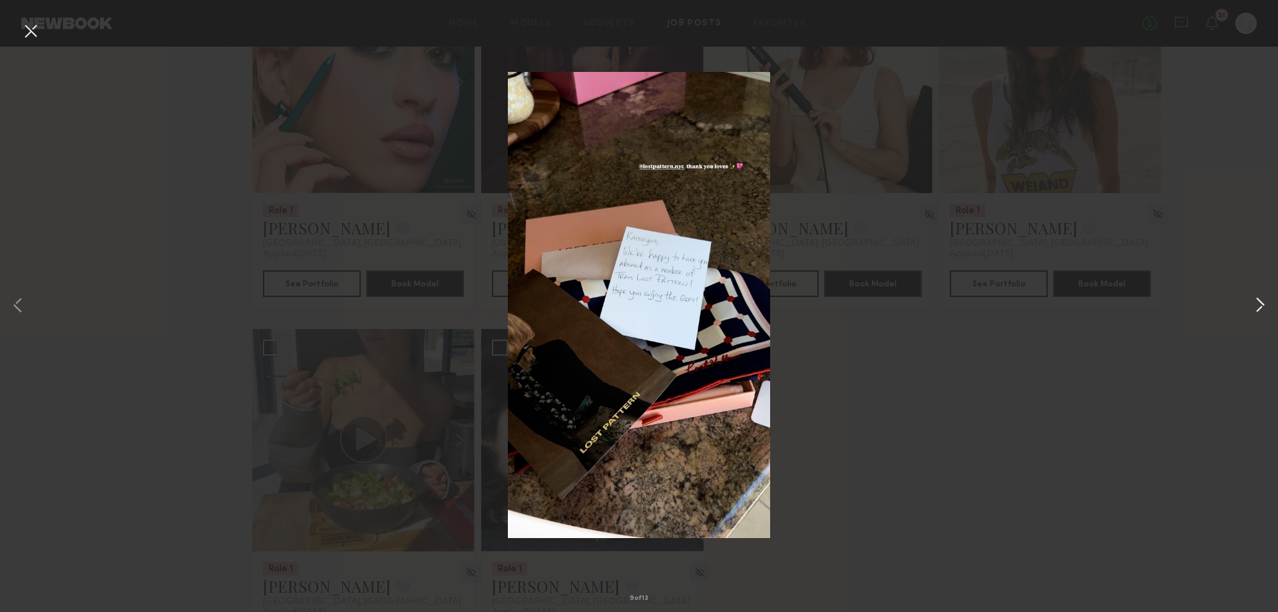
click at [1260, 298] on button at bounding box center [1260, 305] width 16 height 489
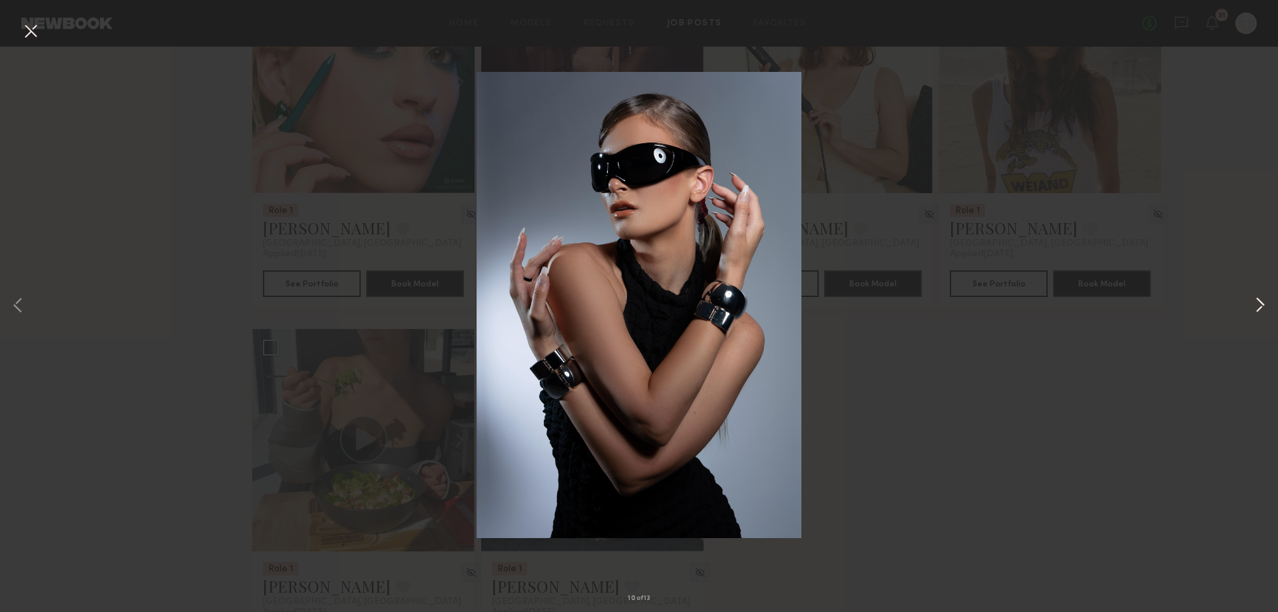
click at [1260, 298] on button at bounding box center [1260, 305] width 16 height 489
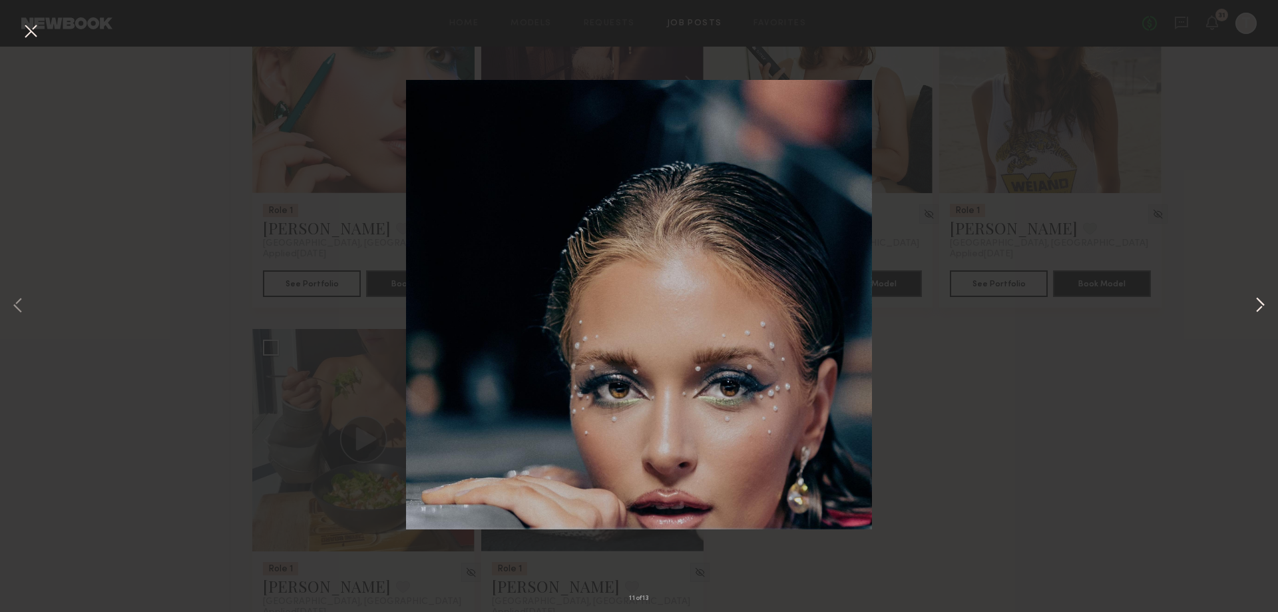
click at [1260, 298] on button at bounding box center [1260, 305] width 16 height 489
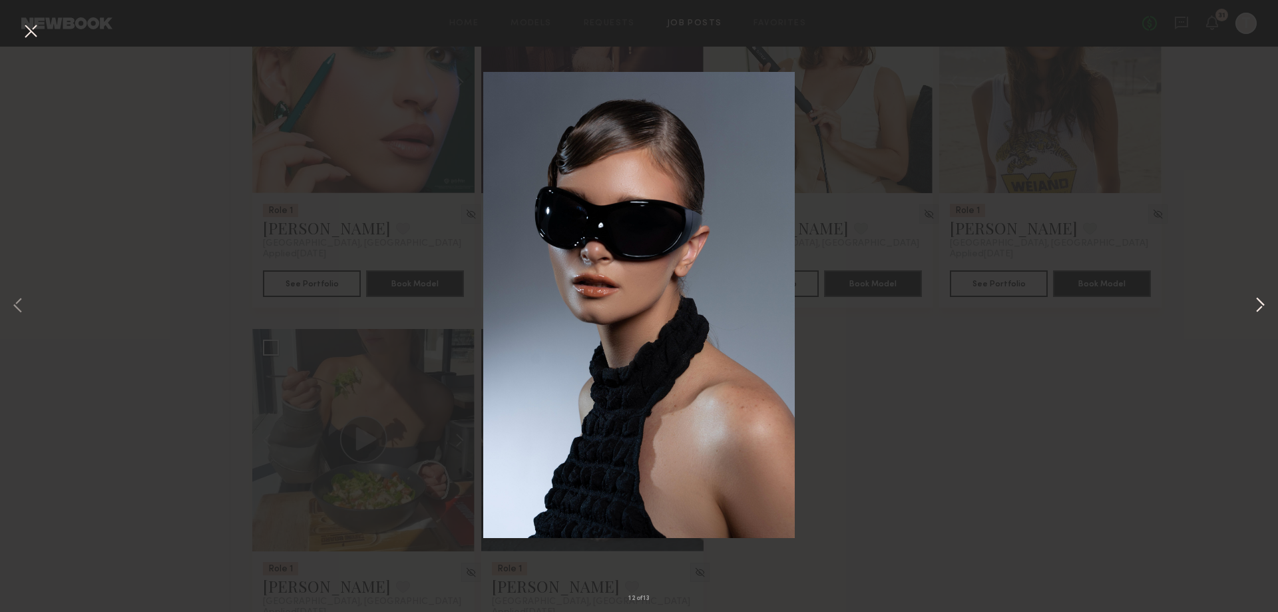
click at [1260, 298] on button at bounding box center [1260, 305] width 16 height 489
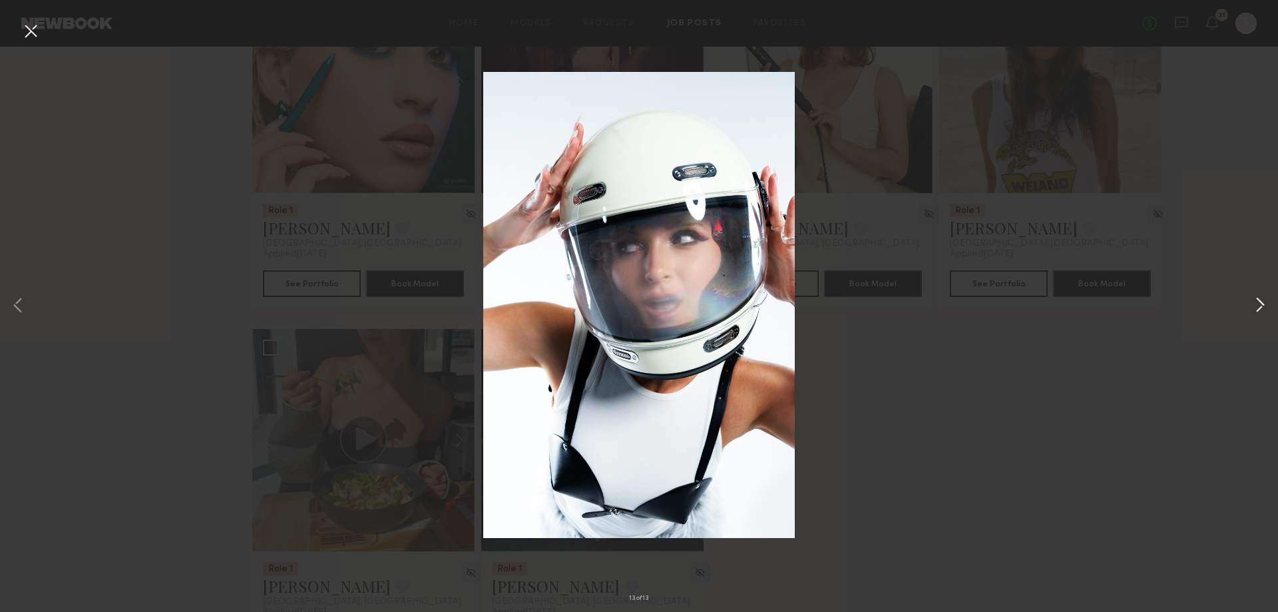
click at [1260, 298] on button at bounding box center [1260, 305] width 16 height 489
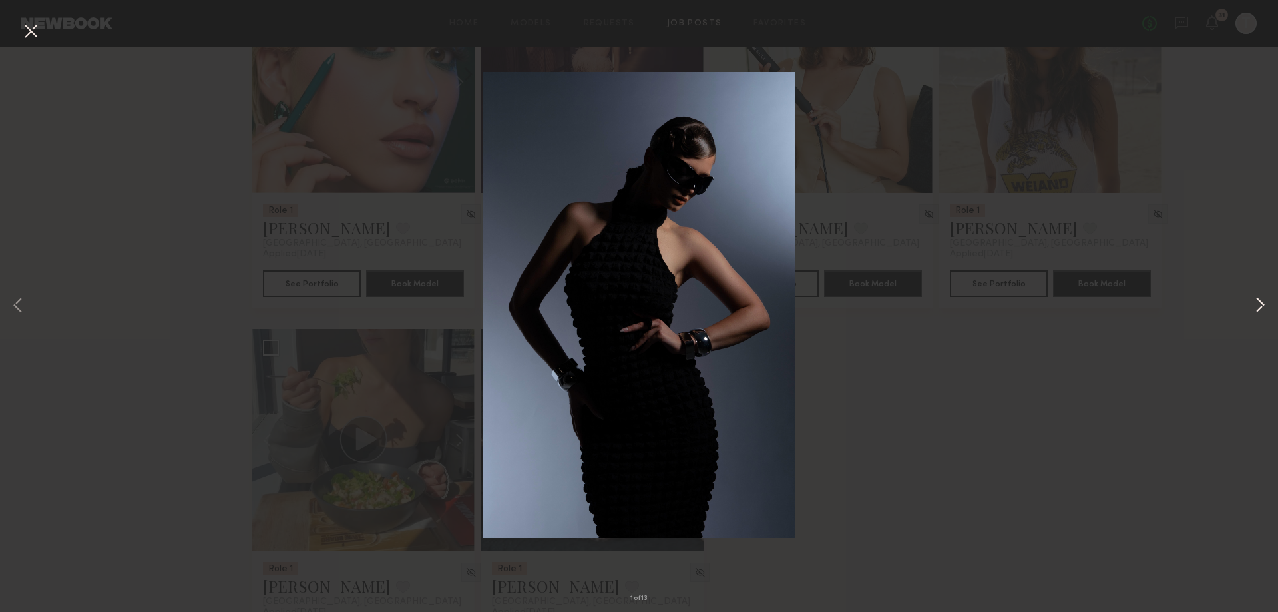
click at [1260, 298] on button at bounding box center [1260, 305] width 16 height 489
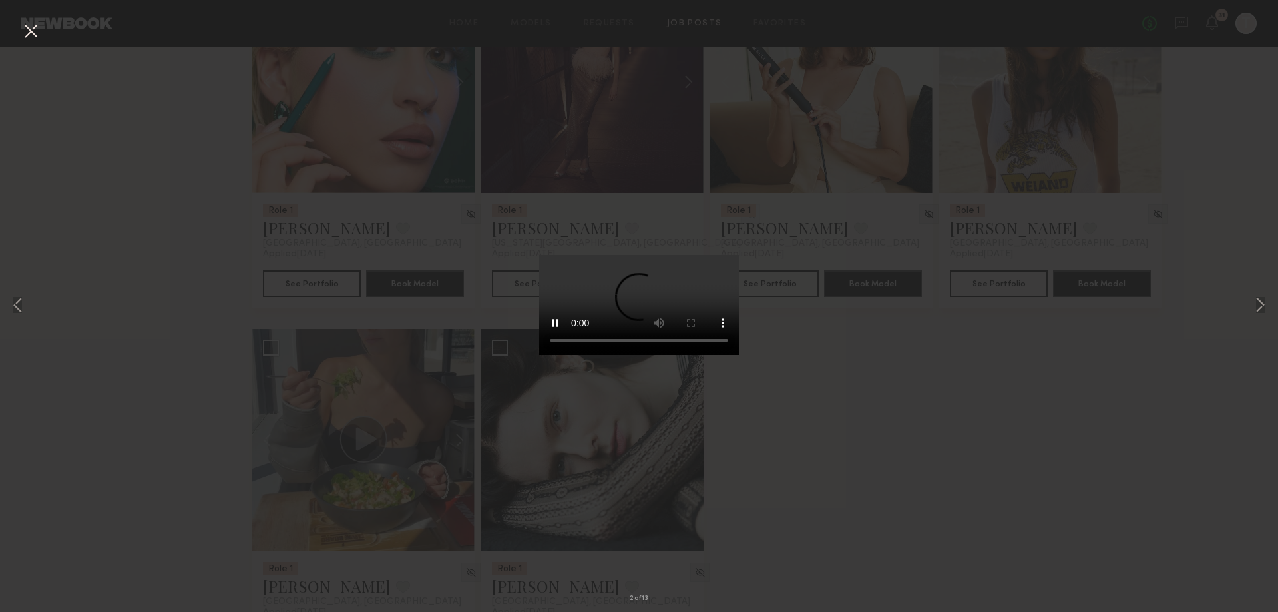
click at [937, 421] on div "2 of 13" at bounding box center [639, 306] width 1278 height 612
click at [886, 415] on div "2 of 13" at bounding box center [639, 306] width 1278 height 612
click at [23, 28] on button at bounding box center [30, 32] width 21 height 24
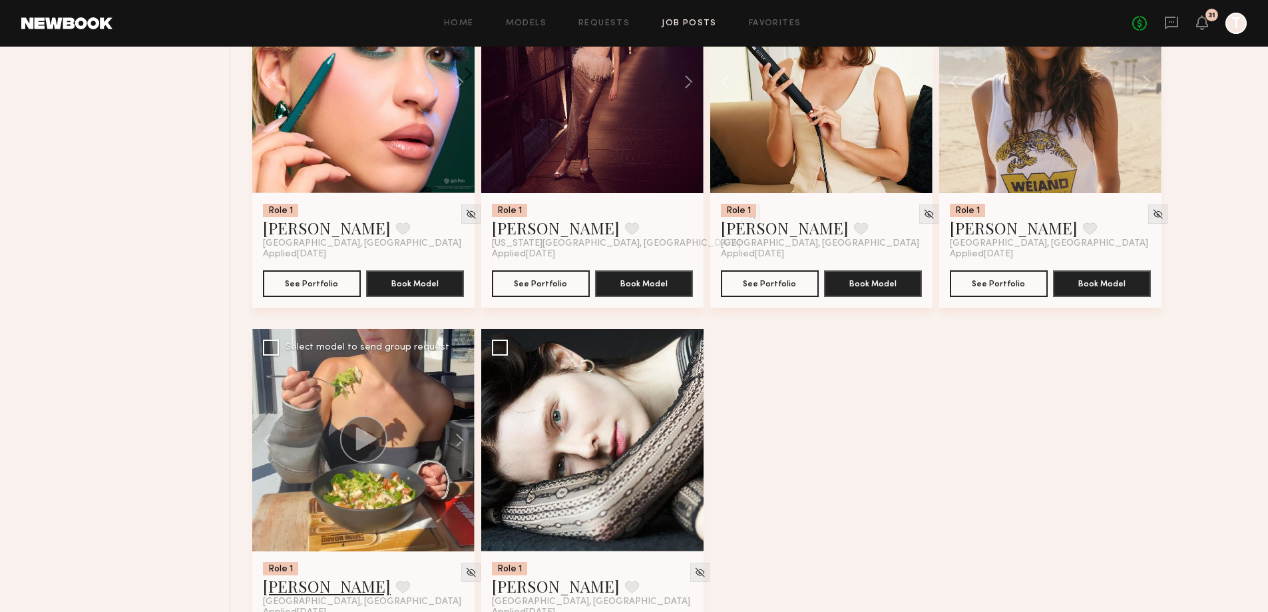
click at [330, 588] on link "[PERSON_NAME]" at bounding box center [327, 585] width 128 height 21
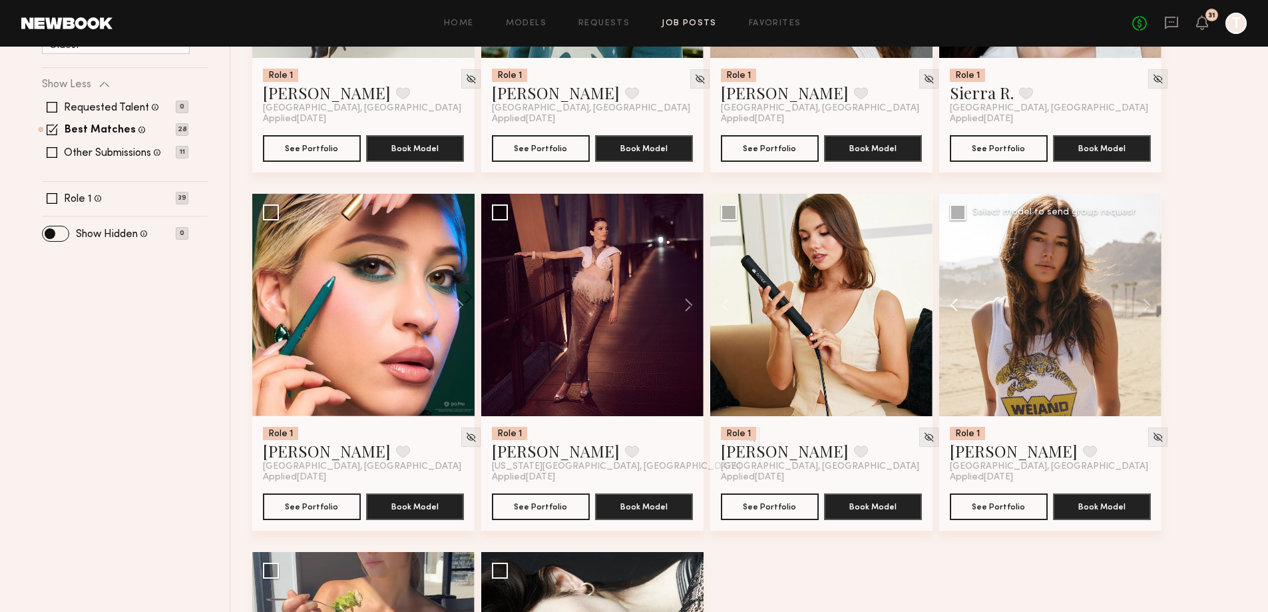
scroll to position [399, 0]
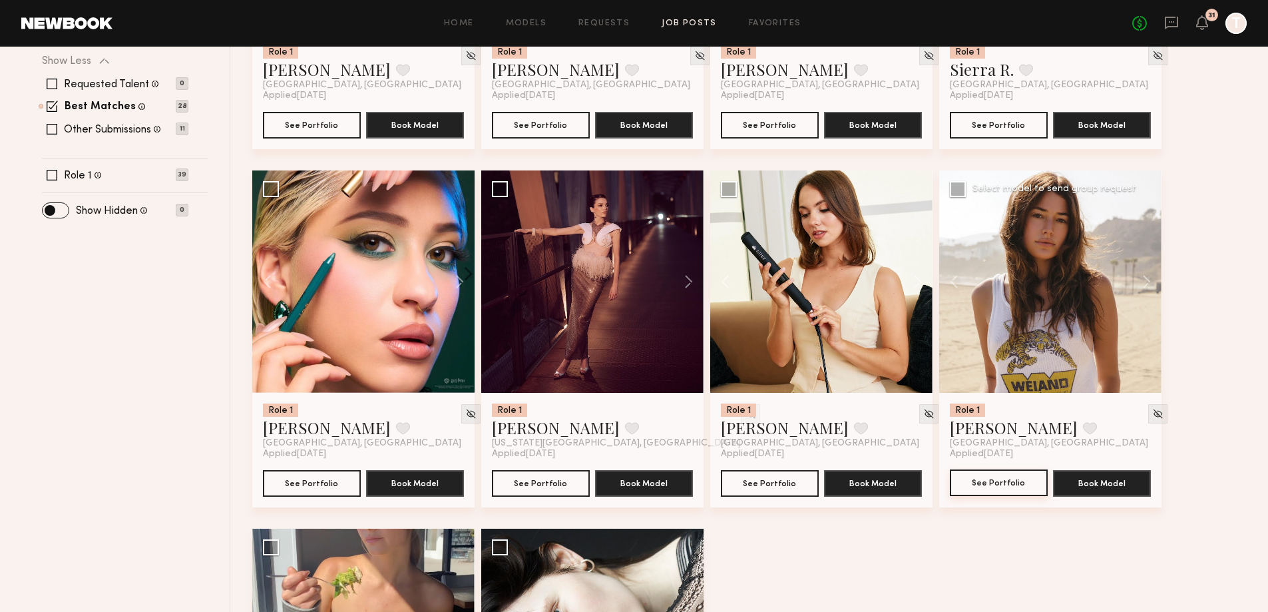
click at [1002, 480] on button "See Portfolio" at bounding box center [999, 482] width 98 height 27
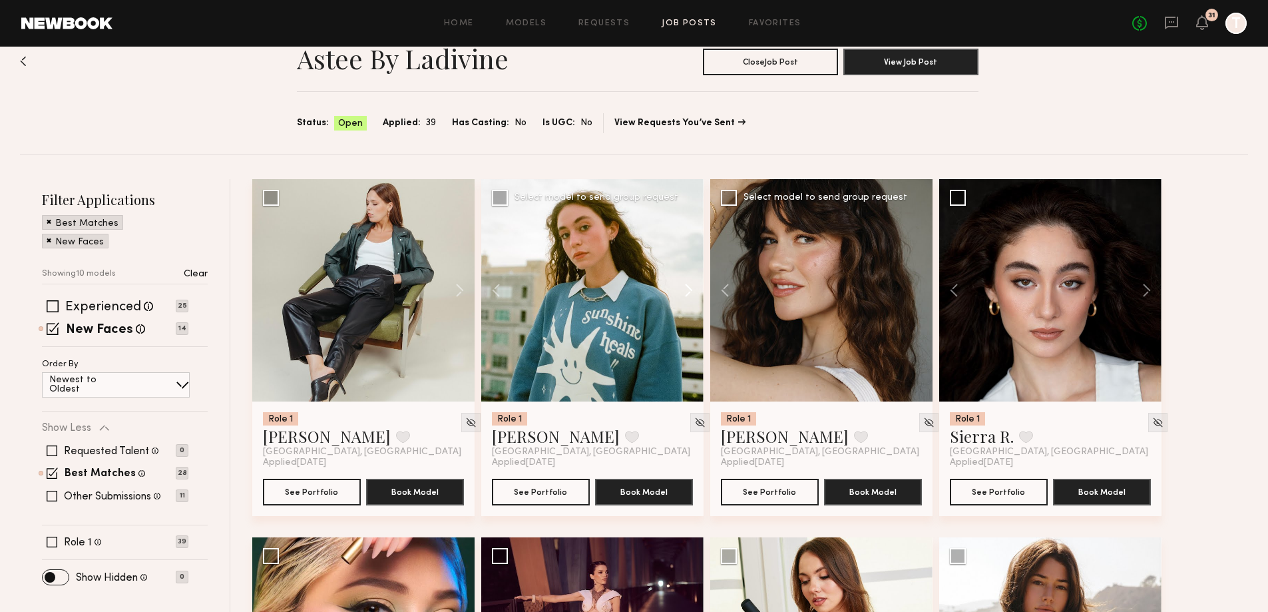
scroll to position [0, 0]
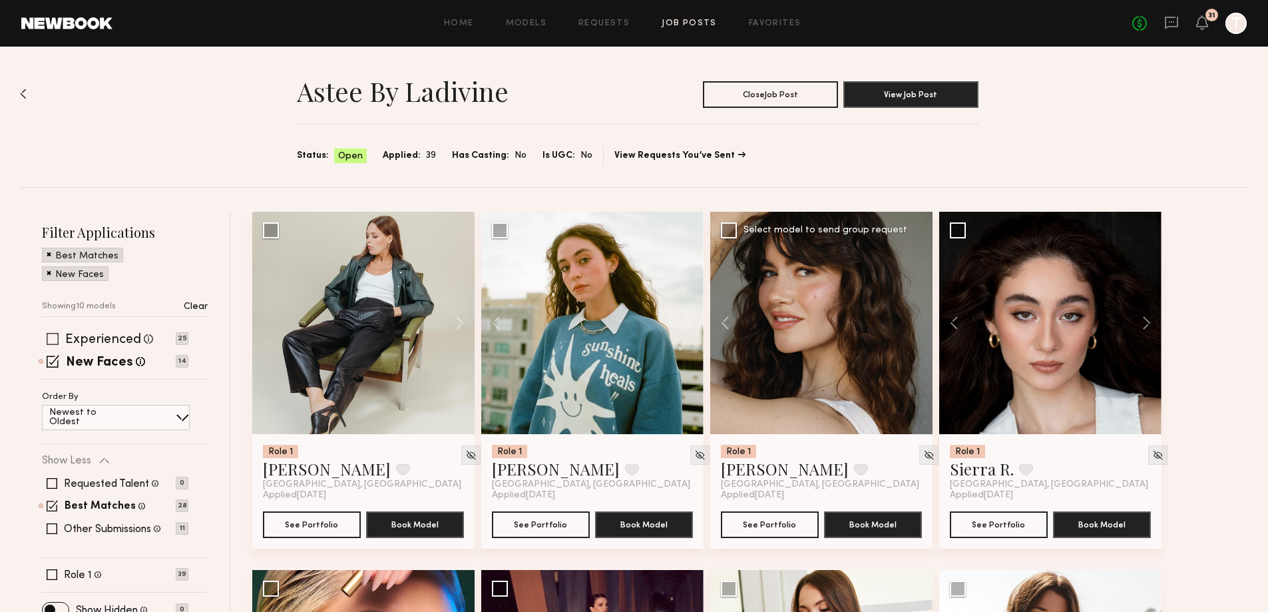
click at [48, 333] on span at bounding box center [53, 339] width 12 height 12
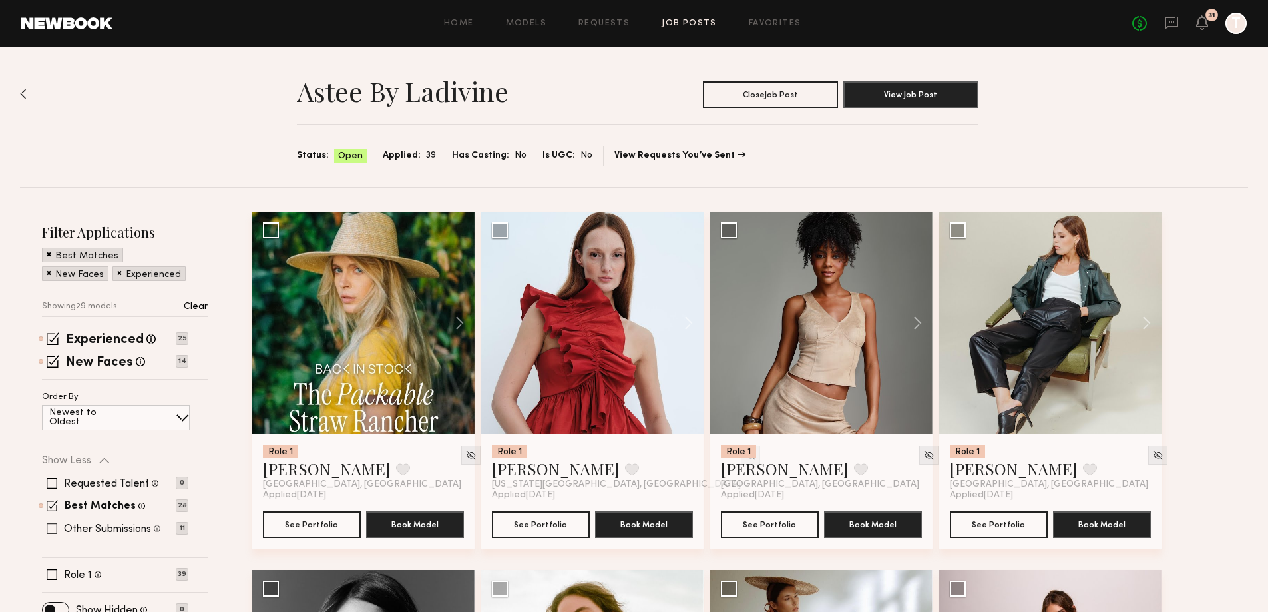
click at [53, 527] on span at bounding box center [52, 528] width 11 height 11
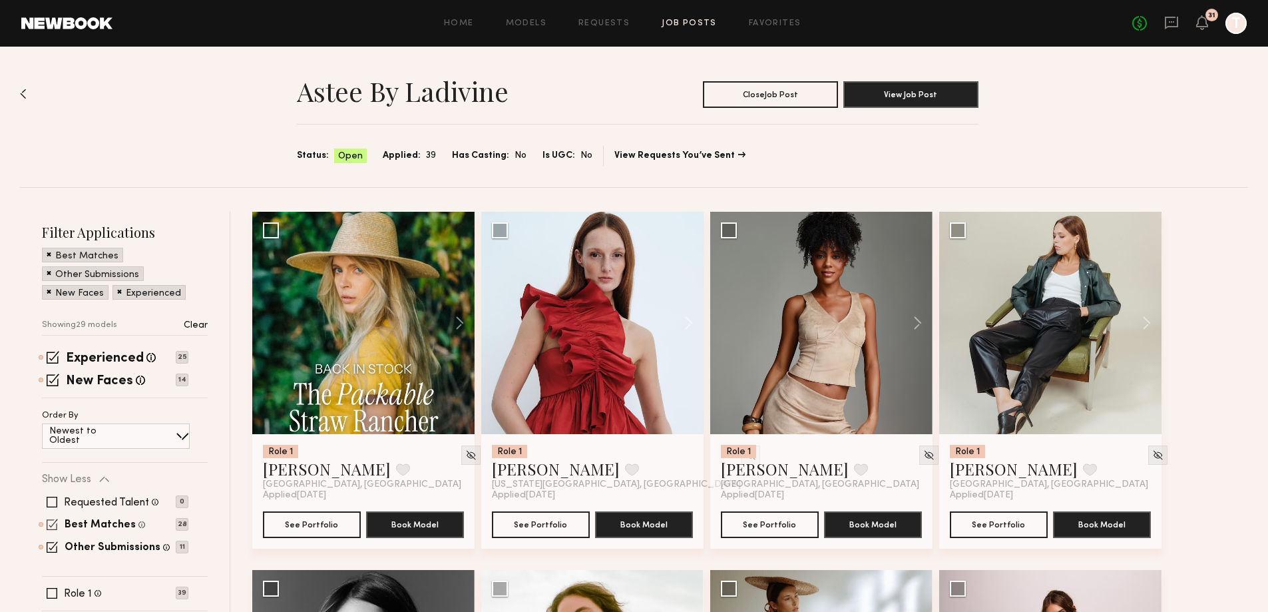
click at [60, 526] on div "Best Matches Models shown below match all requirements specified in your job po…" at bounding box center [115, 524] width 146 height 11
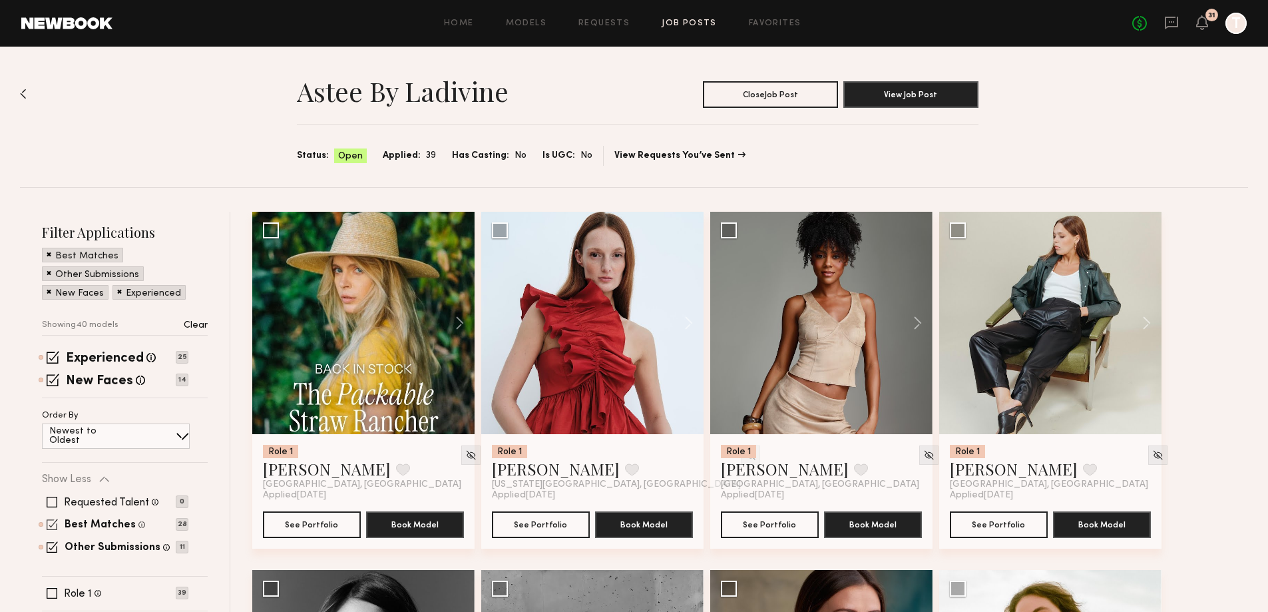
click at [51, 527] on span at bounding box center [52, 524] width 11 height 11
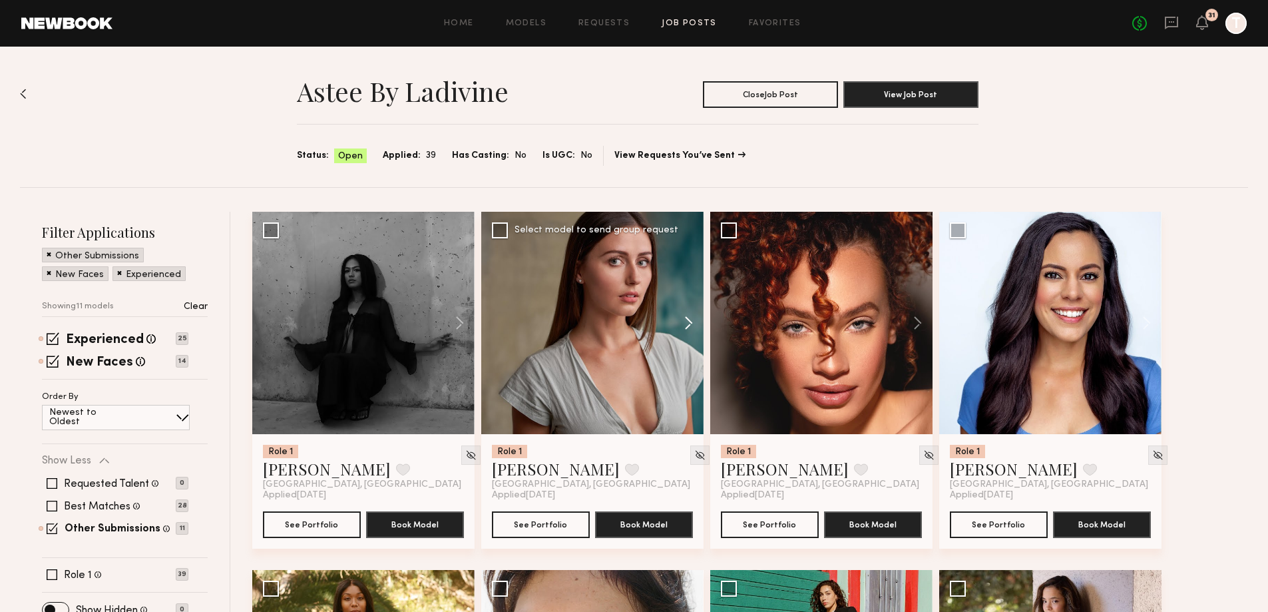
click at [691, 329] on button at bounding box center [682, 323] width 43 height 222
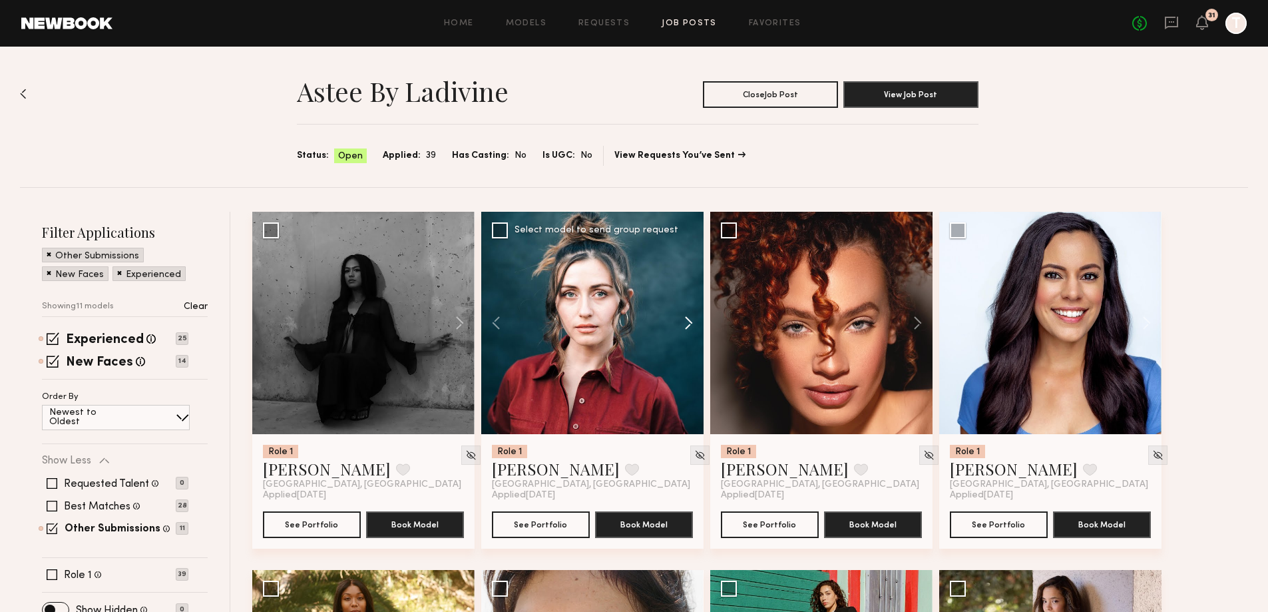
click at [688, 326] on button at bounding box center [682, 323] width 43 height 222
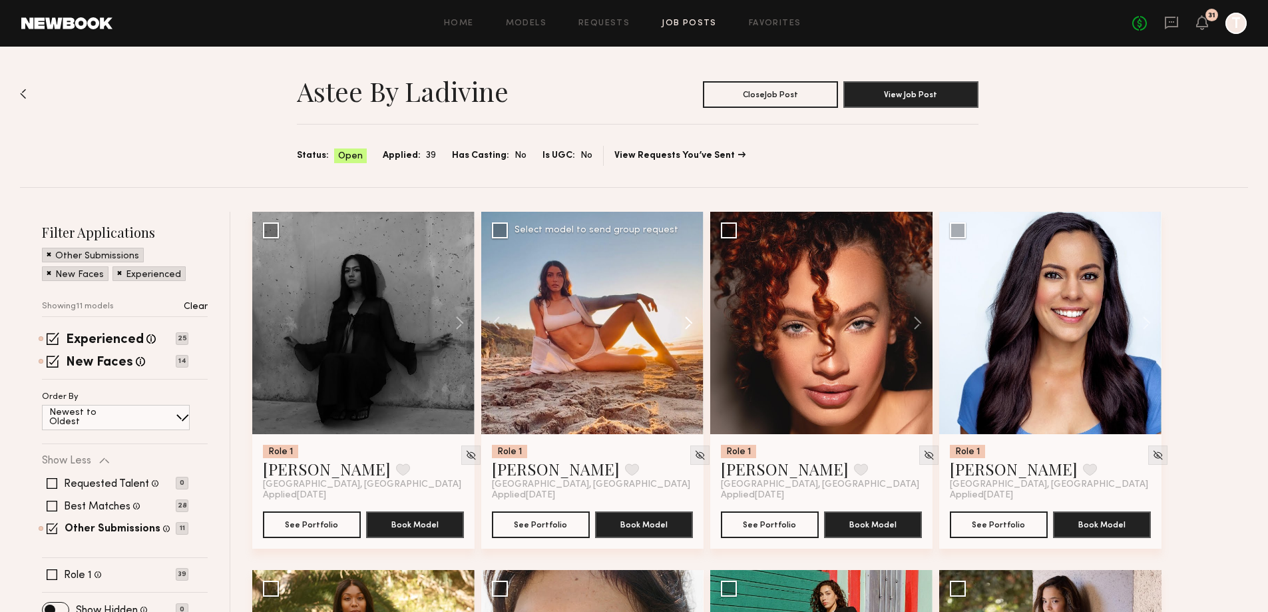
click at [688, 326] on button at bounding box center [682, 323] width 43 height 222
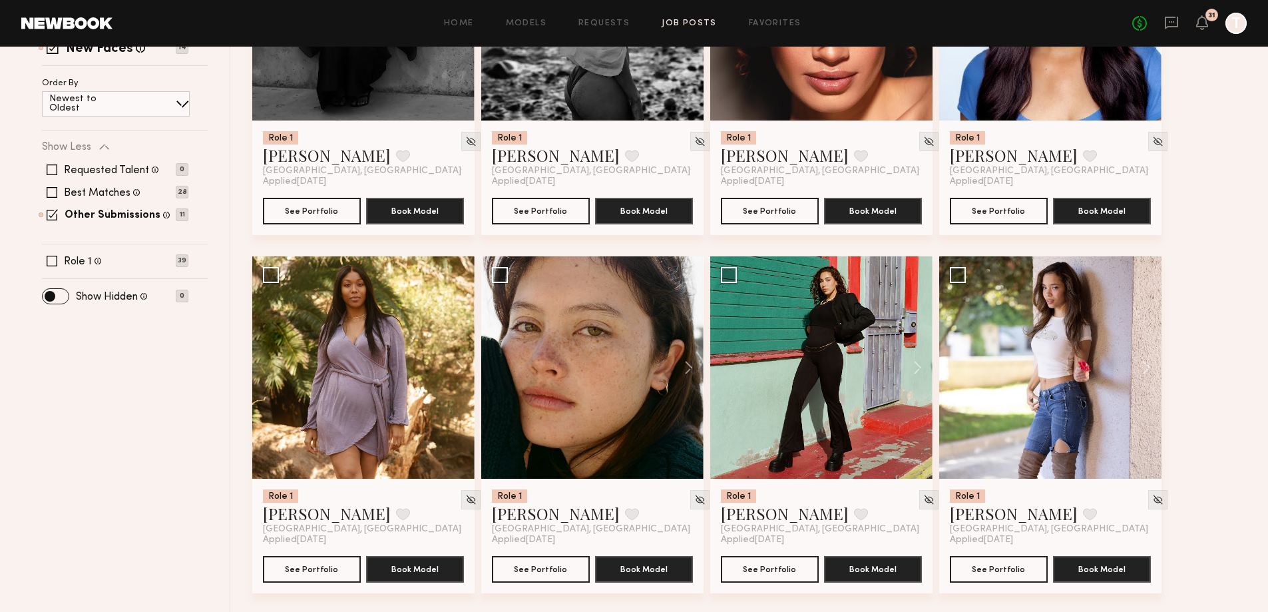
scroll to position [333, 0]
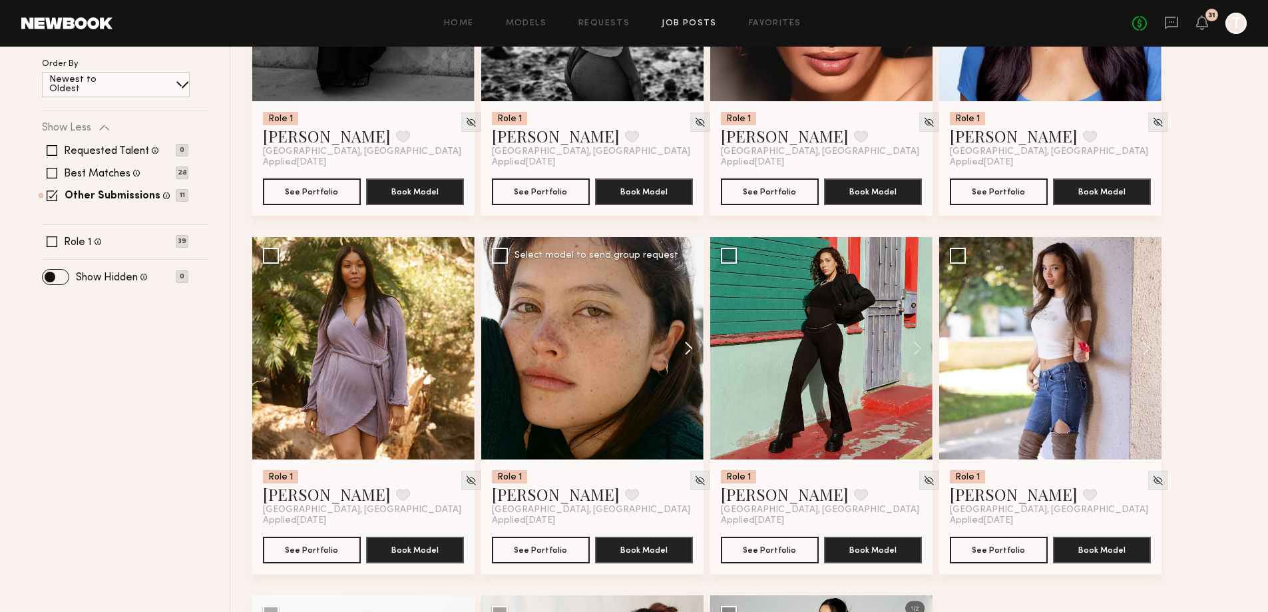
click at [690, 344] on button at bounding box center [682, 348] width 43 height 222
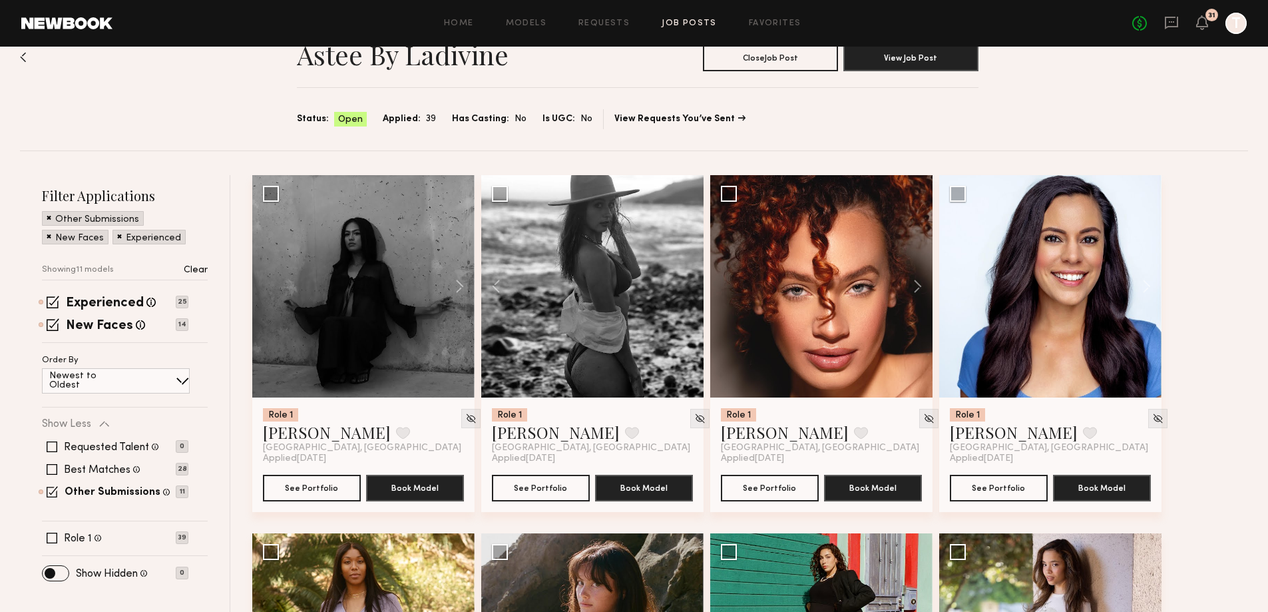
scroll to position [9, 0]
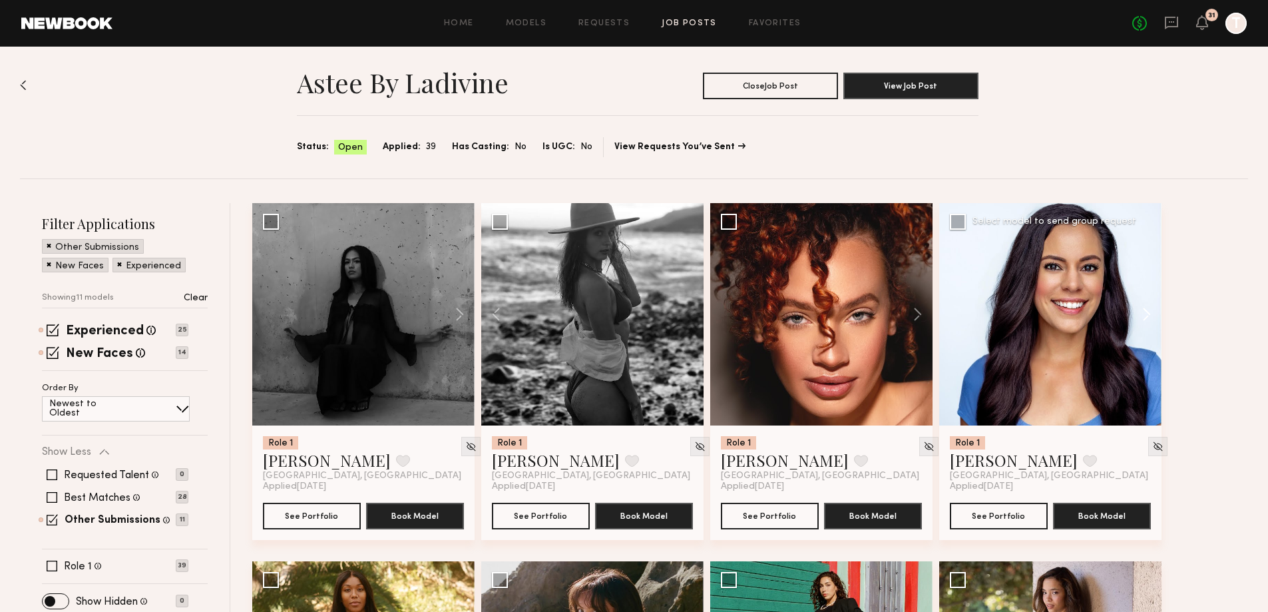
click at [1145, 324] on button at bounding box center [1140, 314] width 43 height 222
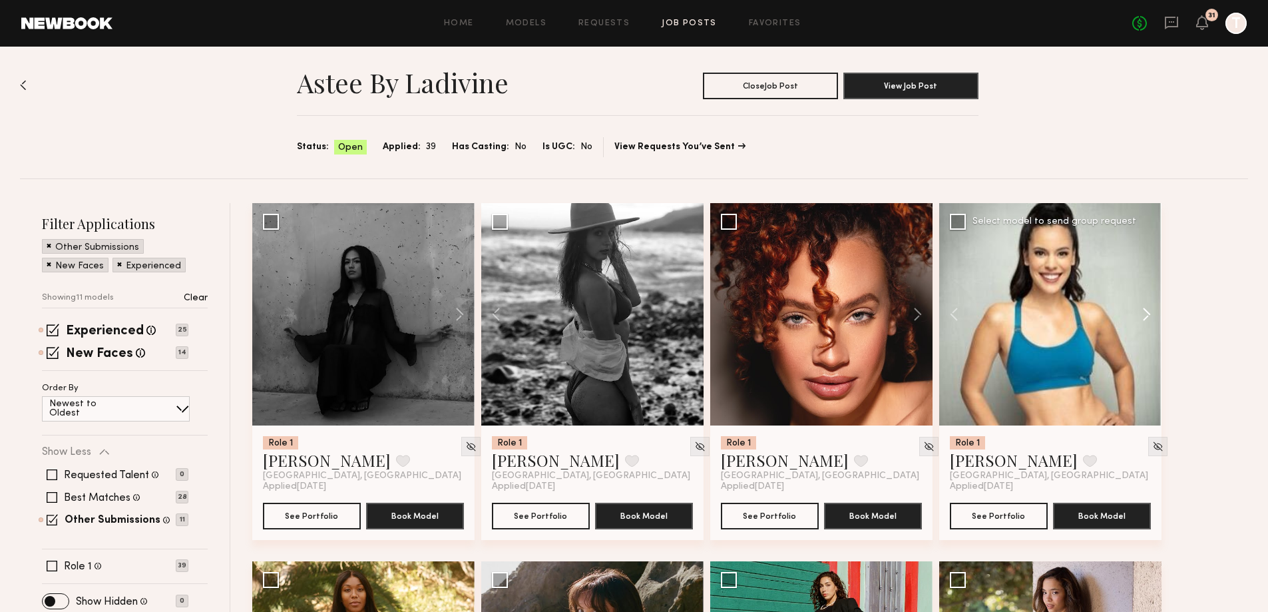
click at [1145, 324] on button at bounding box center [1140, 314] width 43 height 222
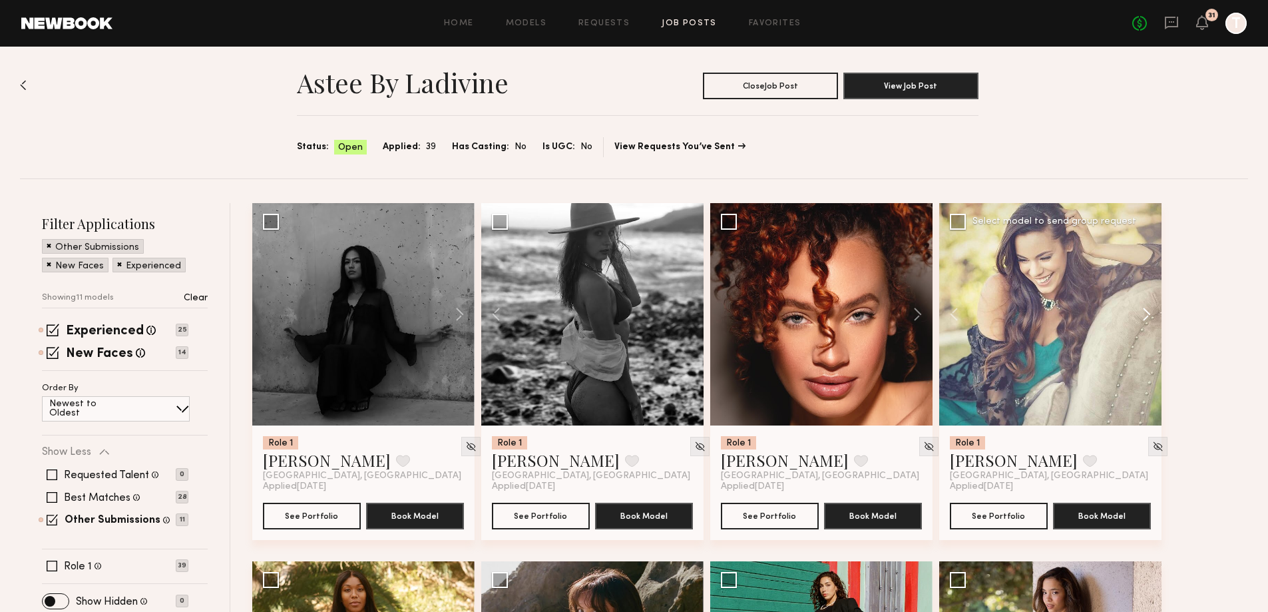
click at [1145, 324] on button at bounding box center [1140, 314] width 43 height 222
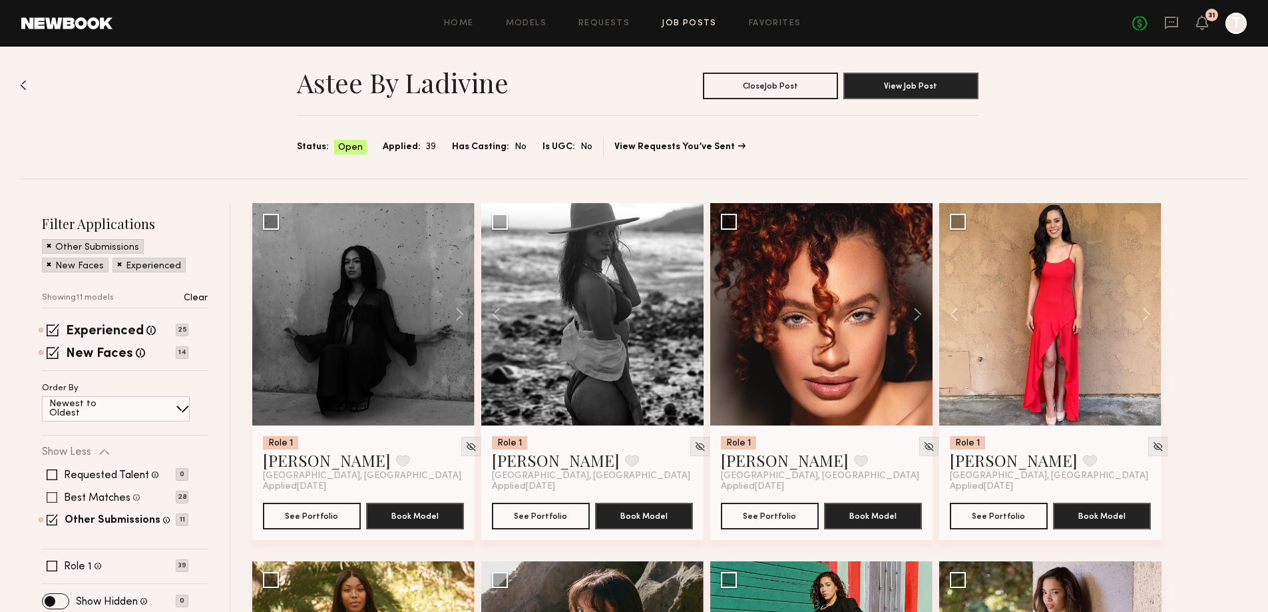
click at [53, 500] on span at bounding box center [52, 497] width 11 height 11
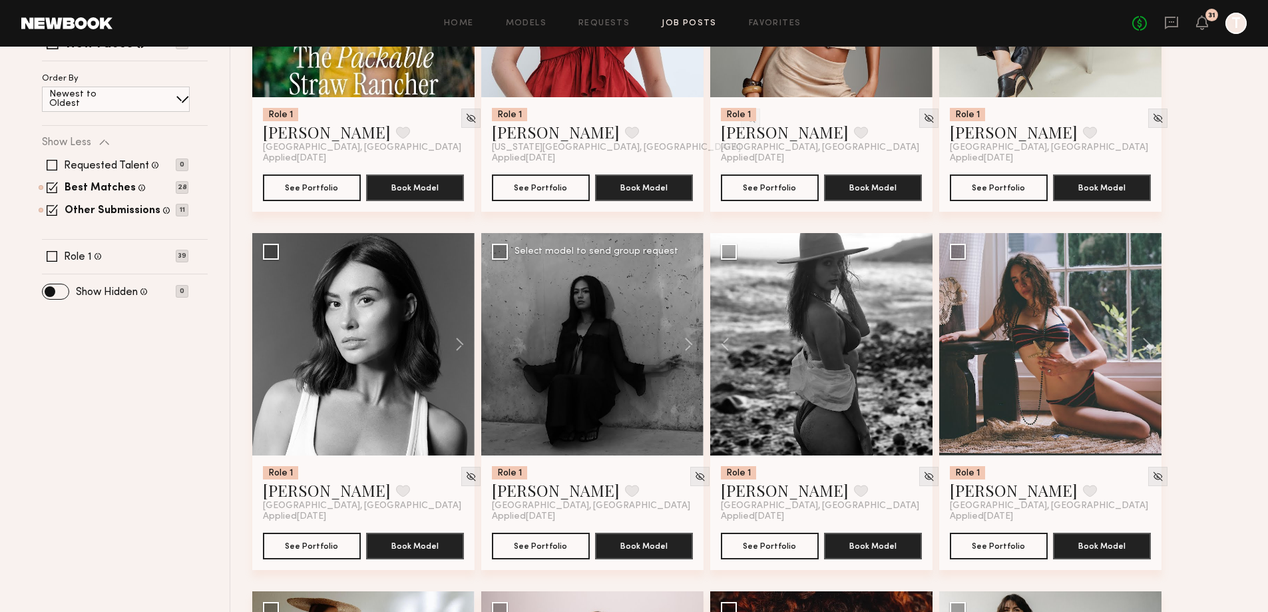
scroll to position [342, 0]
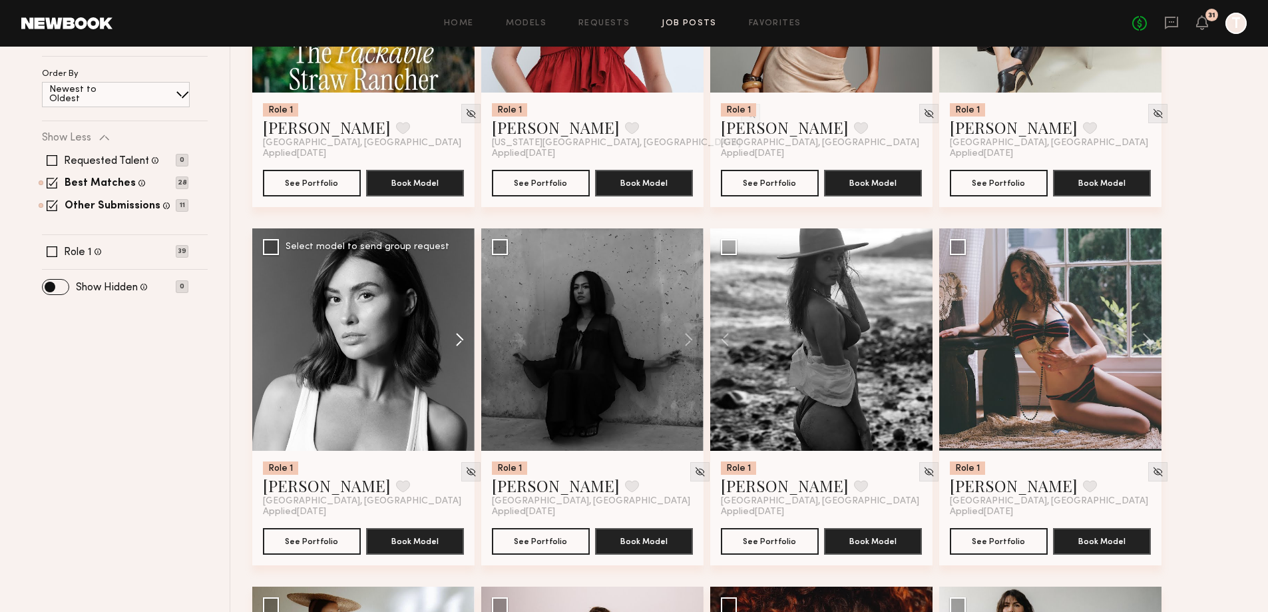
click at [458, 340] on button at bounding box center [453, 339] width 43 height 222
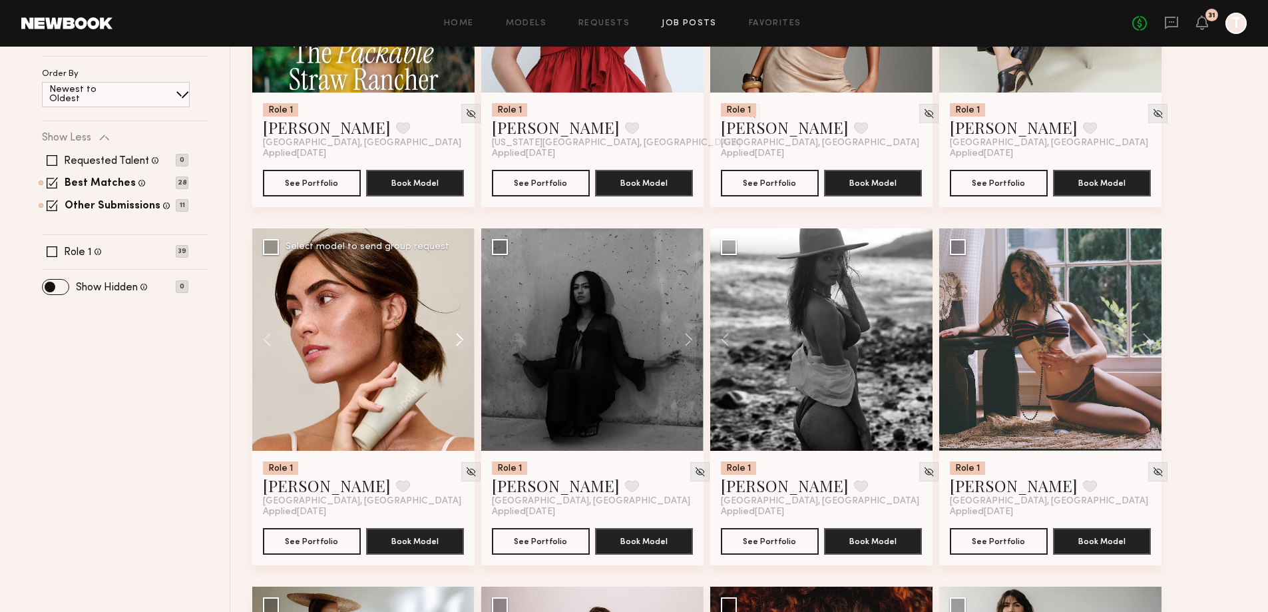
click at [458, 340] on button at bounding box center [453, 339] width 43 height 222
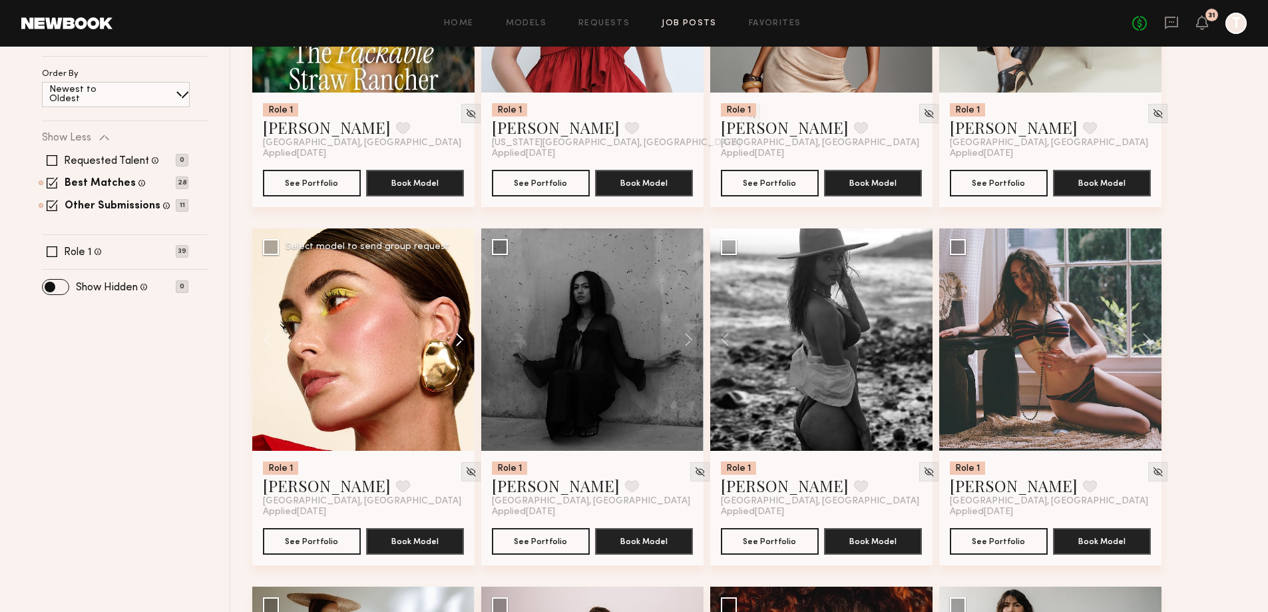
click at [458, 340] on button at bounding box center [453, 339] width 43 height 222
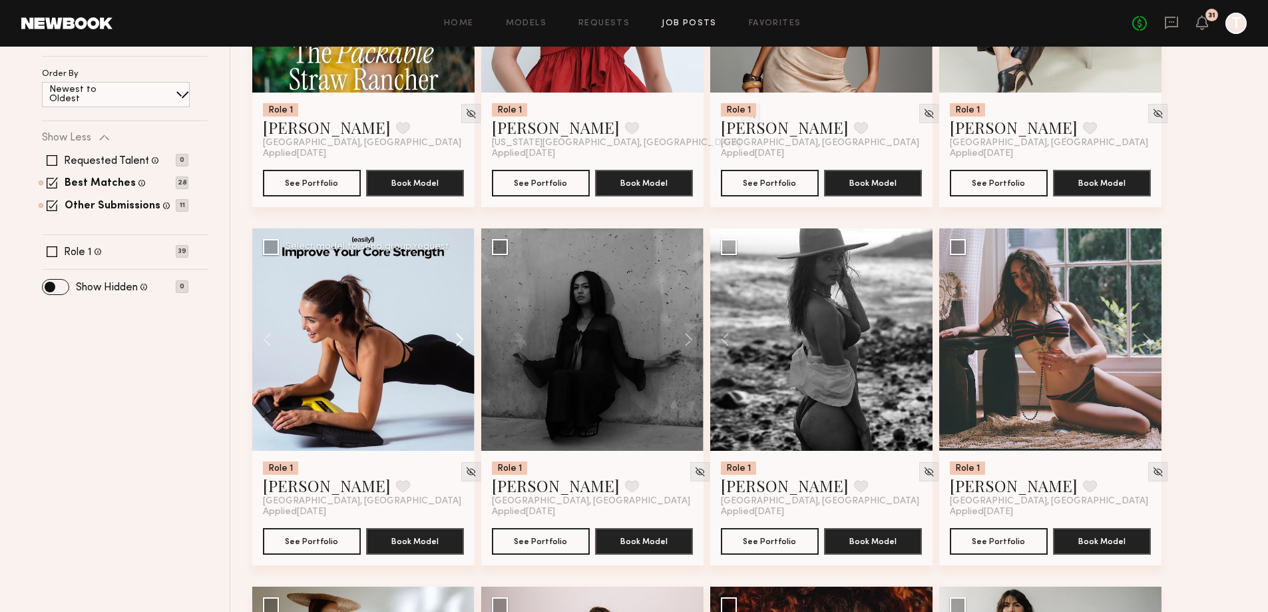
click at [458, 340] on button at bounding box center [453, 339] width 43 height 222
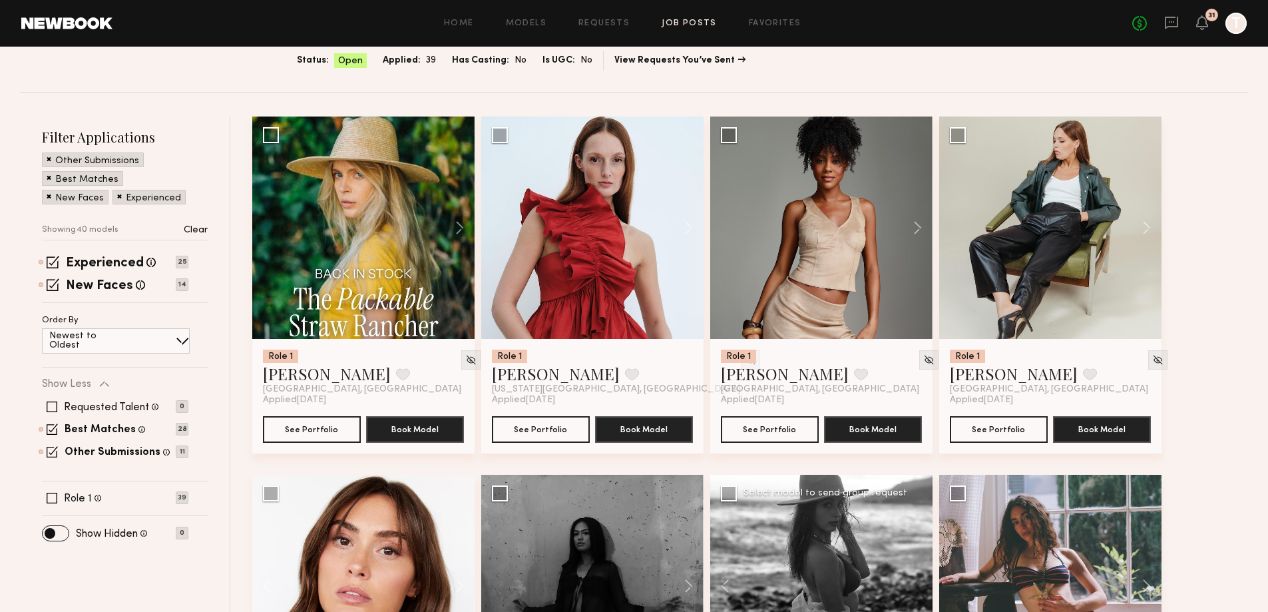
scroll to position [75, 0]
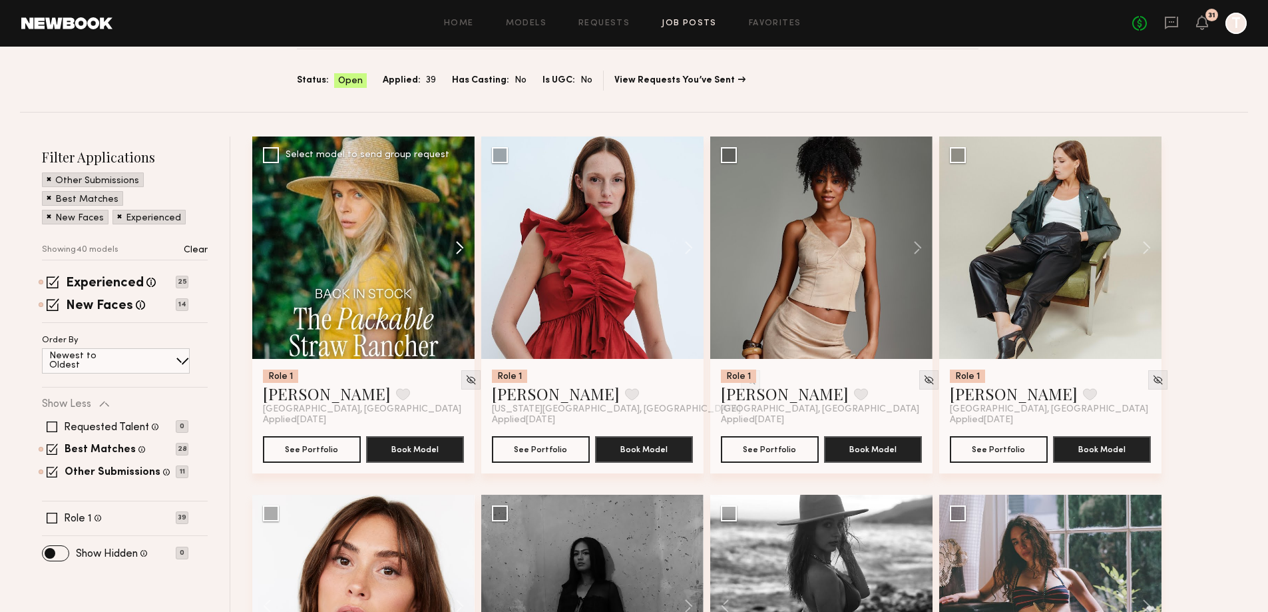
click at [454, 252] on button at bounding box center [453, 247] width 43 height 222
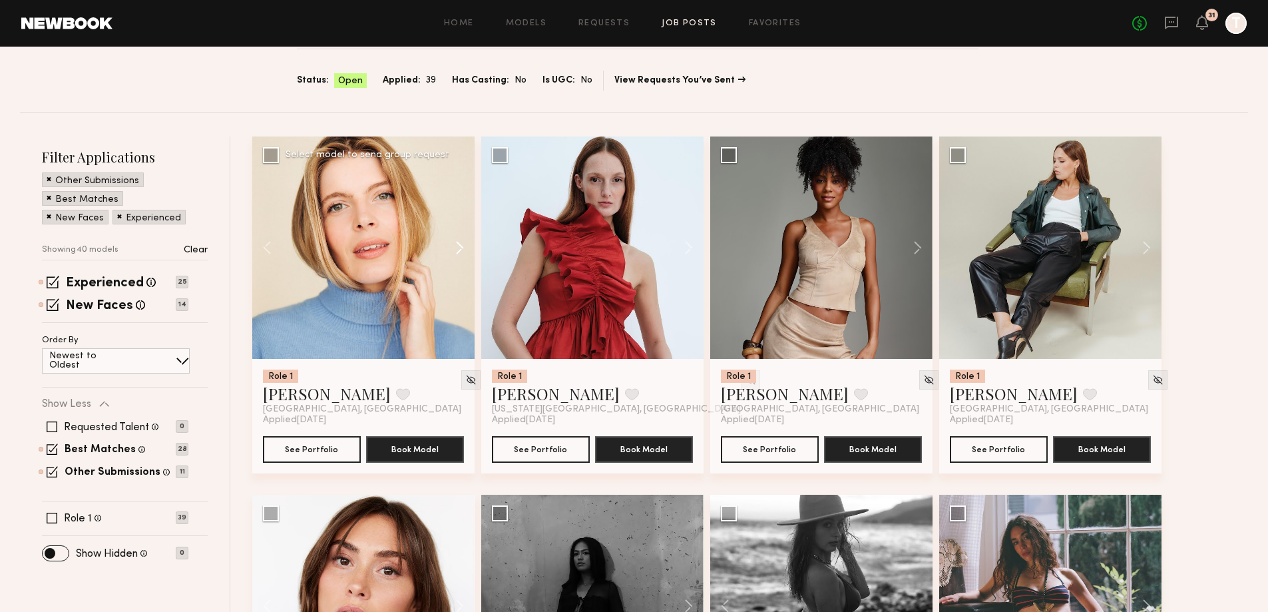
click at [454, 252] on button at bounding box center [453, 247] width 43 height 222
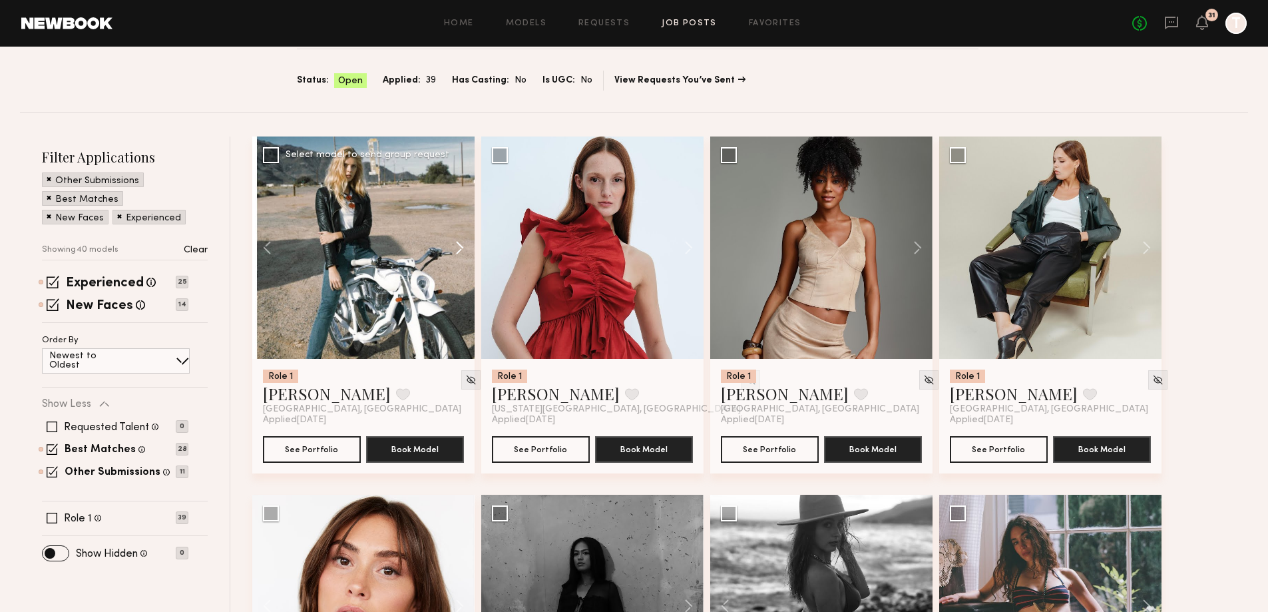
click at [454, 252] on button at bounding box center [453, 247] width 43 height 222
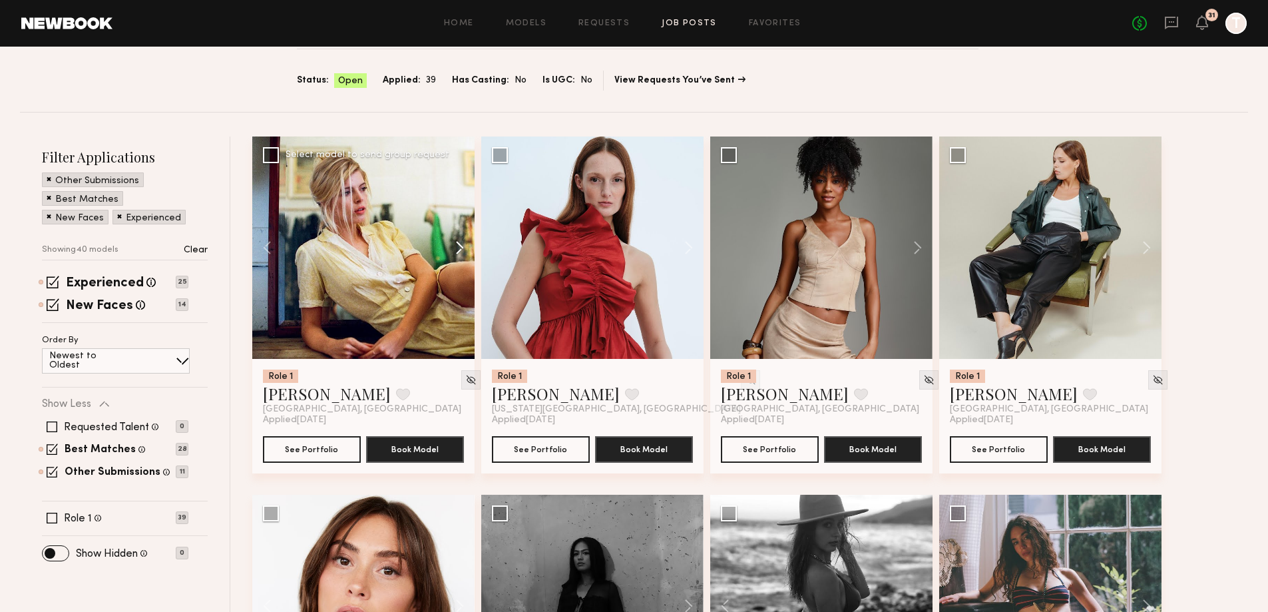
click at [454, 252] on button at bounding box center [453, 247] width 43 height 222
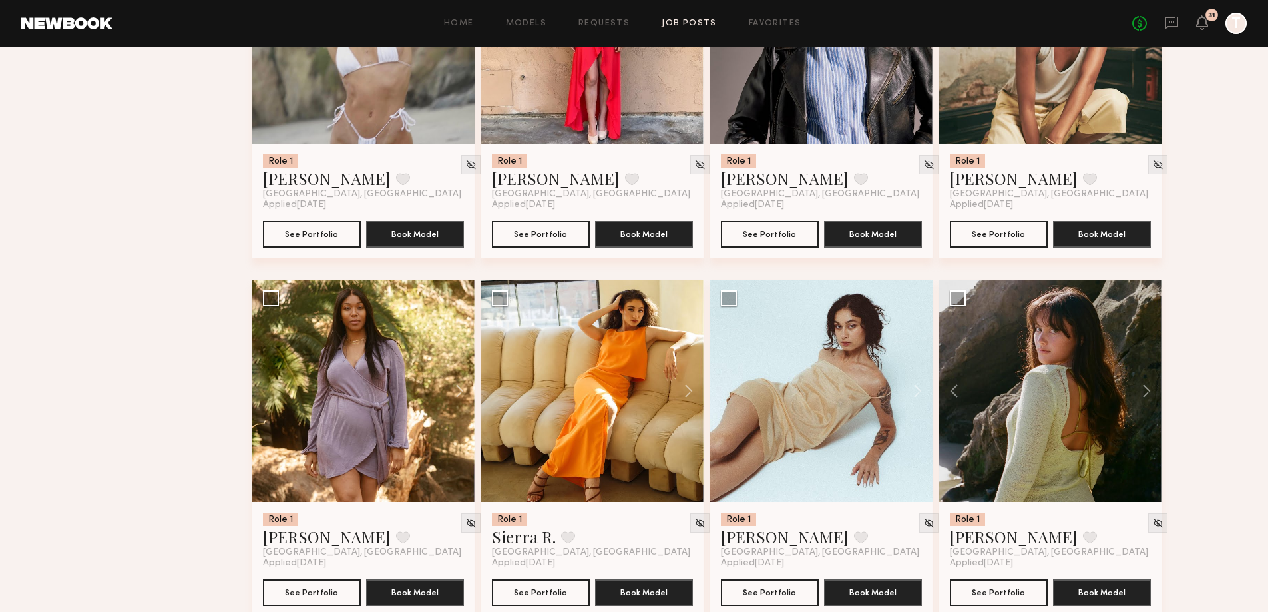
scroll to position [1207, 0]
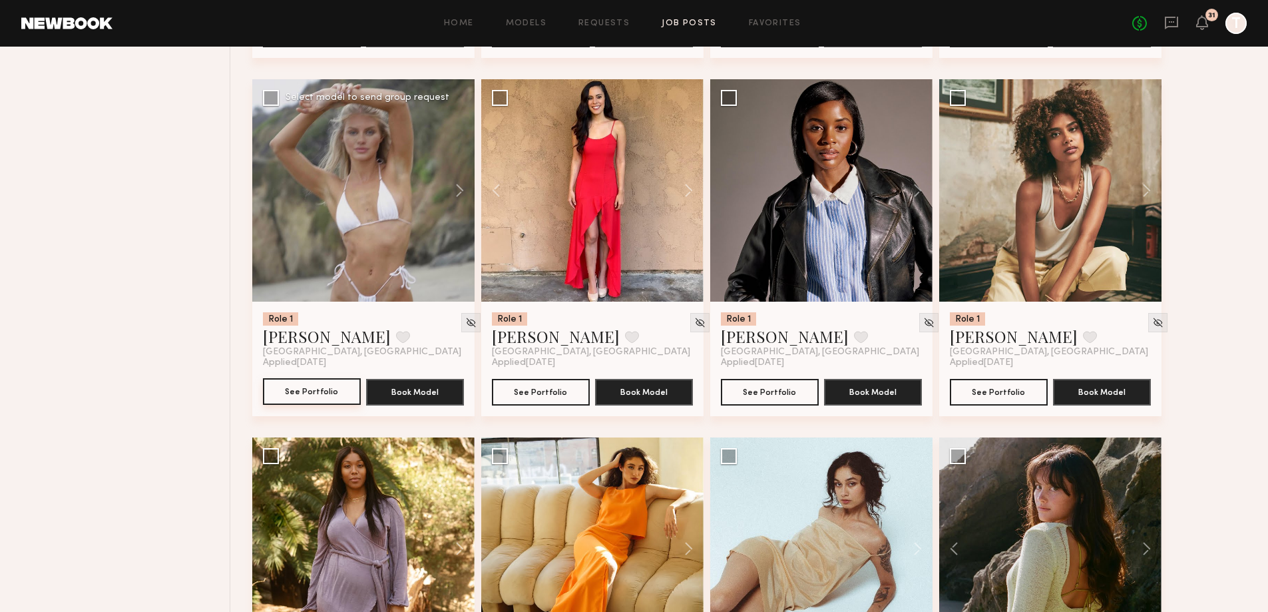
click at [304, 391] on button "See Portfolio" at bounding box center [312, 391] width 98 height 27
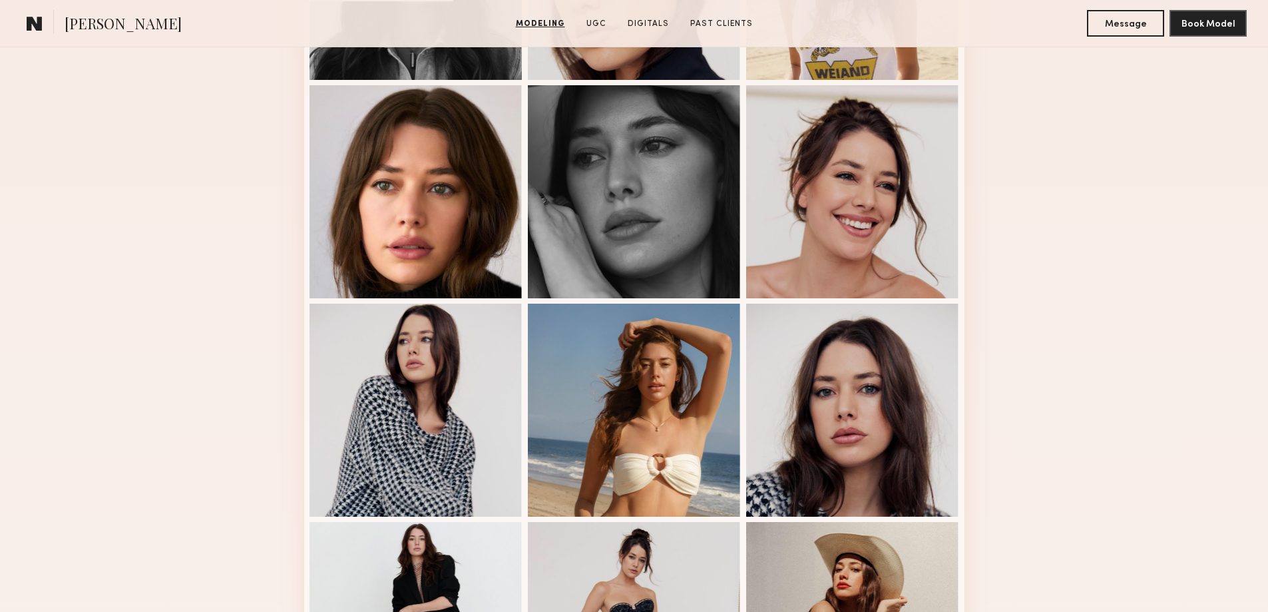
scroll to position [533, 0]
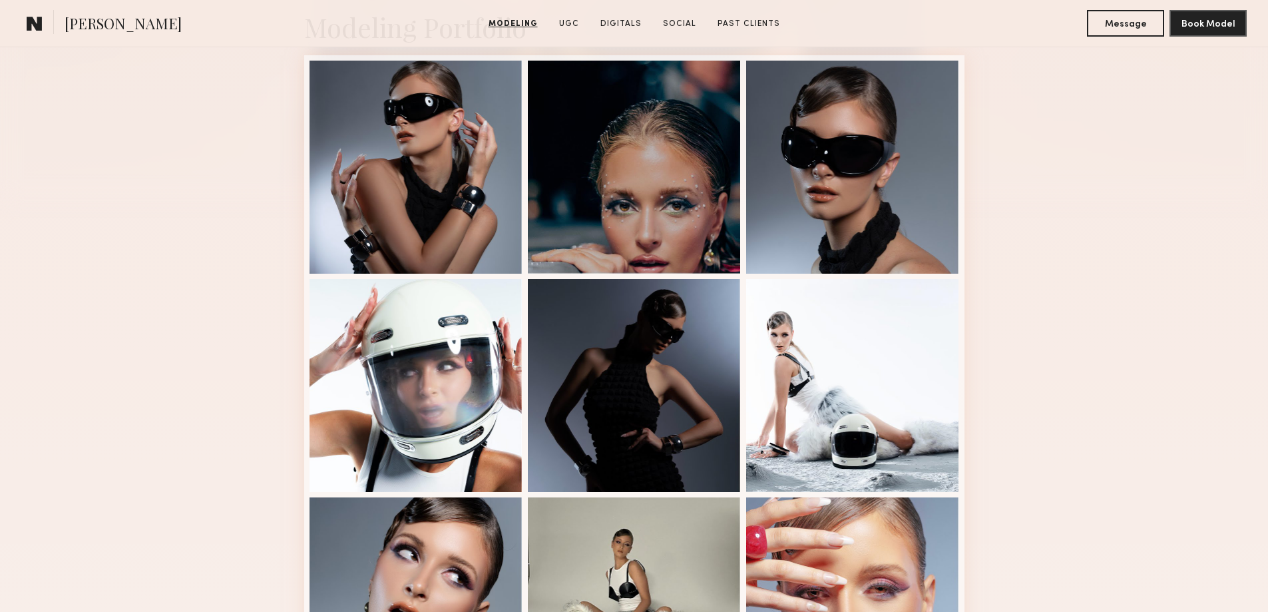
scroll to position [133, 0]
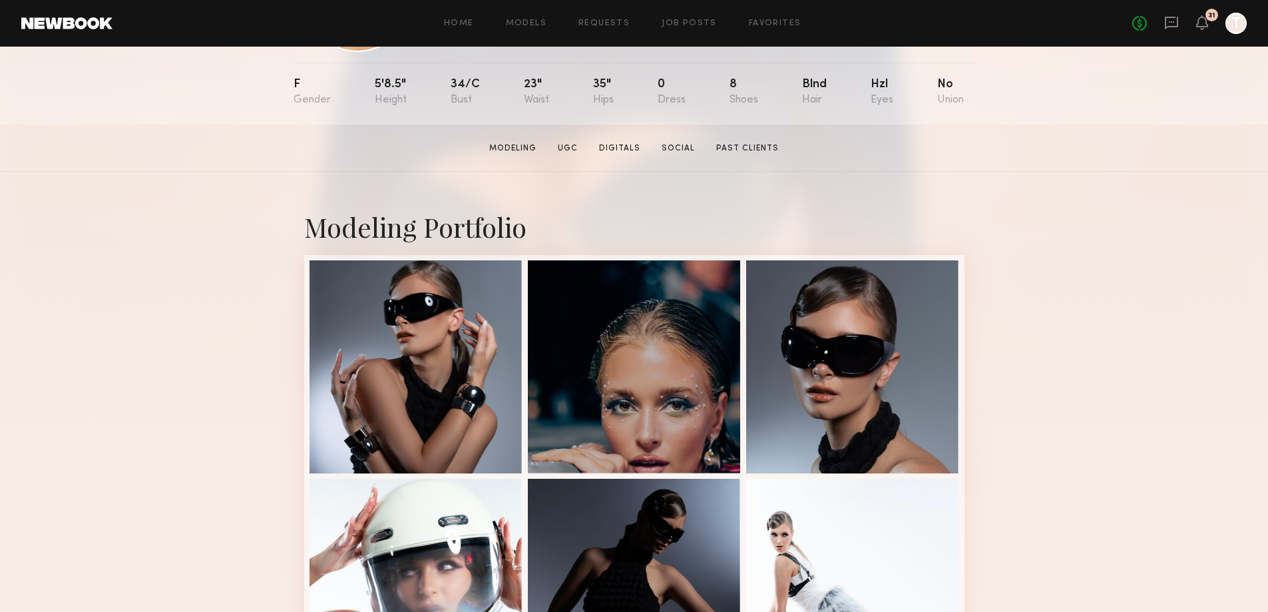
click at [671, 146] on section "Modeling UGC Digitals Social Past Clients" at bounding box center [634, 147] width 300 height 13
click at [672, 150] on link "Social" at bounding box center [678, 148] width 44 height 12
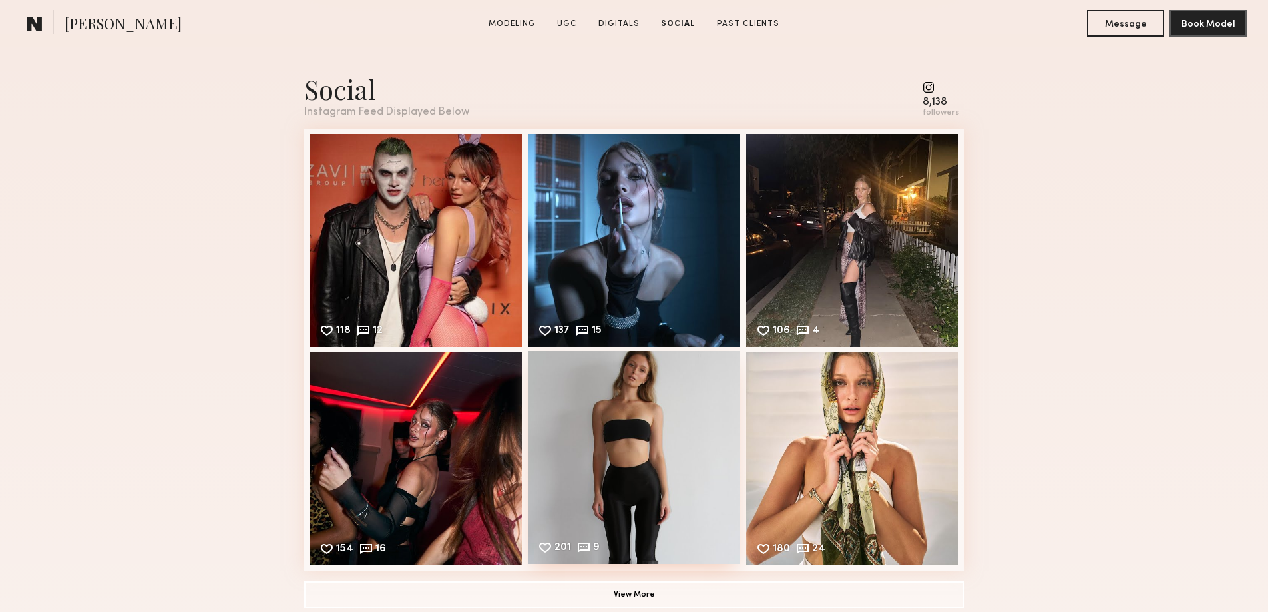
scroll to position [3867, 0]
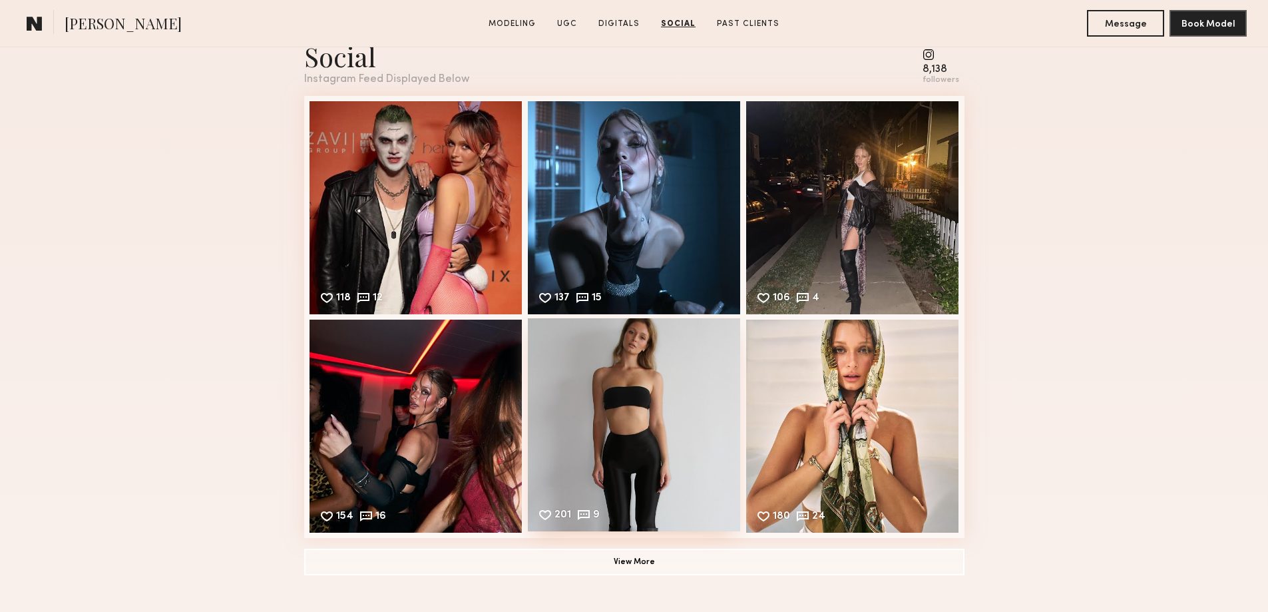
click at [696, 383] on div "201 9 Likes & comments displayed to show model’s engagement" at bounding box center [634, 424] width 213 height 213
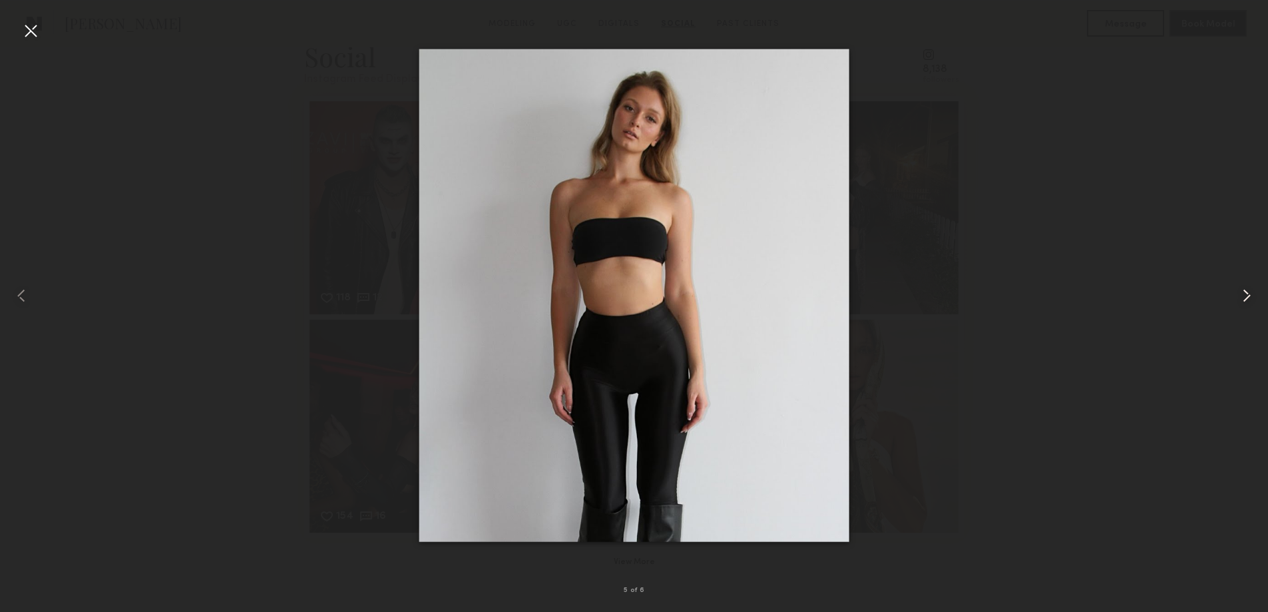
click at [1242, 295] on common-icon at bounding box center [1246, 295] width 21 height 21
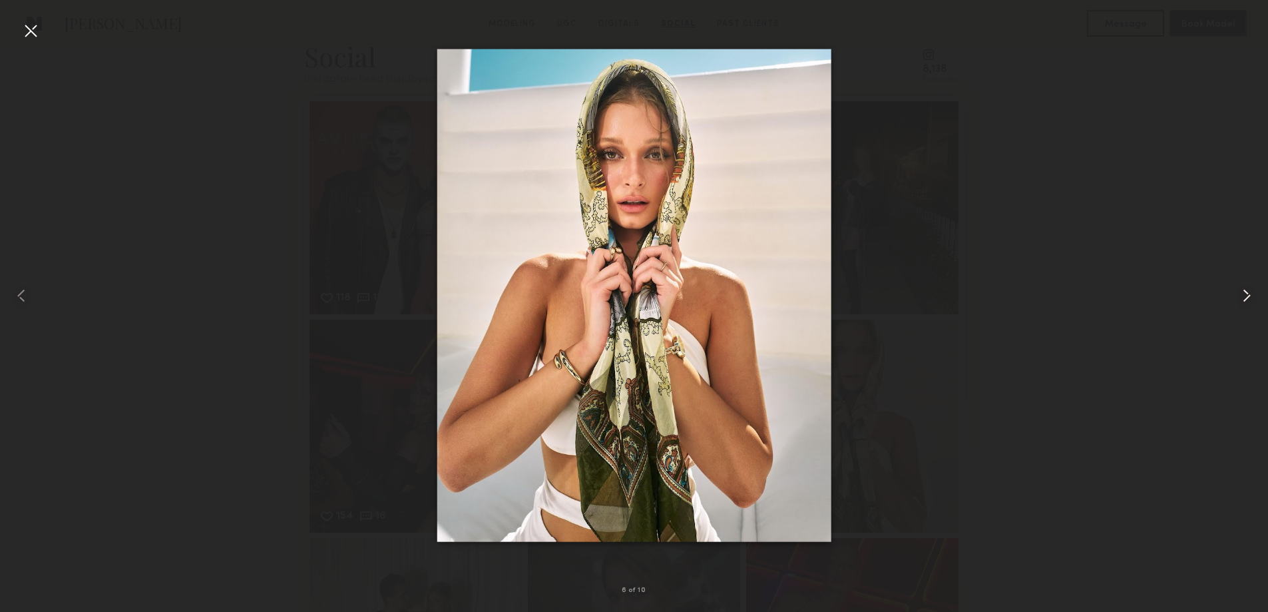
click at [1248, 310] on div at bounding box center [1243, 295] width 51 height 548
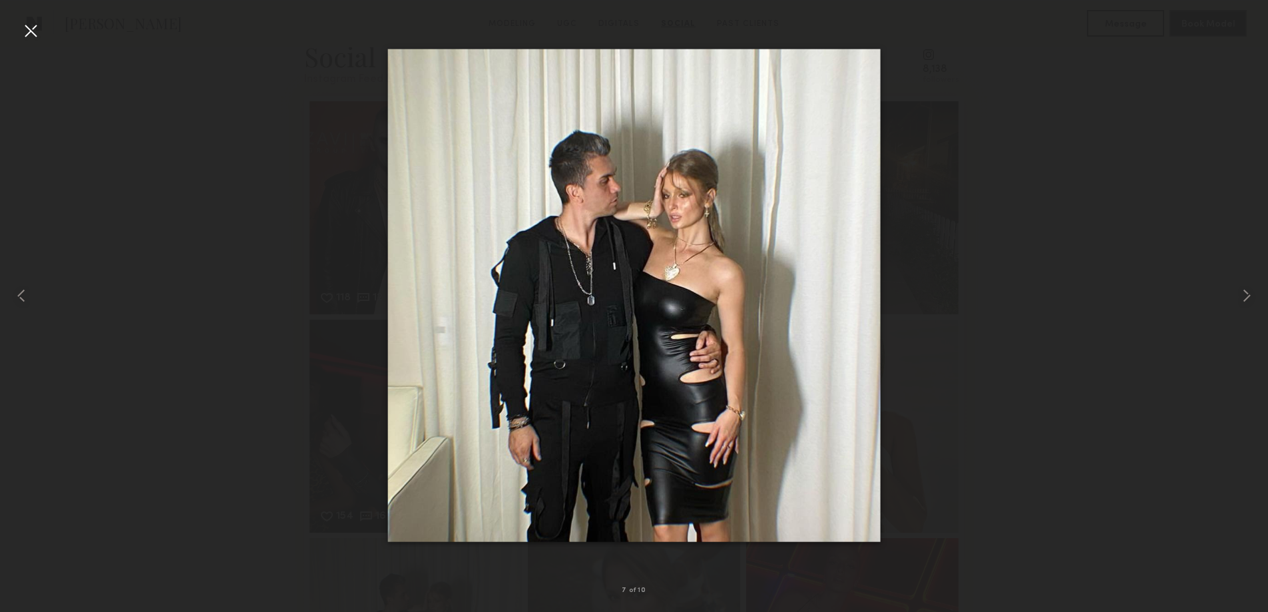
click at [1208, 322] on div at bounding box center [634, 295] width 1268 height 548
click at [28, 35] on div at bounding box center [30, 30] width 21 height 21
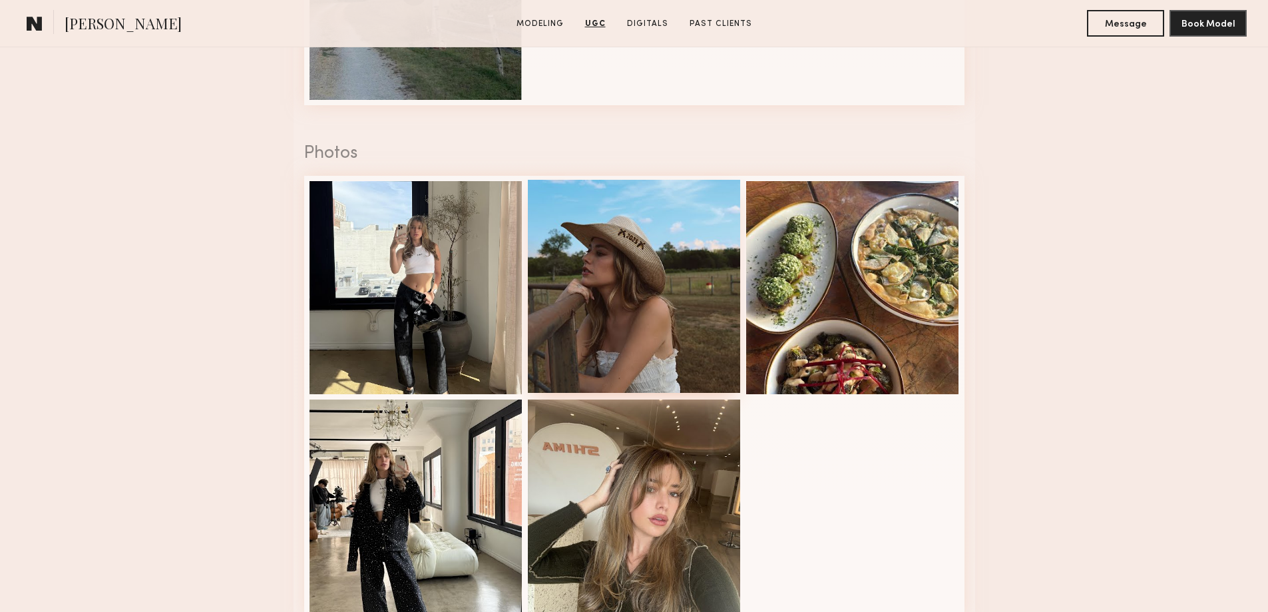
scroll to position [1798, 0]
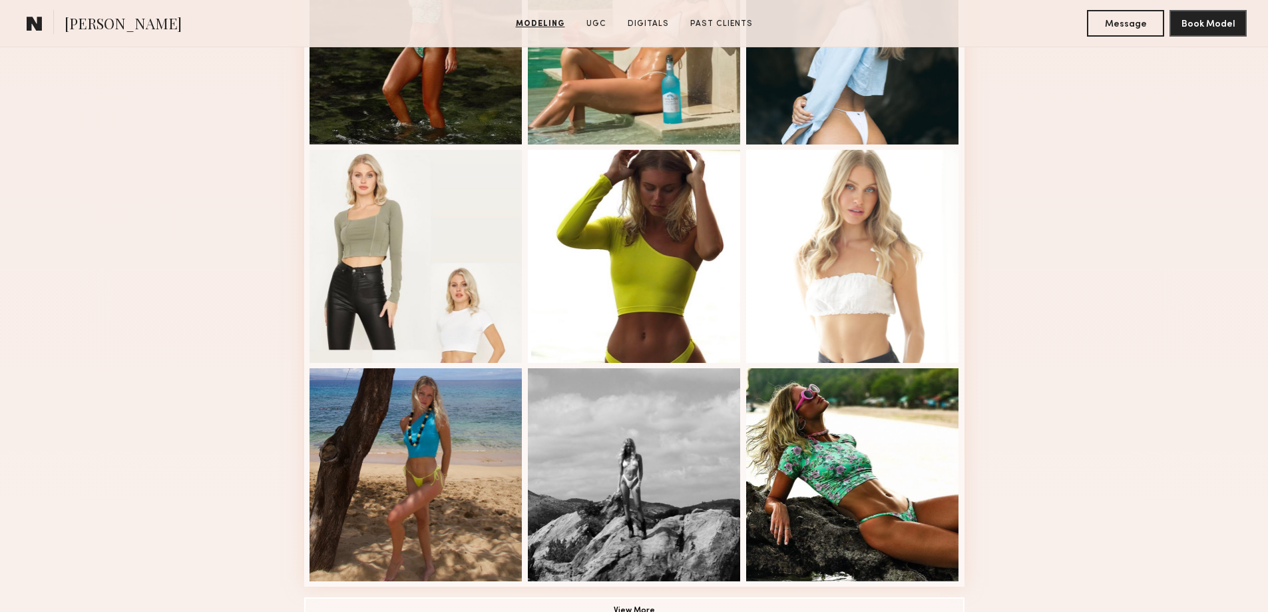
scroll to position [732, 0]
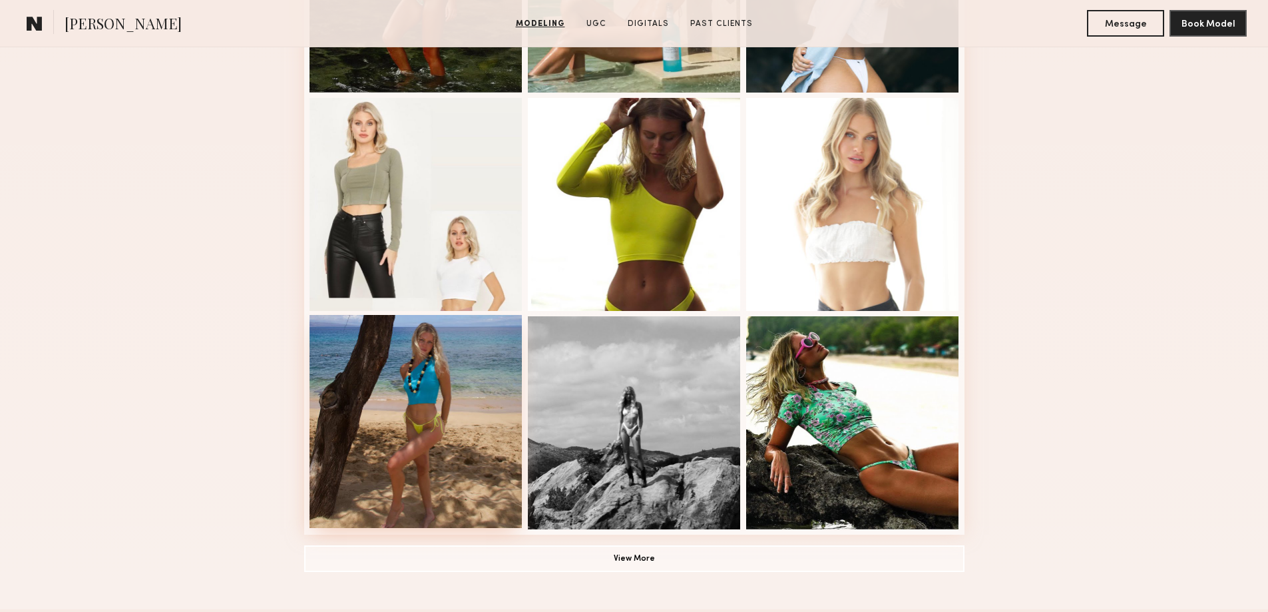
click at [395, 437] on div at bounding box center [416, 421] width 213 height 213
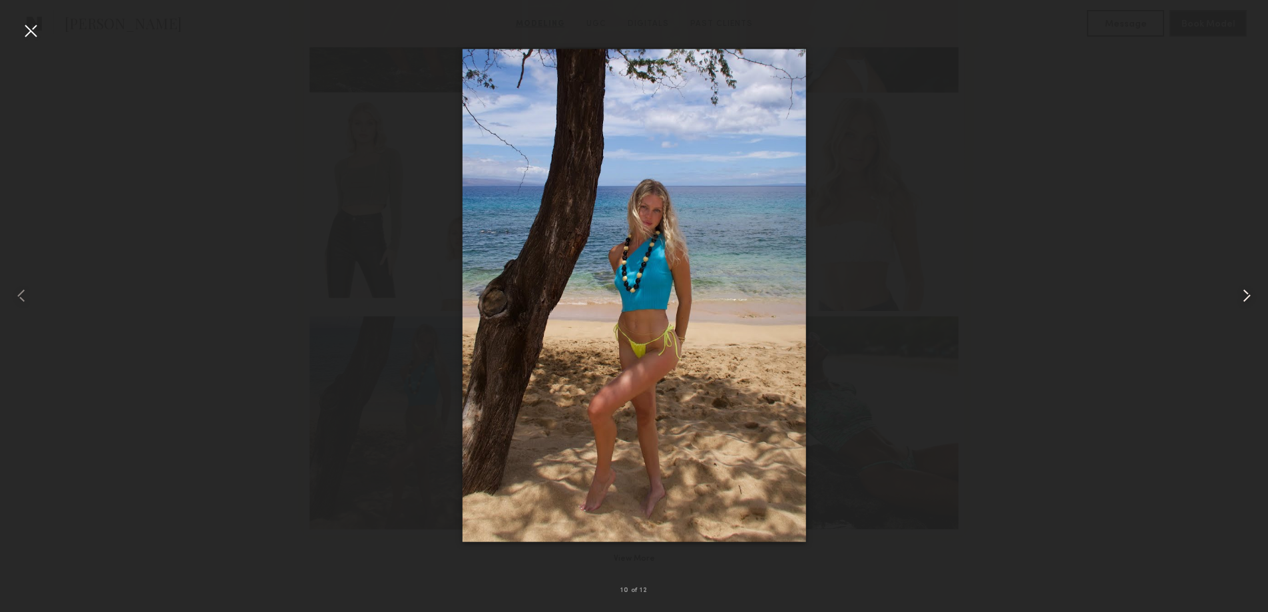
click at [1236, 297] on div at bounding box center [1243, 295] width 51 height 548
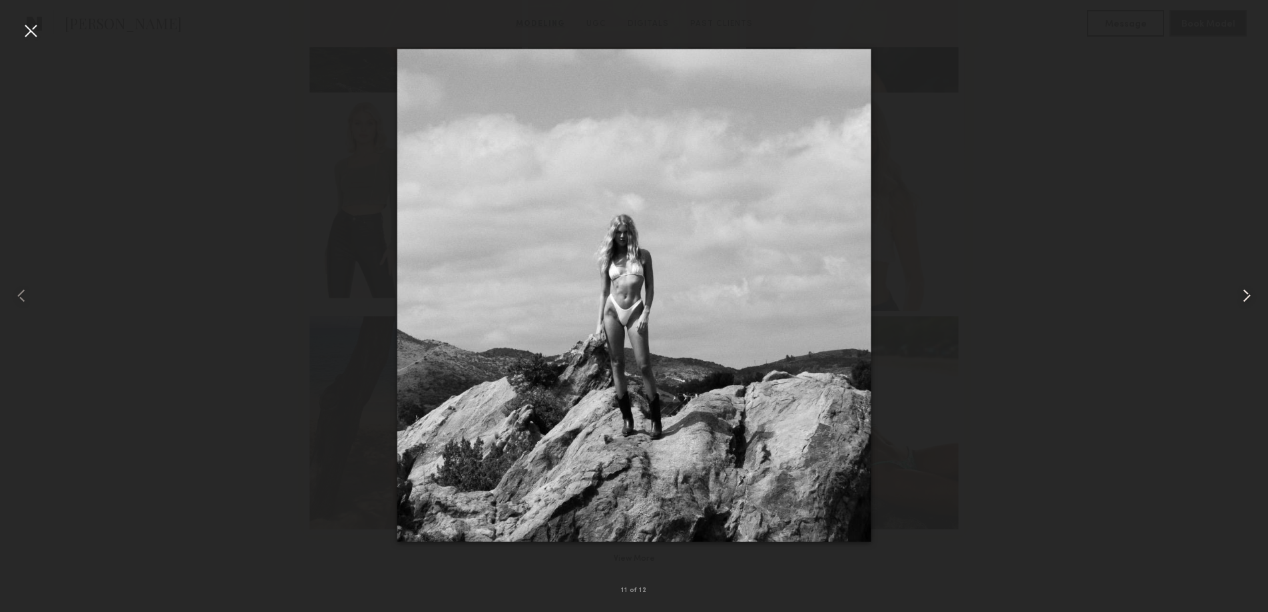
click at [1236, 297] on div at bounding box center [1243, 295] width 51 height 548
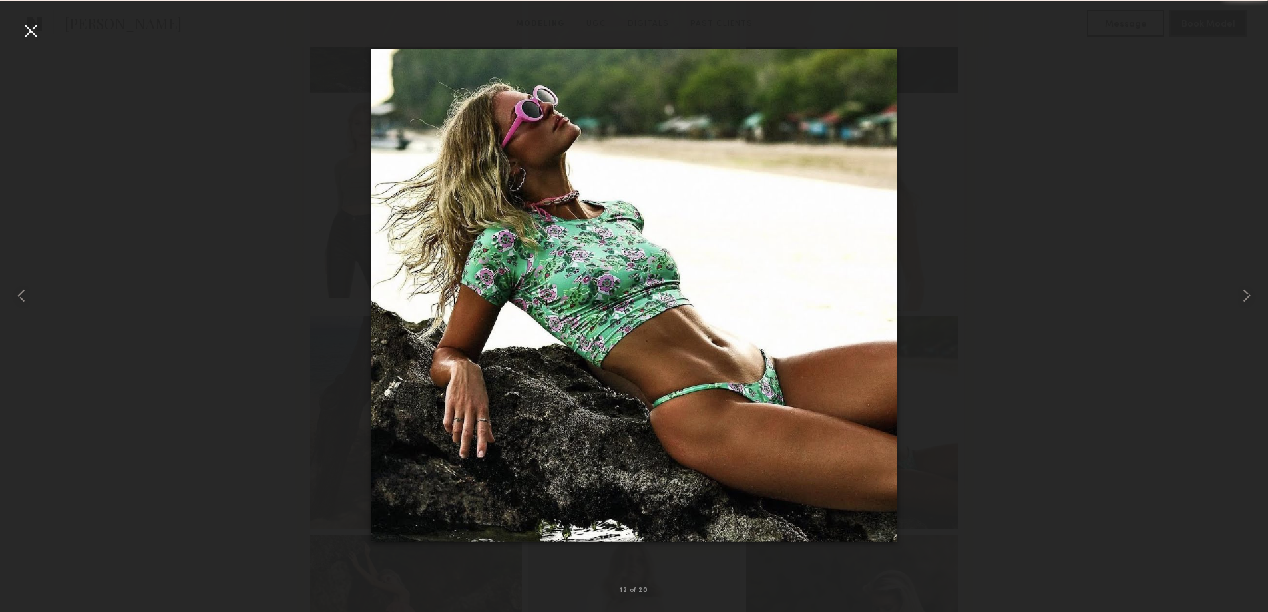
click at [1191, 313] on div at bounding box center [634, 295] width 1268 height 548
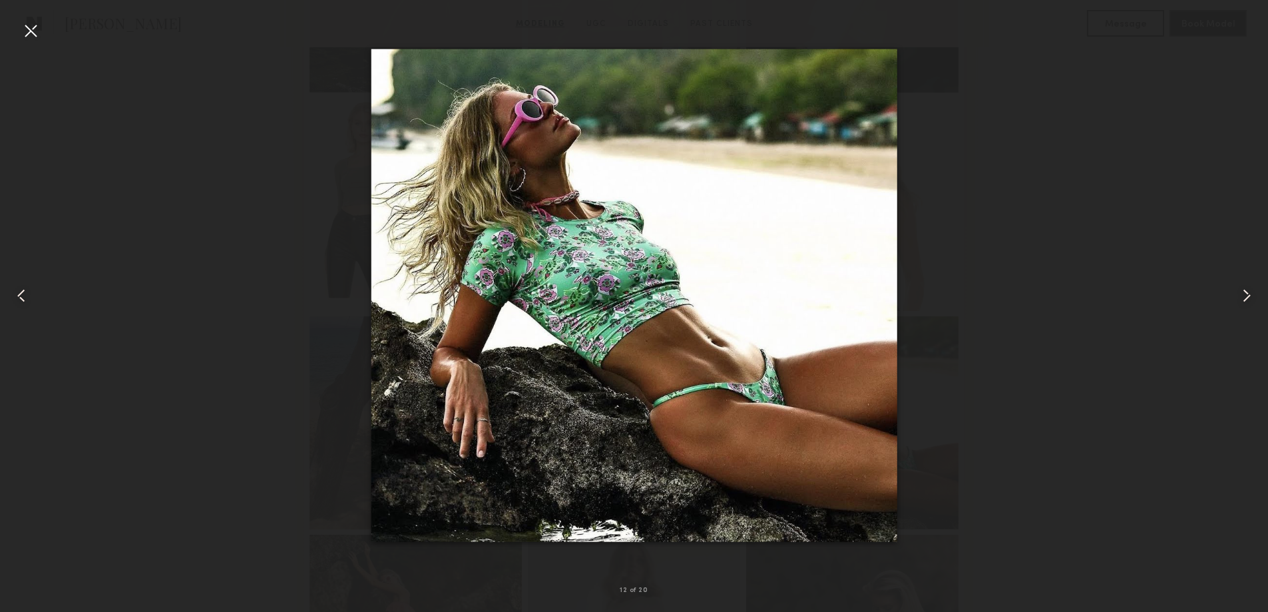
click at [33, 36] on div at bounding box center [30, 30] width 21 height 21
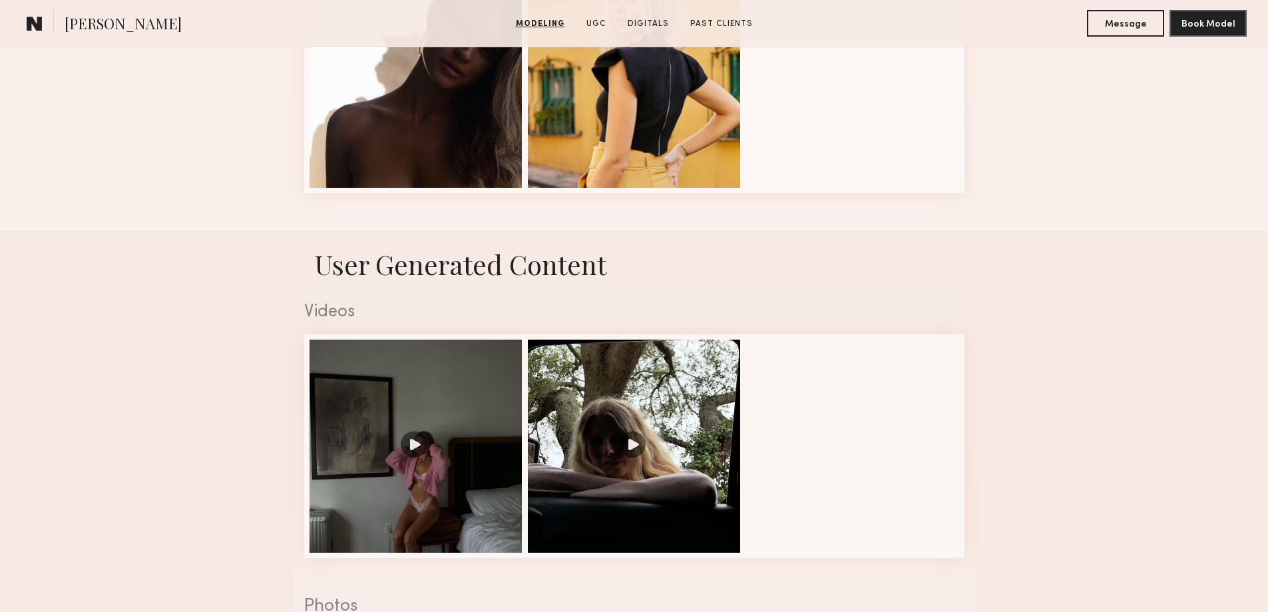
scroll to position [1864, 0]
